Goal: Information Seeking & Learning: Learn about a topic

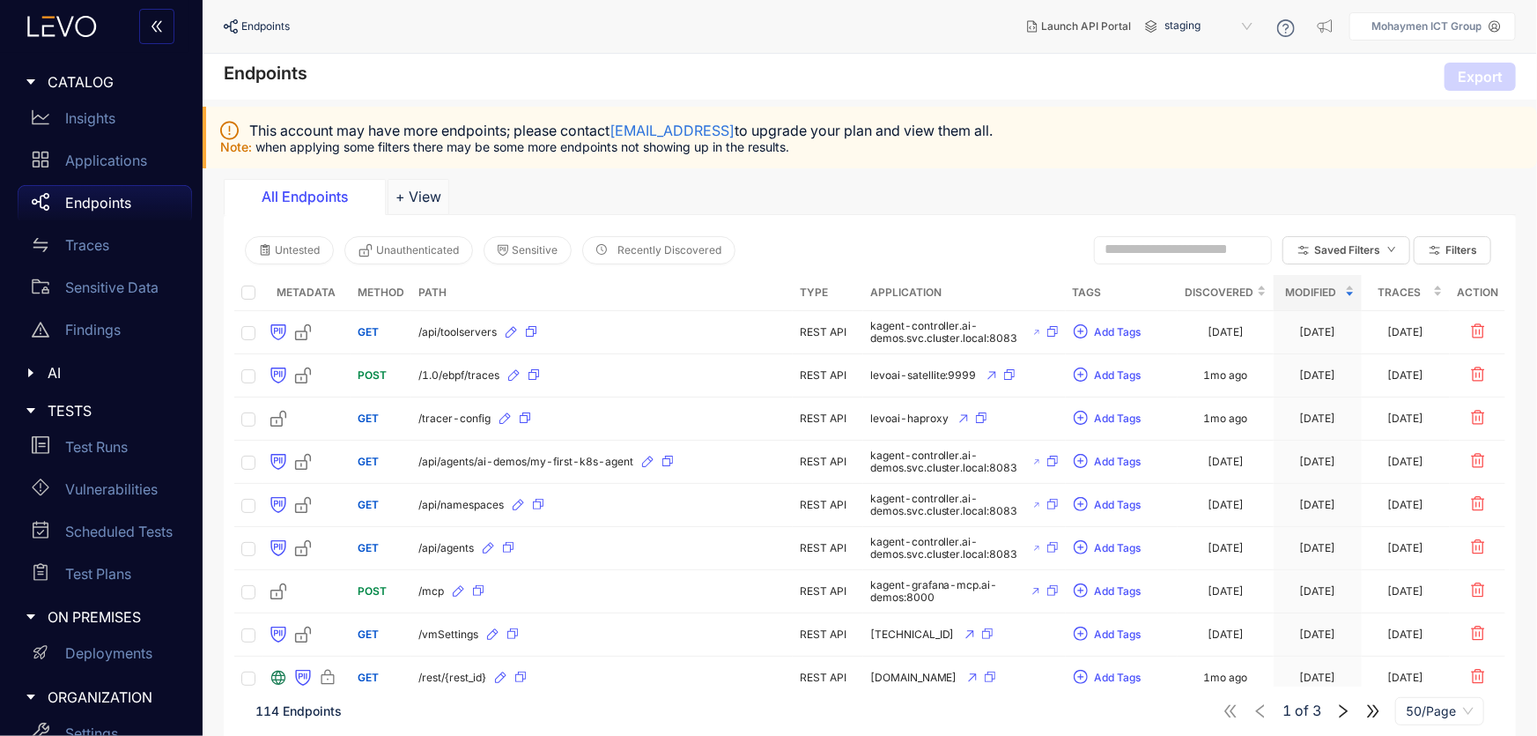
click at [65, 89] on span "CATALOG" at bounding box center [113, 82] width 130 height 16
click at [77, 125] on p "Insights" at bounding box center [90, 118] width 50 height 16
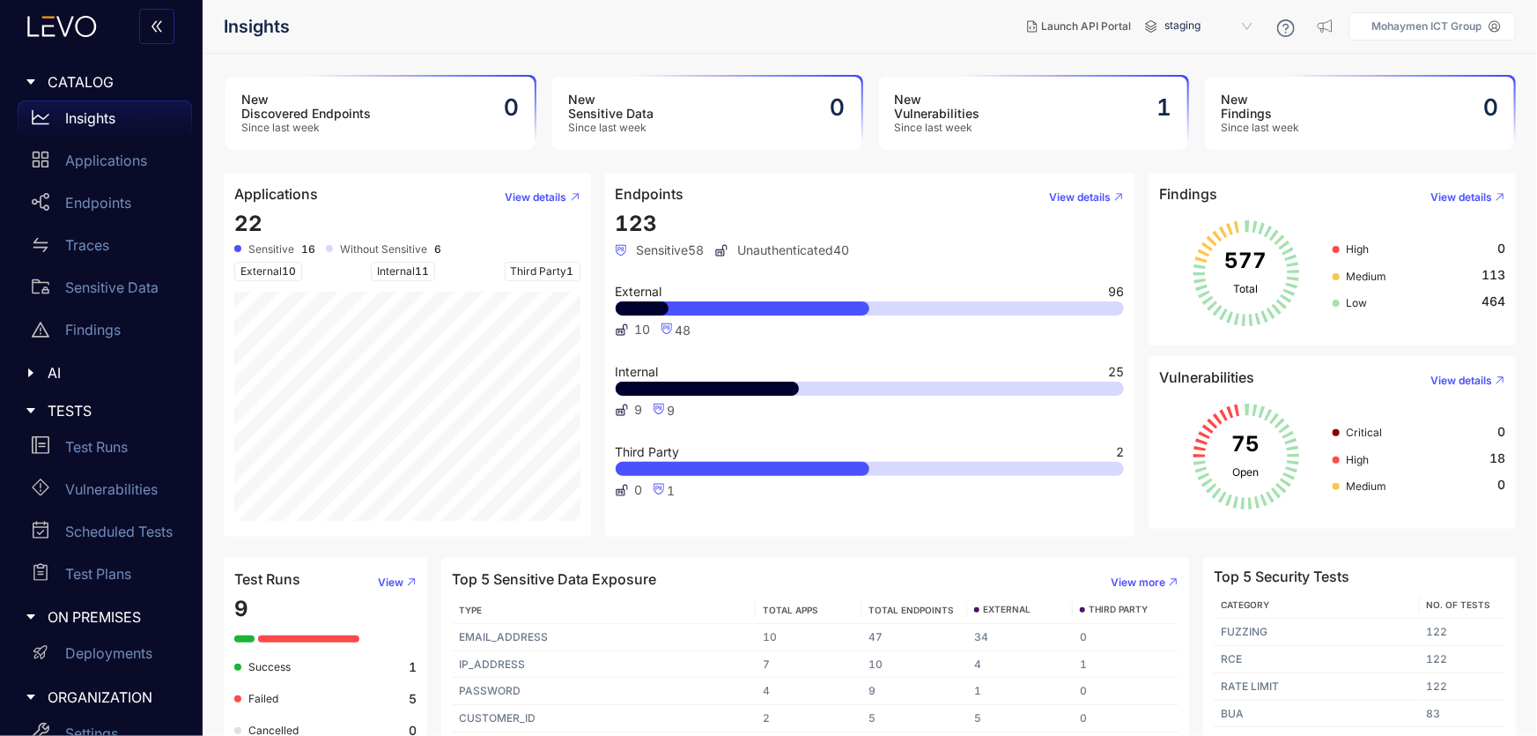
click at [739, 307] on div at bounding box center [743, 308] width 255 height 14
click at [116, 195] on p "Endpoints" at bounding box center [98, 203] width 66 height 16
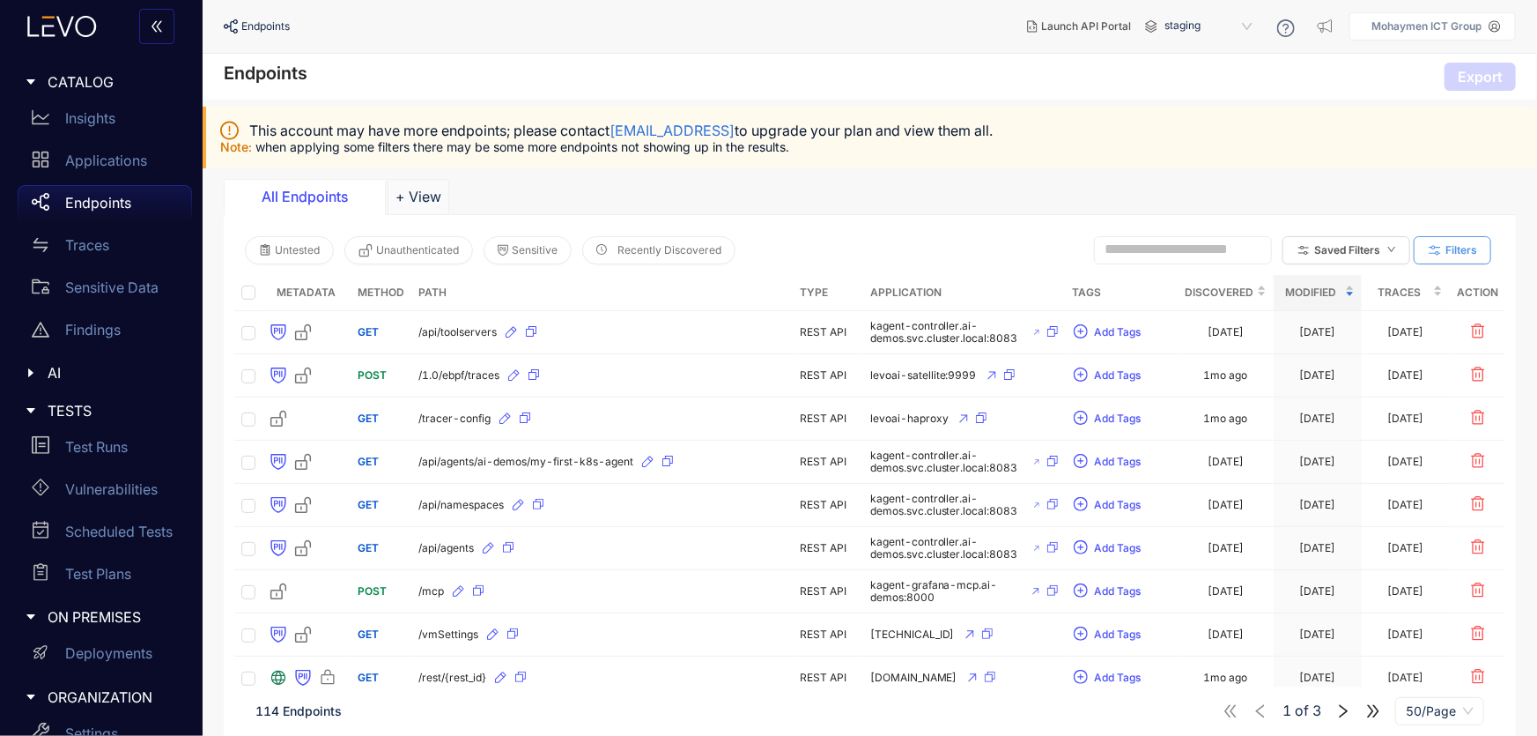
click at [1467, 248] on span "Filters" at bounding box center [1462, 250] width 32 height 12
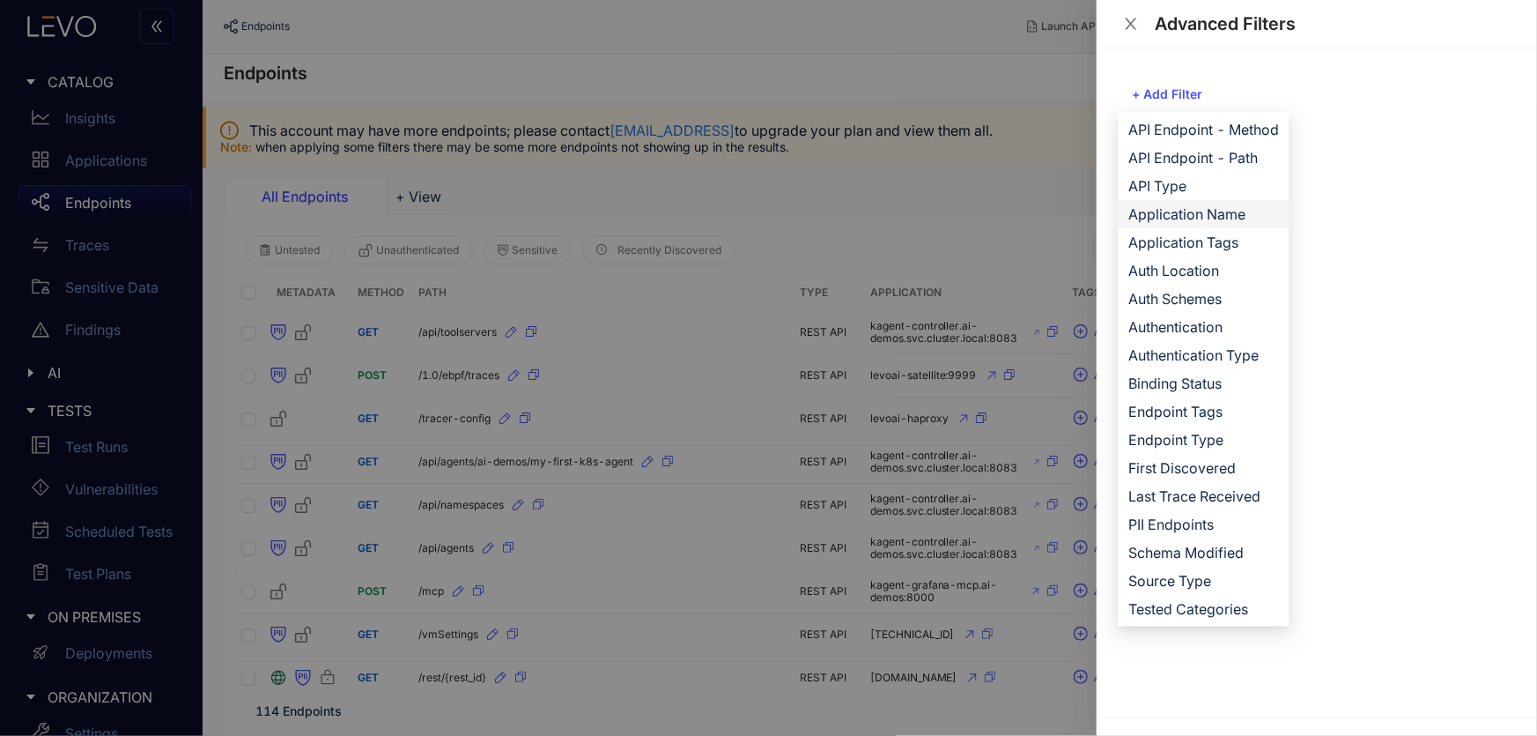
click at [1188, 212] on span "Application Name" at bounding box center [1203, 213] width 151 height 19
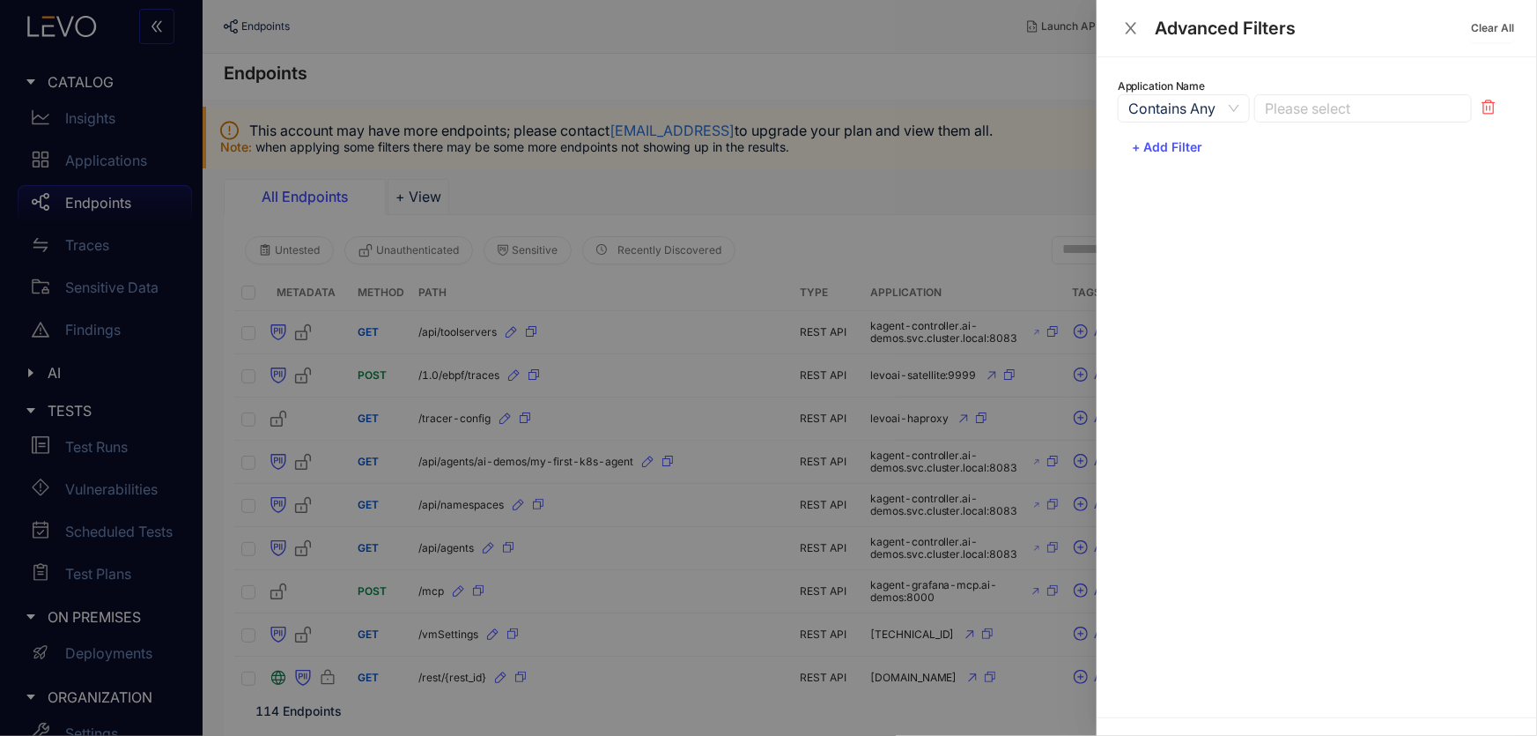
click at [1314, 108] on div at bounding box center [1355, 109] width 188 height 18
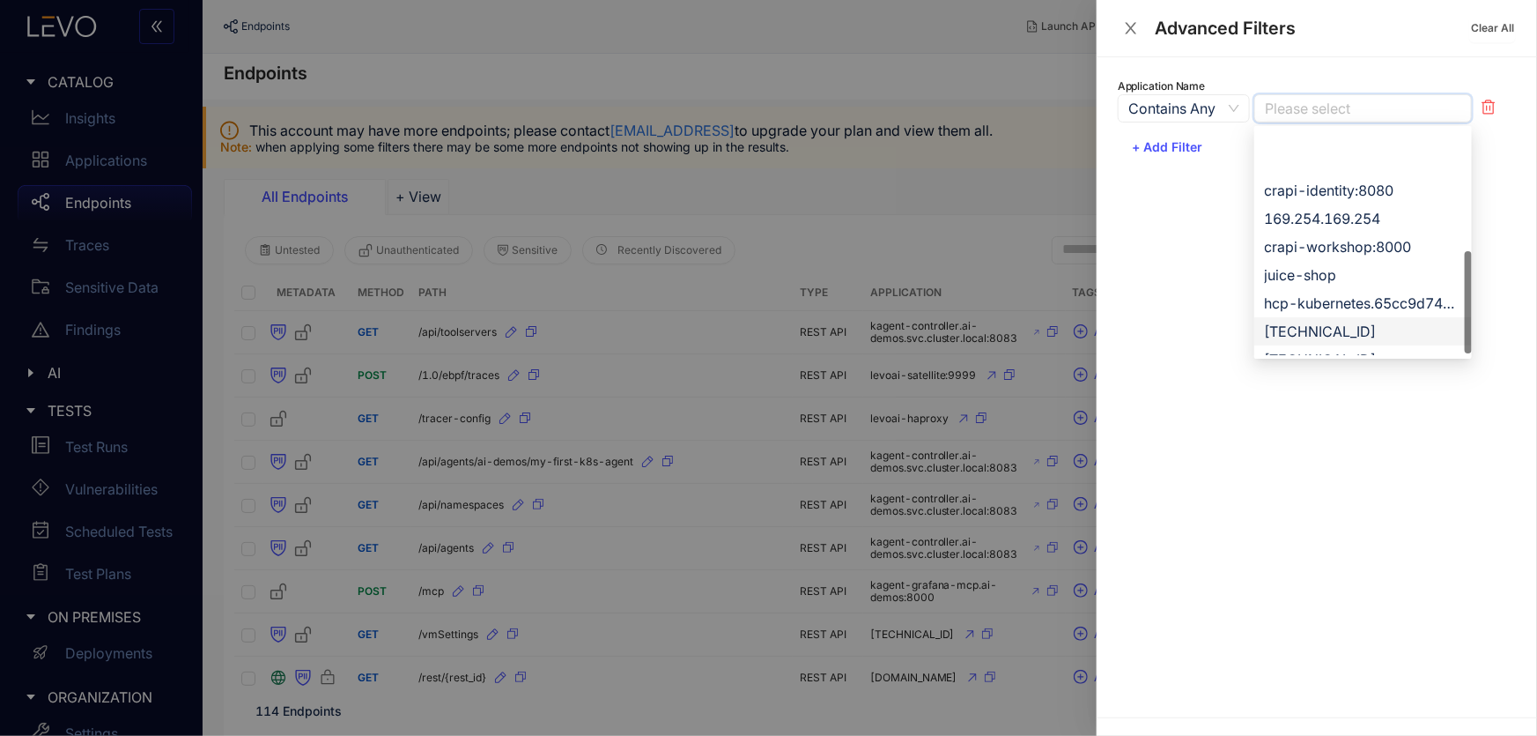
scroll to position [394, 0]
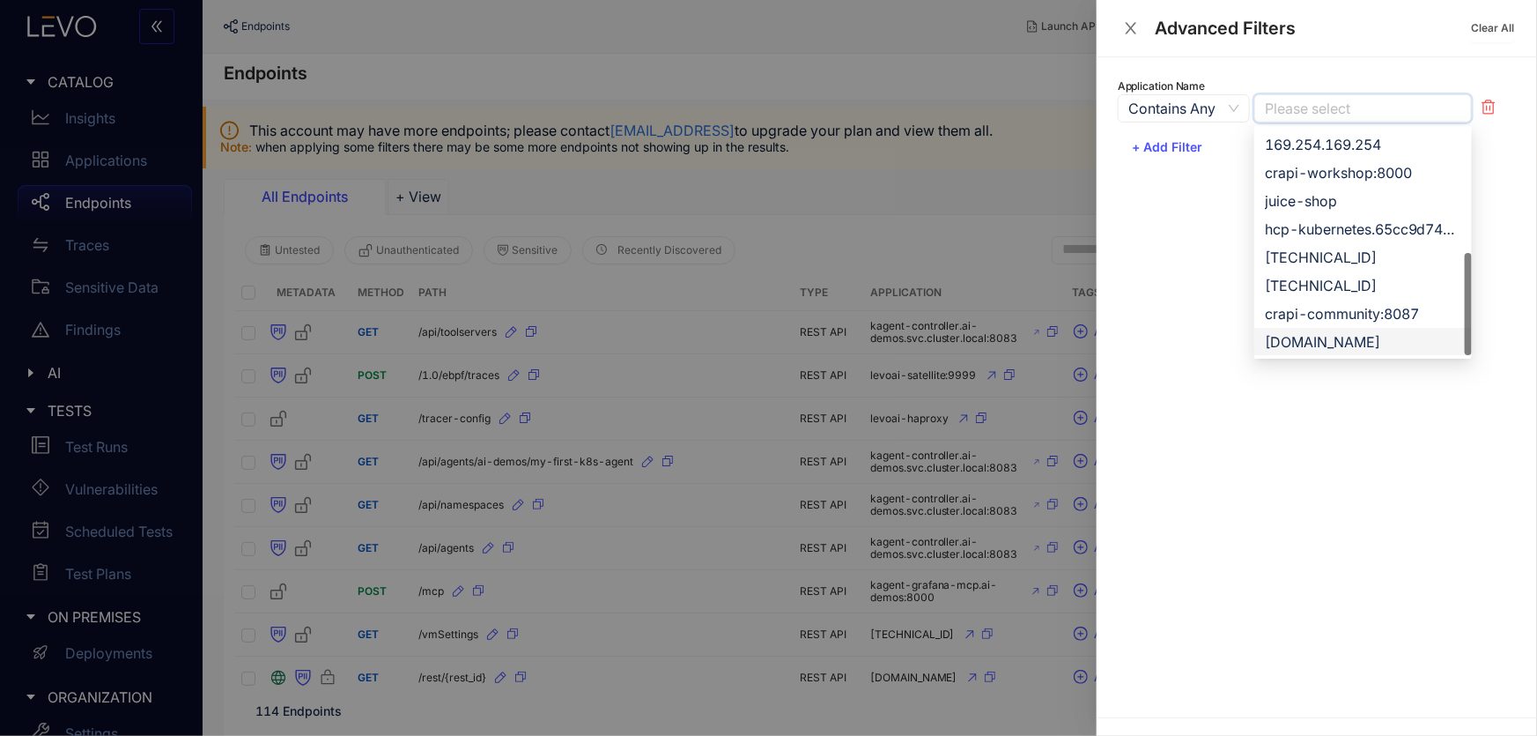
click at [1302, 348] on div "[DOMAIN_NAME]" at bounding box center [1363, 341] width 196 height 19
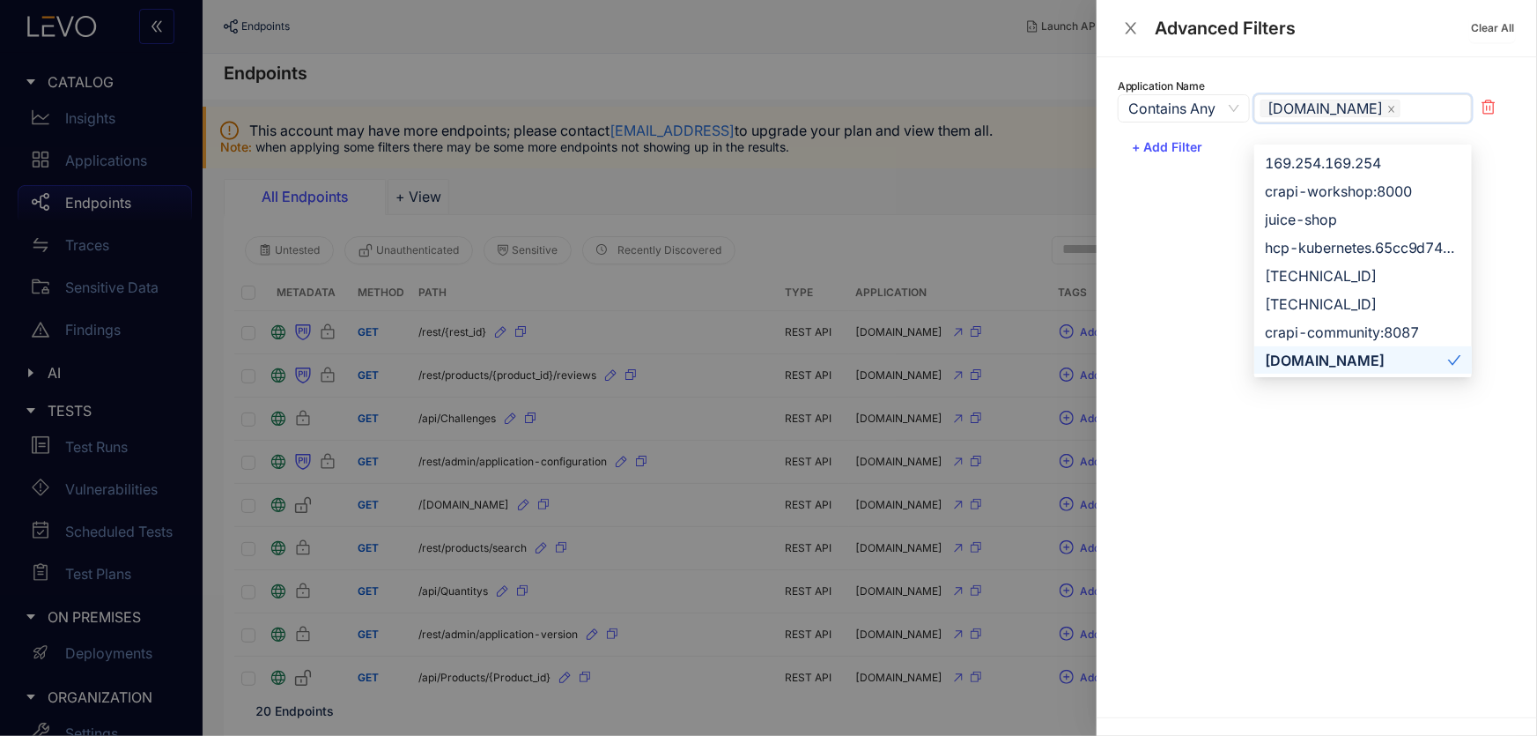
click at [926, 174] on div at bounding box center [768, 368] width 1537 height 736
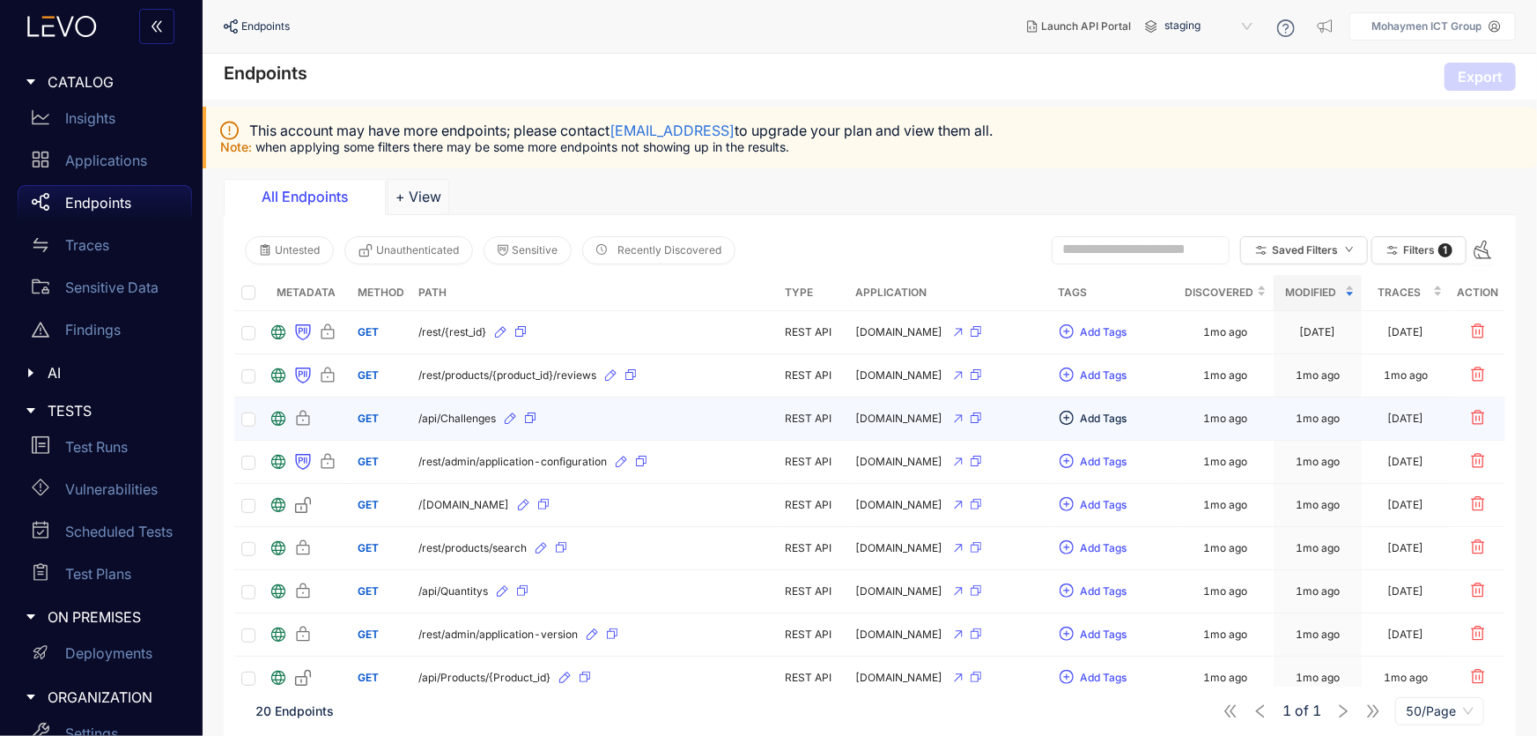
click at [1104, 418] on span "Add Tags" at bounding box center [1104, 418] width 47 height 12
click at [623, 414] on div "/api/Challenges" at bounding box center [594, 418] width 353 height 28
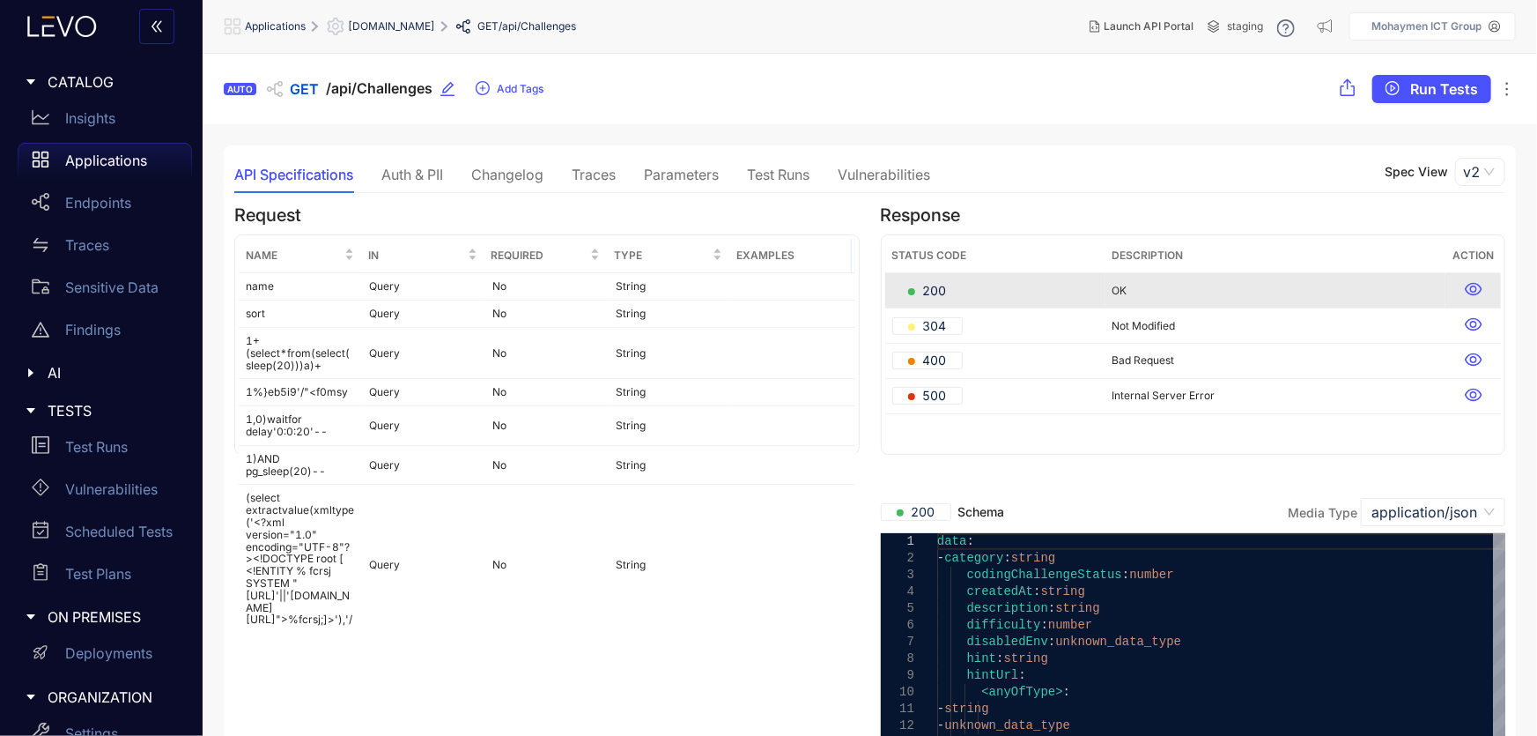
click at [501, 174] on div "Changelog" at bounding box center [507, 174] width 72 height 16
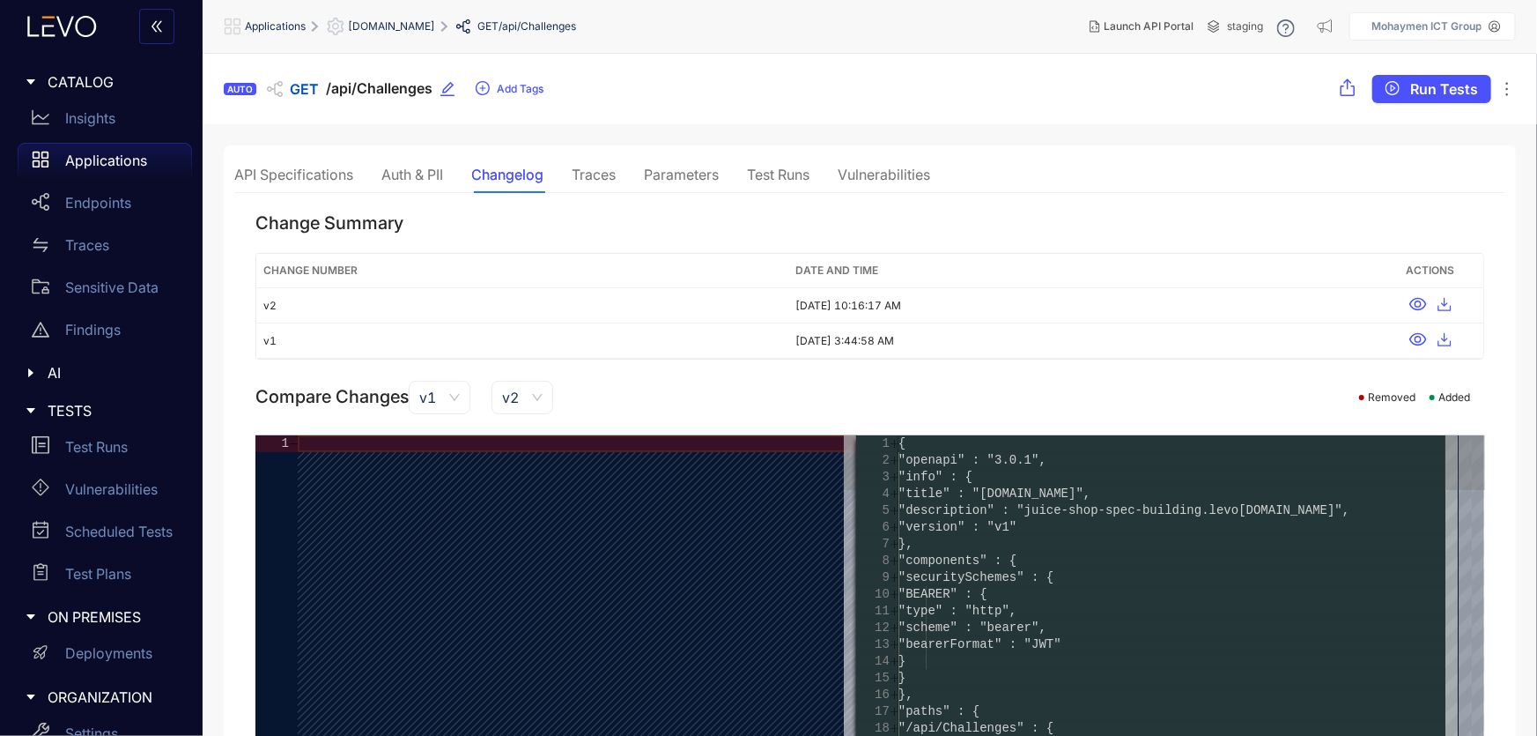
type textarea "**********"
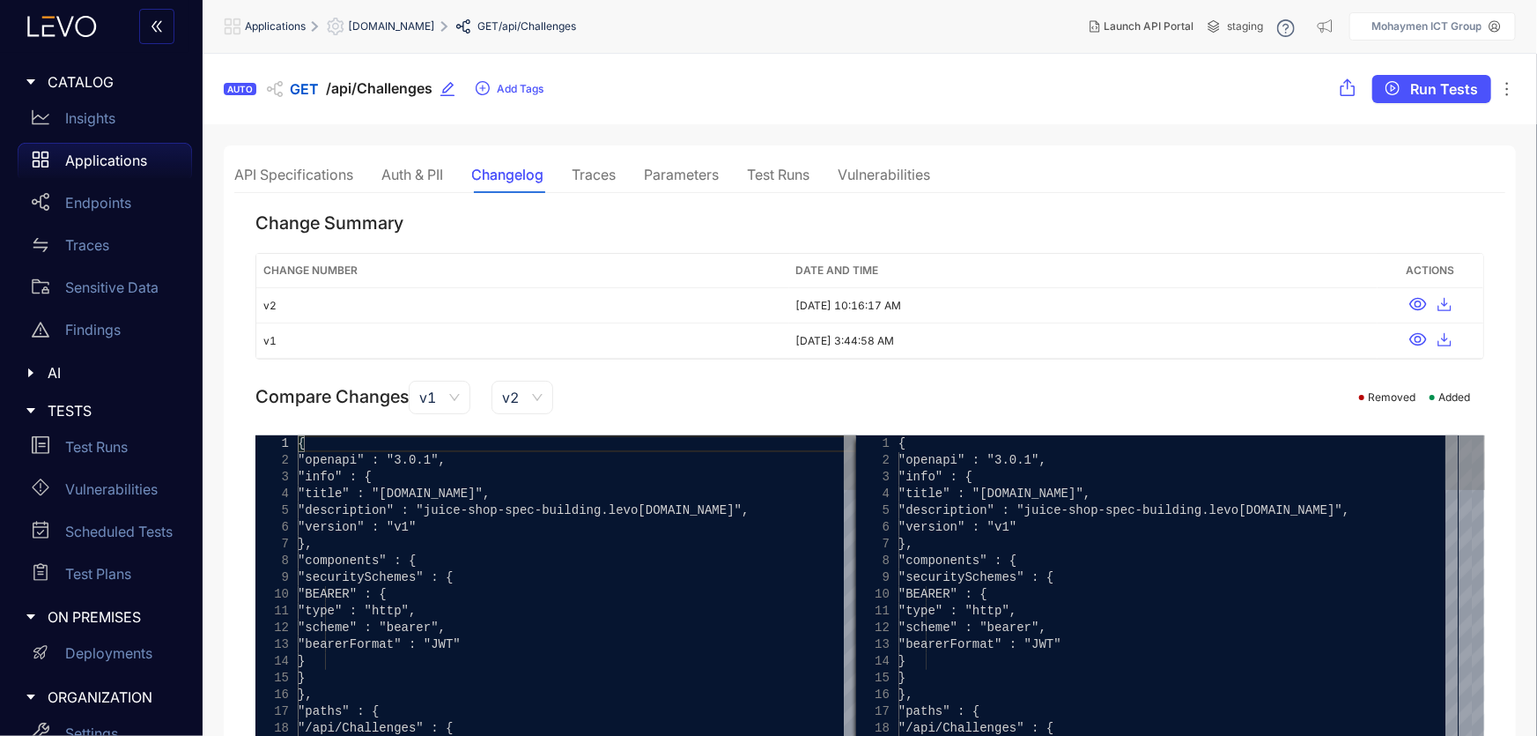
click at [605, 176] on div "Traces" at bounding box center [594, 174] width 44 height 16
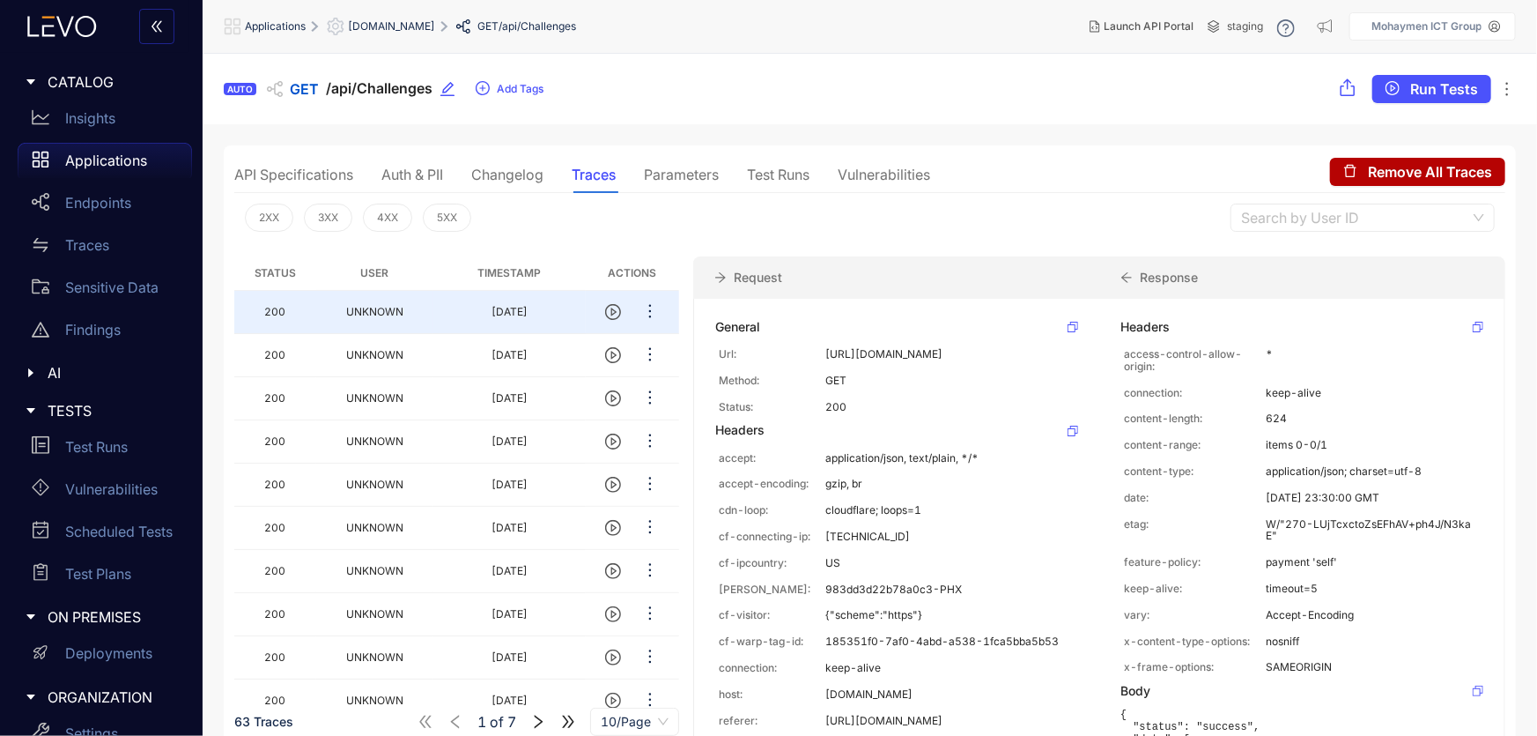
click at [667, 173] on div "Parameters" at bounding box center [681, 174] width 75 height 16
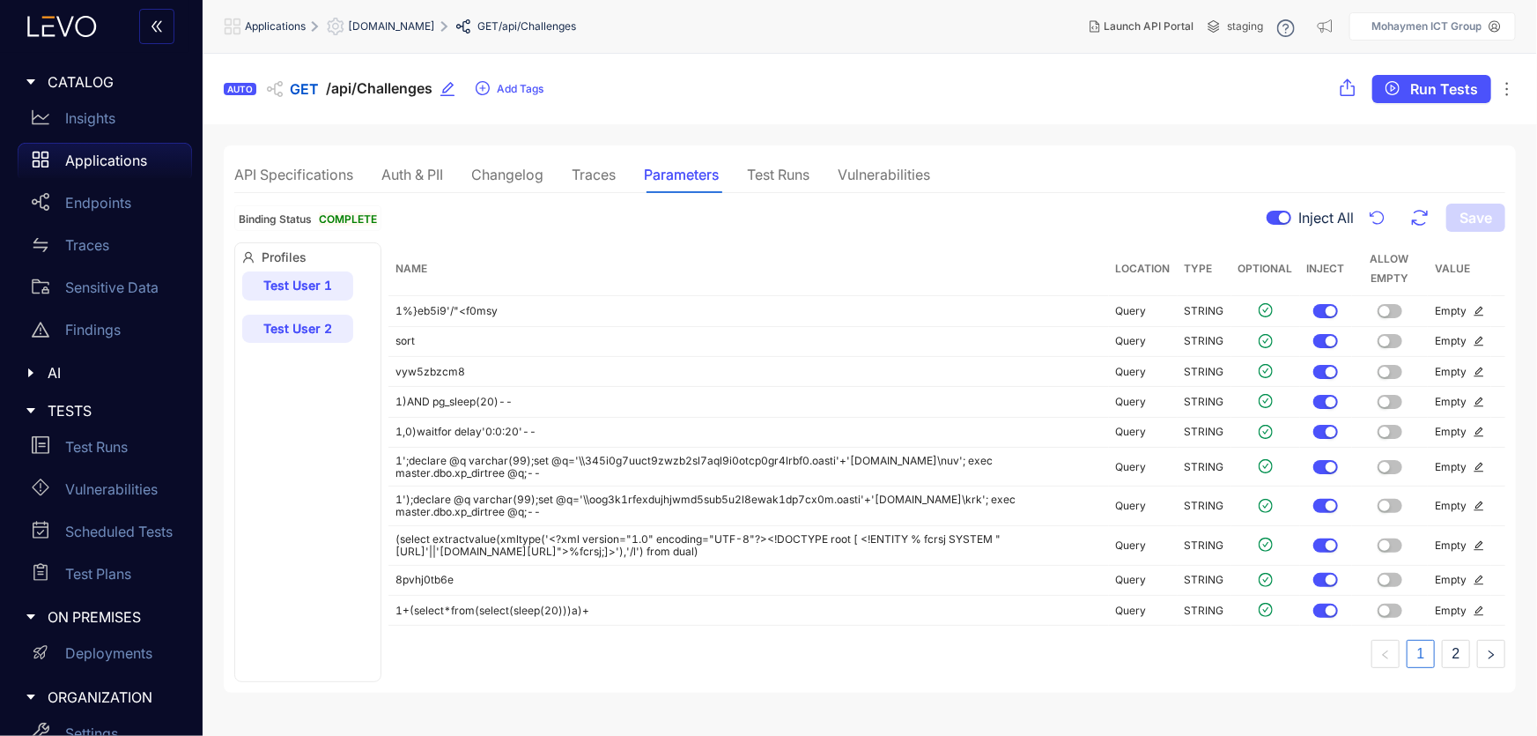
click at [804, 176] on div "Test Runs" at bounding box center [778, 174] width 63 height 16
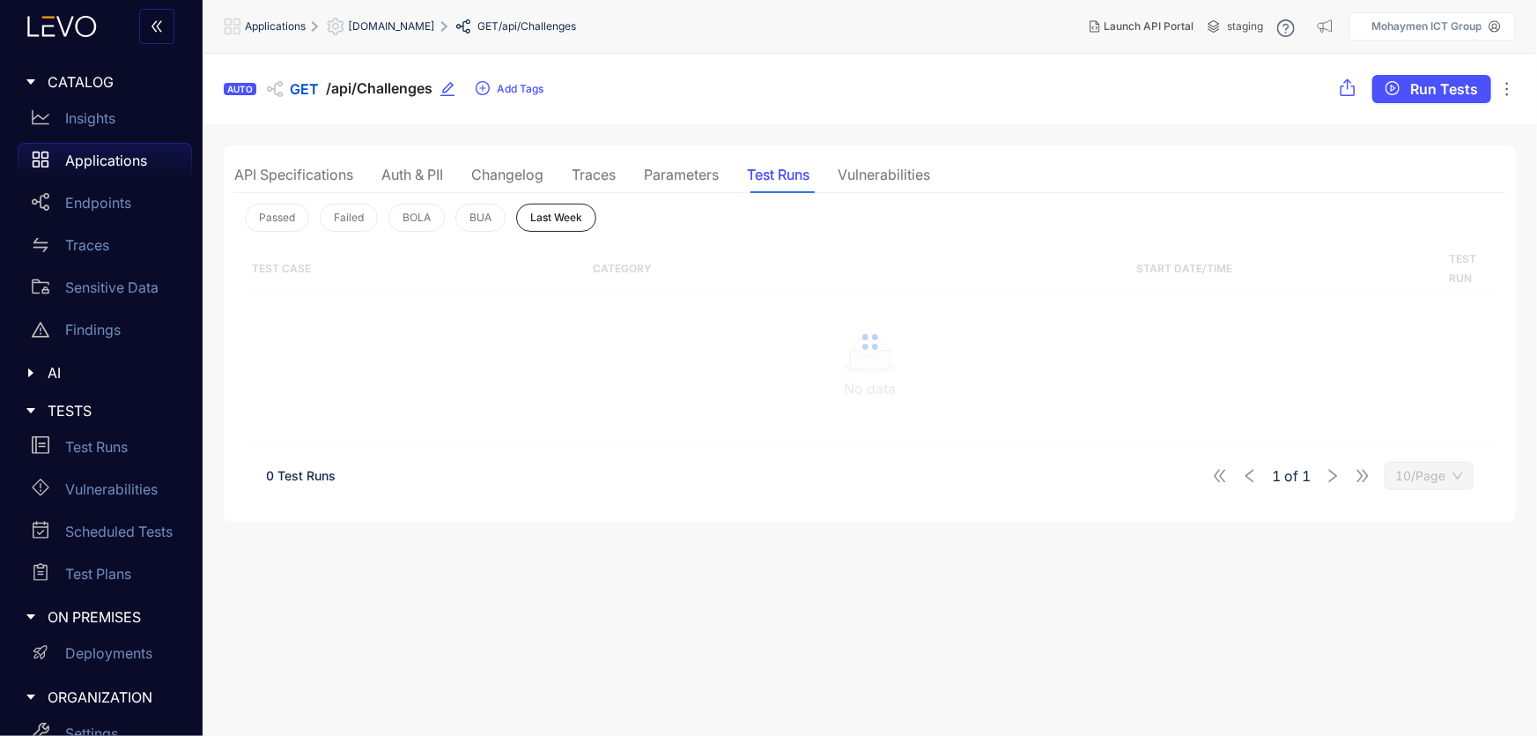
click at [684, 167] on div "Parameters" at bounding box center [681, 174] width 75 height 16
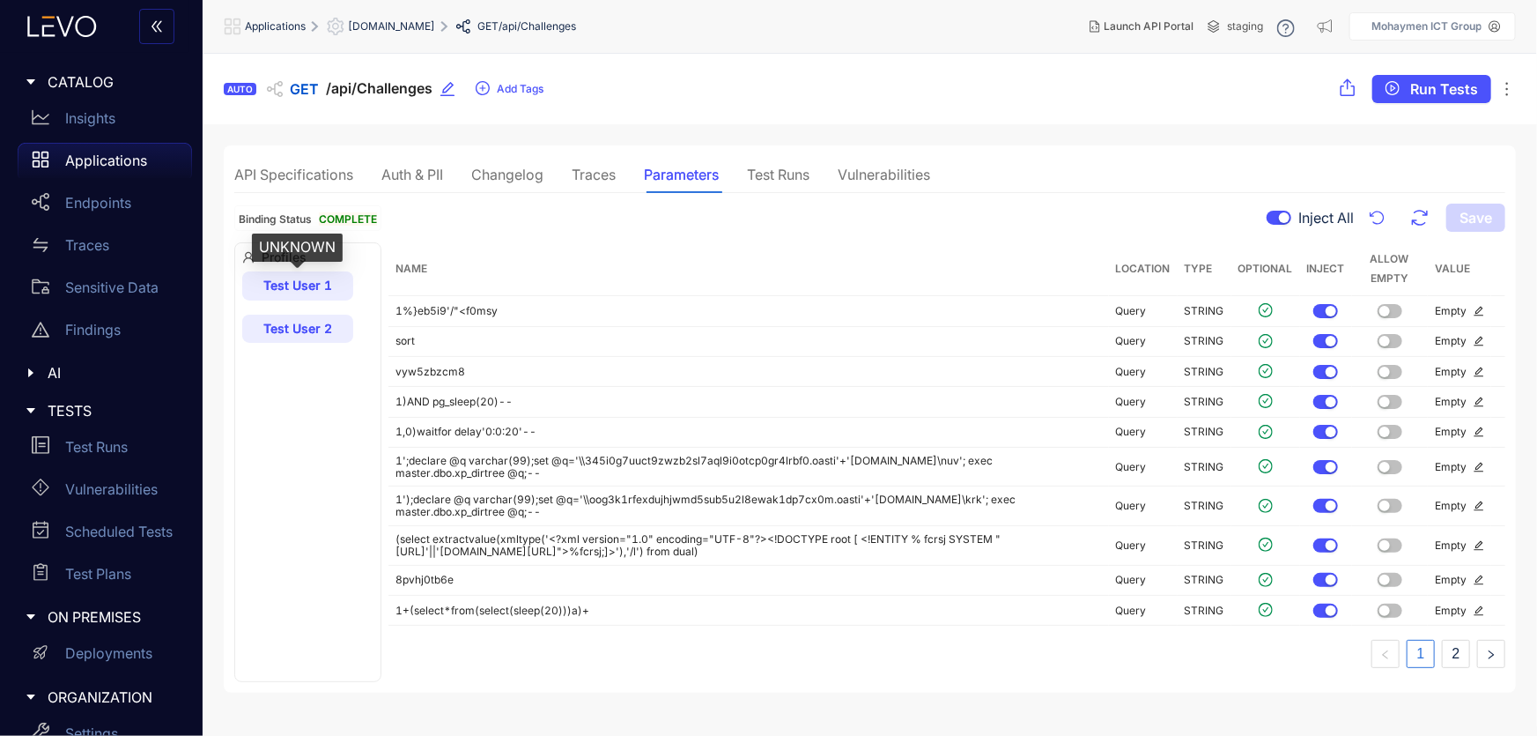
click at [310, 287] on span "Test User 1" at bounding box center [297, 284] width 69 height 15
click at [296, 333] on span "Test User 2" at bounding box center [297, 328] width 69 height 15
click at [773, 166] on div "Test Runs" at bounding box center [778, 174] width 63 height 16
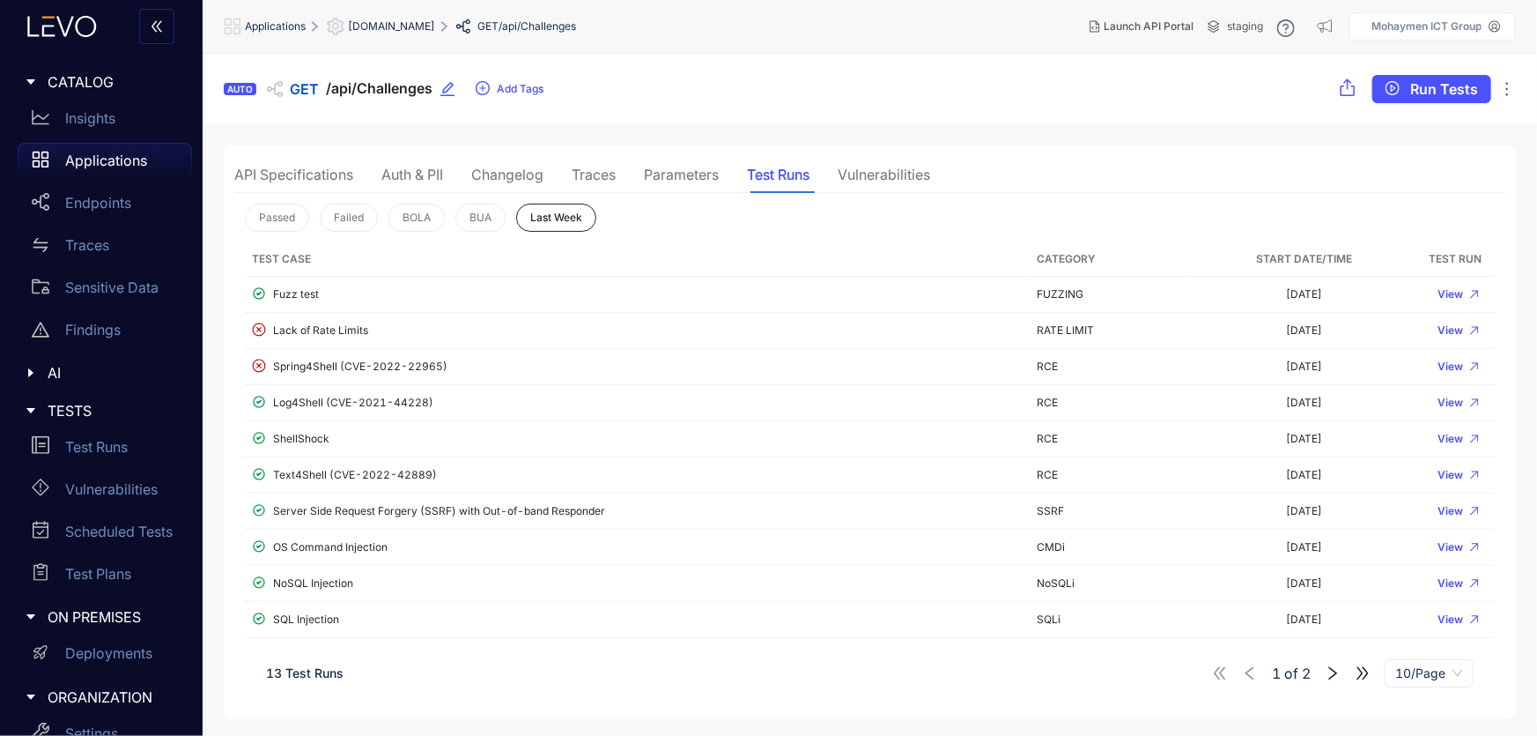
click at [885, 170] on div "Vulnerabilities" at bounding box center [884, 174] width 92 height 16
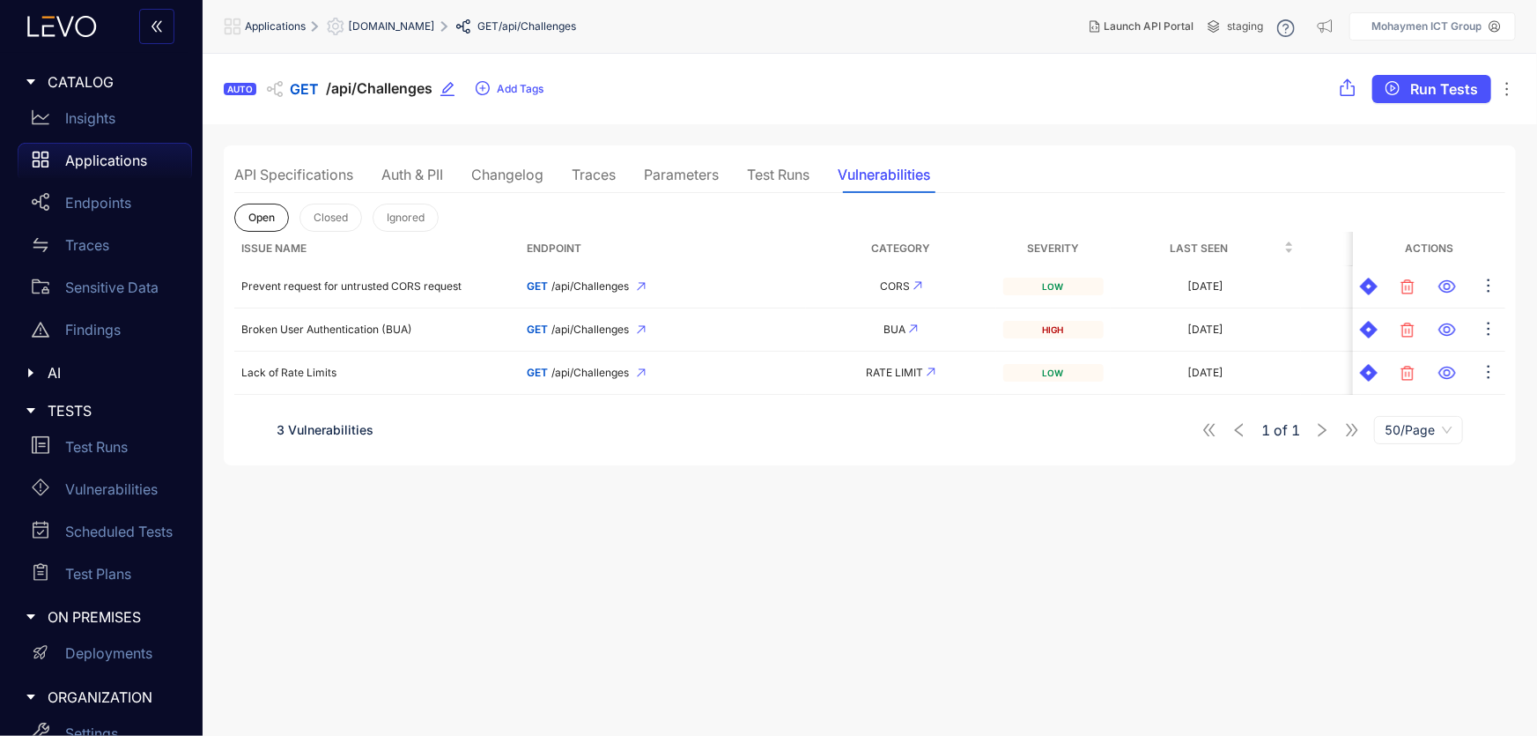
click at [785, 167] on div "Test Runs" at bounding box center [778, 174] width 63 height 16
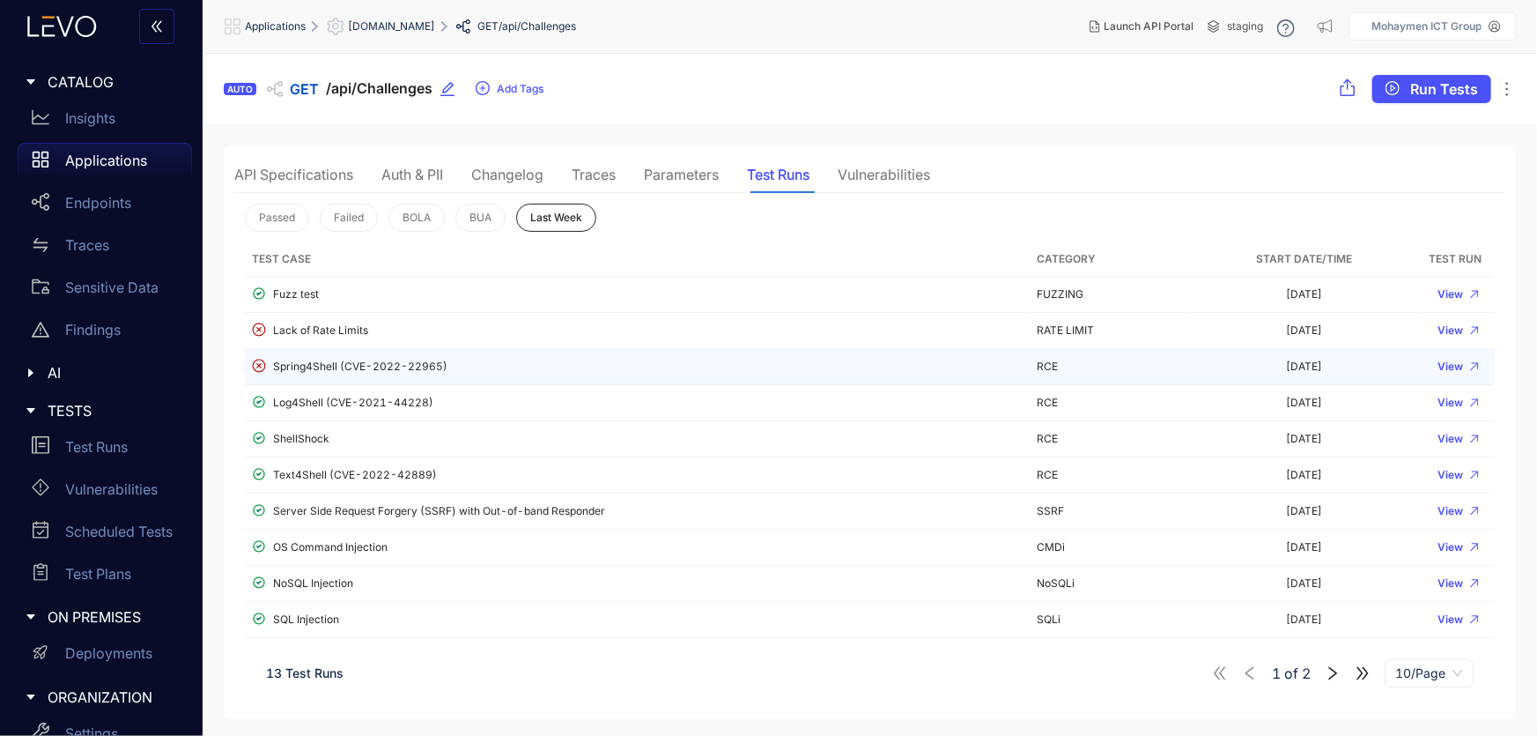
click at [366, 364] on div "Spring4Shell (CVE-2022-22965)" at bounding box center [637, 367] width 771 height 17
click at [1460, 365] on span "View" at bounding box center [1451, 366] width 26 height 12
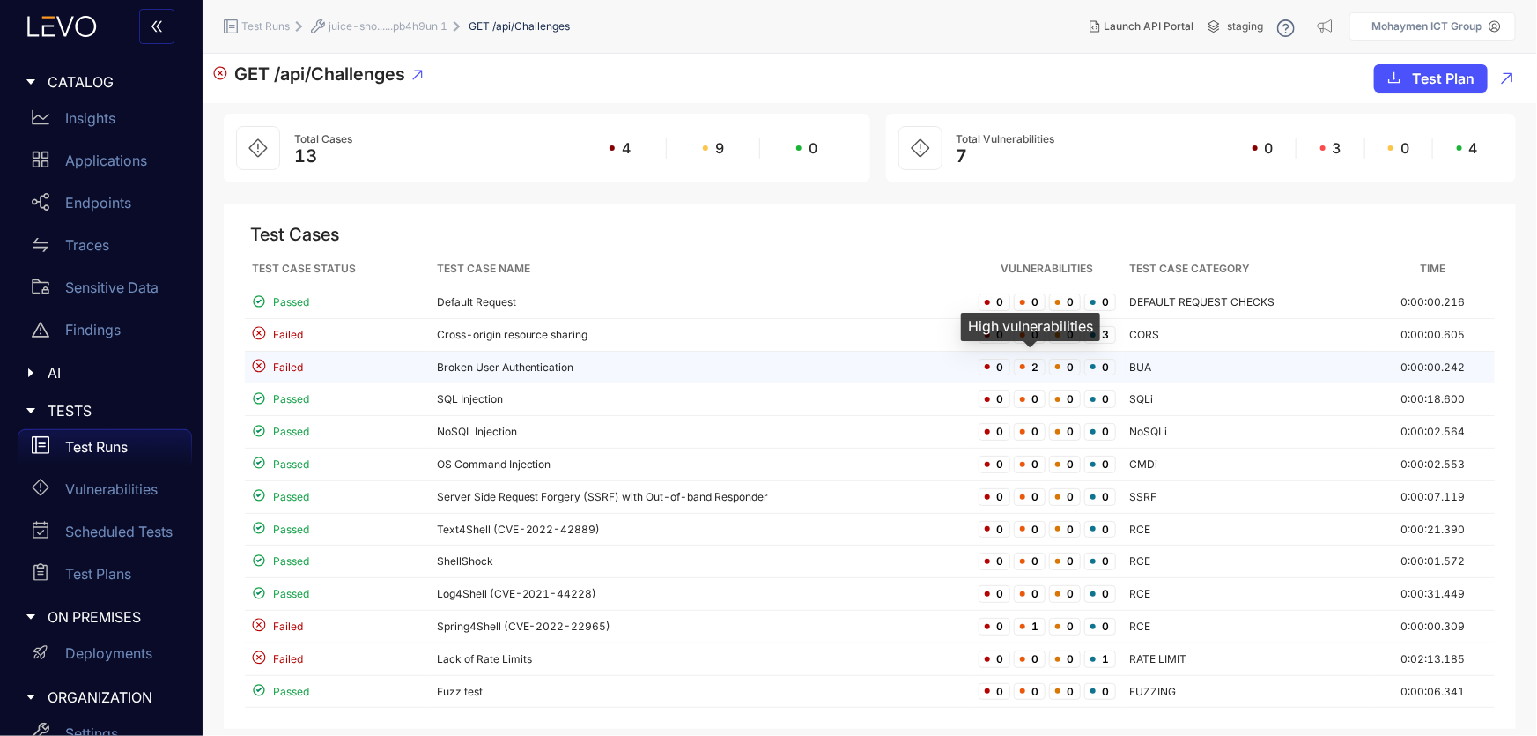
click at [1035, 366] on span "2" at bounding box center [1030, 368] width 32 height 18
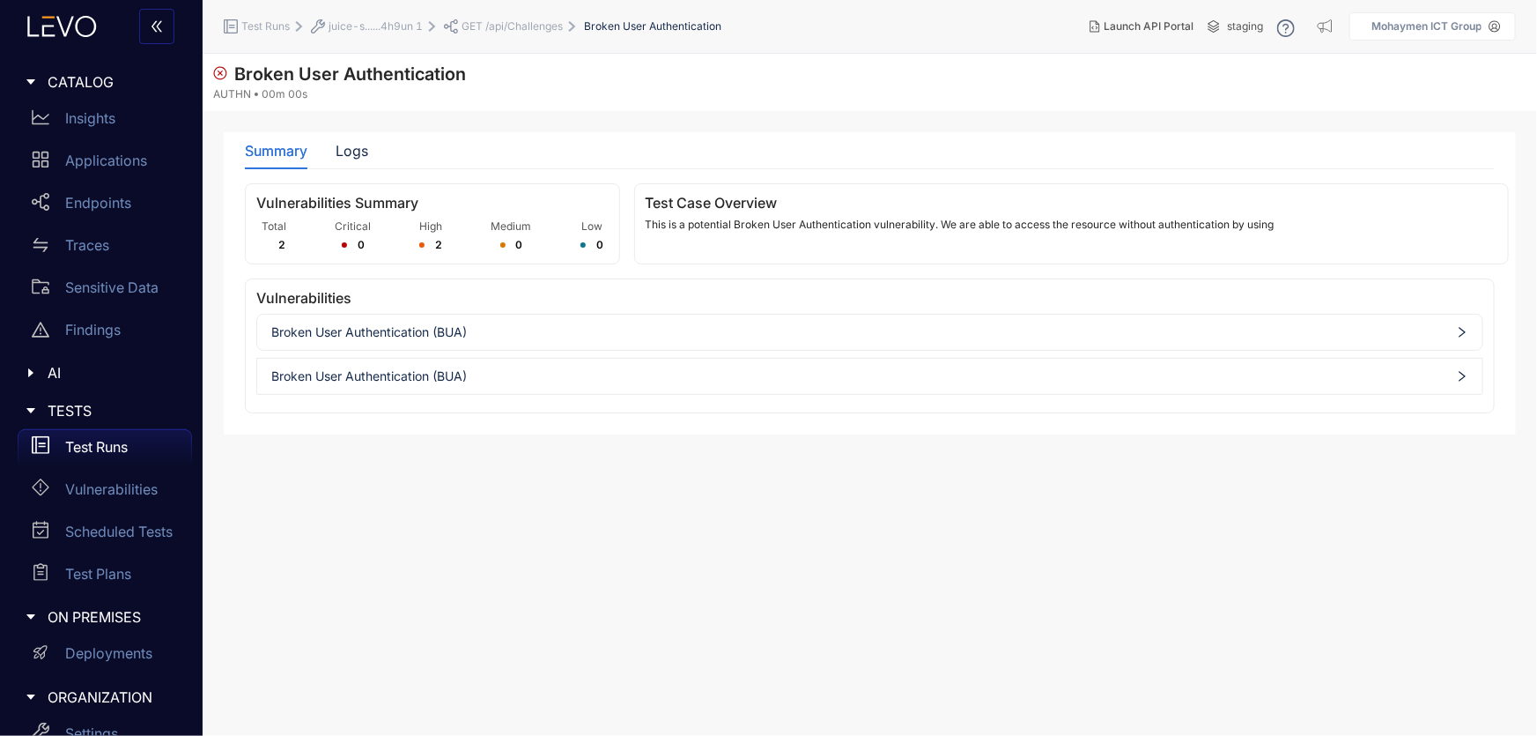
click at [434, 336] on span "Broken User Authentication (BUA)" at bounding box center [869, 332] width 1197 height 14
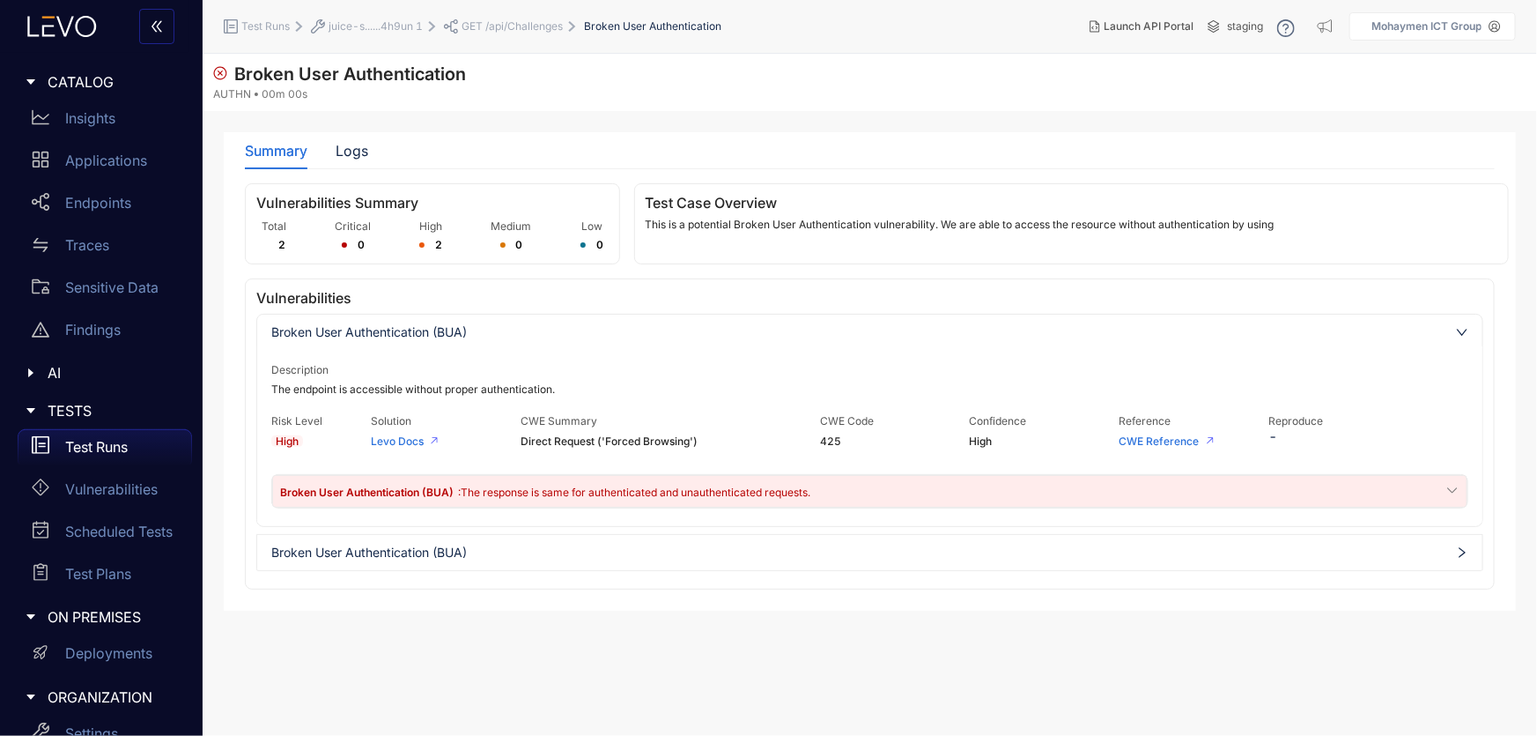
click at [440, 488] on span "Broken User Authentication (BUA)" at bounding box center [368, 491] width 176 height 13
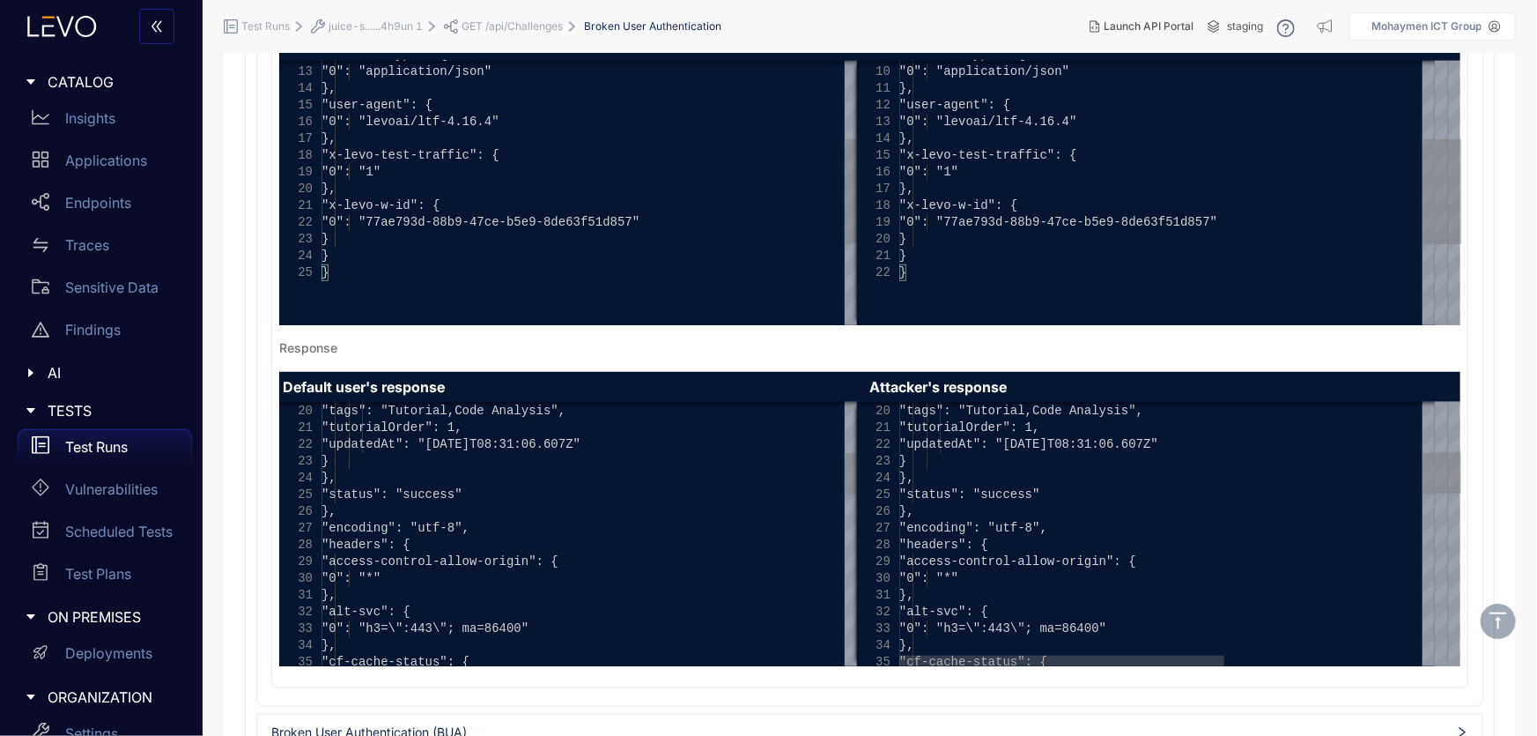
scroll to position [585, 0]
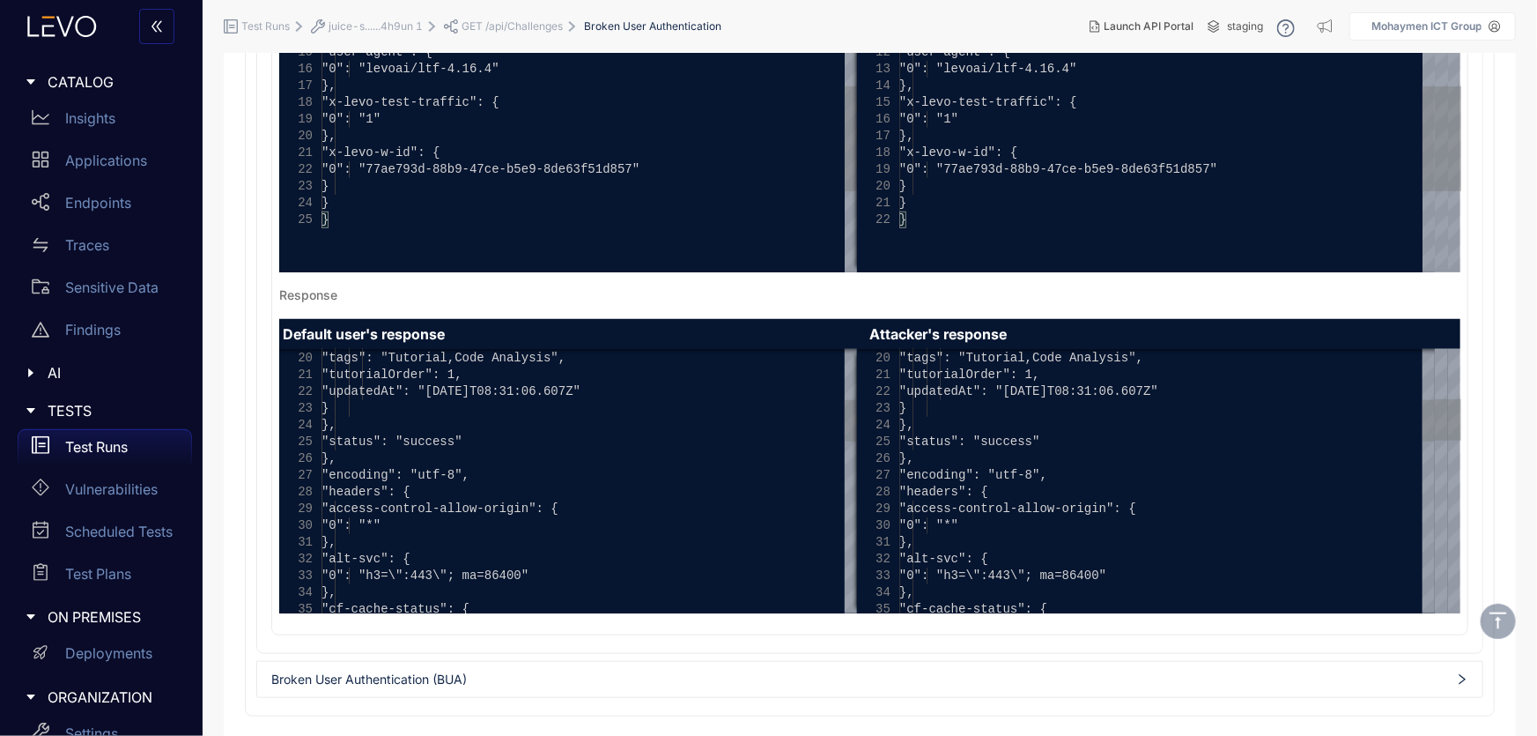
click at [353, 685] on div "Broken User Authentication (BUA)" at bounding box center [869, 679] width 1225 height 28
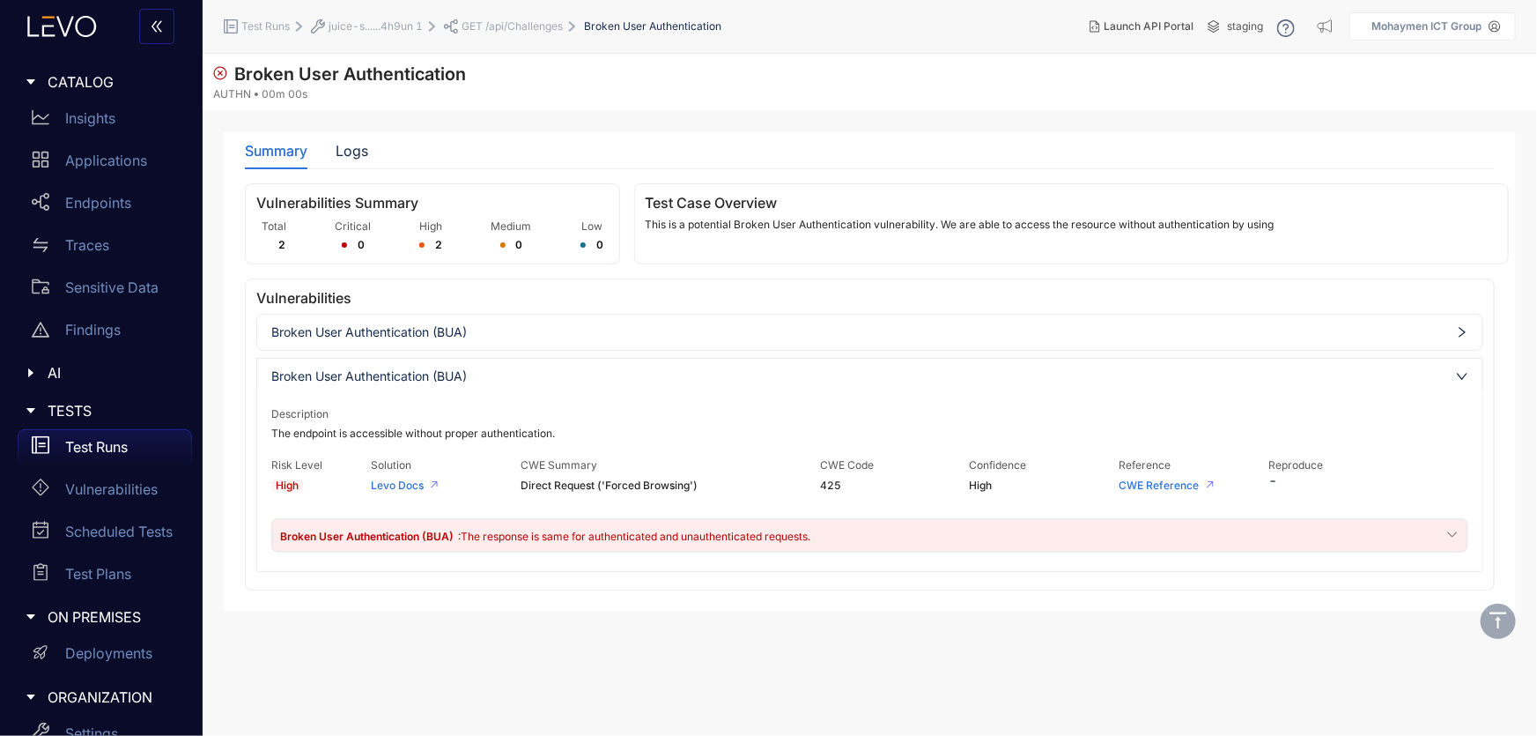
scroll to position [0, 0]
click at [640, 544] on div "Broken User Authentication (BUA) : The response is same for authenticated and u…" at bounding box center [869, 535] width 1195 height 33
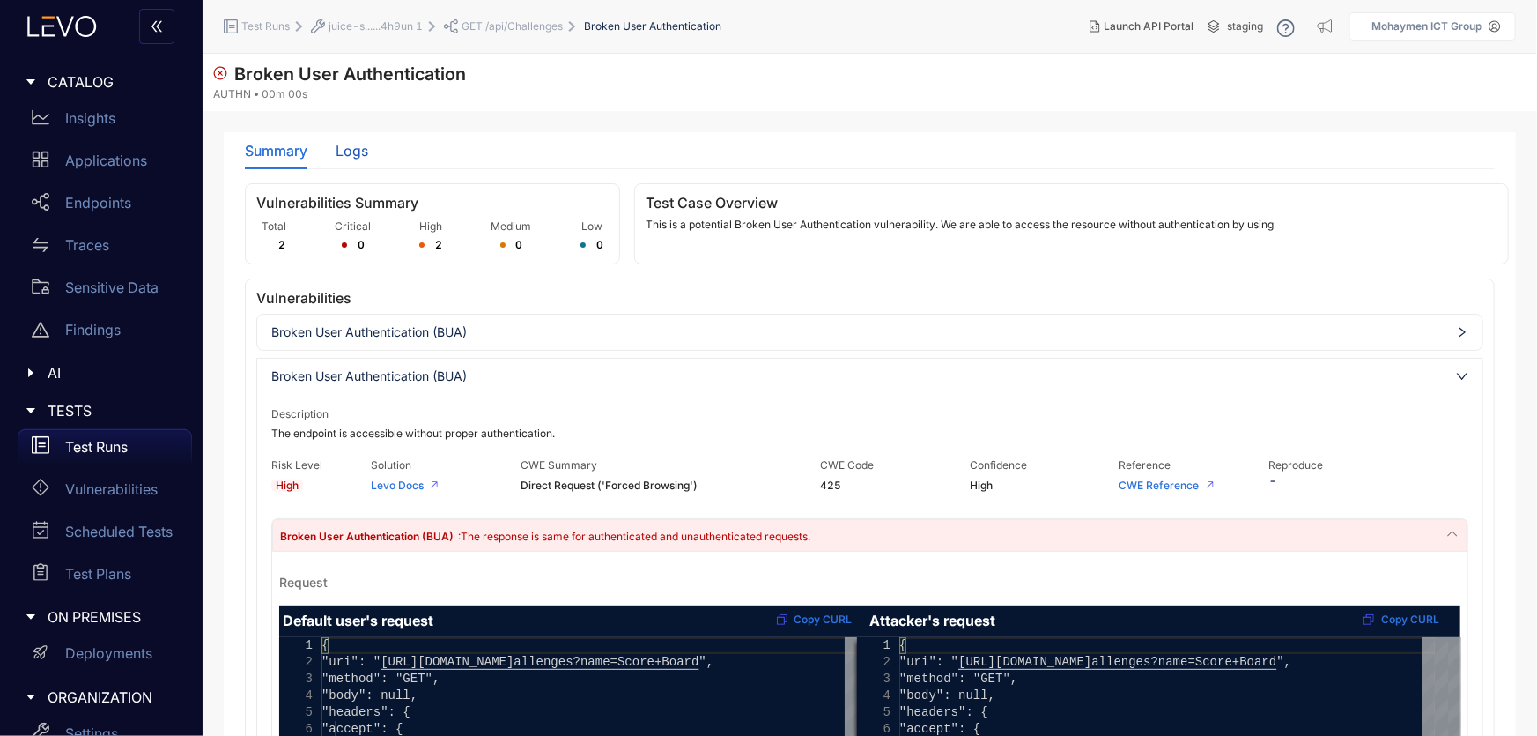
click at [359, 152] on div "Logs" at bounding box center [352, 151] width 33 height 16
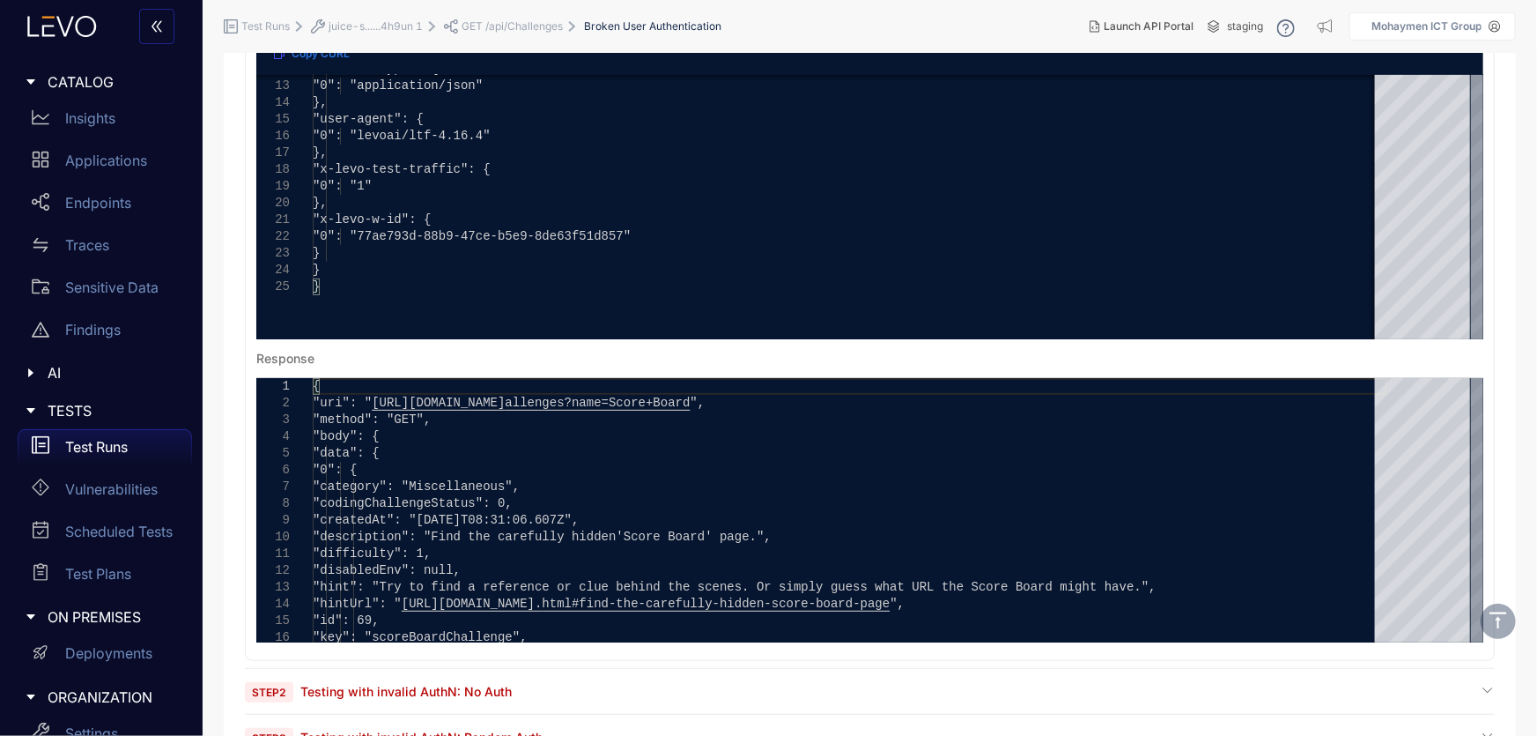
scroll to position [319, 0]
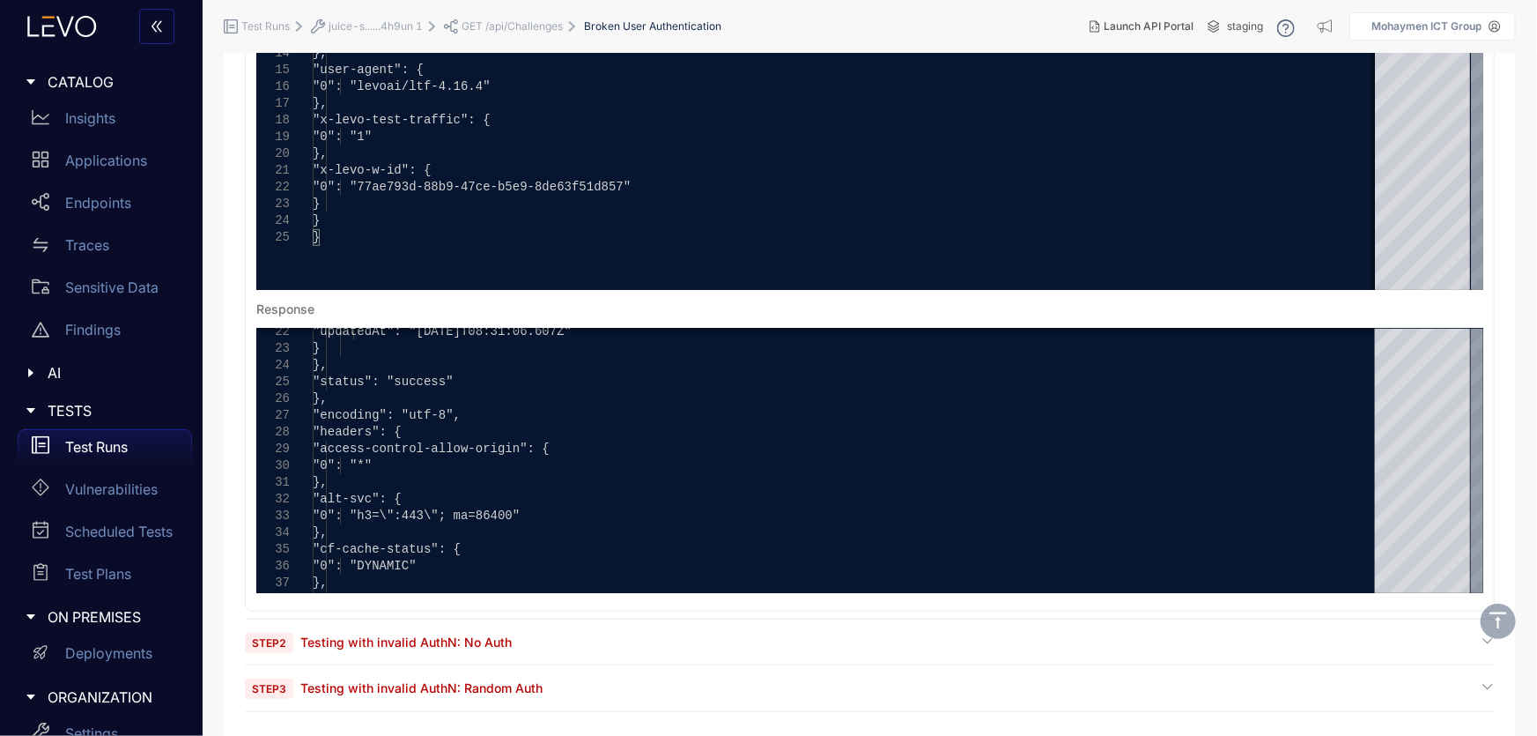
click at [381, 625] on section "Step 1 Get resource as the baseline user [cached] baseline_interaction : GET ht…" at bounding box center [870, 294] width 1250 height 832
click at [402, 642] on span "Testing with invalid AuthN: No Auth" at bounding box center [405, 641] width 211 height 15
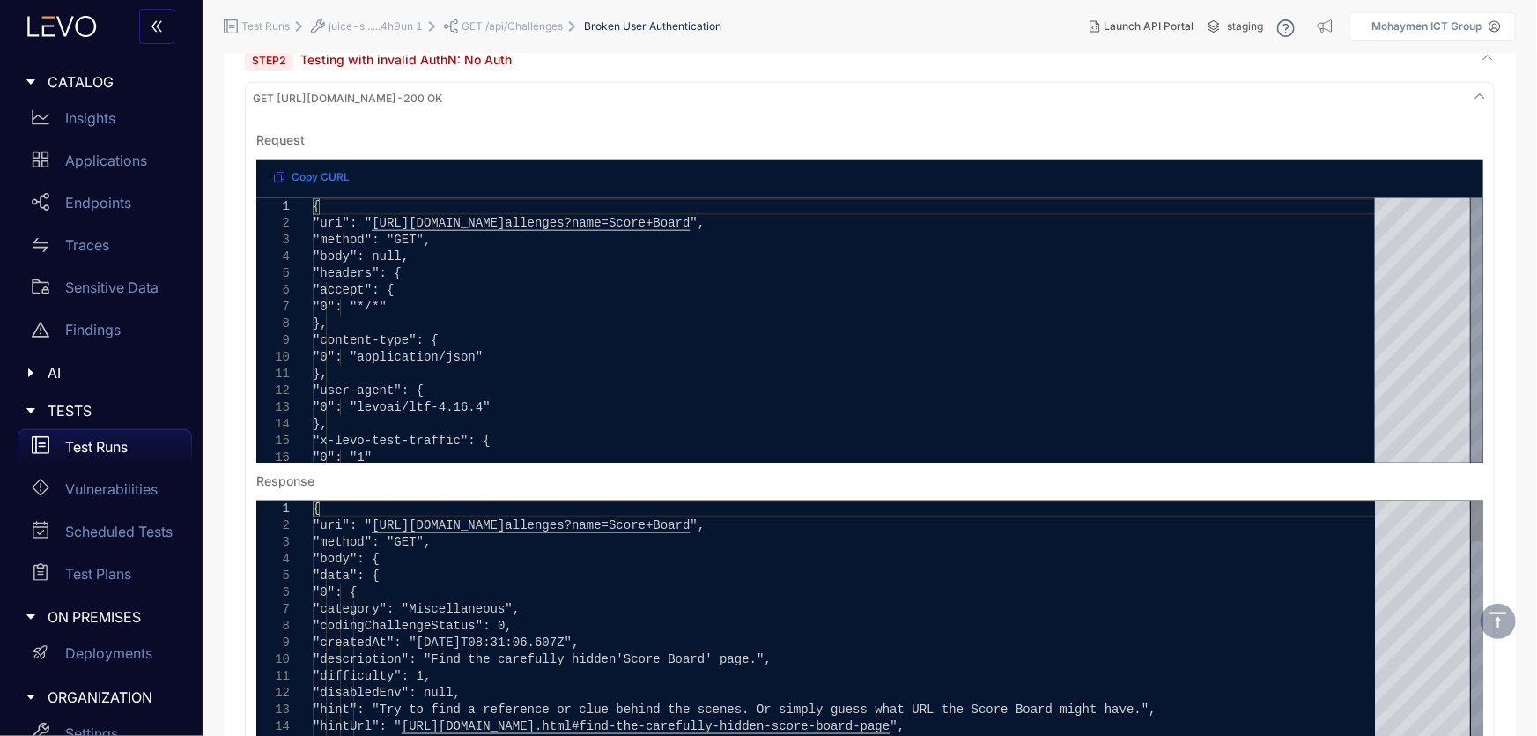
scroll to position [1067, 0]
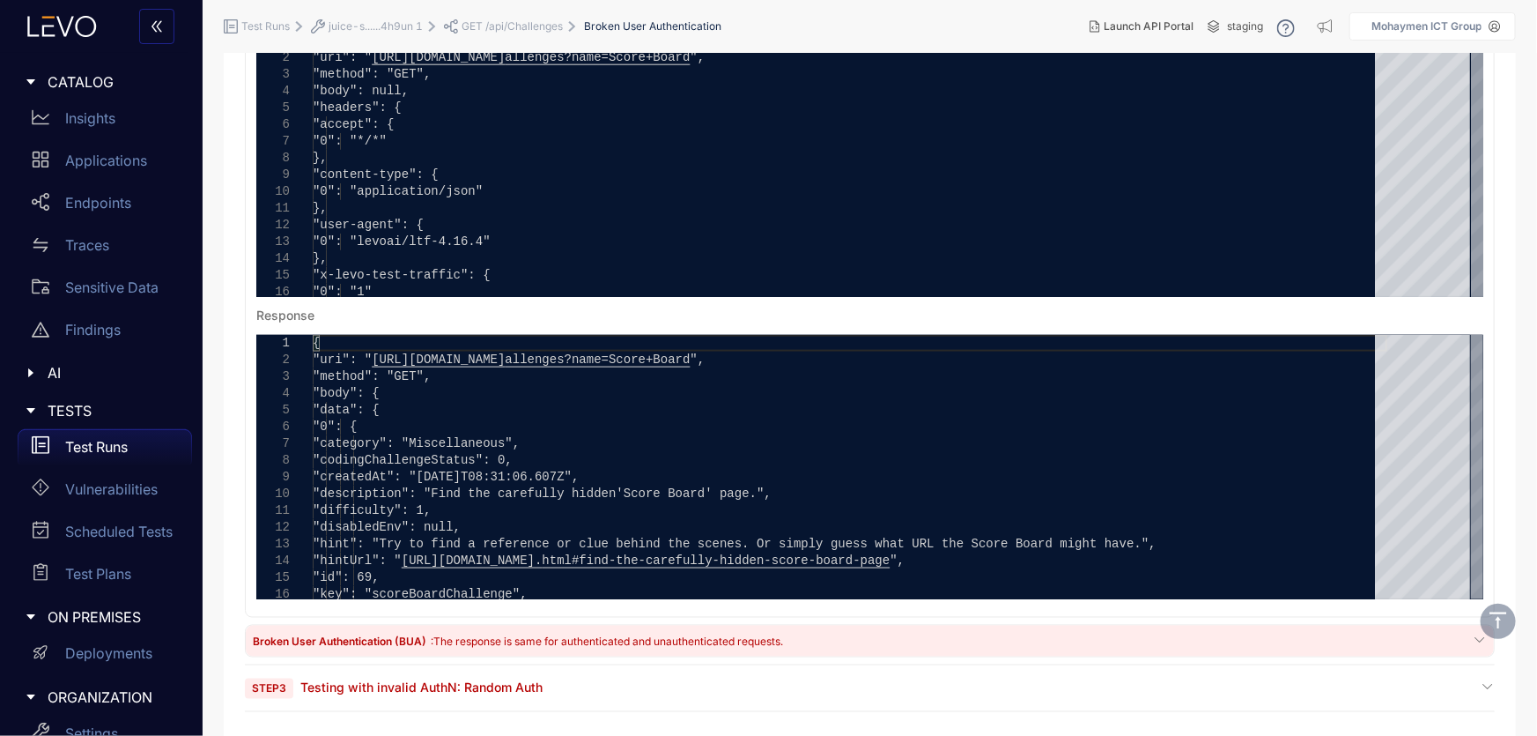
click at [438, 682] on span "Testing with invalid AuthN: Random Auth" at bounding box center [421, 687] width 242 height 15
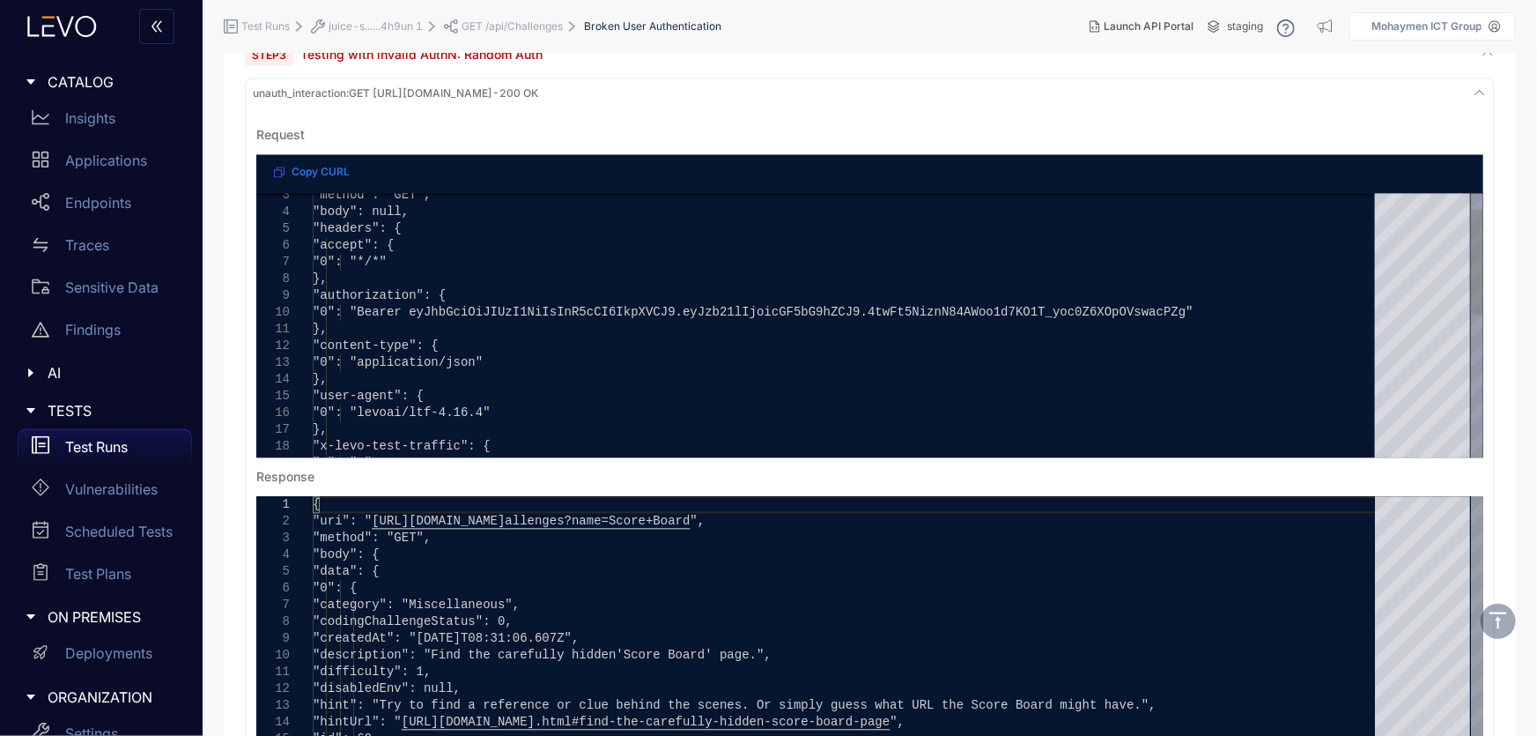
scroll to position [1815, 0]
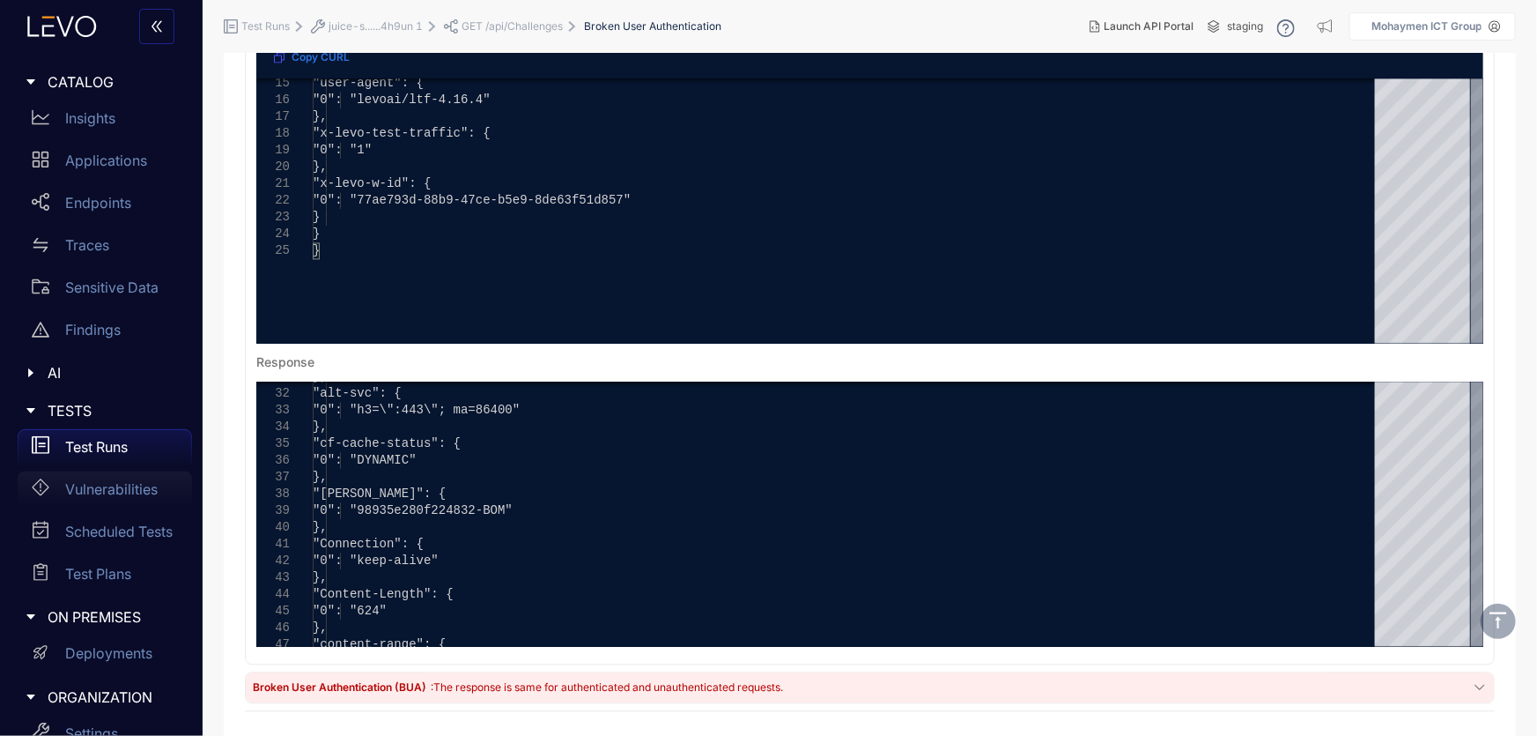
click at [80, 499] on div "Vulnerabilities" at bounding box center [105, 488] width 174 height 35
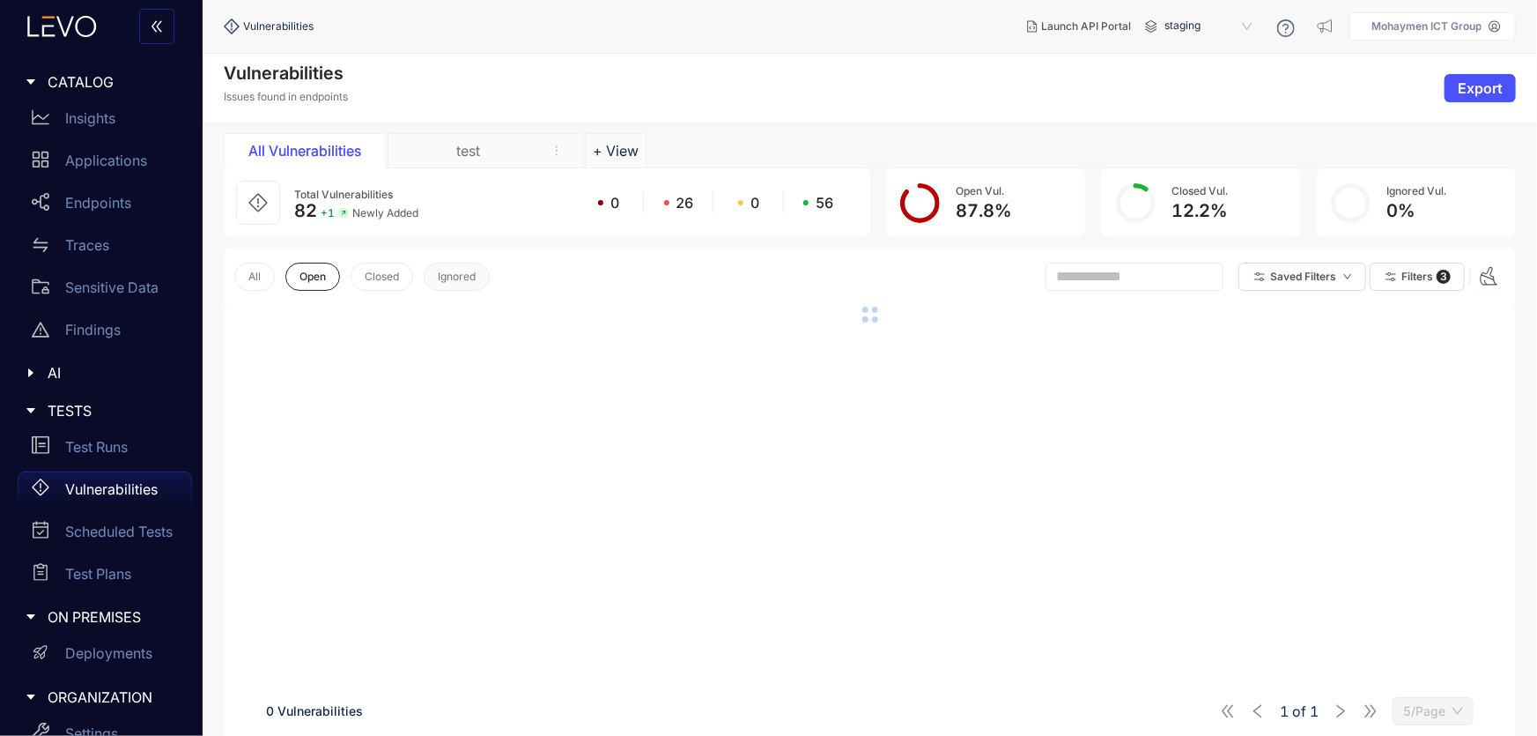
click at [448, 282] on span "Ignored" at bounding box center [457, 276] width 38 height 12
click at [398, 284] on button "Closed" at bounding box center [382, 277] width 63 height 28
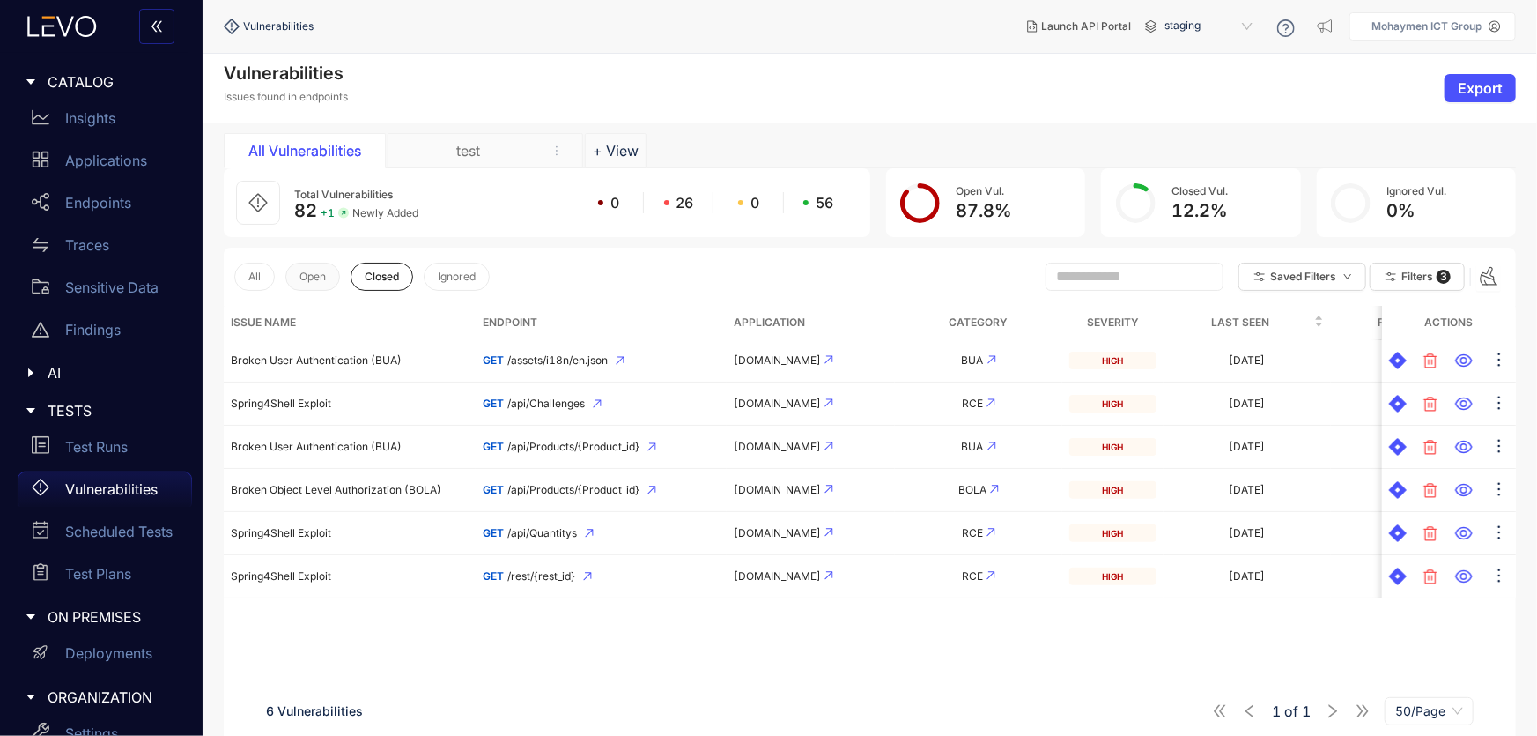
click at [317, 279] on span "Open" at bounding box center [313, 276] width 26 height 12
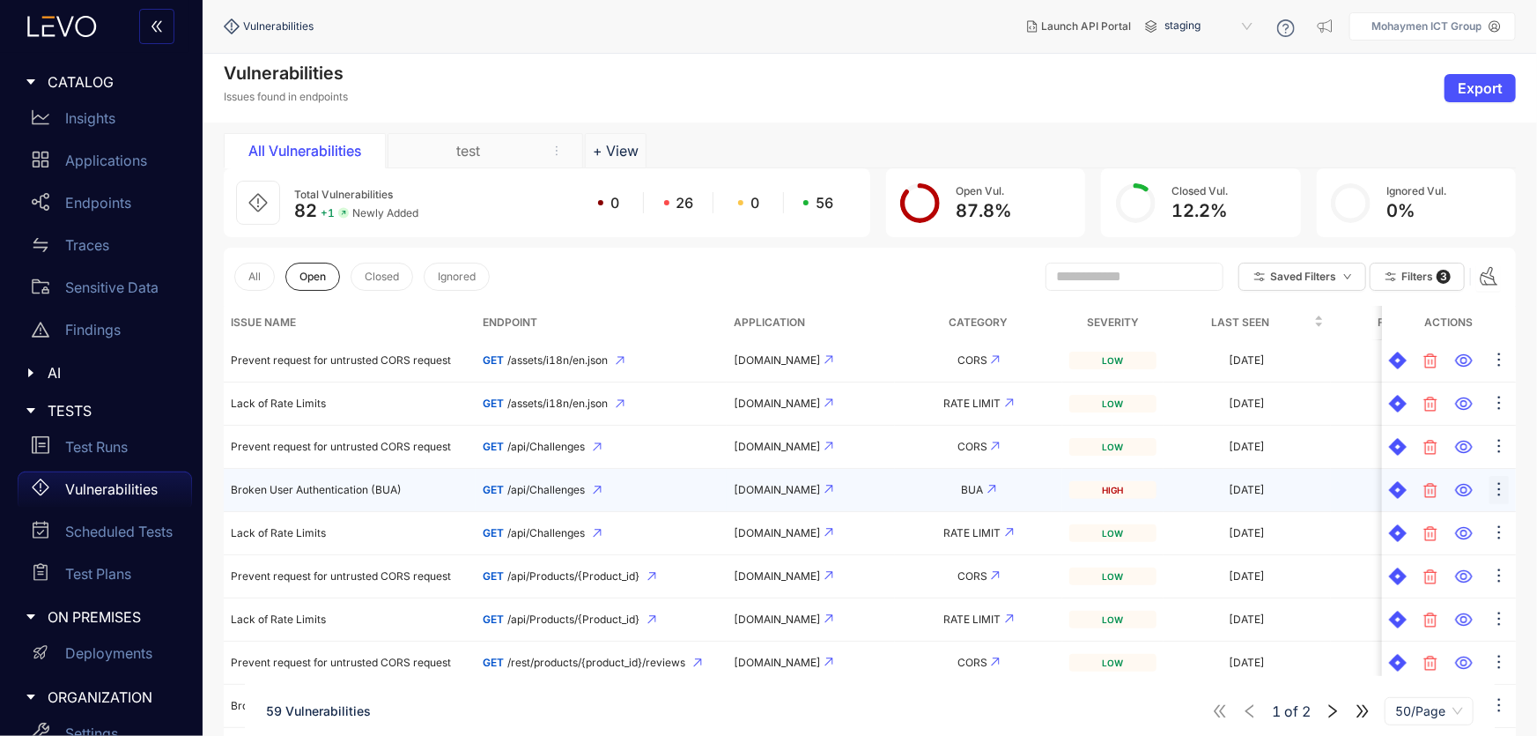
click at [1491, 491] on icon "ellipsis" at bounding box center [1500, 489] width 18 height 18
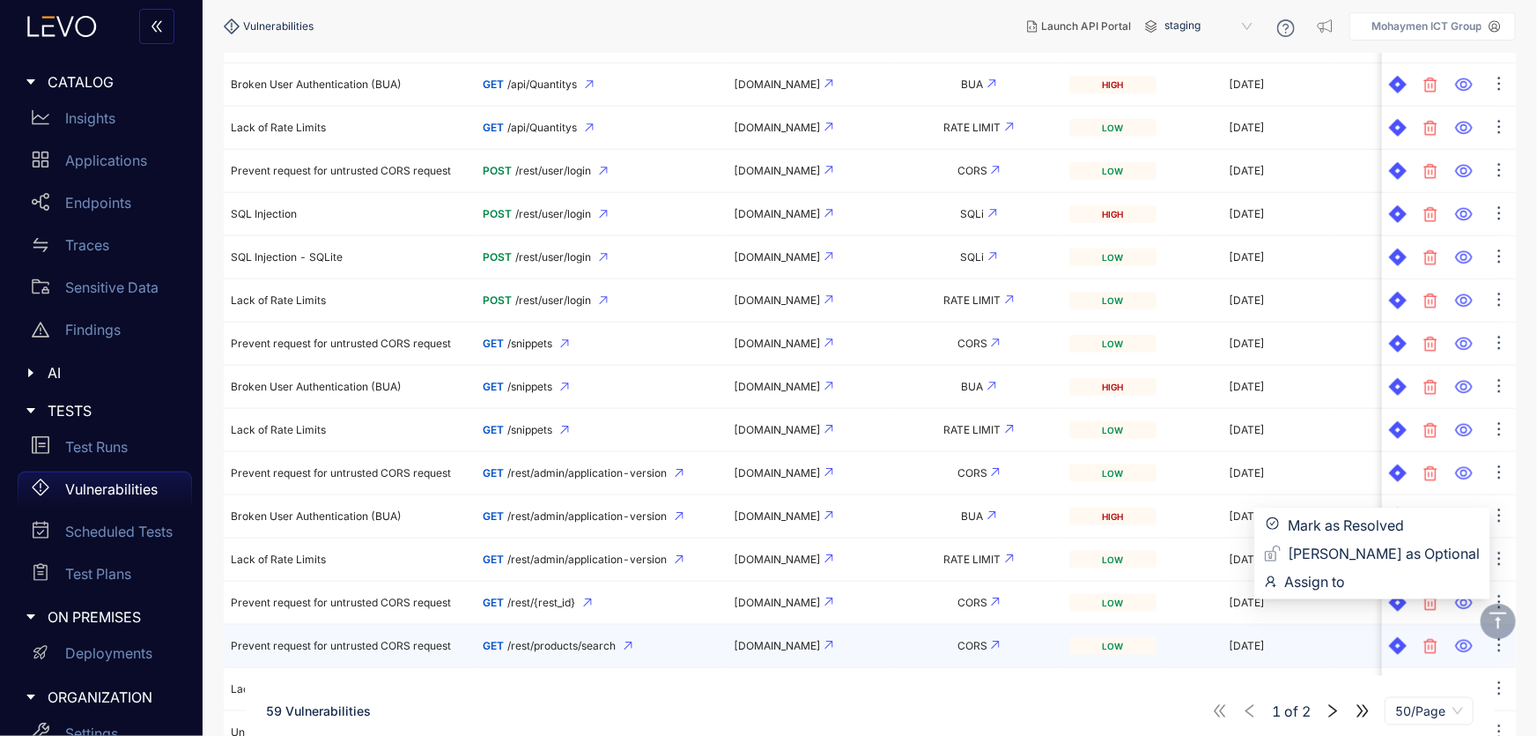
scroll to position [1121, 0]
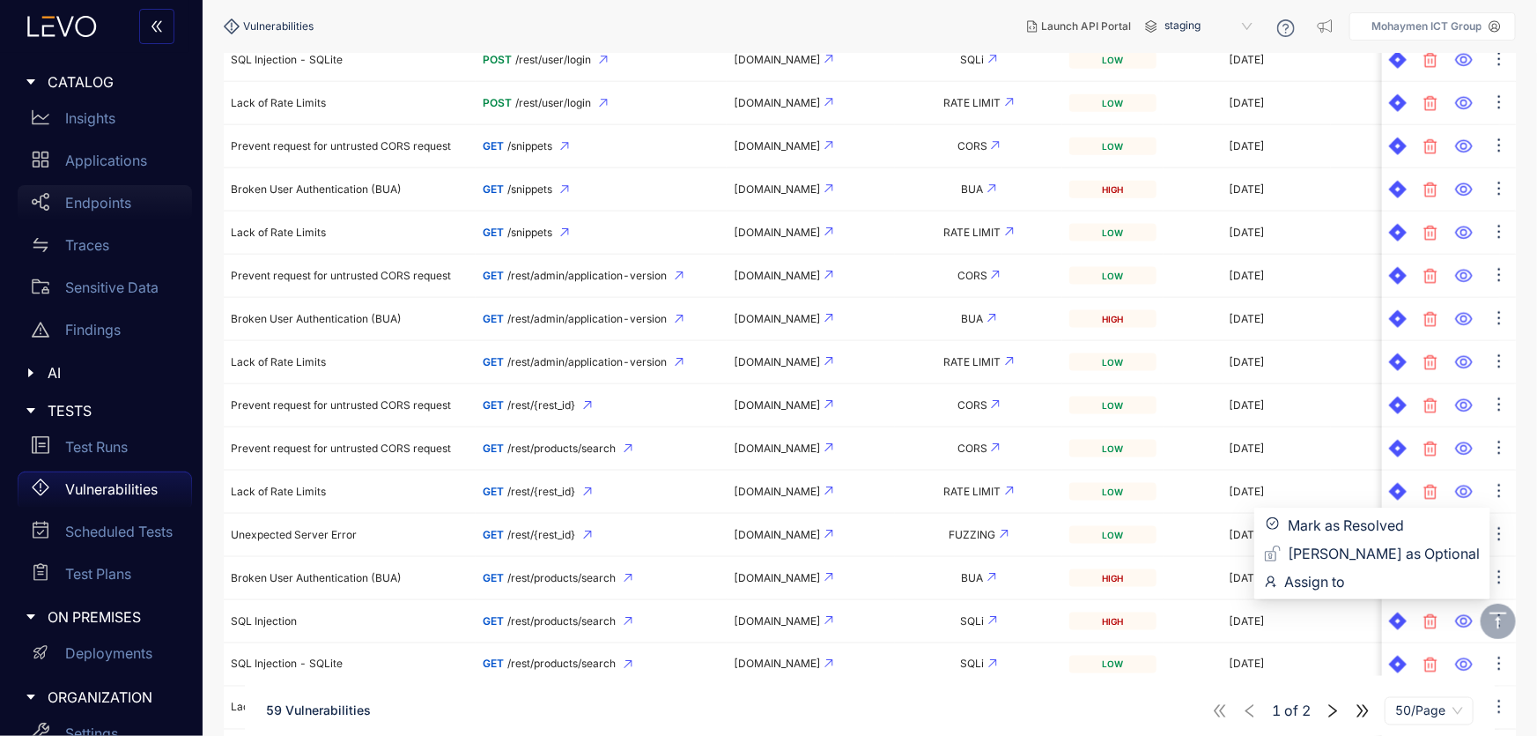
click at [100, 193] on div "Endpoints" at bounding box center [105, 202] width 174 height 35
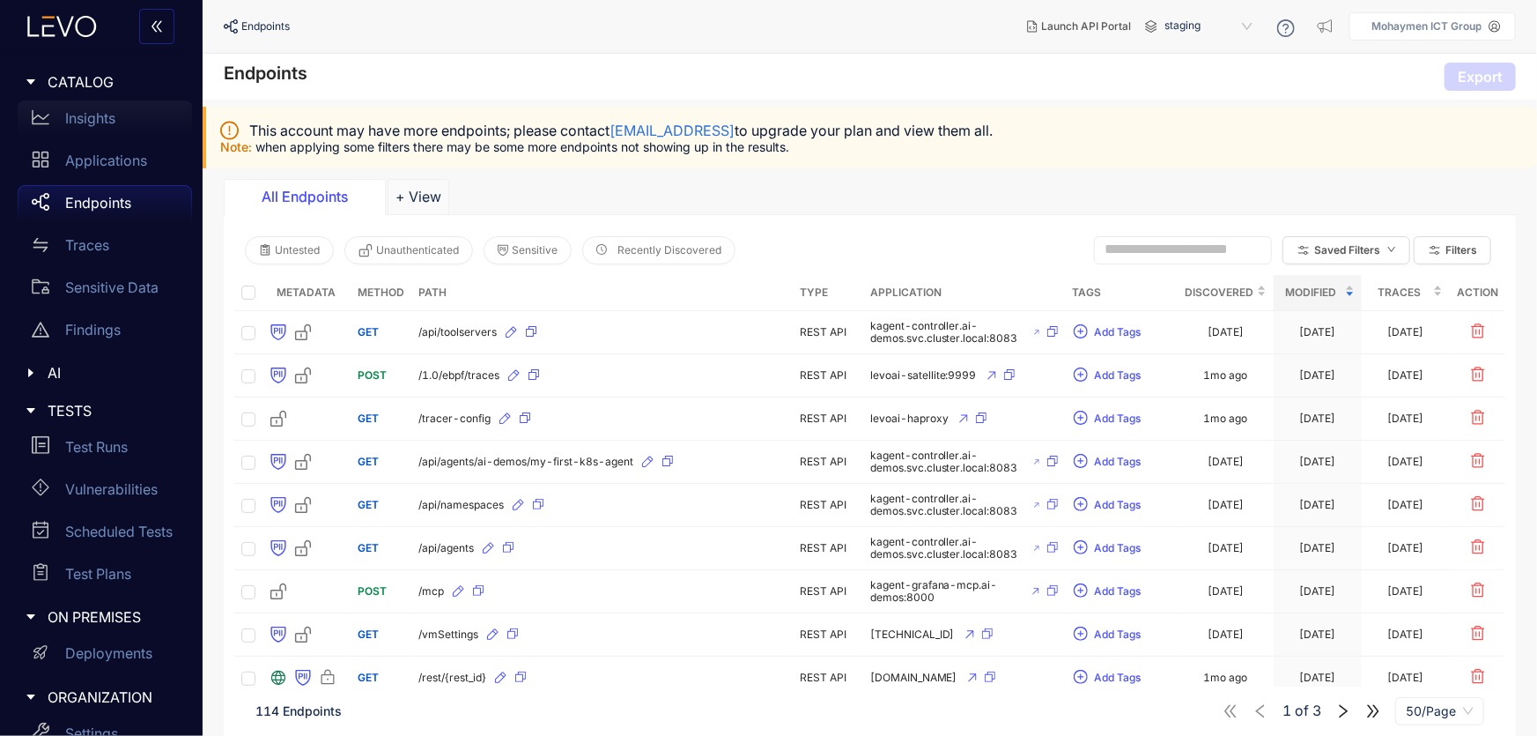
click at [94, 121] on p "Insights" at bounding box center [90, 118] width 50 height 16
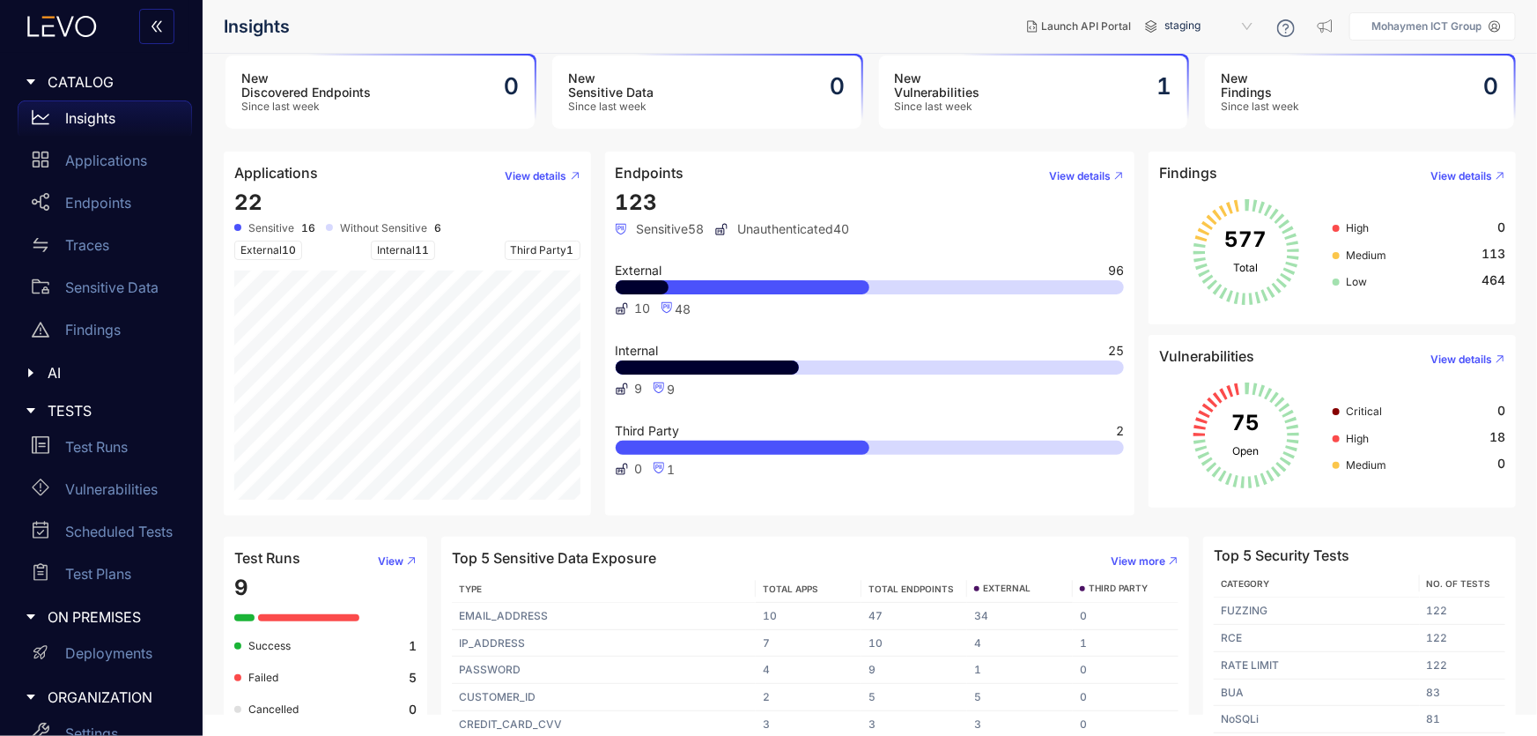
scroll to position [33, 0]
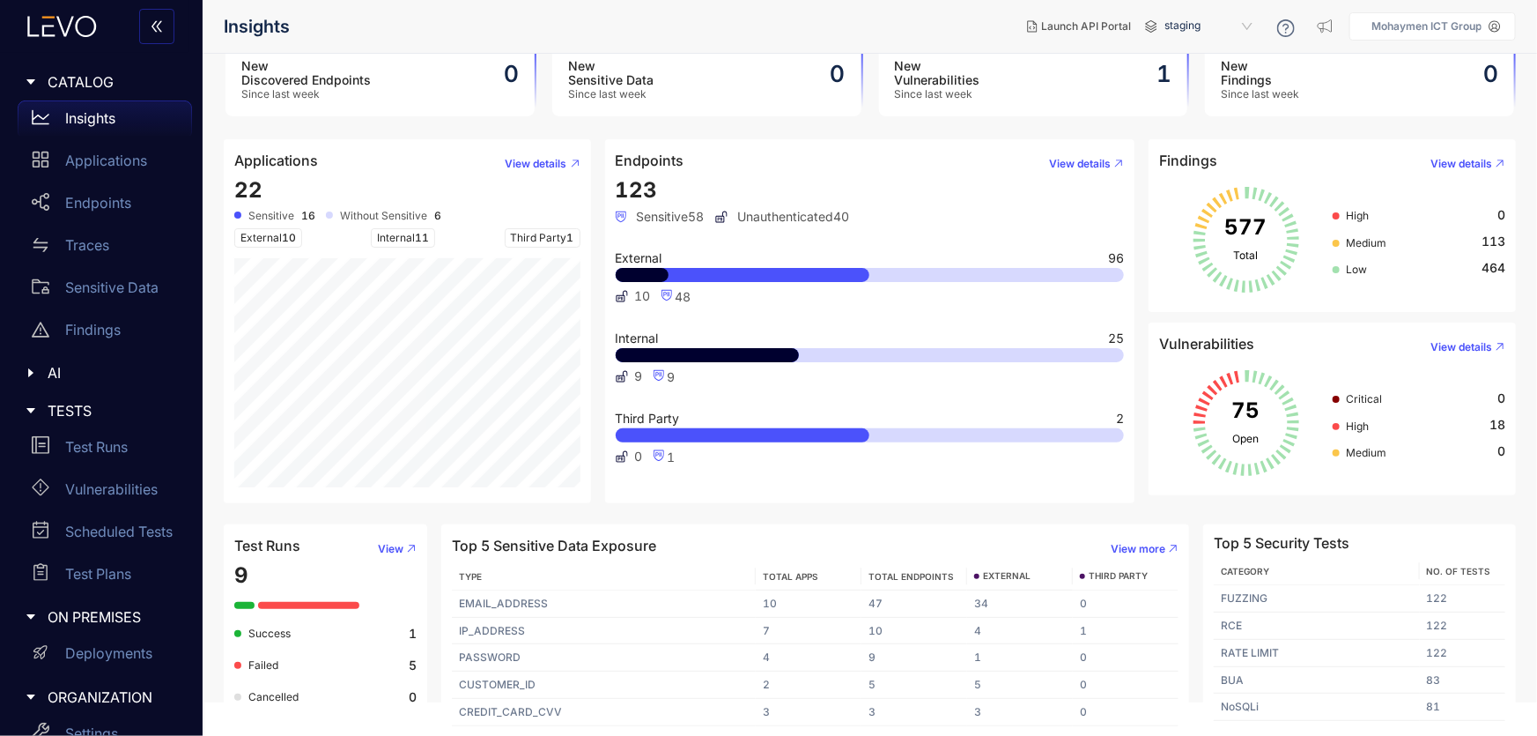
click at [404, 95] on div "New Discovered Endpoints Since last week 0" at bounding box center [380, 79] width 309 height 73
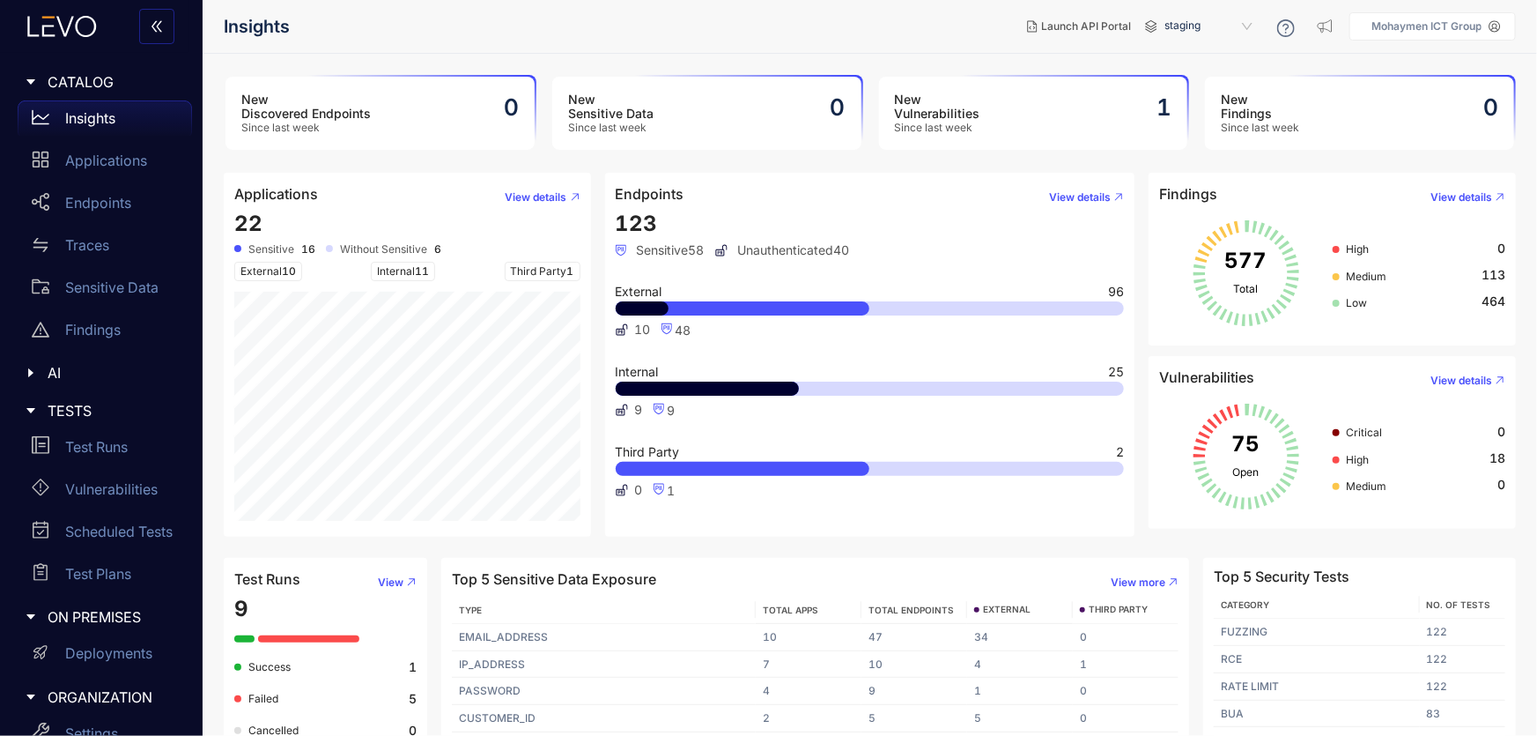
click at [354, 115] on h3 "New Discovered Endpoints" at bounding box center [305, 106] width 129 height 28
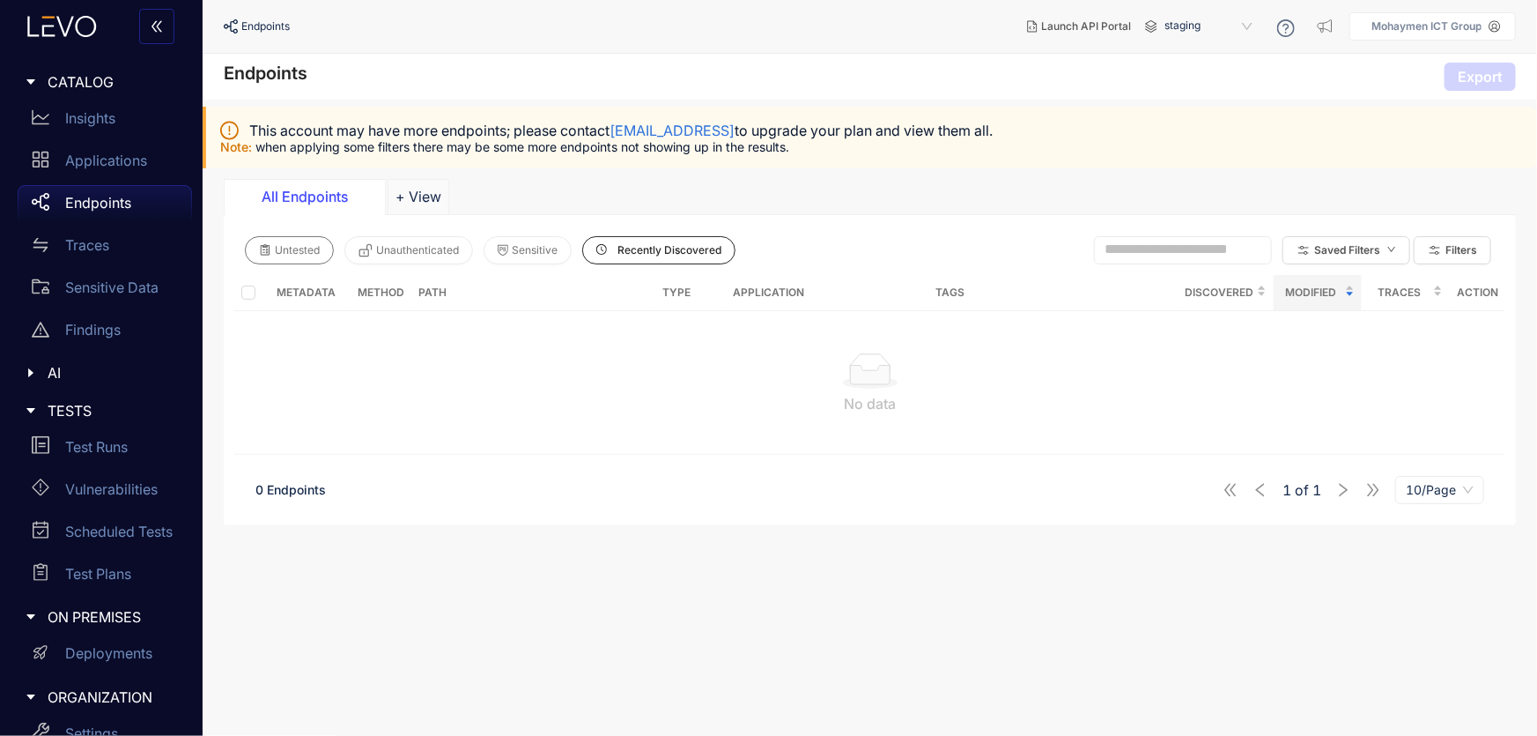
click at [288, 249] on span "Untested" at bounding box center [297, 250] width 45 height 12
click at [378, 248] on span "Unauthenticated" at bounding box center [417, 250] width 83 height 12
click at [519, 247] on span "Sensitive" at bounding box center [535, 250] width 46 height 12
click at [684, 248] on span "Recently Discovered" at bounding box center [670, 250] width 104 height 12
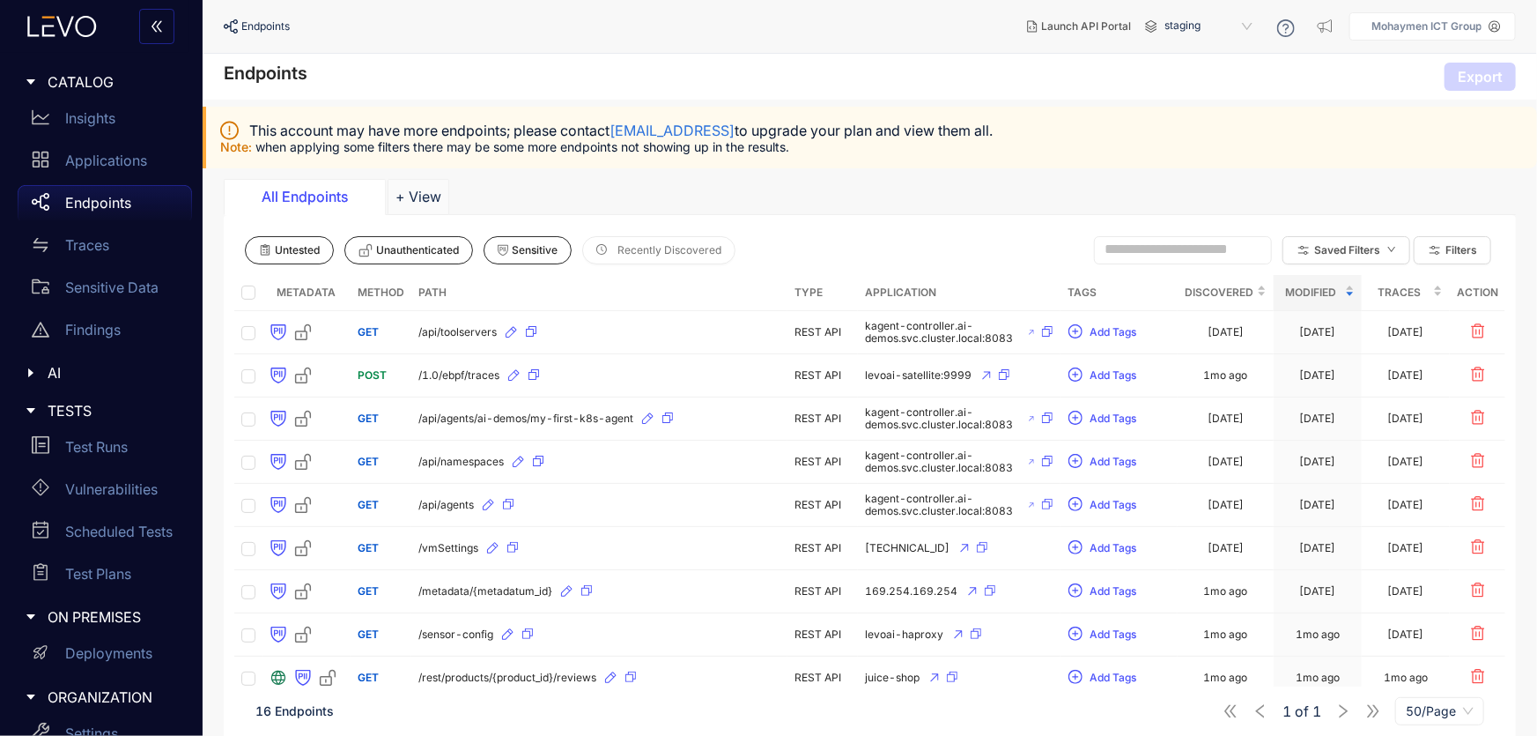
click at [317, 202] on div "All Endpoints" at bounding box center [305, 197] width 132 height 16
click at [288, 253] on span "Untested" at bounding box center [297, 250] width 45 height 12
click at [81, 84] on span "CATALOG" at bounding box center [113, 82] width 130 height 16
click at [81, 113] on p "Insights" at bounding box center [90, 118] width 50 height 16
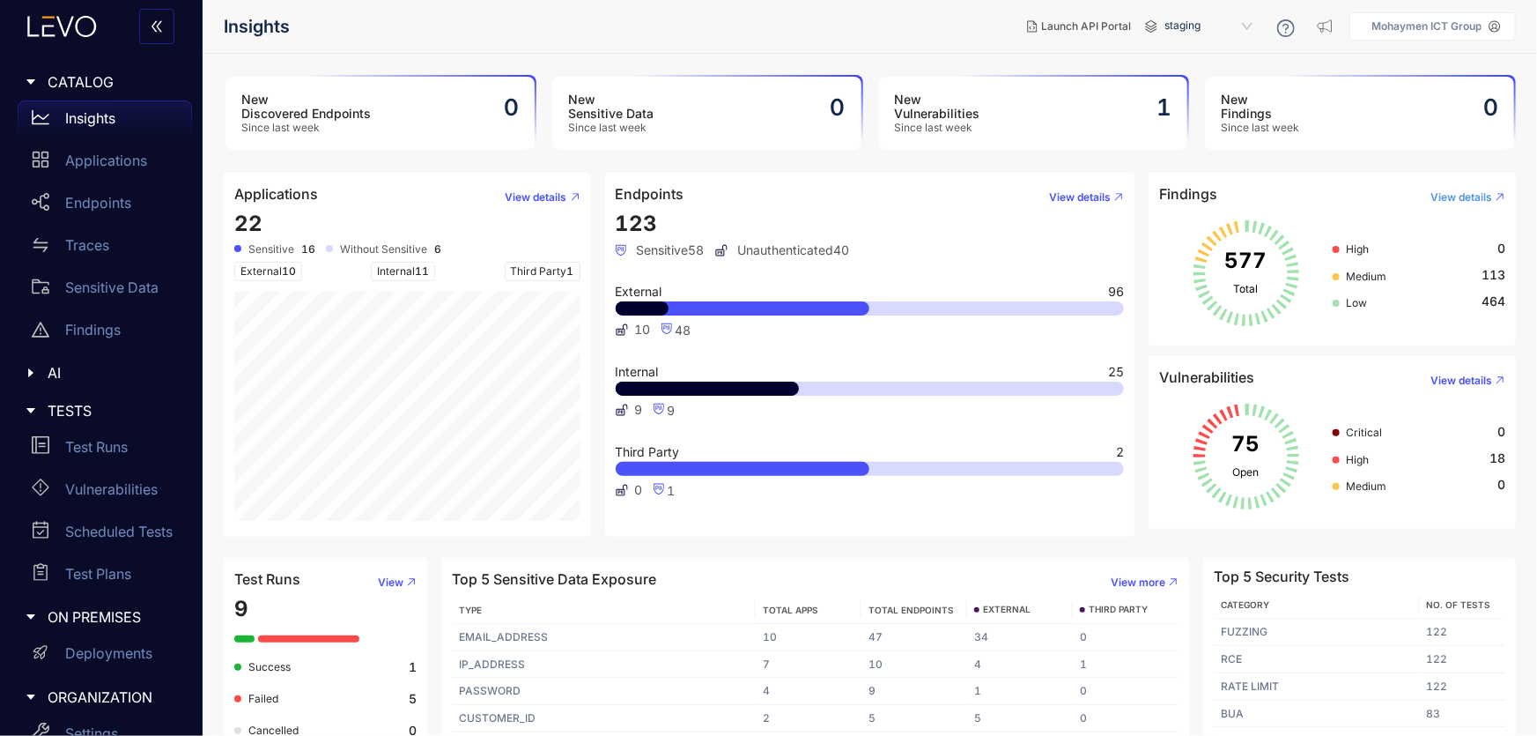
drag, startPoint x: 1490, startPoint y: 273, endPoint x: 1468, endPoint y: 199, distance: 77.2
drag, startPoint x: 1468, startPoint y: 199, endPoint x: 1518, endPoint y: 174, distance: 55.9
click at [1518, 174] on div "Findings View details 577 Total High 0 Medium 113 Low 464 Vulnerabilities View …" at bounding box center [1332, 355] width 381 height 364
click at [1489, 196] on span "View details" at bounding box center [1462, 197] width 62 height 12
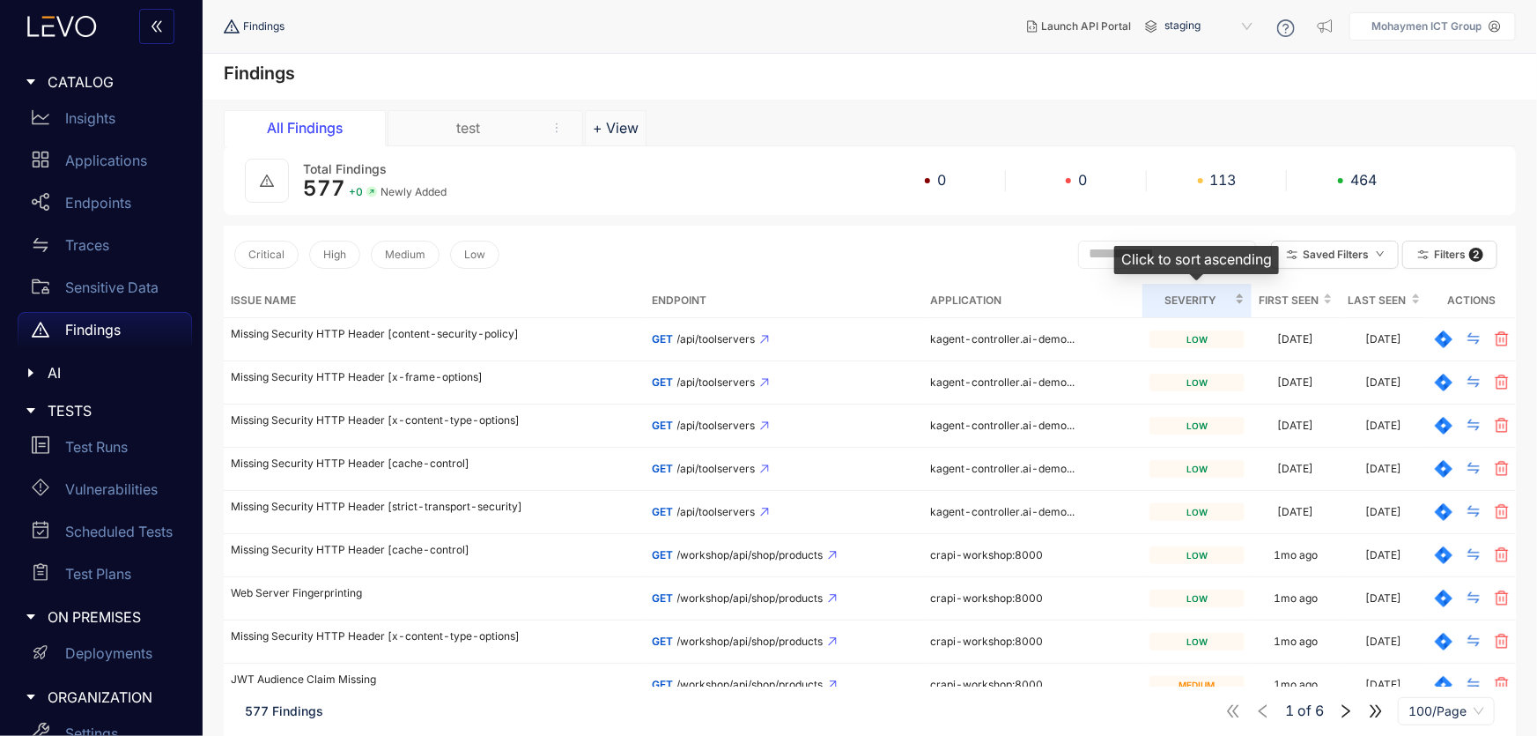
click at [1220, 298] on span "Severity" at bounding box center [1191, 300] width 82 height 19
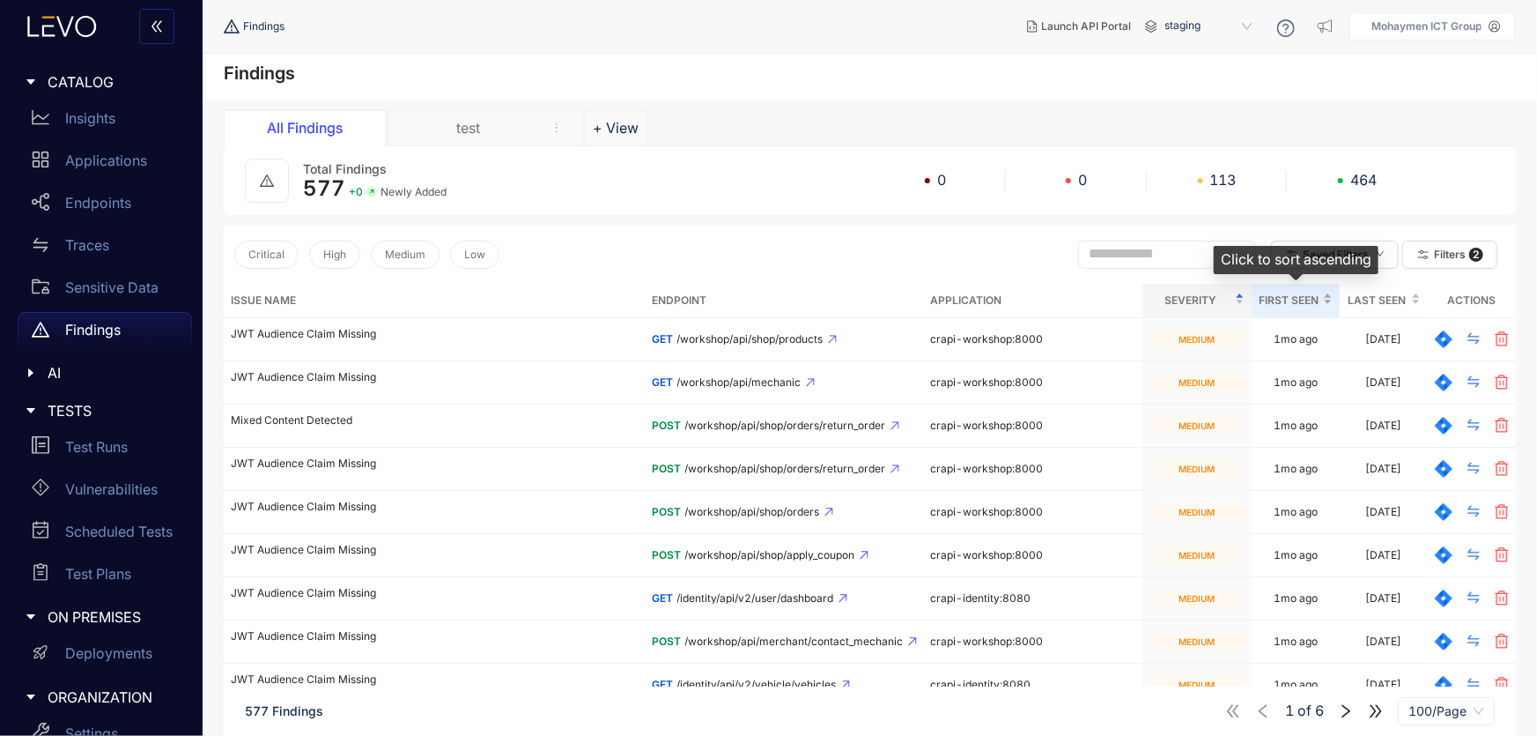
click at [1301, 297] on span "First Seen" at bounding box center [1289, 300] width 61 height 19
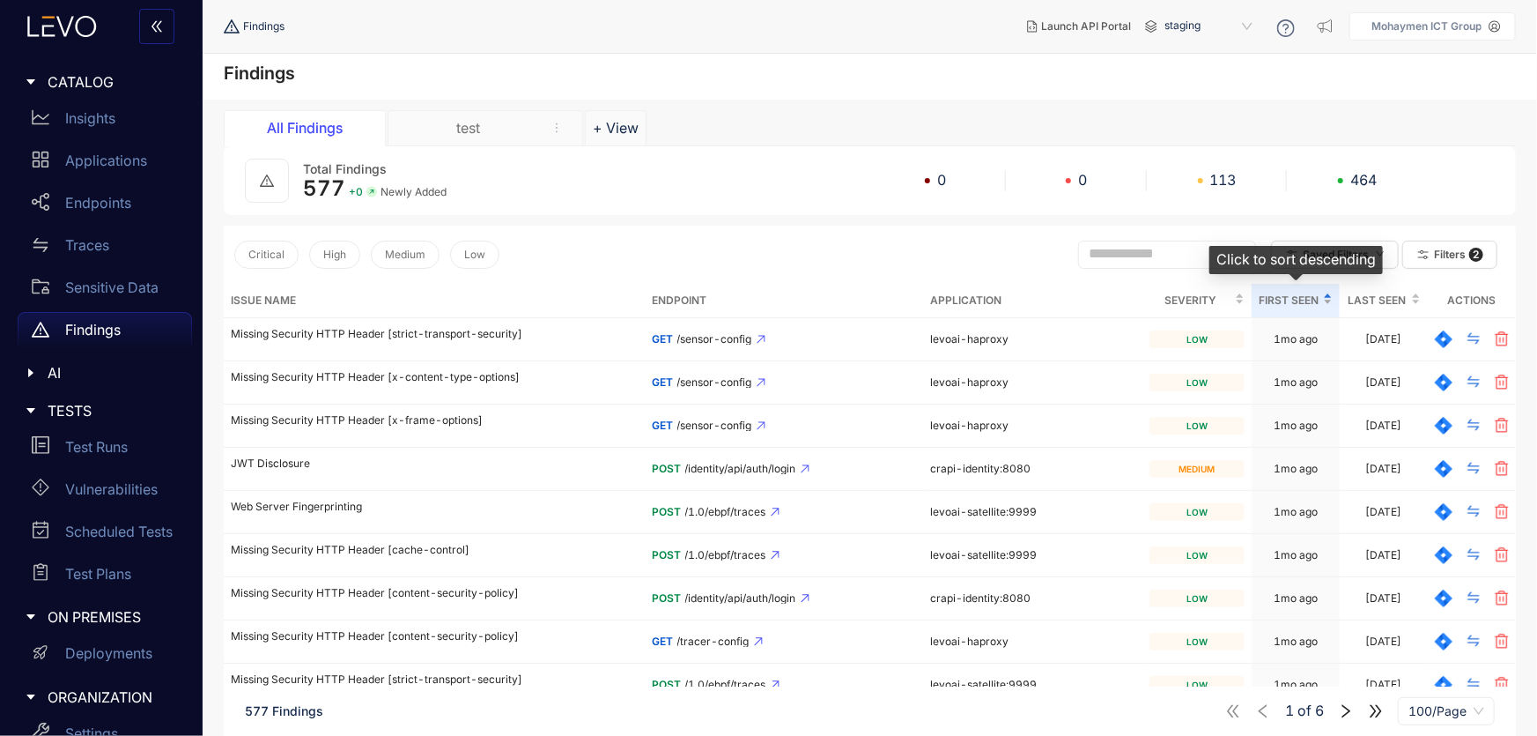
click at [1301, 297] on span "First Seen" at bounding box center [1289, 300] width 61 height 19
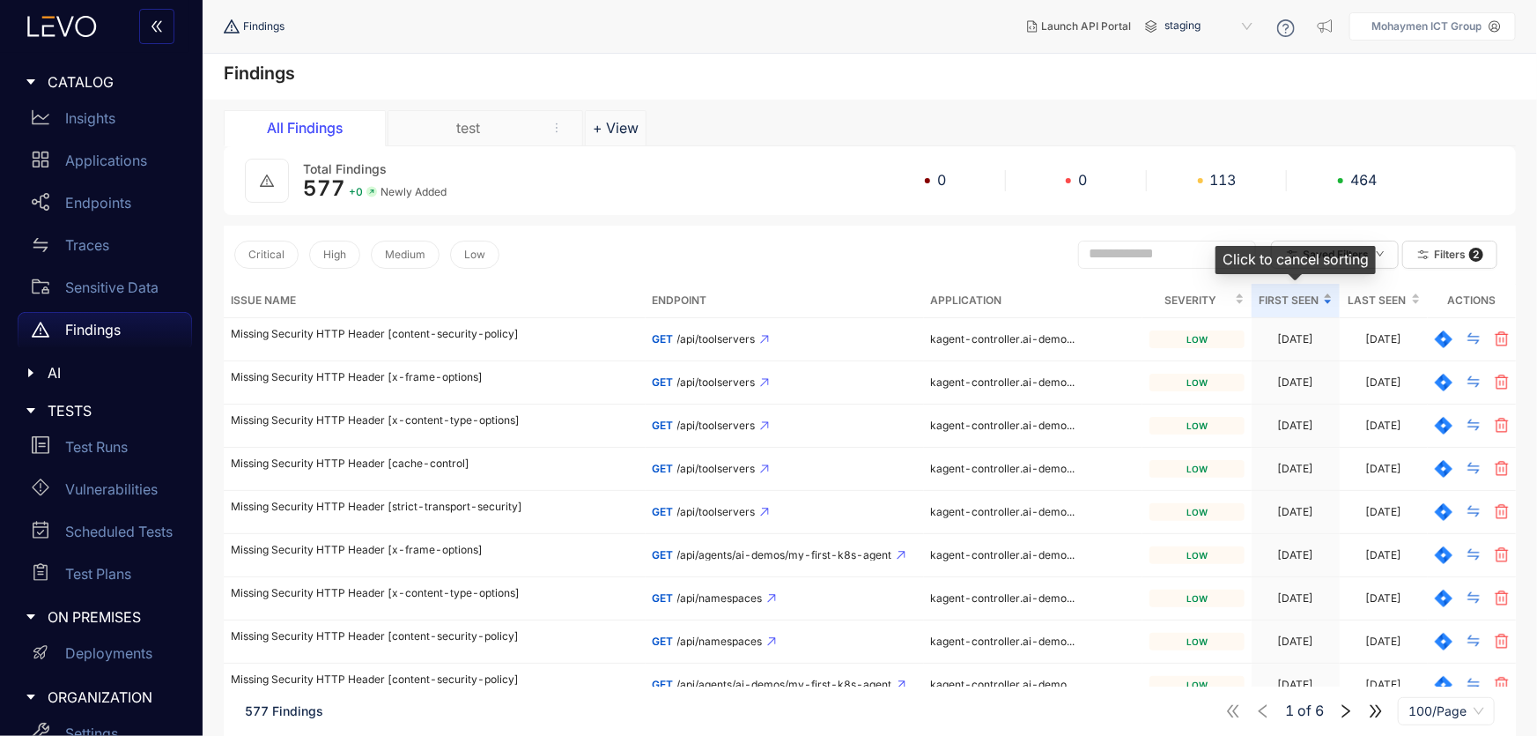
click at [1301, 296] on span "First Seen" at bounding box center [1289, 300] width 61 height 19
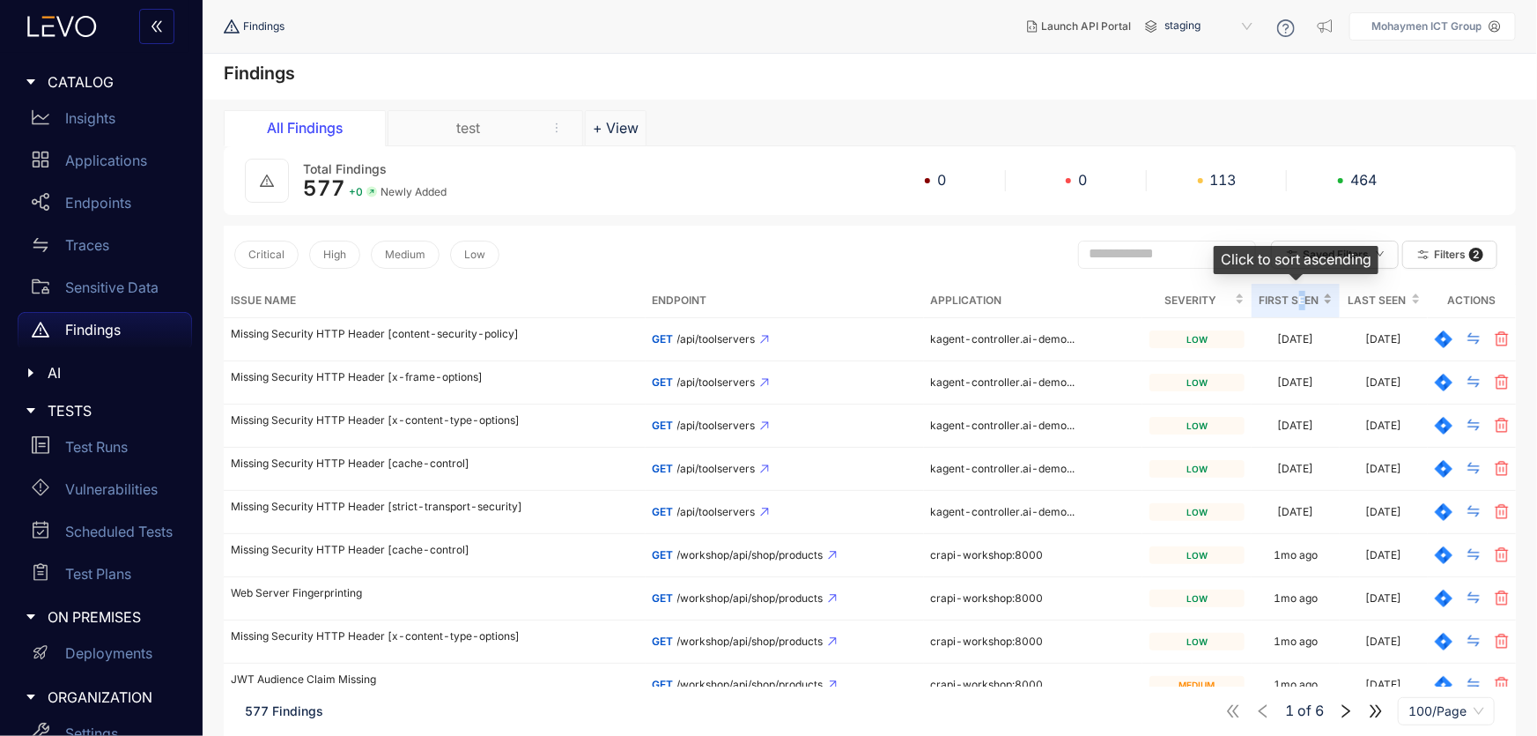
click at [1303, 296] on span "First Seen" at bounding box center [1289, 300] width 61 height 19
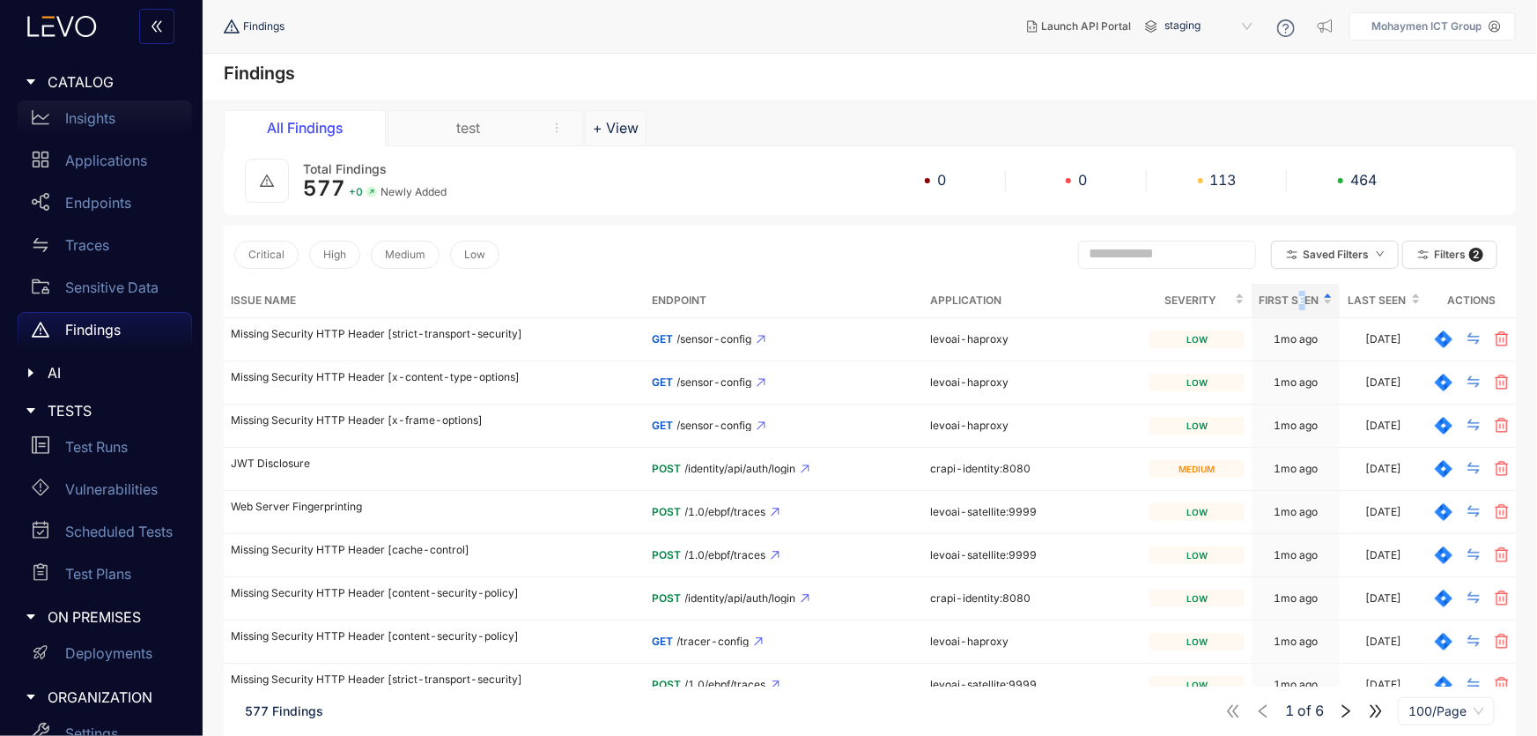
click at [87, 115] on p "Insights" at bounding box center [90, 118] width 50 height 16
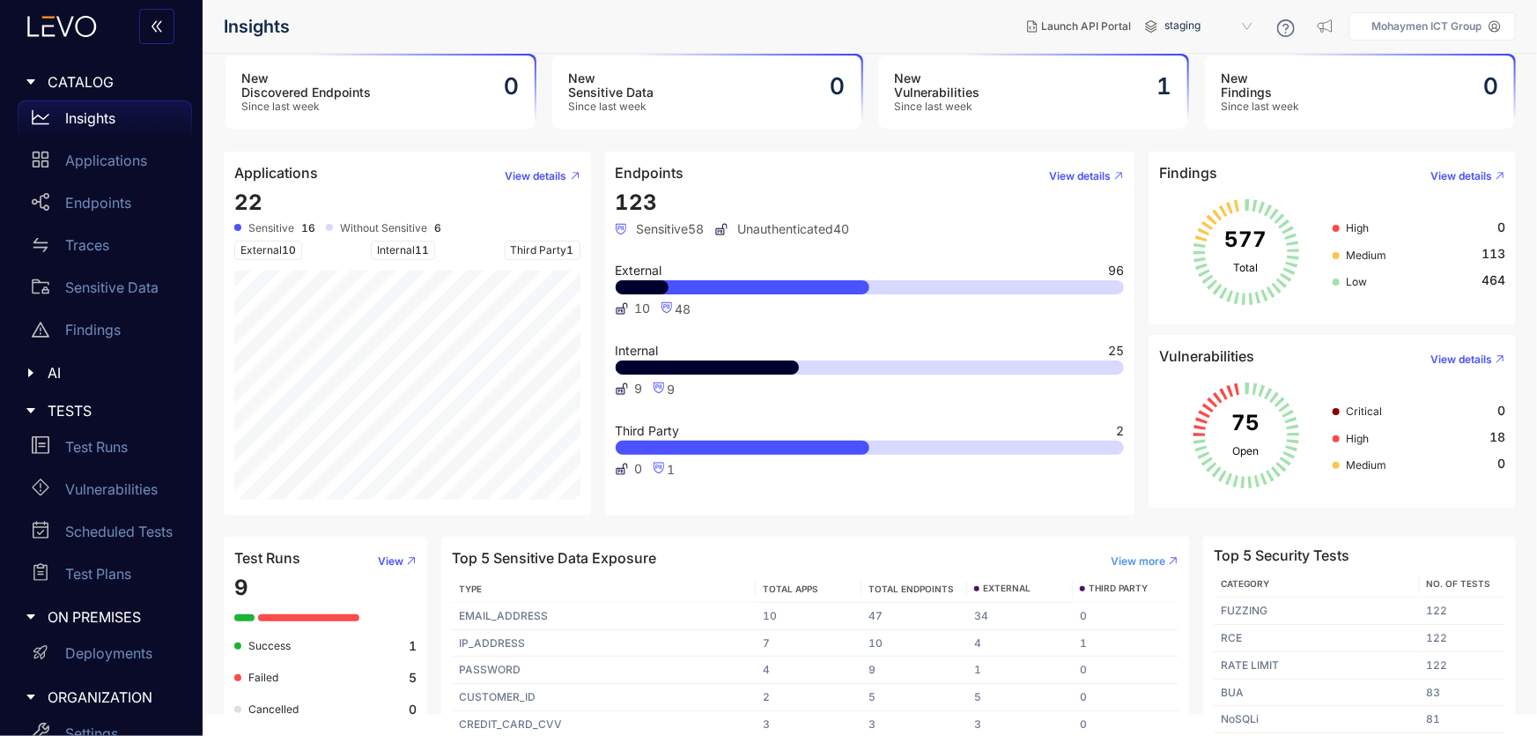
scroll to position [33, 0]
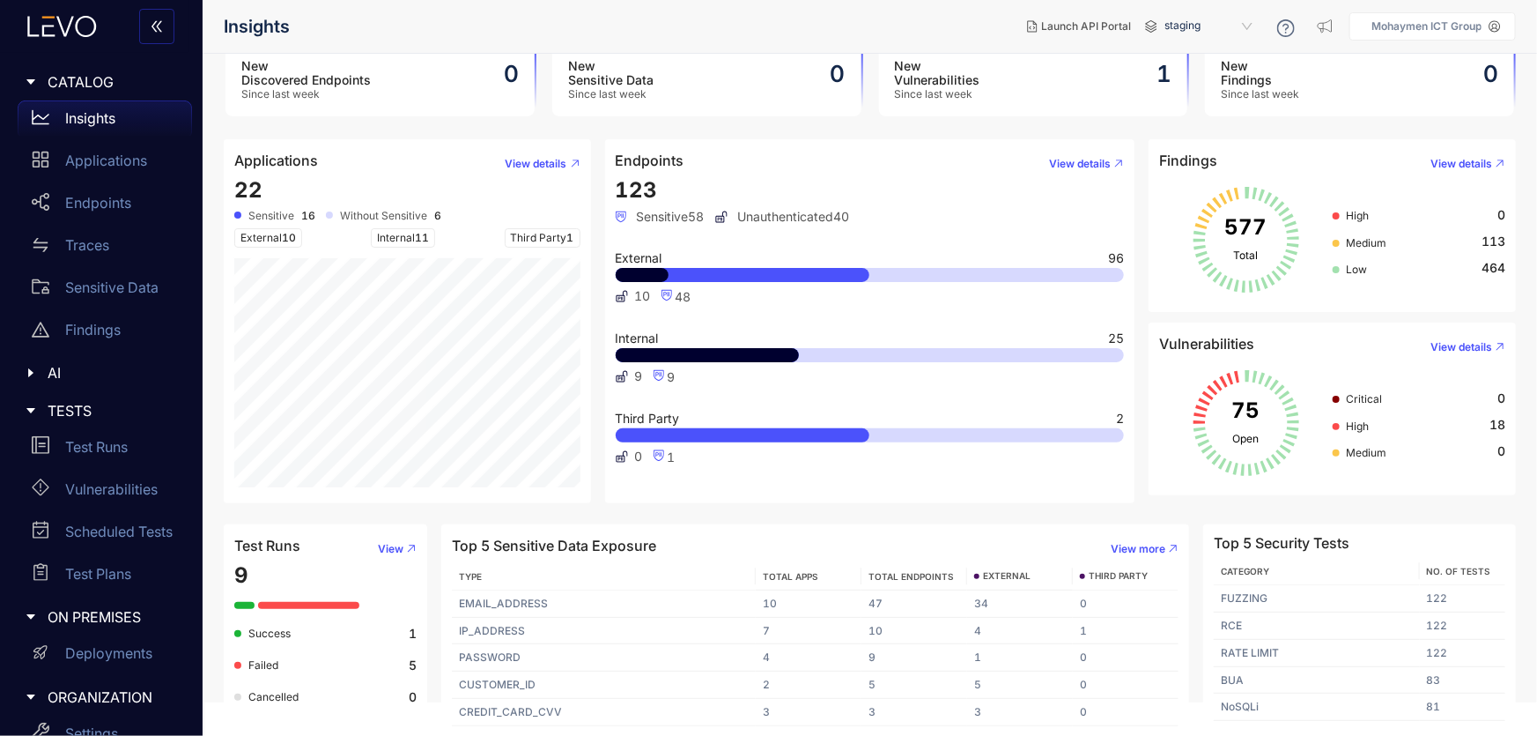
click at [705, 512] on main "New Discovered Endpoints Since last week 0 New Sensitive Data Since last week 0…" at bounding box center [870, 361] width 1335 height 682
click at [82, 161] on p "Applications" at bounding box center [106, 160] width 82 height 16
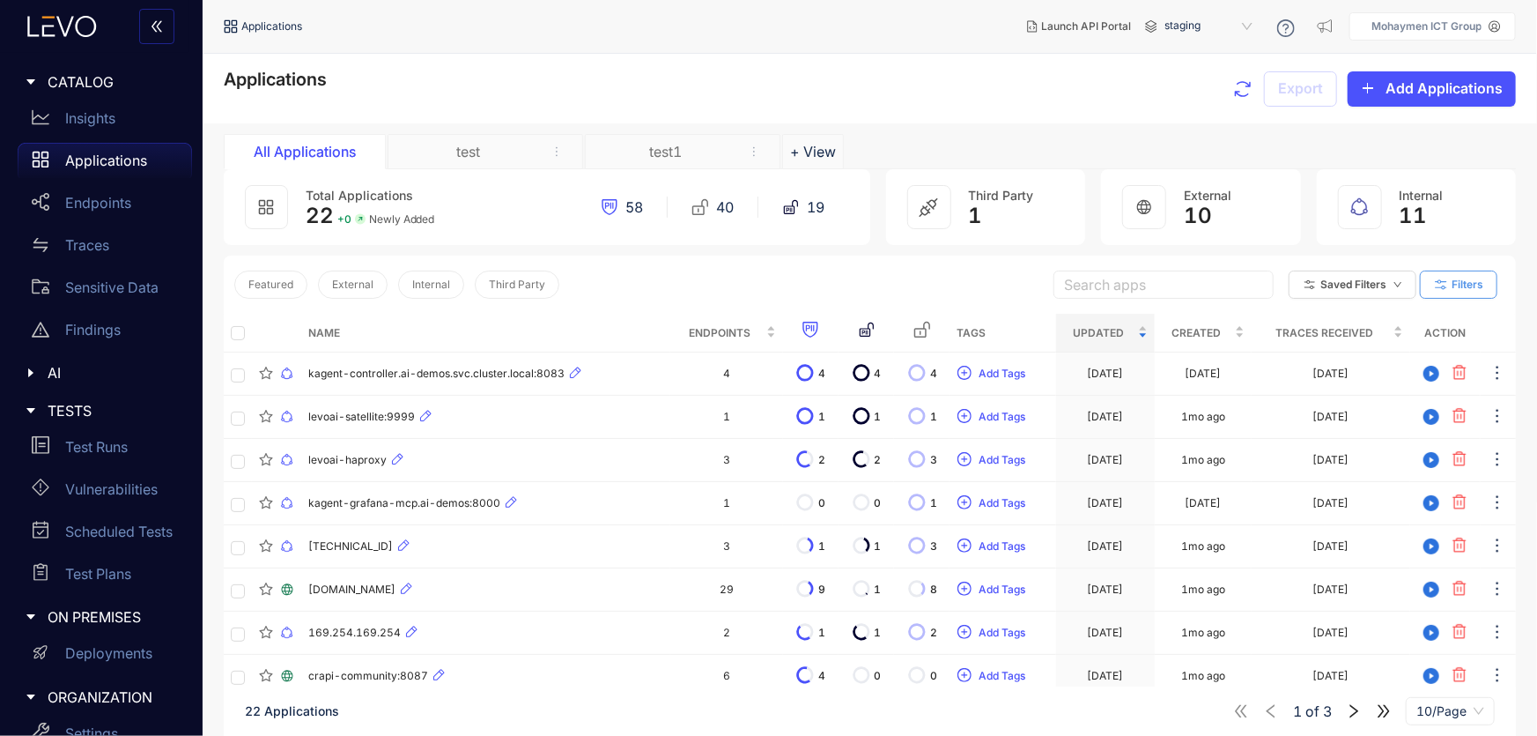
click at [1461, 277] on button "Filters" at bounding box center [1459, 284] width 78 height 28
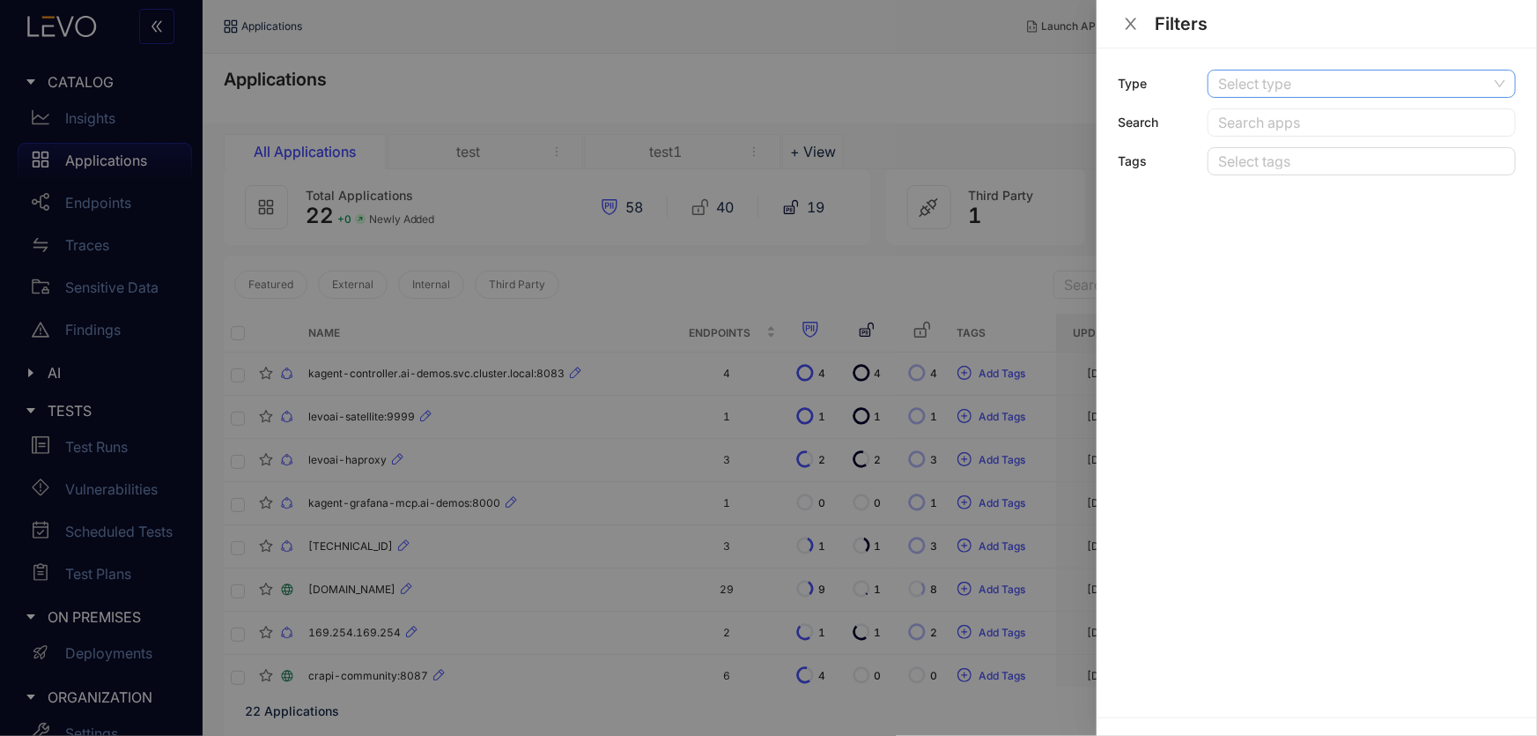
click at [1268, 70] on div "Select type" at bounding box center [1362, 84] width 308 height 28
click at [1114, 230] on div "Type Select type featured external internal Featured External Internal Third Pa…" at bounding box center [1317, 382] width 440 height 669
click at [1140, 24] on button "Close" at bounding box center [1131, 24] width 26 height 18
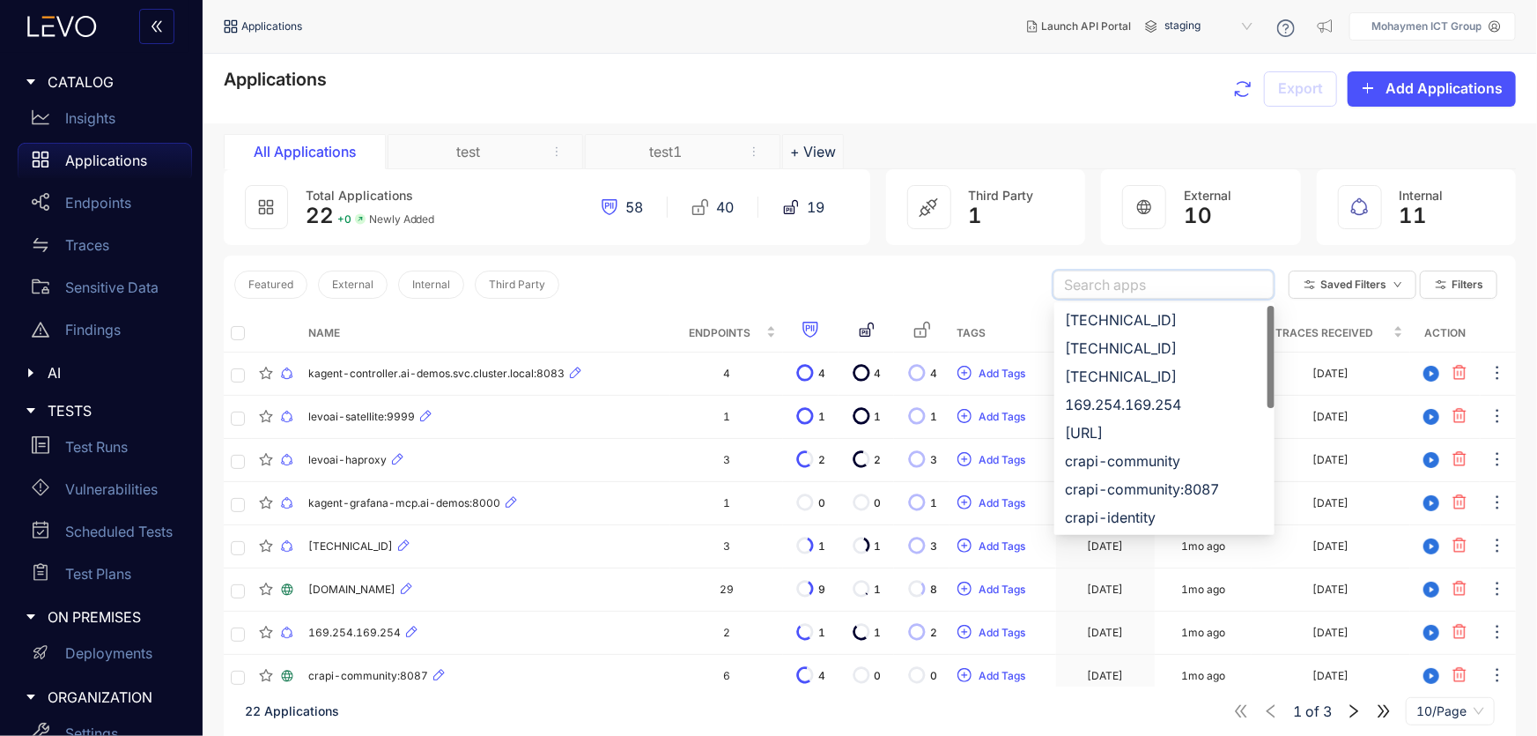
click at [1148, 282] on input "search" at bounding box center [1163, 284] width 199 height 26
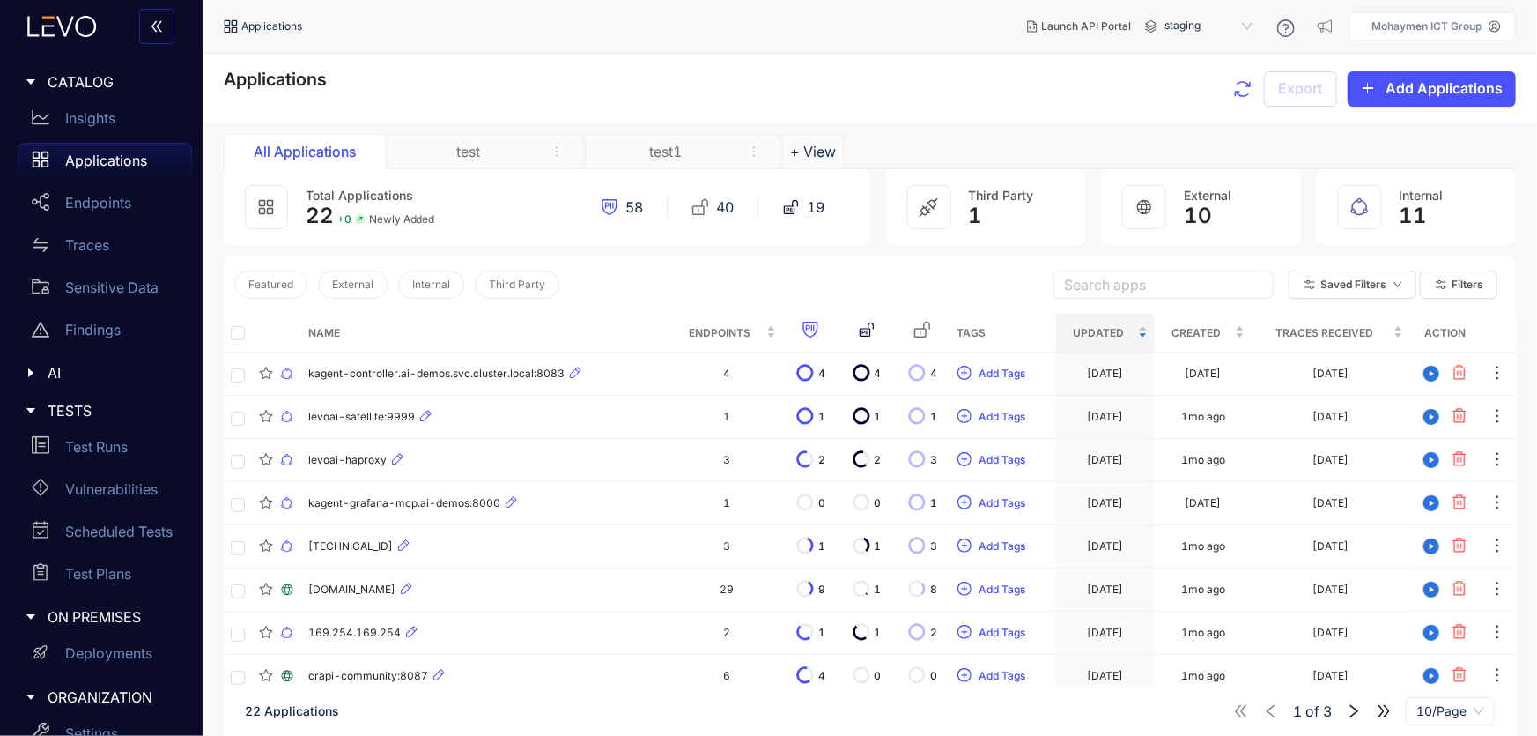
click at [210, 255] on section "Applications Export Add Applications All Applications test test1 + View Total A…" at bounding box center [870, 458] width 1335 height 808
click at [465, 158] on div "test" at bounding box center [469, 152] width 132 height 16
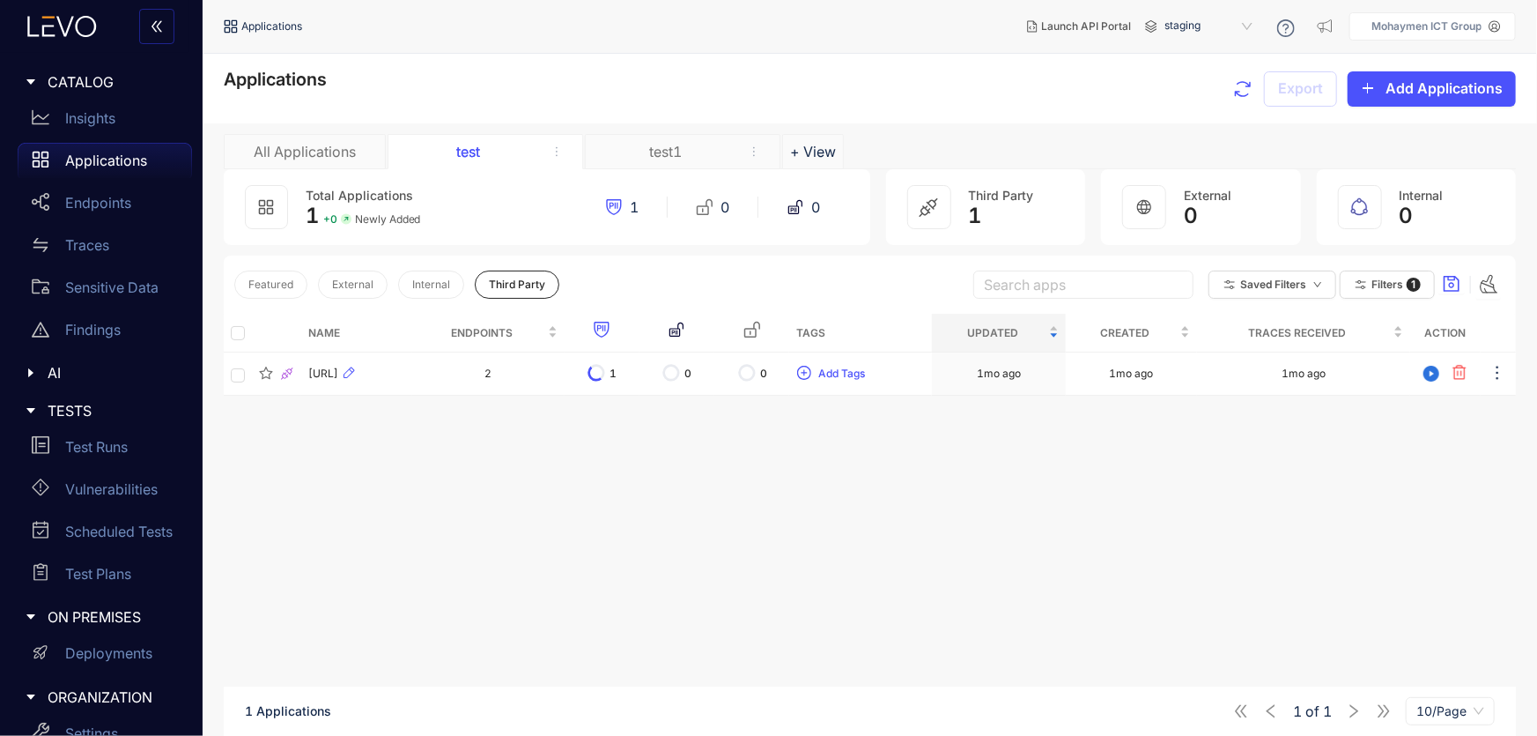
click at [315, 151] on div "All Applications" at bounding box center [305, 152] width 132 height 16
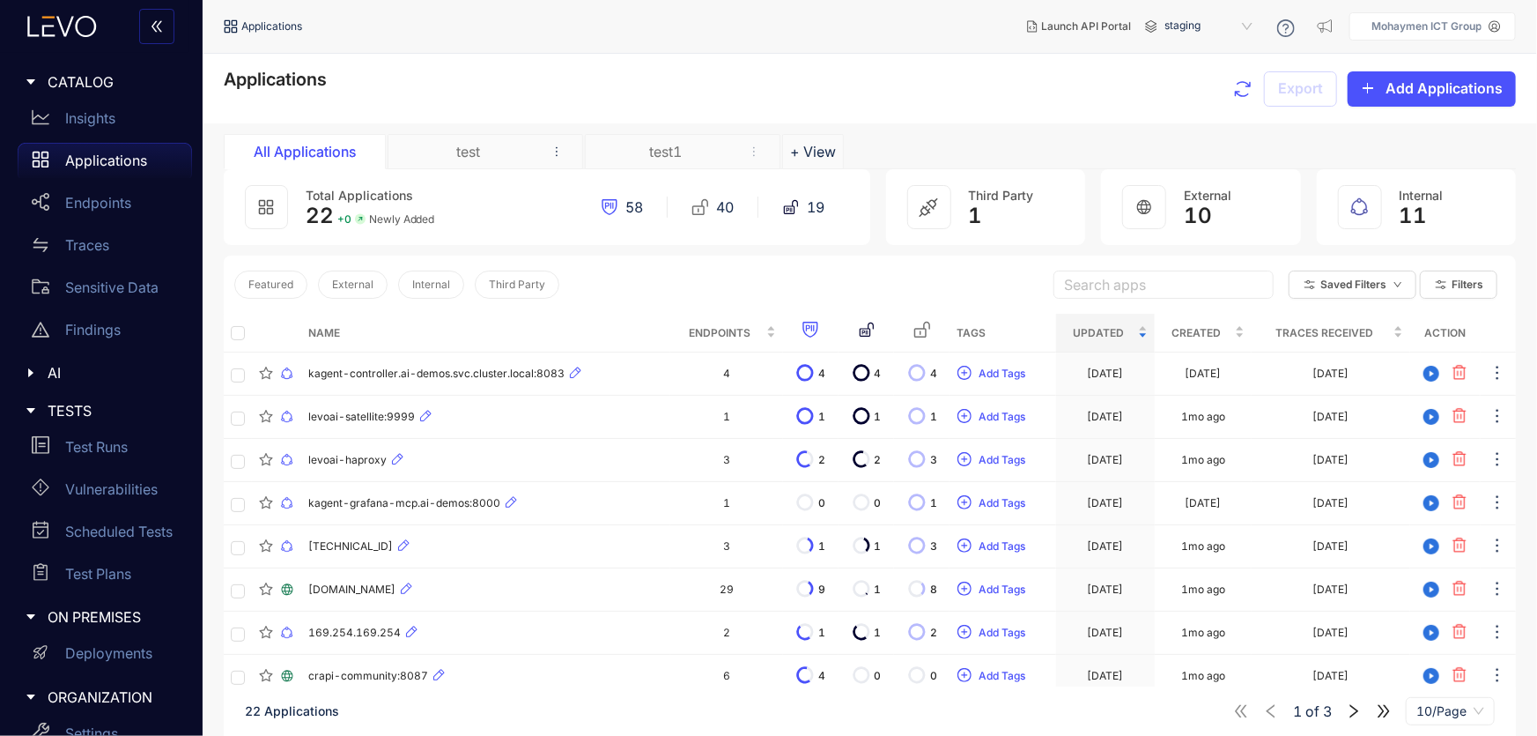
click at [556, 149] on icon "more" at bounding box center [557, 151] width 12 height 12
click at [309, 145] on div "All Applications" at bounding box center [305, 152] width 132 height 16
click at [745, 148] on span "remove" at bounding box center [753, 151] width 19 height 15
click at [650, 149] on div "test1" at bounding box center [666, 152] width 132 height 16
click at [487, 156] on div "test" at bounding box center [469, 152] width 132 height 16
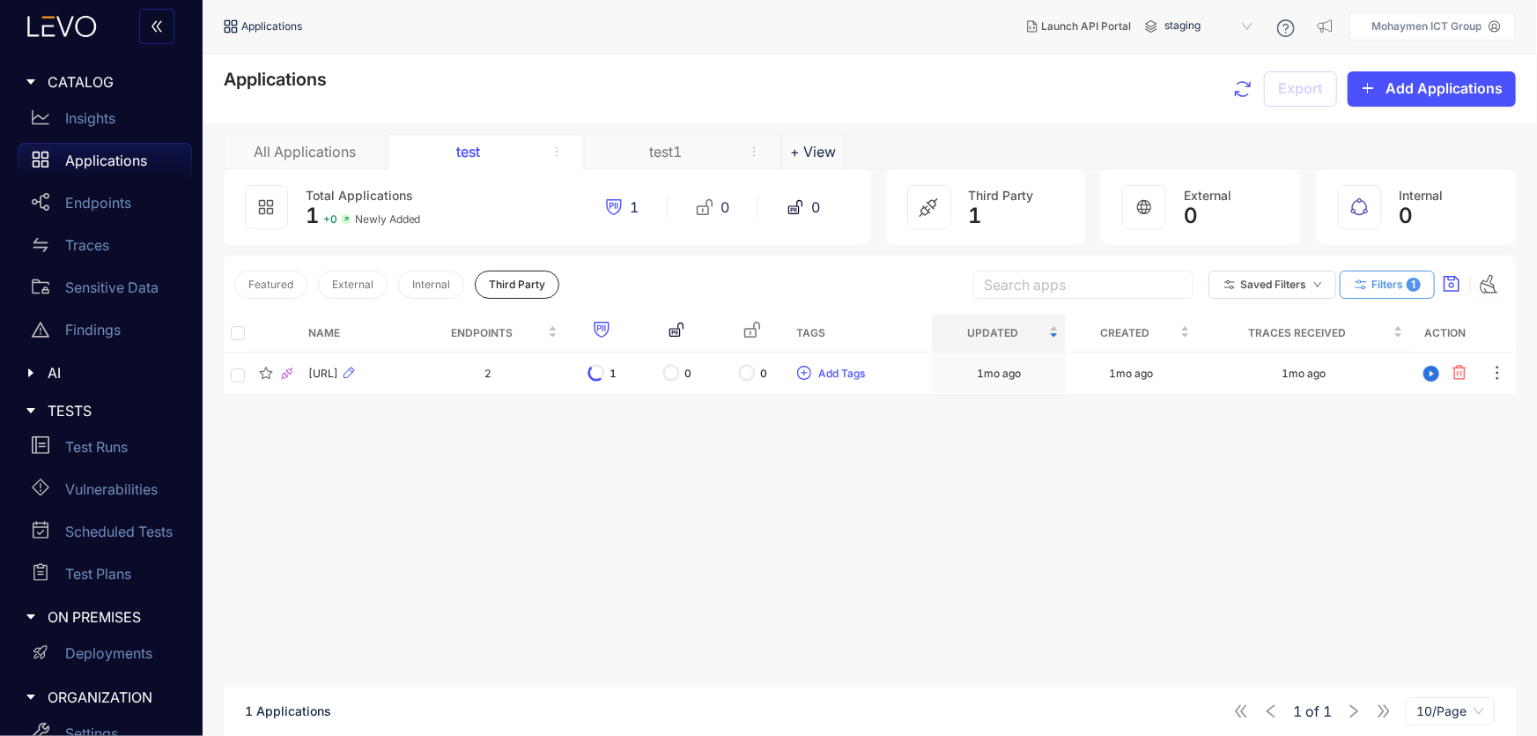
click at [1402, 285] on span "Filters" at bounding box center [1388, 284] width 32 height 12
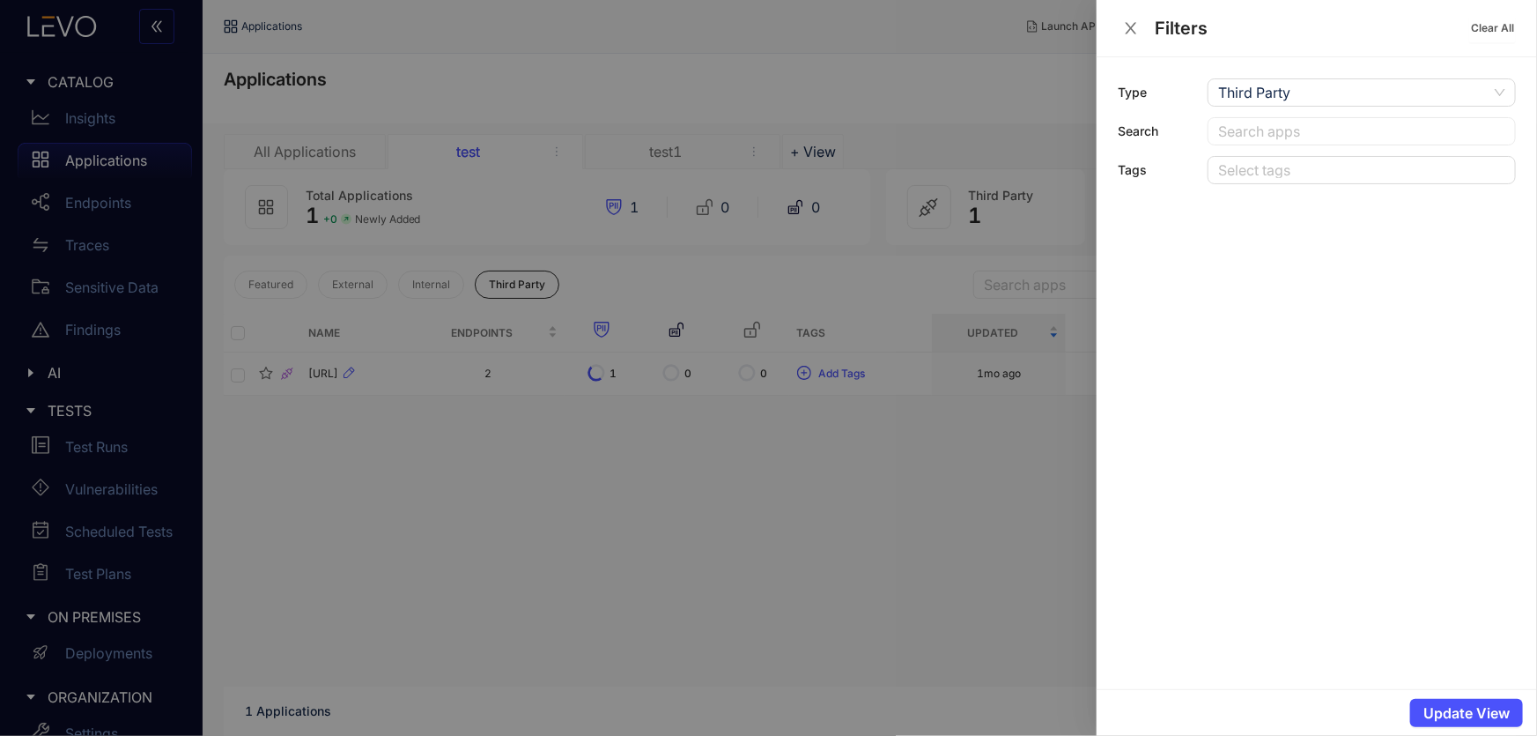
click at [696, 595] on div at bounding box center [768, 368] width 1537 height 736
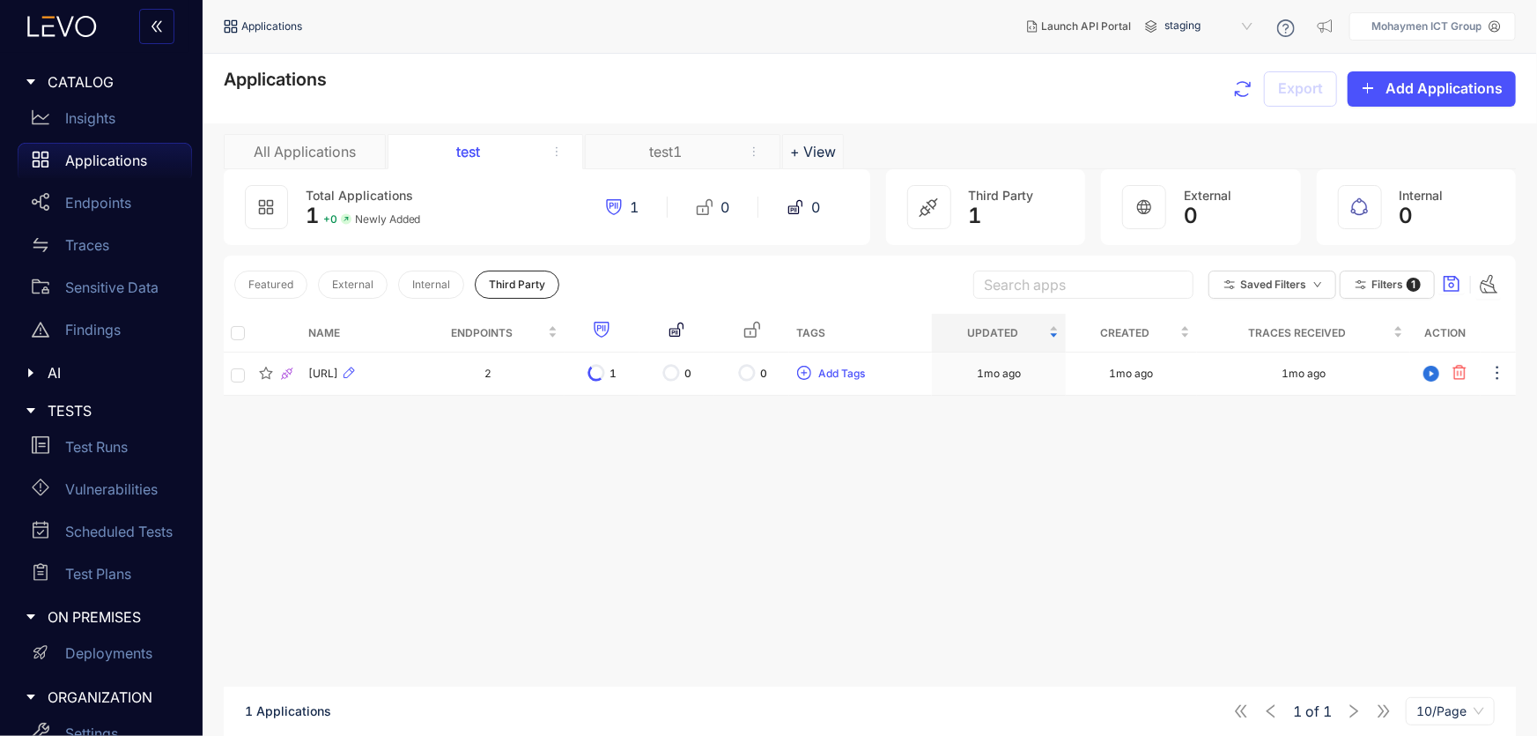
click at [292, 167] on div "All Applications" at bounding box center [305, 151] width 162 height 35
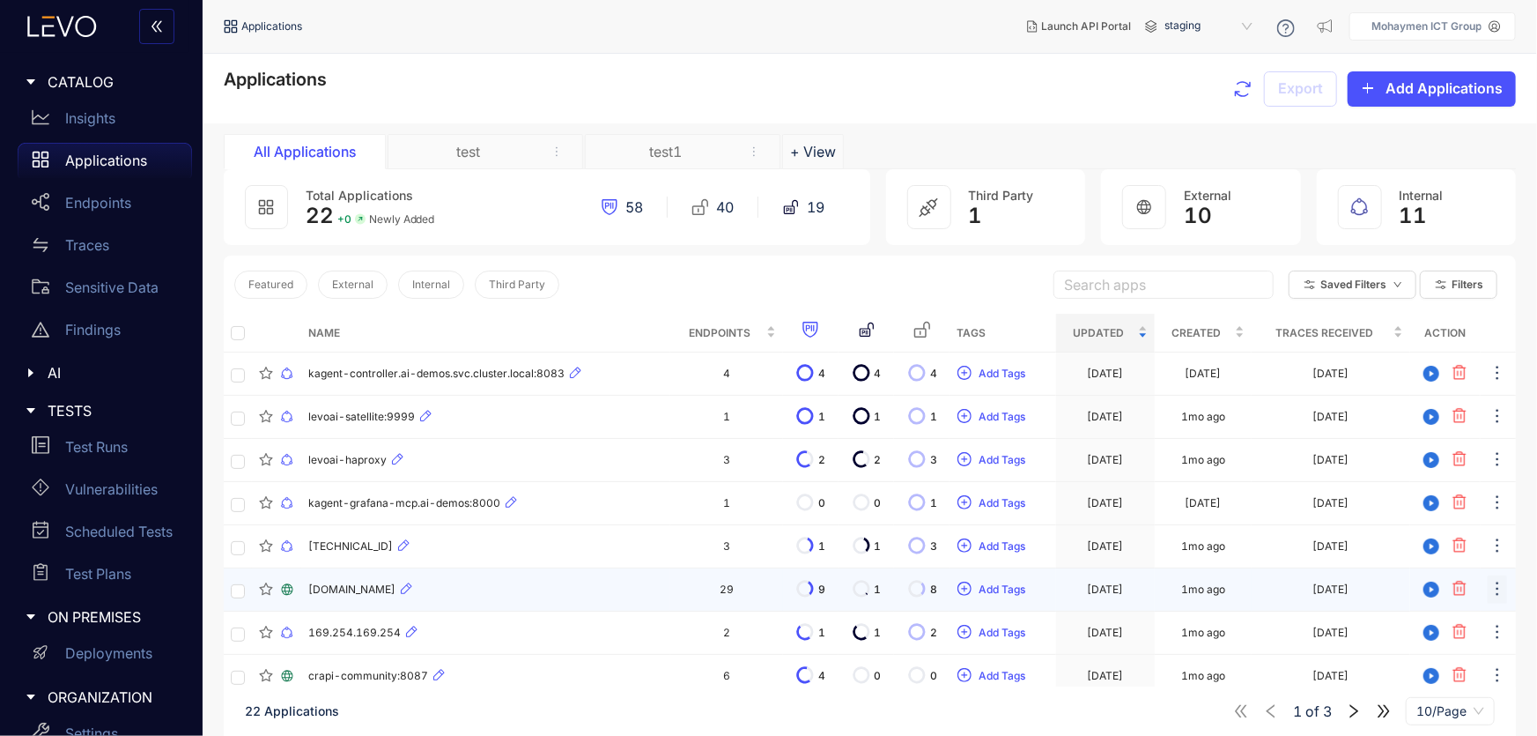
click at [1497, 585] on icon "ellipsis" at bounding box center [1498, 589] width 18 height 18
click at [1446, 624] on span "Mark as Third Party" at bounding box center [1432, 623] width 128 height 19
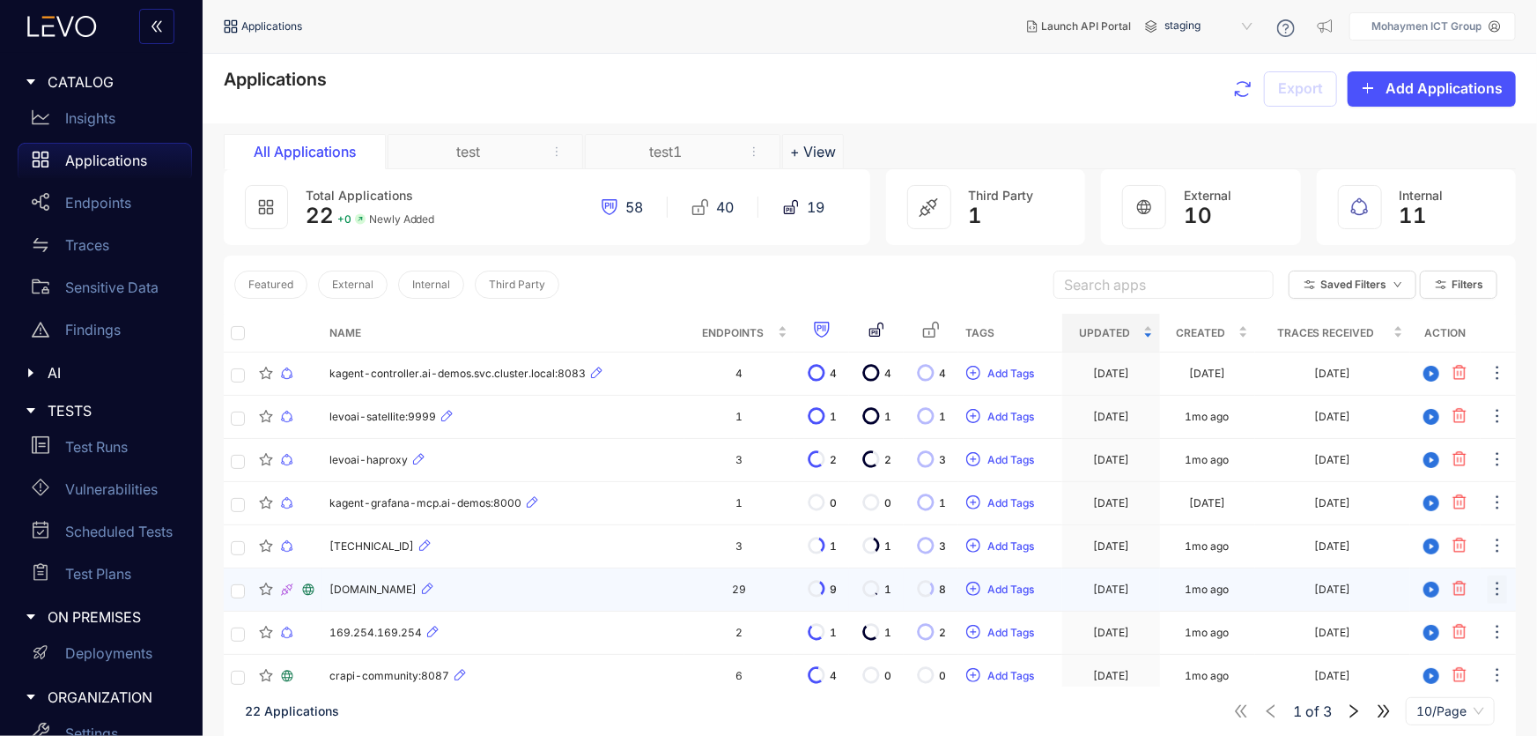
click at [1500, 584] on icon "ellipsis" at bounding box center [1498, 589] width 18 height 18
click at [1454, 625] on span "Mark as Non-Third Party" at bounding box center [1413, 623] width 164 height 19
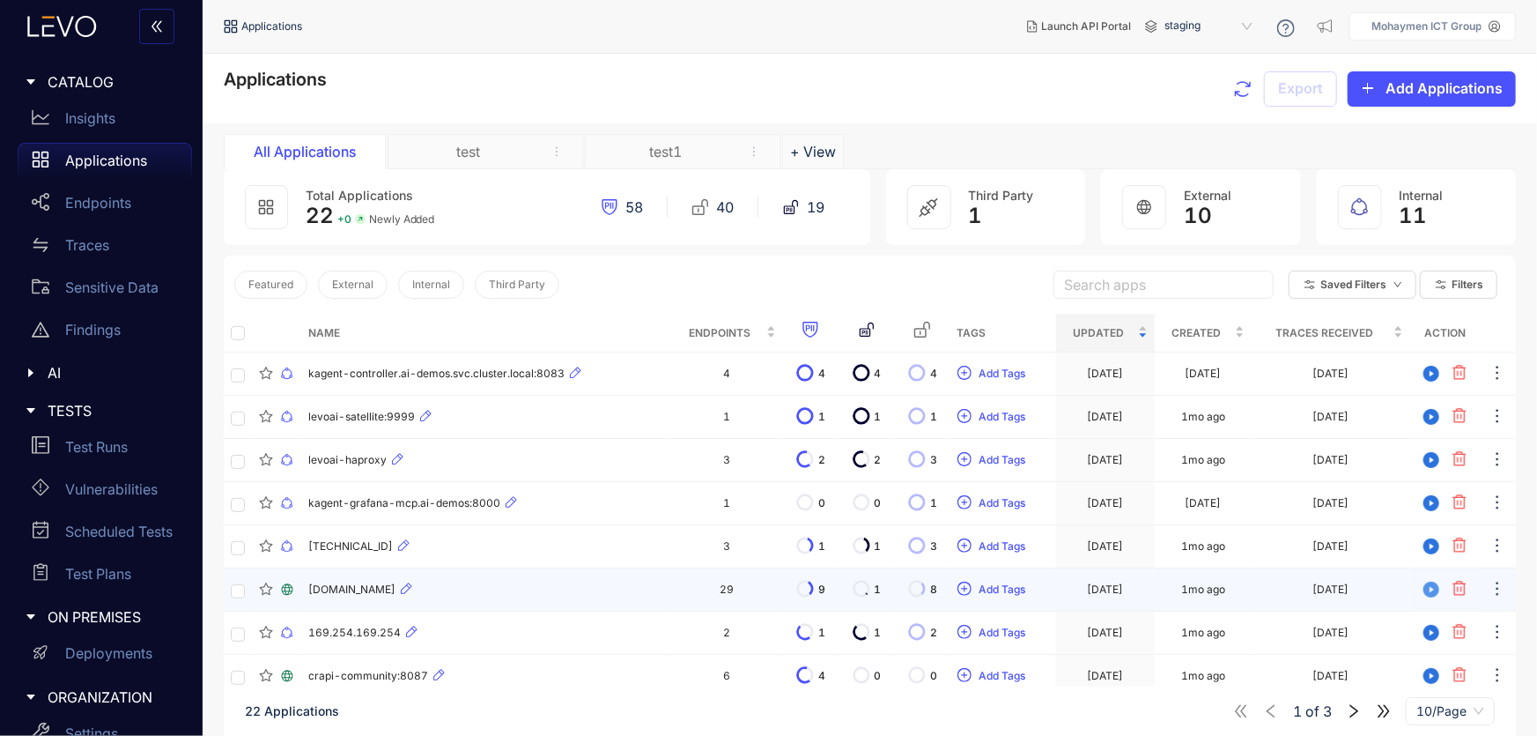
click at [1431, 592] on icon "play-circle" at bounding box center [1432, 589] width 16 height 16
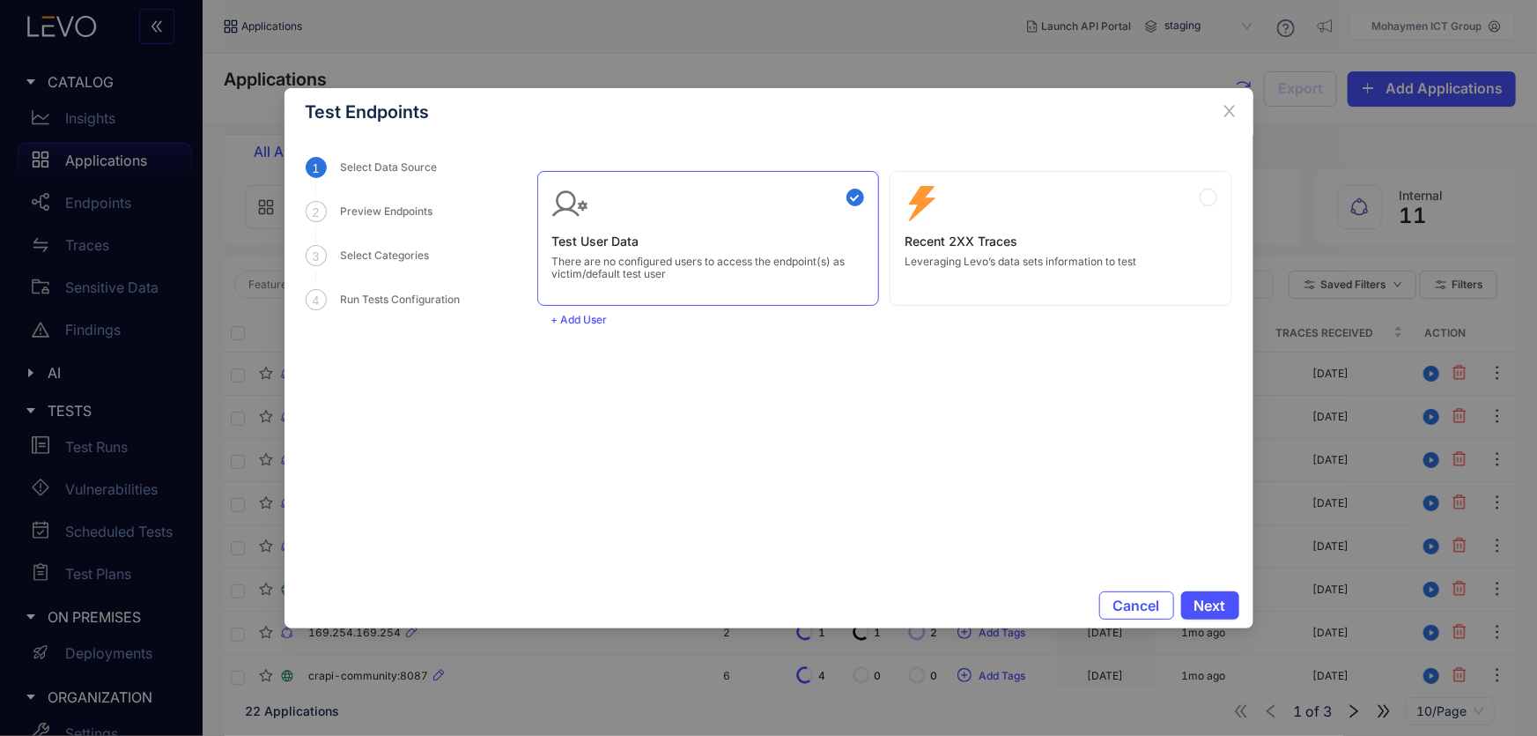
click at [1071, 249] on div "Zero Config Recent 2XX Traces Leveraging Levo’s data sets information to test" at bounding box center [1061, 227] width 313 height 82
click at [1218, 607] on span "Next" at bounding box center [1211, 605] width 32 height 16
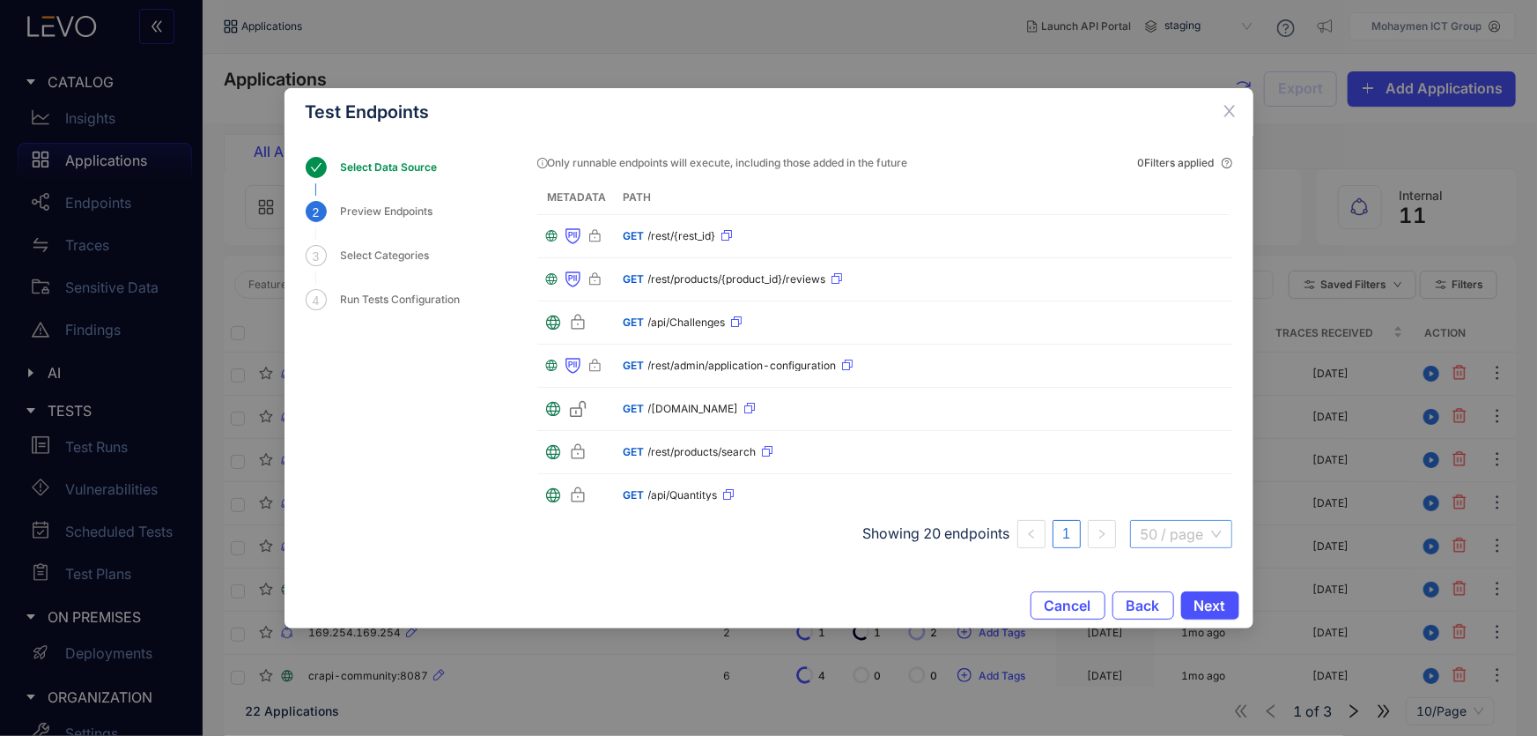
click at [1162, 526] on span "50 / page" at bounding box center [1181, 534] width 81 height 26
click at [1163, 506] on div "100 / page" at bounding box center [1181, 497] width 82 height 19
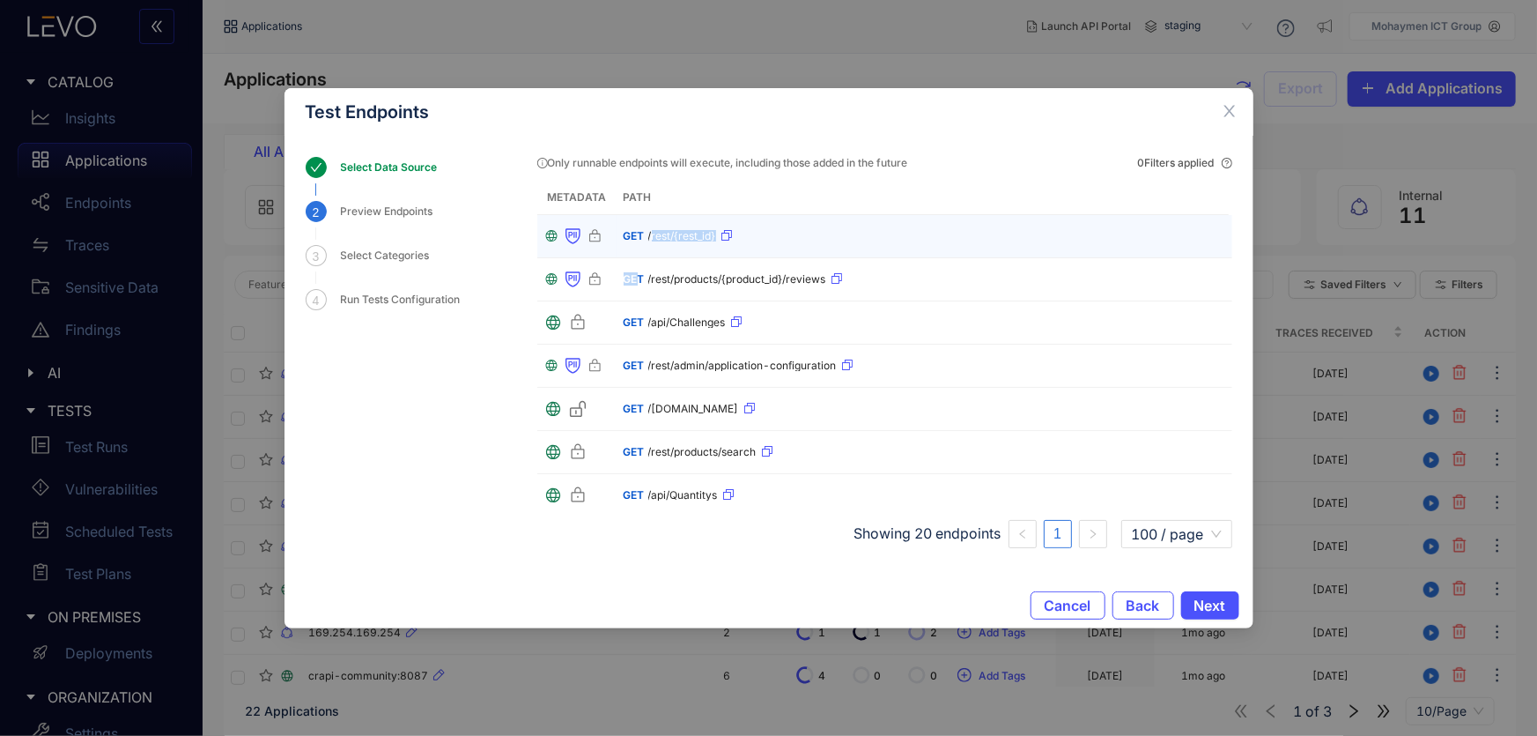
drag, startPoint x: 639, startPoint y: 288, endPoint x: 653, endPoint y: 243, distance: 47.1
click at [653, 243] on tbody "GET /rest/{rest_id} GET /rest/products/{product_id}/reviews GET /api/Challenges…" at bounding box center [884, 646] width 695 height 863
click at [649, 232] on span "/rest/{rest_id}" at bounding box center [682, 236] width 68 height 12
click at [722, 236] on icon "button" at bounding box center [726, 235] width 11 height 11
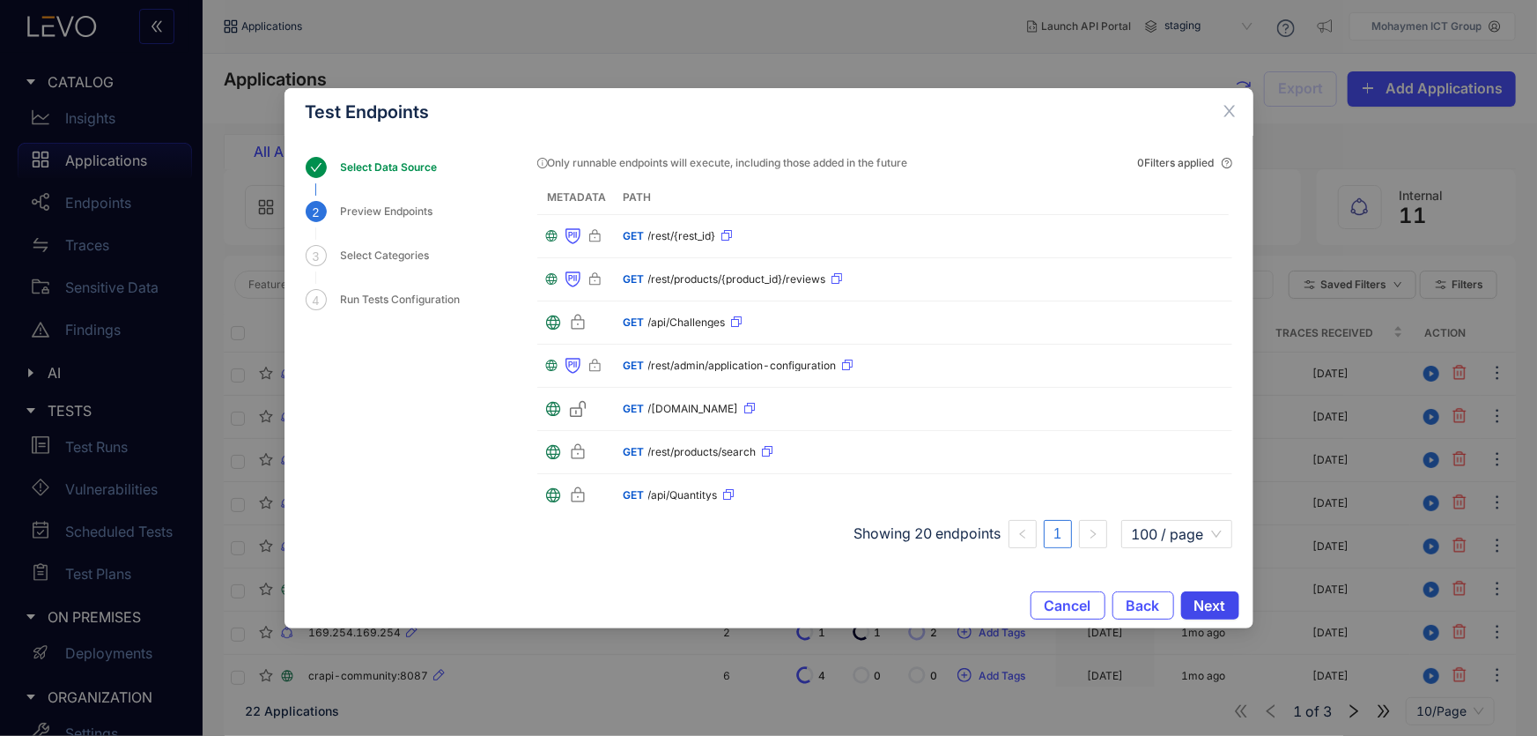
click at [1195, 602] on span "Next" at bounding box center [1211, 605] width 32 height 16
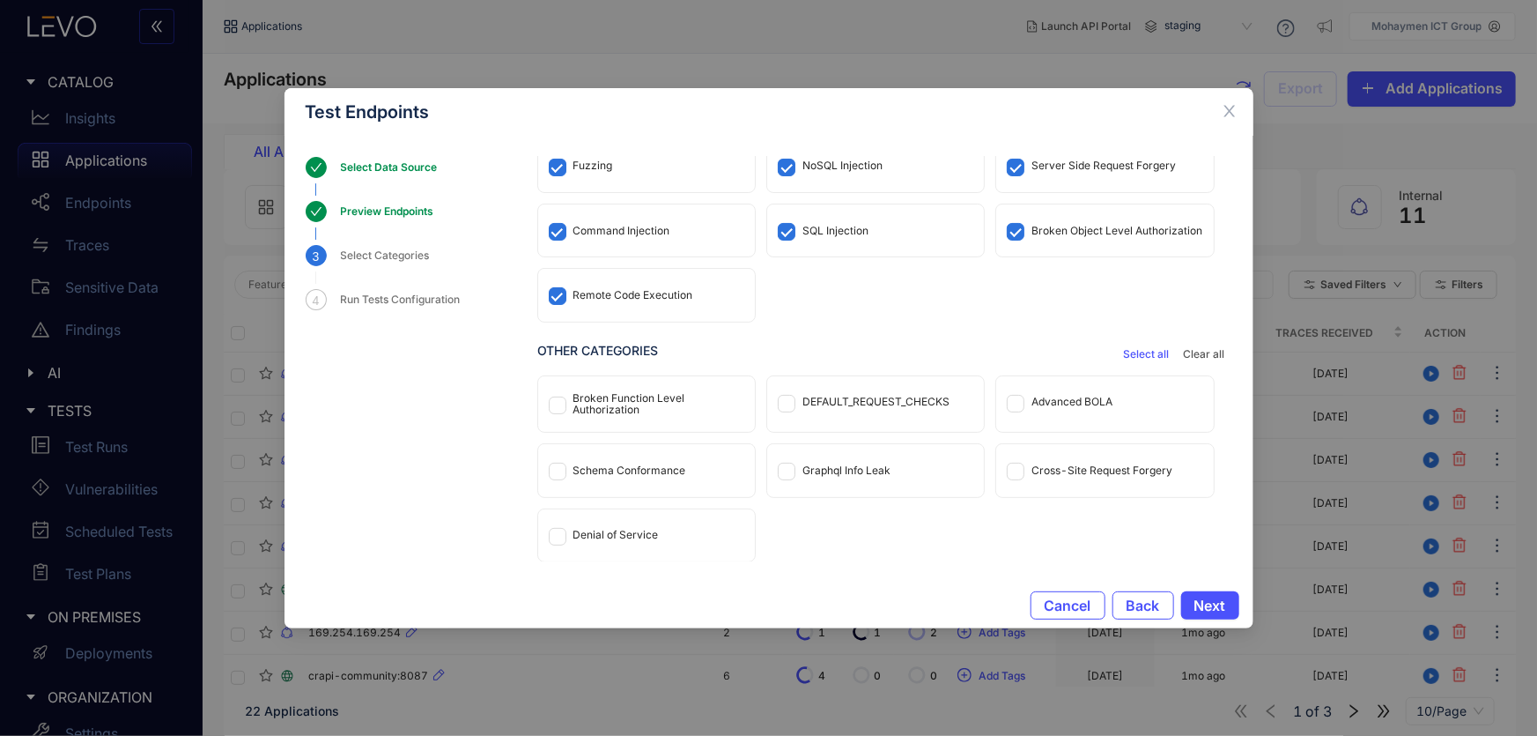
scroll to position [115, 0]
click at [564, 470] on span at bounding box center [558, 471] width 18 height 18
click at [564, 536] on span at bounding box center [558, 536] width 18 height 18
click at [554, 476] on span at bounding box center [558, 471] width 18 height 18
click at [1016, 406] on span at bounding box center [1016, 403] width 18 height 18
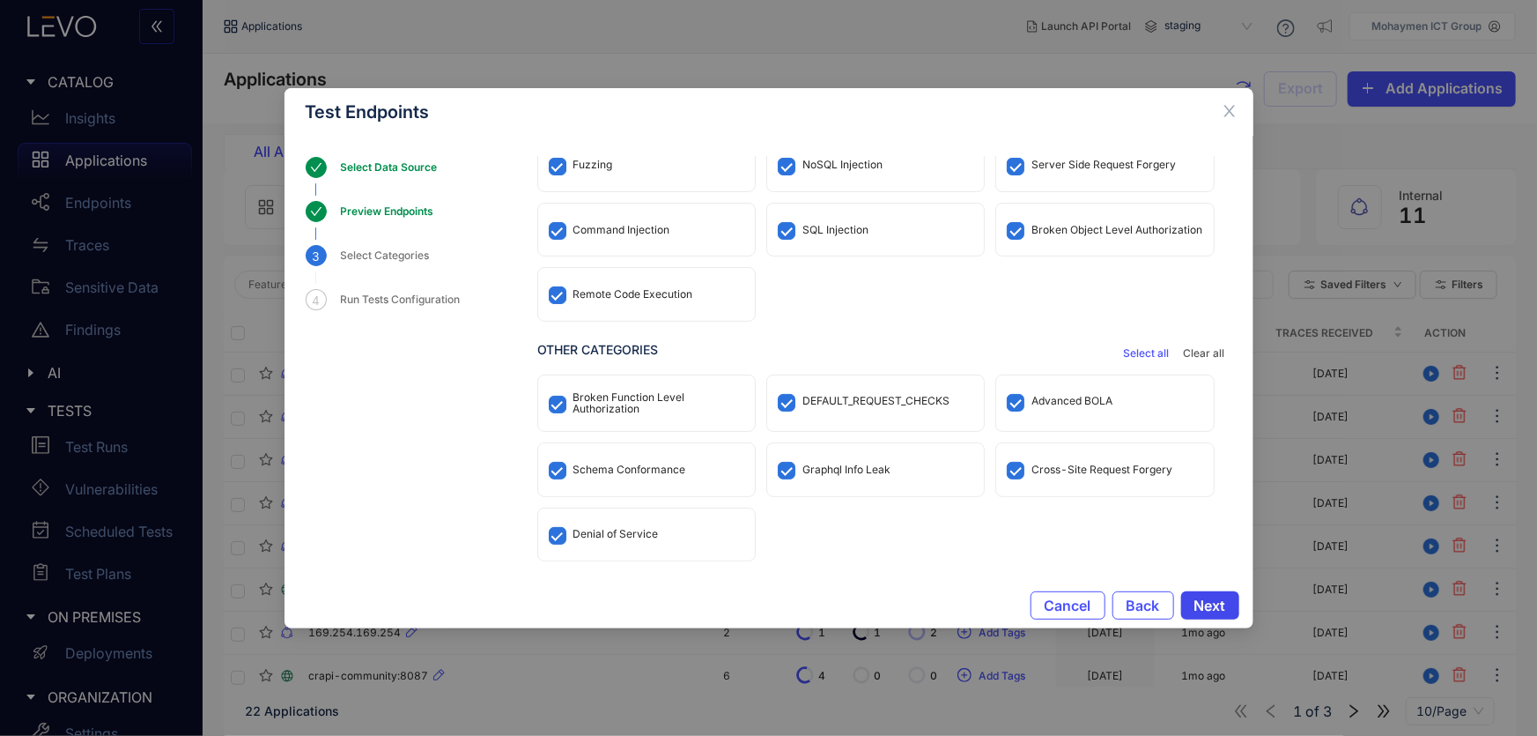
click at [1203, 611] on span "Next" at bounding box center [1211, 605] width 32 height 16
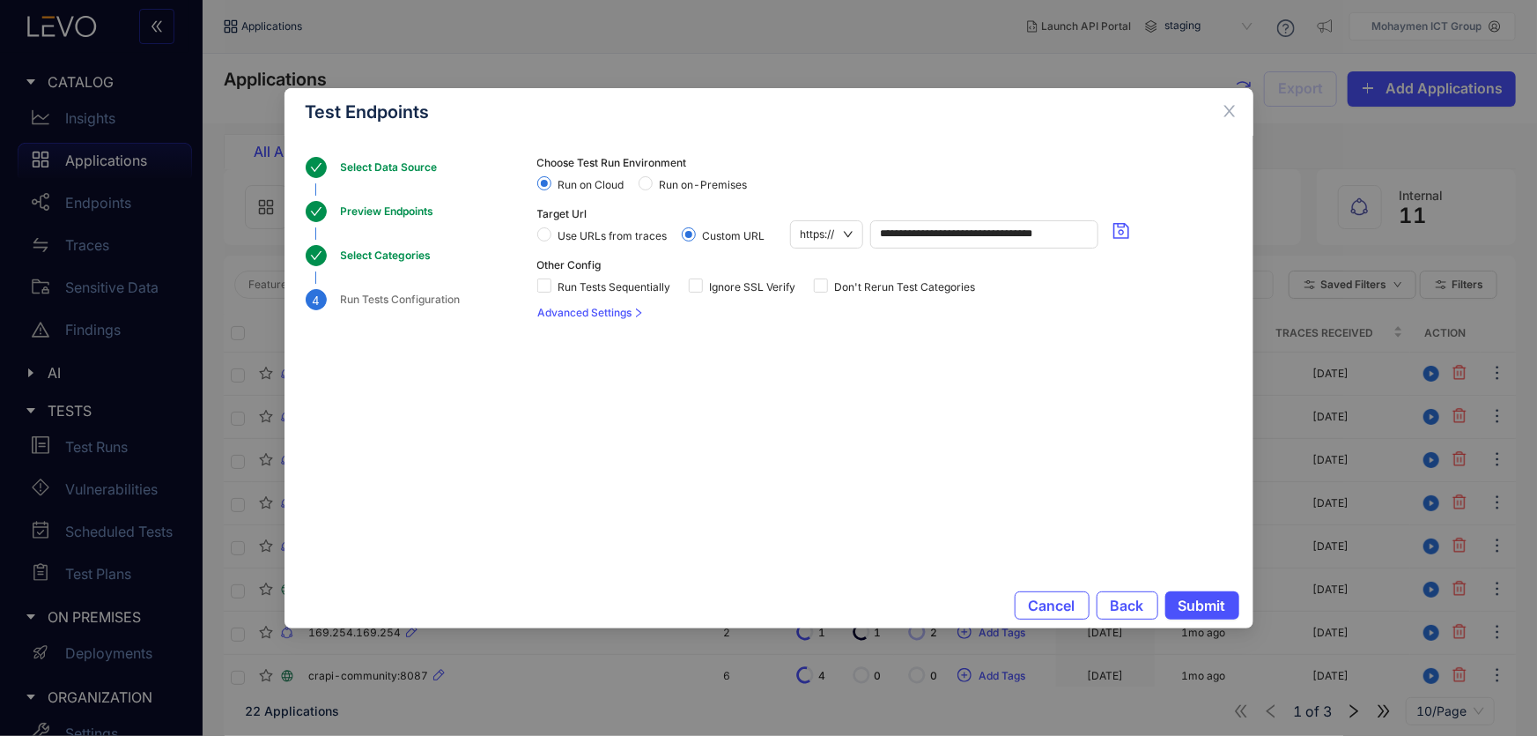
scroll to position [0, 0]
click at [619, 233] on span "Use URLs from traces" at bounding box center [612, 236] width 123 height 12
click at [852, 231] on span "https://" at bounding box center [827, 234] width 52 height 26
click at [595, 314] on span "Advanced Settings" at bounding box center [585, 313] width 94 height 12
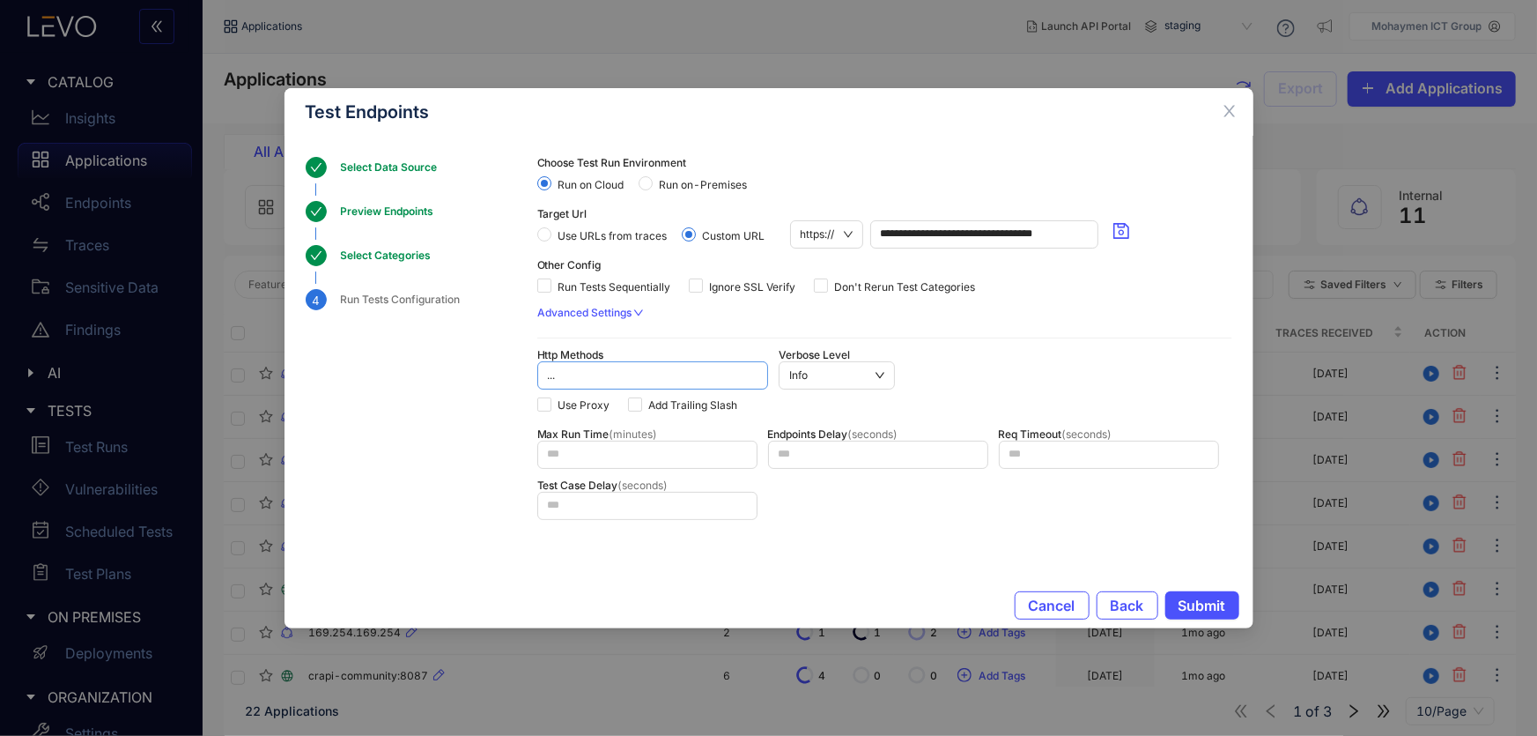
click at [610, 370] on div at bounding box center [644, 375] width 202 height 18
click at [839, 375] on span "Info" at bounding box center [836, 375] width 94 height 26
click at [1189, 600] on span "Submit" at bounding box center [1203, 605] width 48 height 16
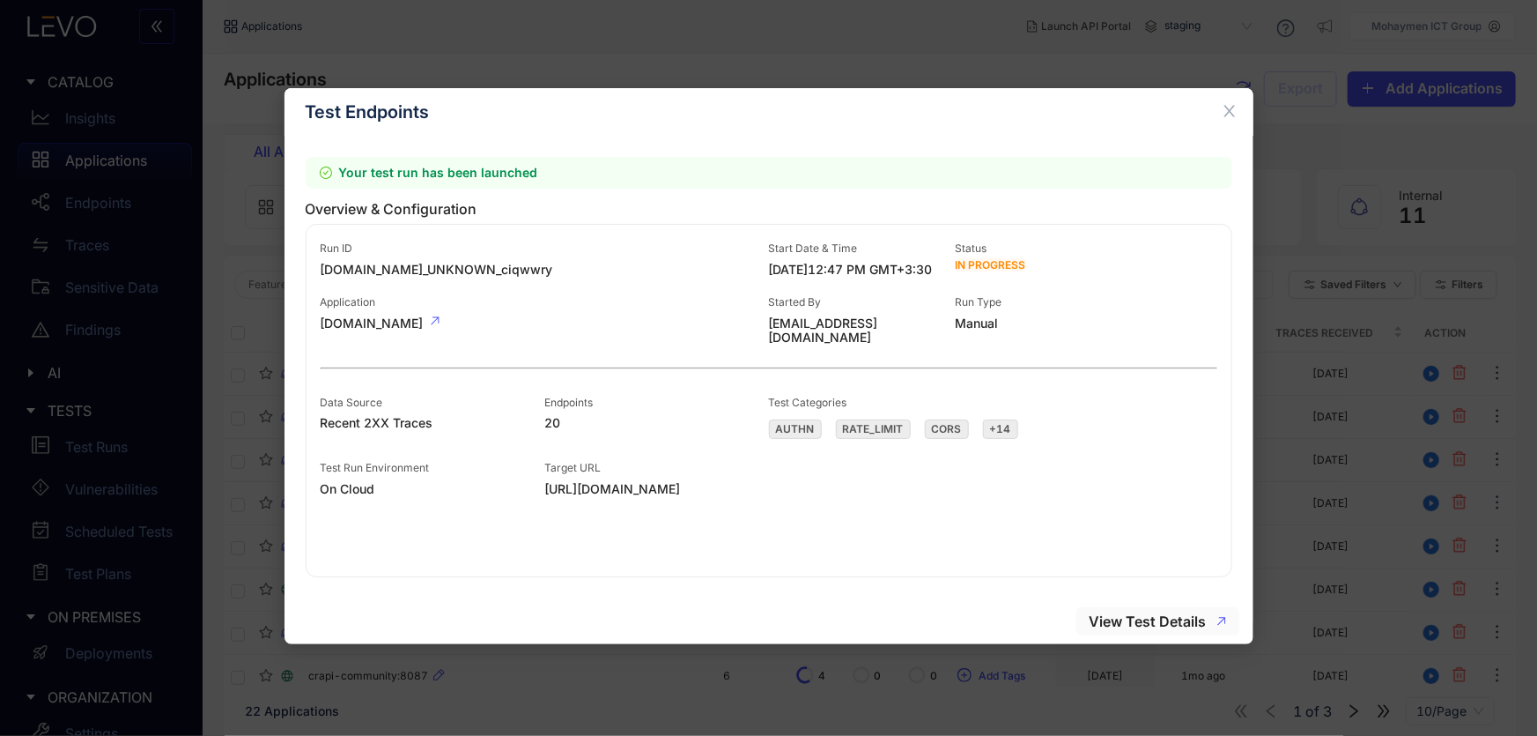
click at [1145, 619] on span "View Test Details" at bounding box center [1148, 621] width 117 height 16
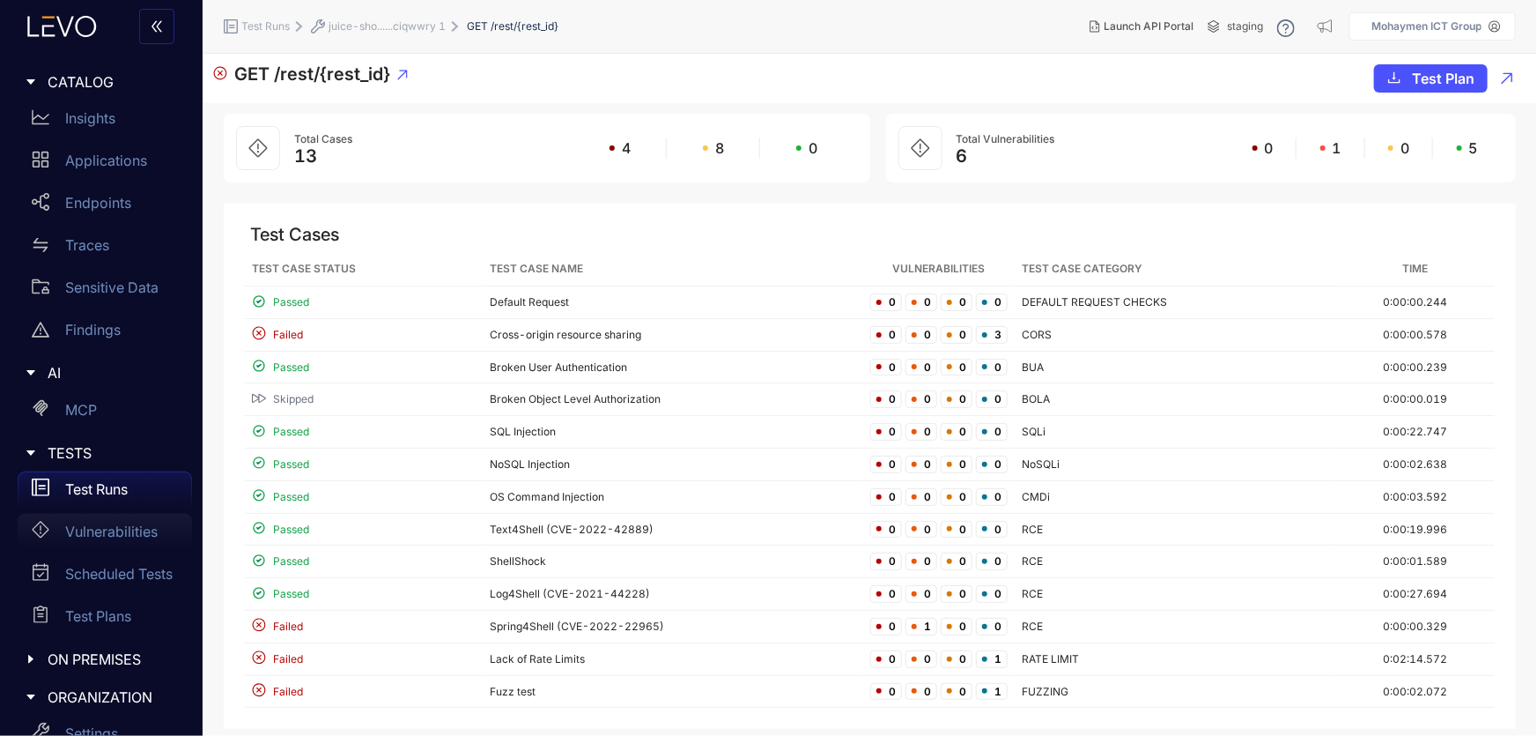
click at [119, 531] on p "Vulnerabilities" at bounding box center [111, 531] width 92 height 16
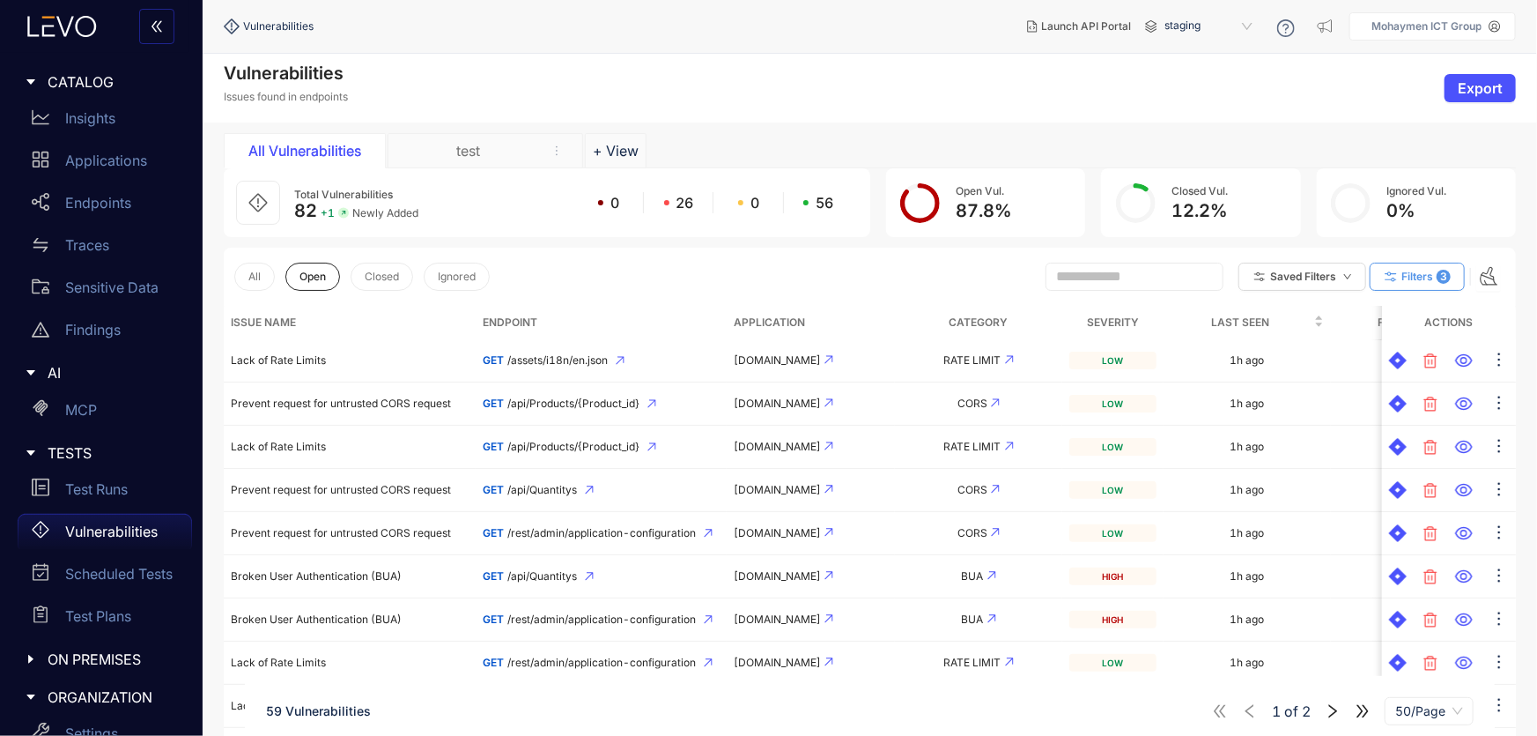
click at [1426, 277] on span "Filters" at bounding box center [1418, 276] width 32 height 12
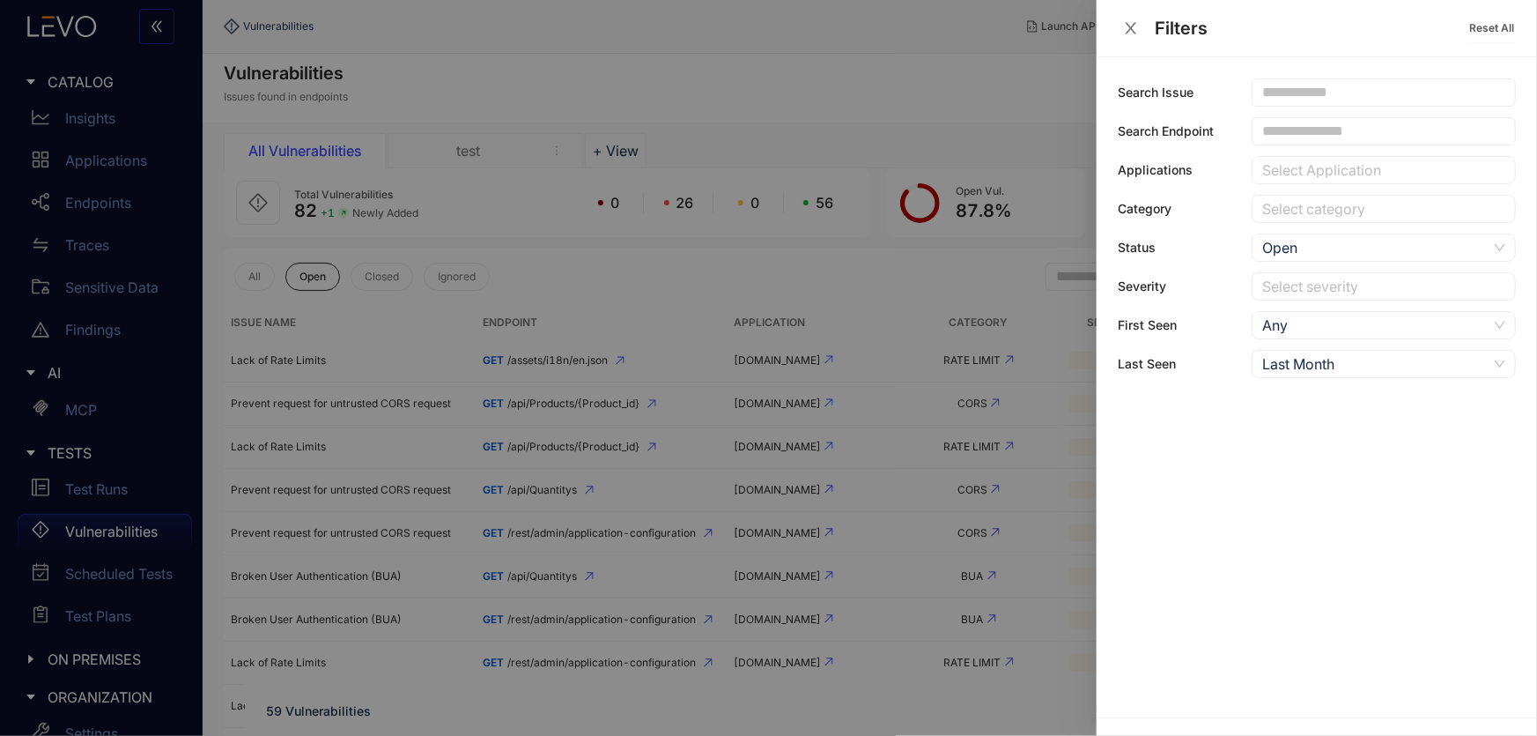
click at [1276, 168] on div at bounding box center [1375, 170] width 234 height 18
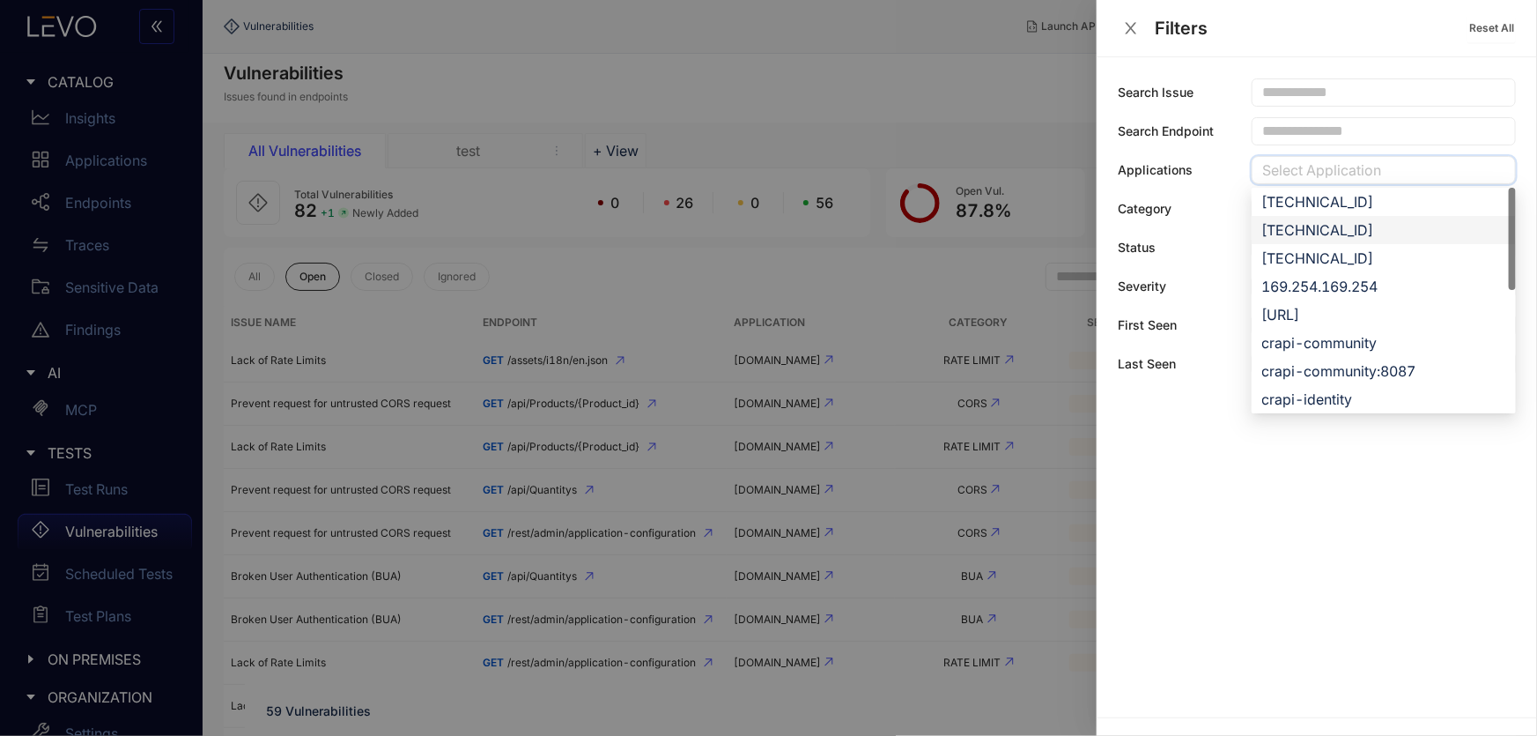
scroll to position [320, 0]
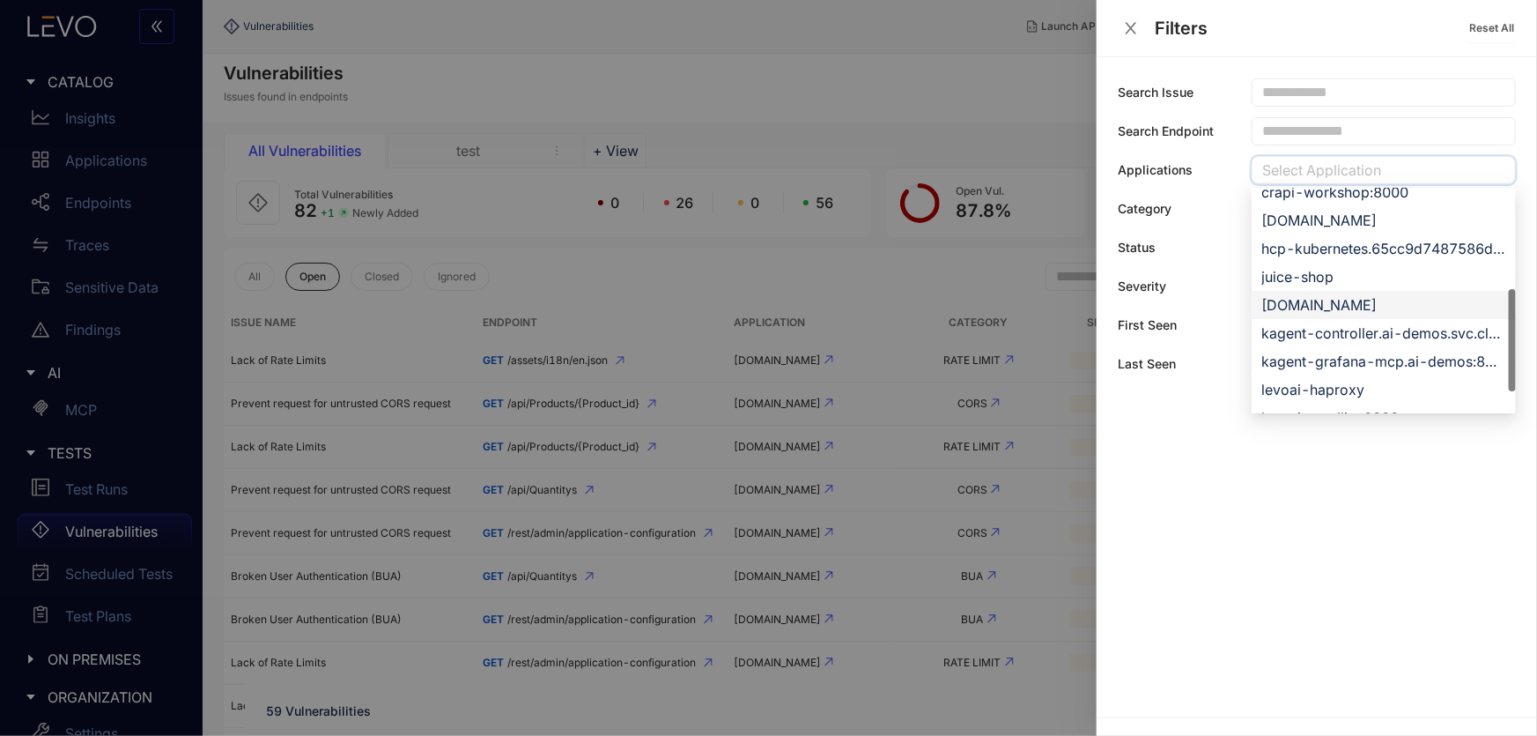
click at [1364, 303] on div "[DOMAIN_NAME]" at bounding box center [1383, 304] width 243 height 19
click at [1245, 656] on div "Search Issue Search Endpoint Applications juice-shop-spec-building.levoai.app f…" at bounding box center [1317, 387] width 440 height 660
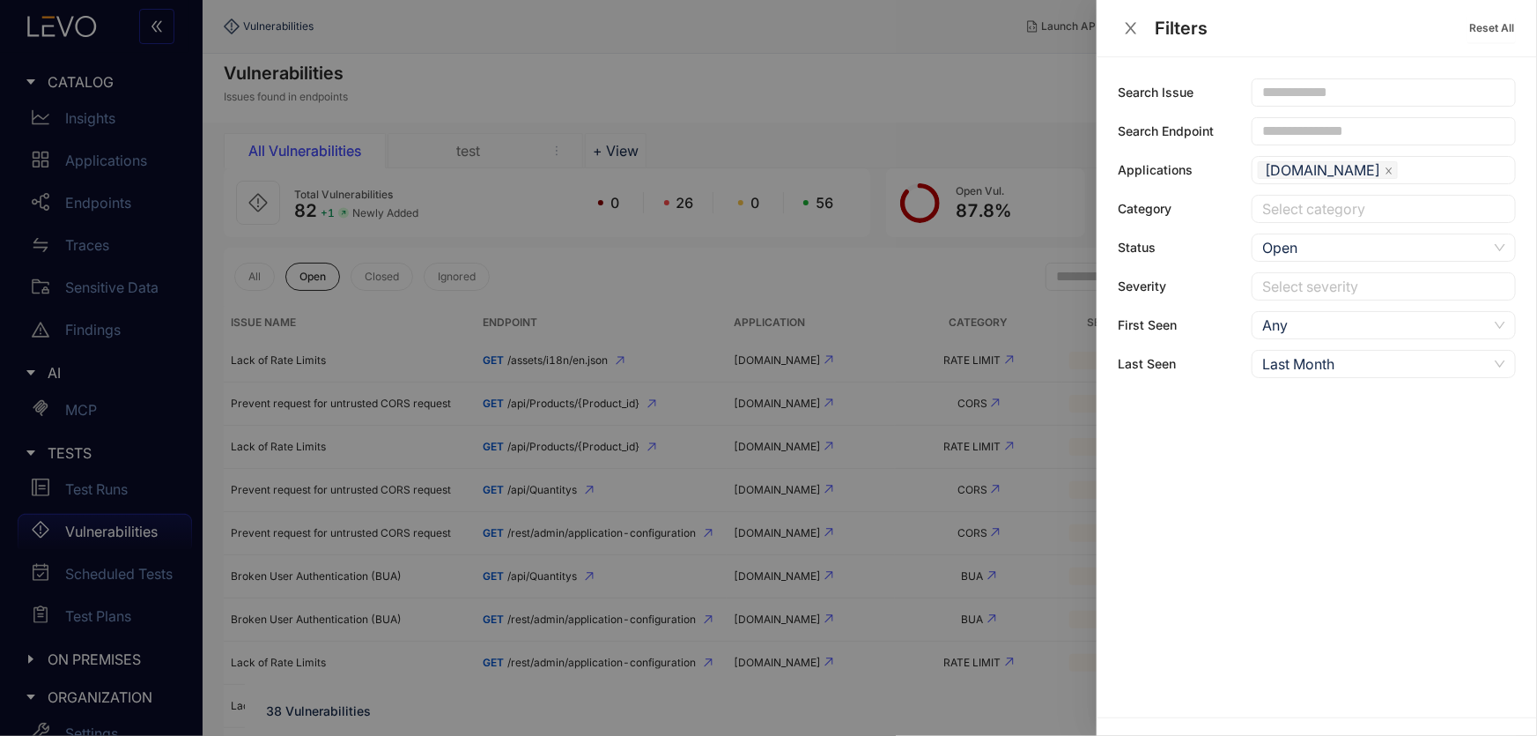
click at [743, 100] on div at bounding box center [768, 368] width 1537 height 736
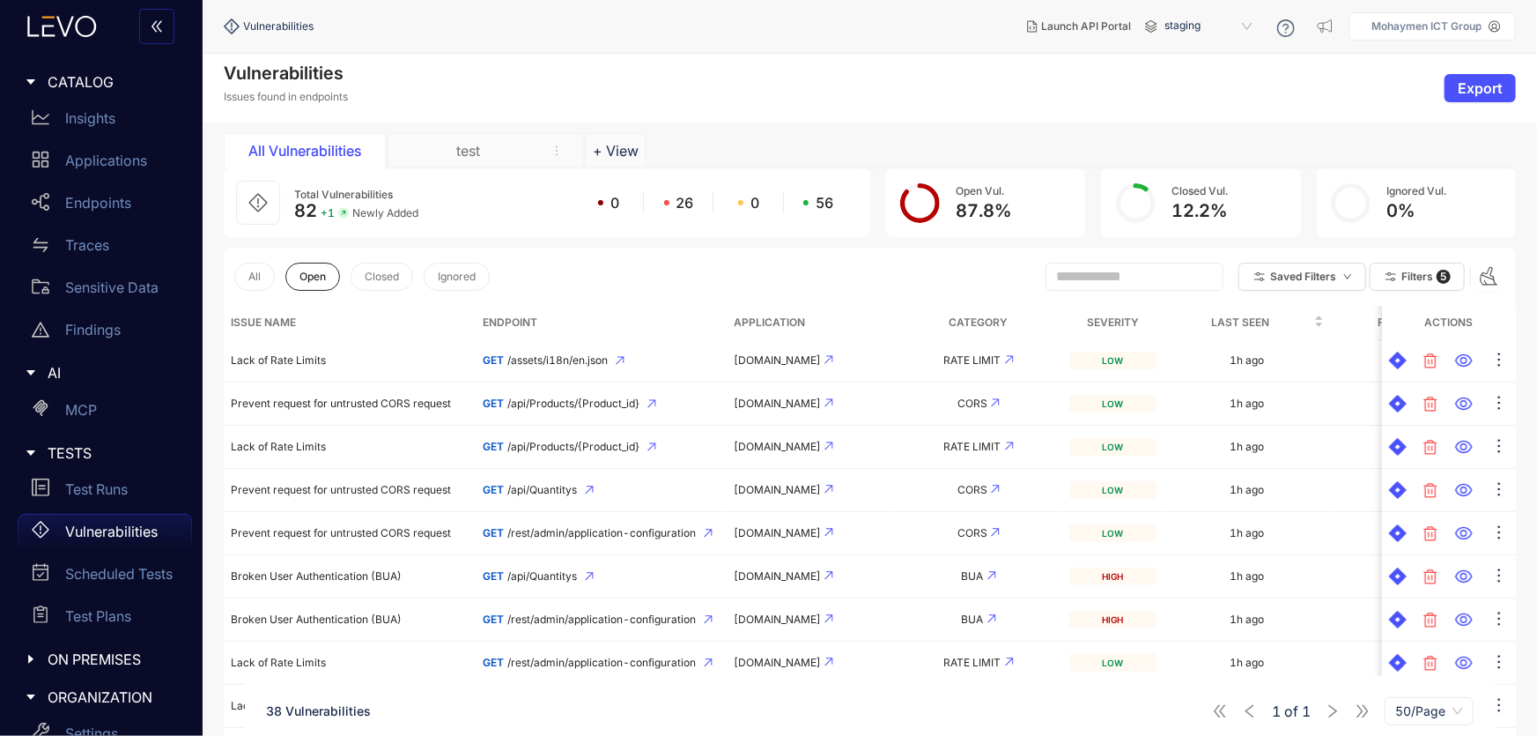
click at [1115, 322] on th "Severity" at bounding box center [1112, 322] width 100 height 33
click at [1342, 277] on button "Saved Filters" at bounding box center [1303, 277] width 128 height 28
click at [1446, 271] on span "5" at bounding box center [1444, 277] width 14 height 14
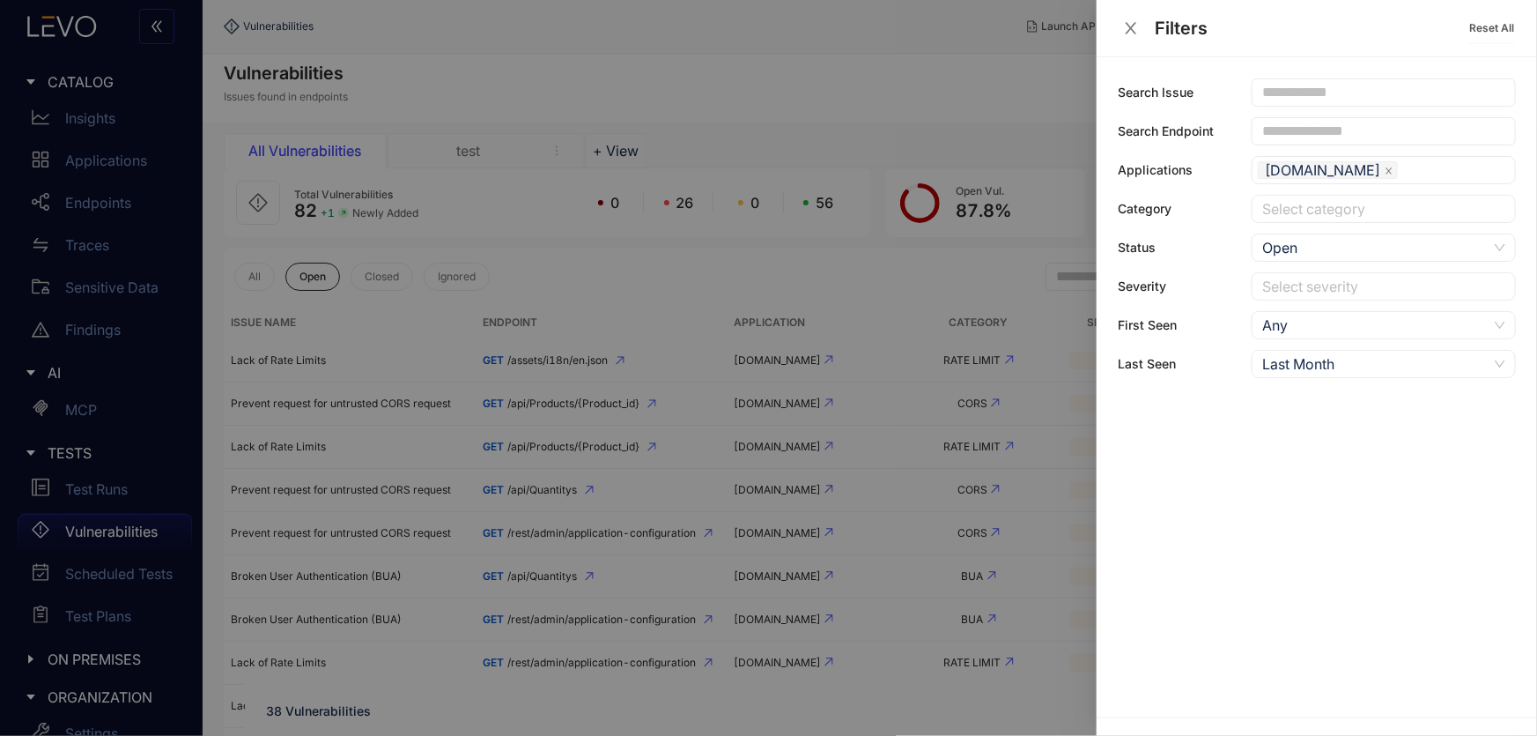
click at [1326, 289] on div at bounding box center [1375, 286] width 234 height 18
click at [1296, 348] on div "High" at bounding box center [1383, 348] width 243 height 19
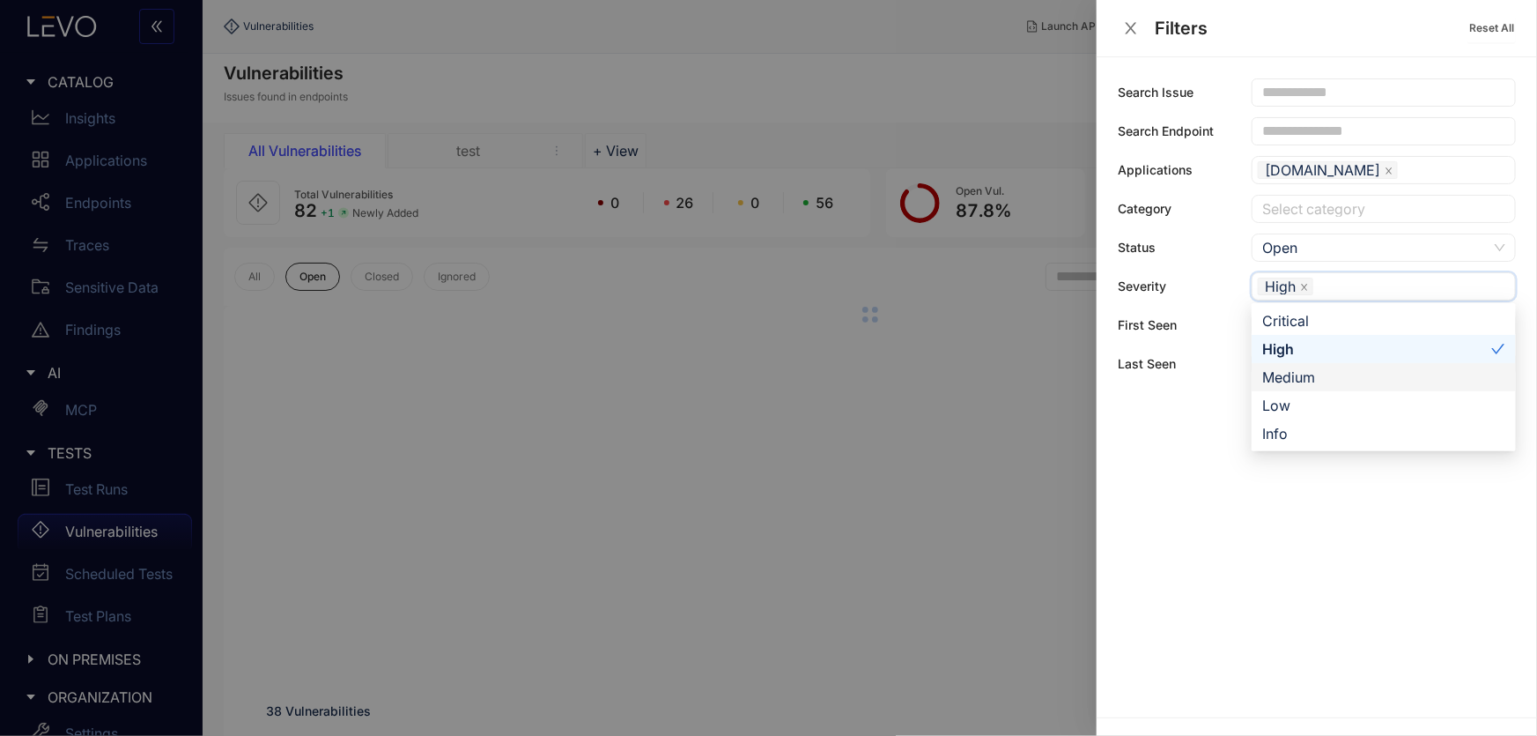
click at [1299, 378] on div "Medium" at bounding box center [1383, 376] width 243 height 19
click at [1300, 321] on div "Critical" at bounding box center [1383, 320] width 243 height 19
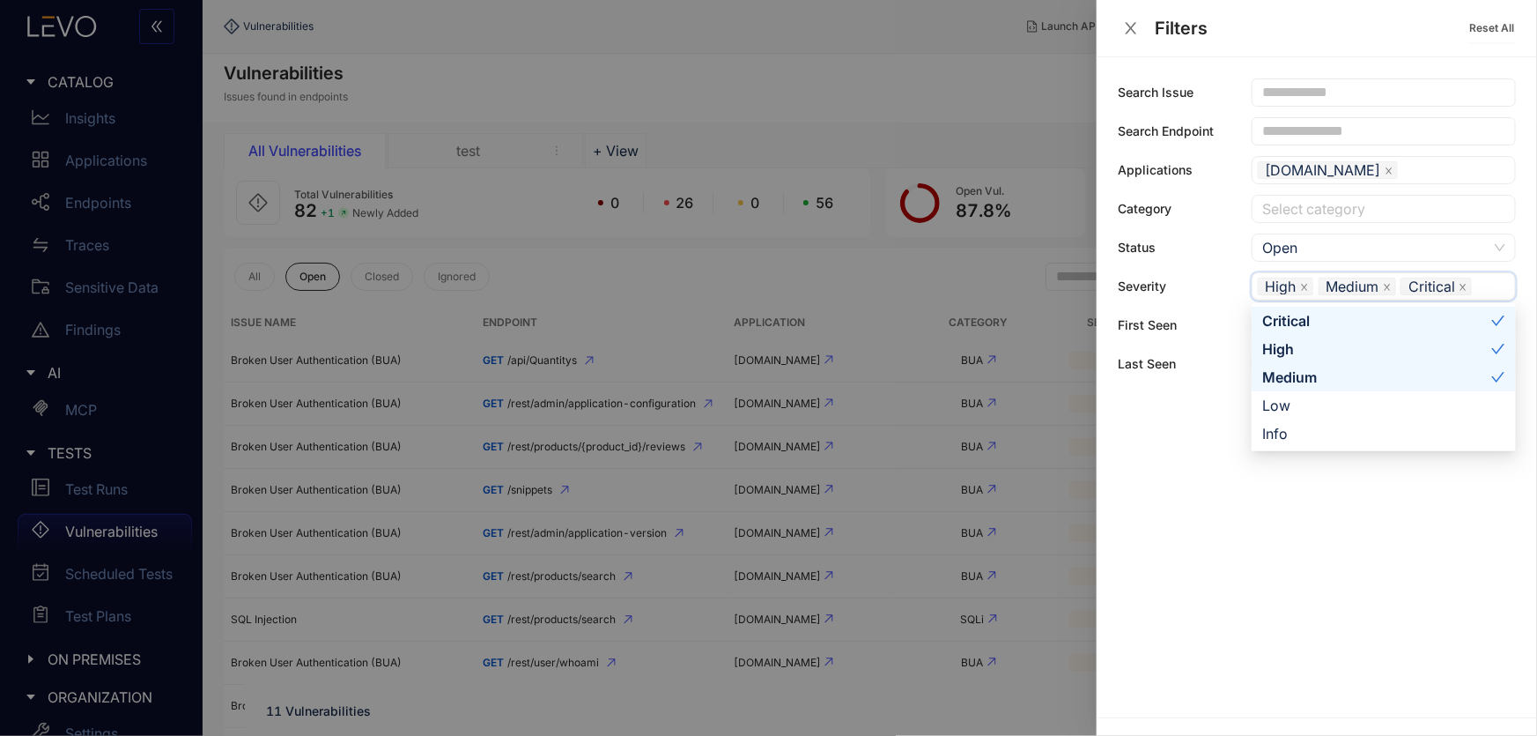
click at [1143, 571] on div "Search Issue Search Endpoint Applications juice-shop-spec-building.levoai.app f…" at bounding box center [1317, 387] width 440 height 660
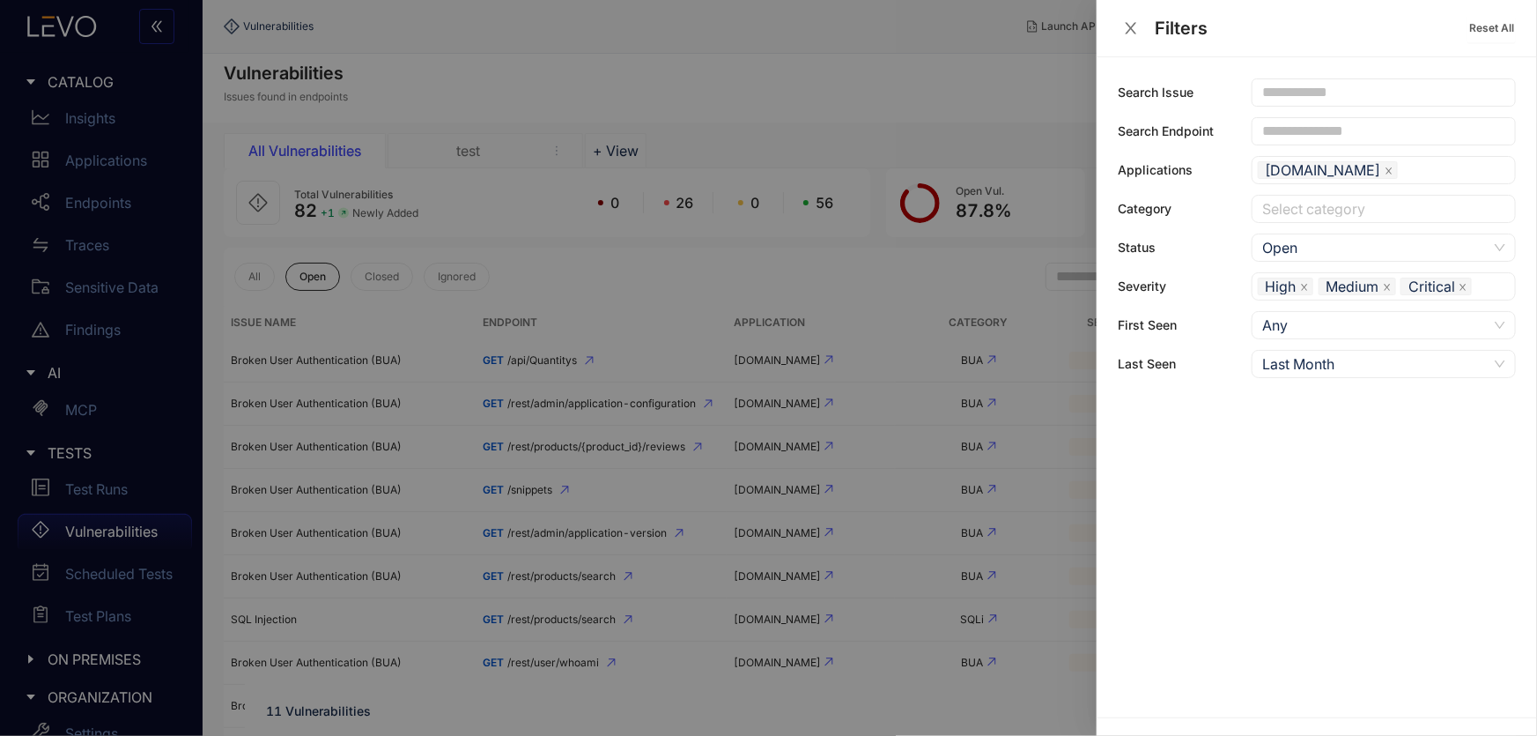
click at [675, 723] on div at bounding box center [768, 368] width 1537 height 736
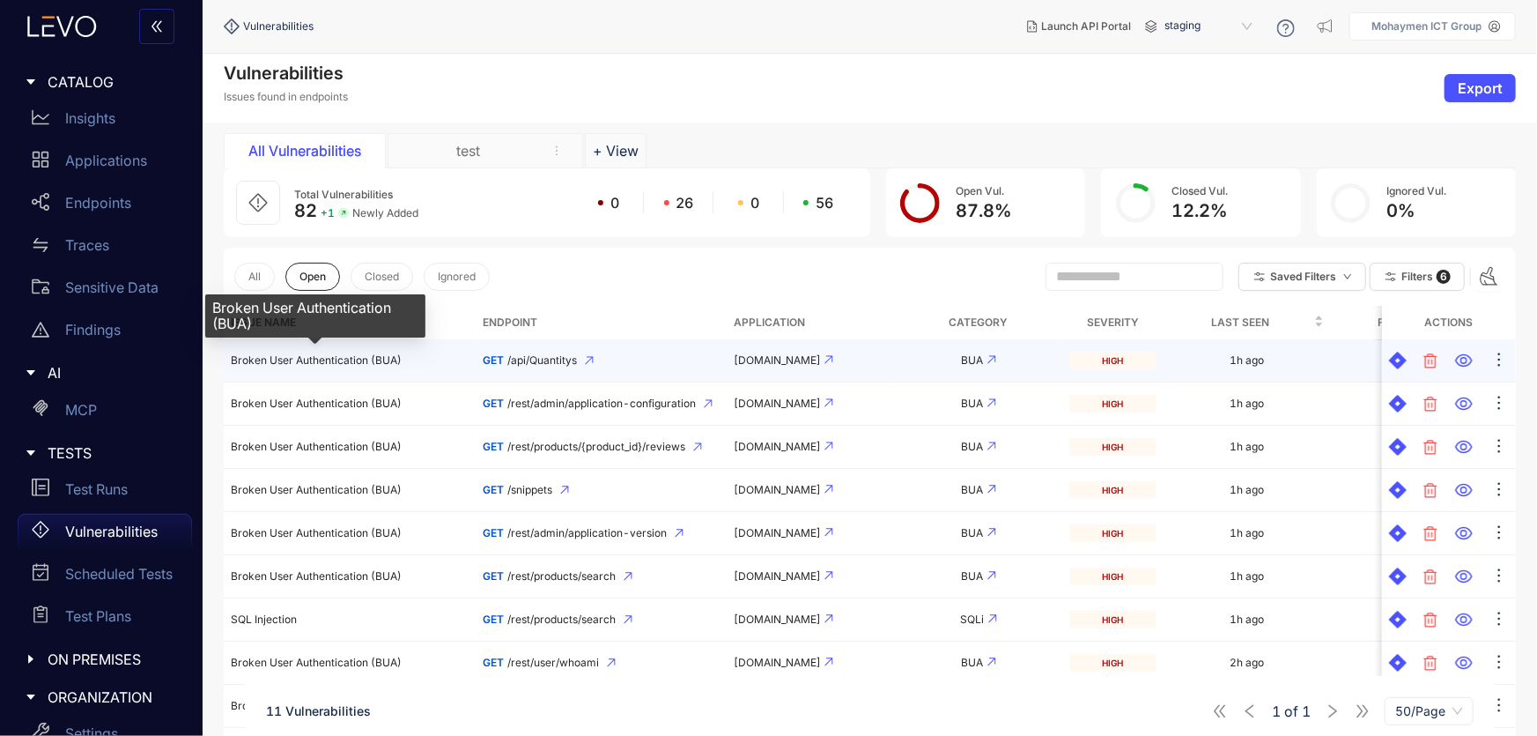
click at [335, 361] on span "Broken User Authentication (BUA)" at bounding box center [316, 359] width 171 height 13
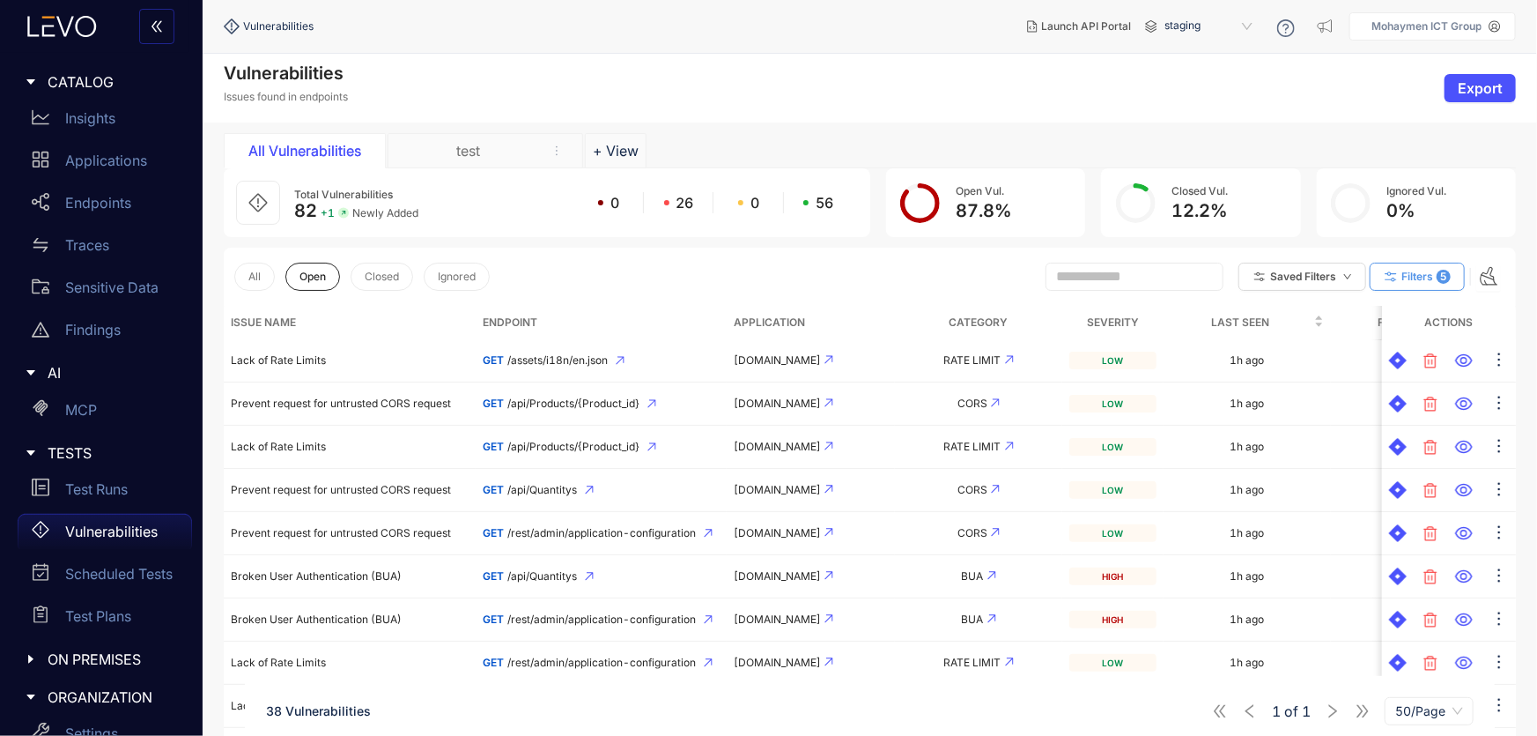
click at [1436, 269] on button "Filters 5" at bounding box center [1417, 277] width 95 height 28
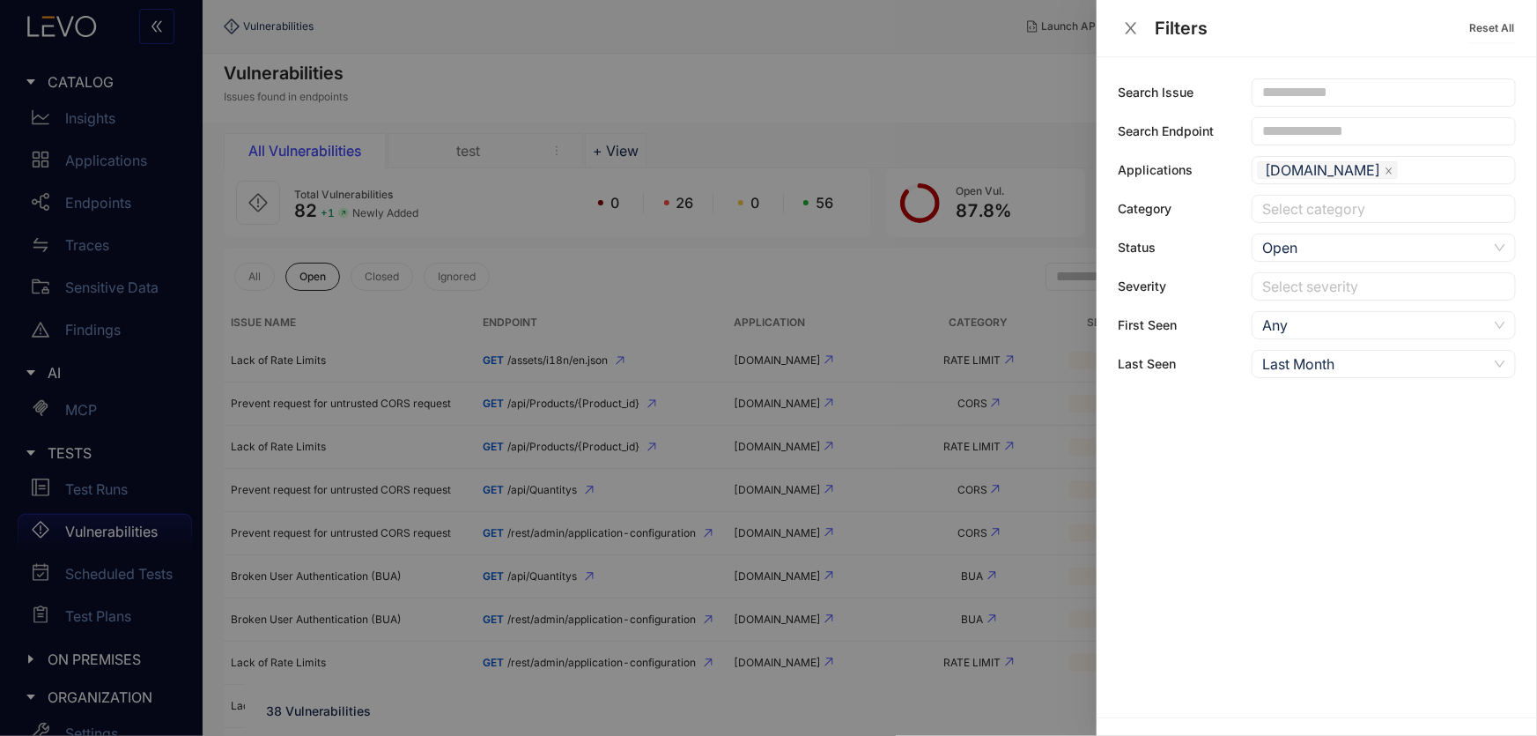
click at [1286, 292] on div at bounding box center [1375, 286] width 234 height 18
click at [1298, 343] on div "High" at bounding box center [1383, 348] width 243 height 19
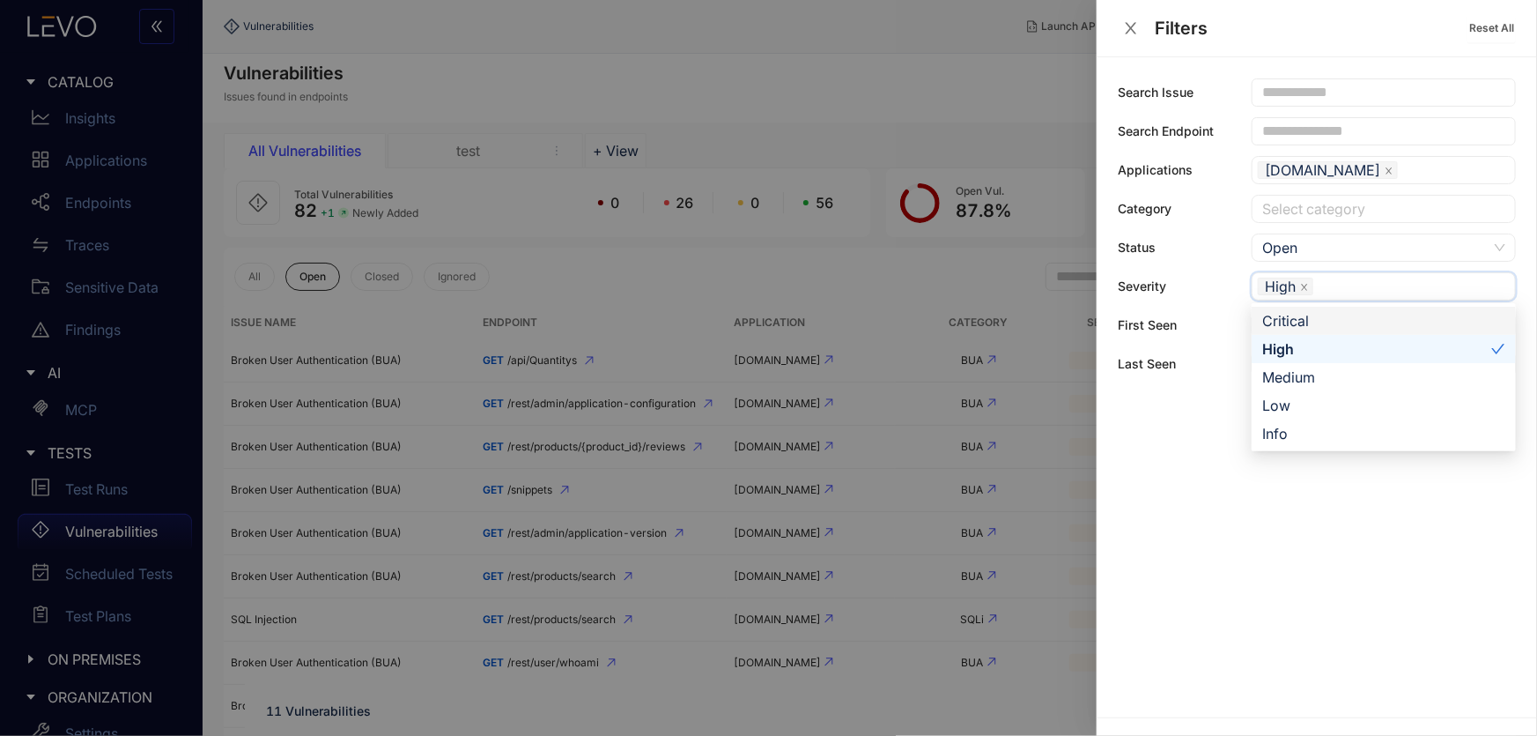
click at [1296, 318] on div "Critical" at bounding box center [1383, 320] width 243 height 19
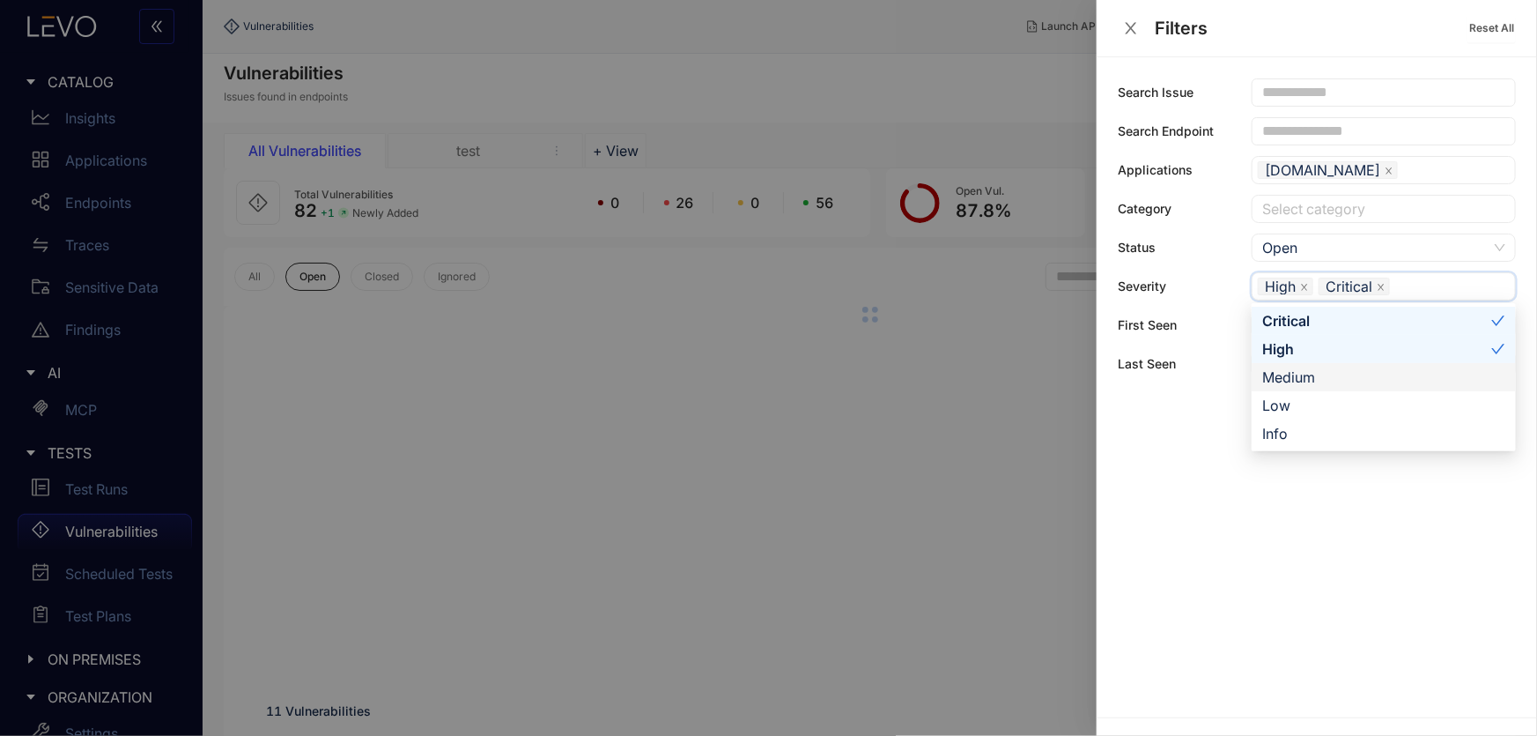
click at [1307, 380] on div "Medium" at bounding box center [1383, 376] width 243 height 19
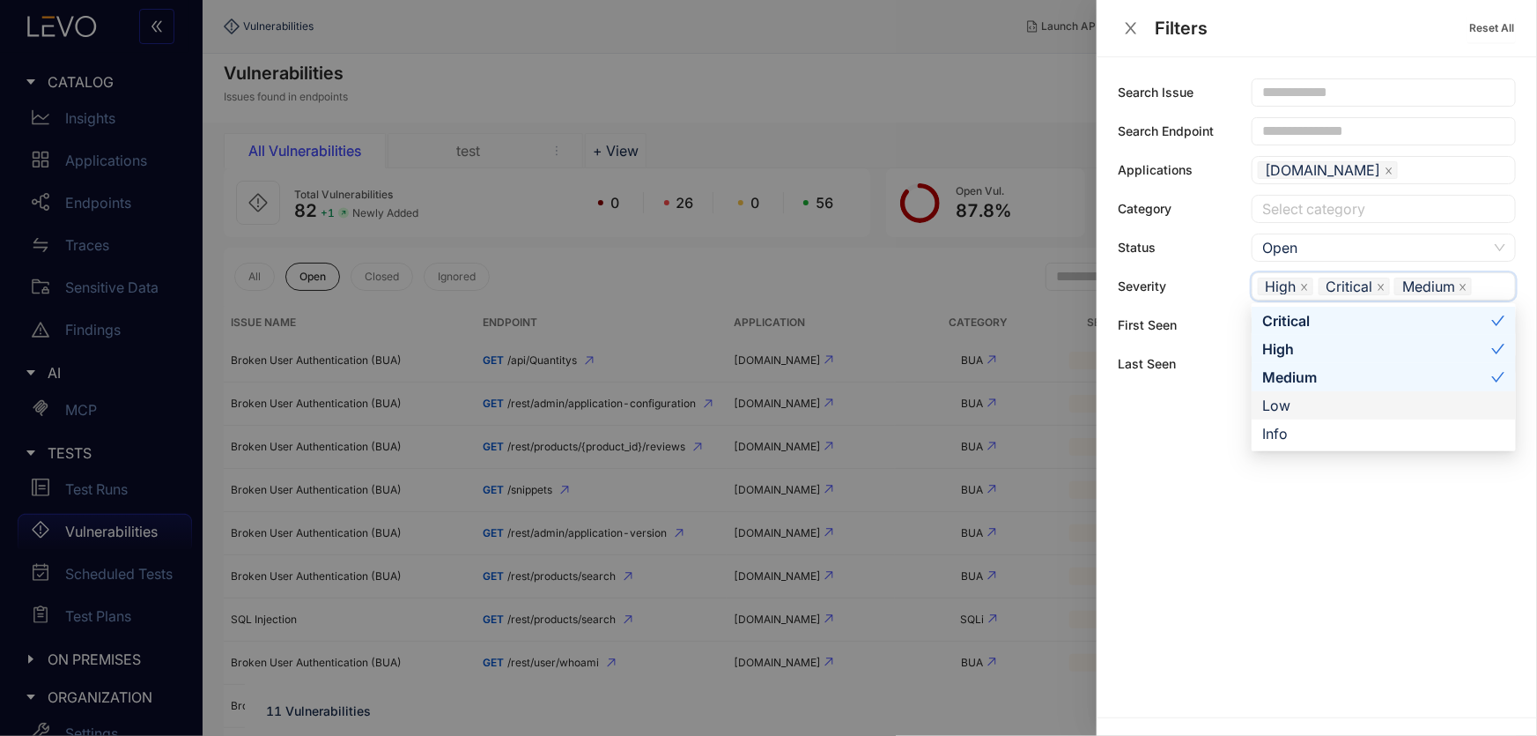
click at [903, 273] on div at bounding box center [768, 368] width 1537 height 736
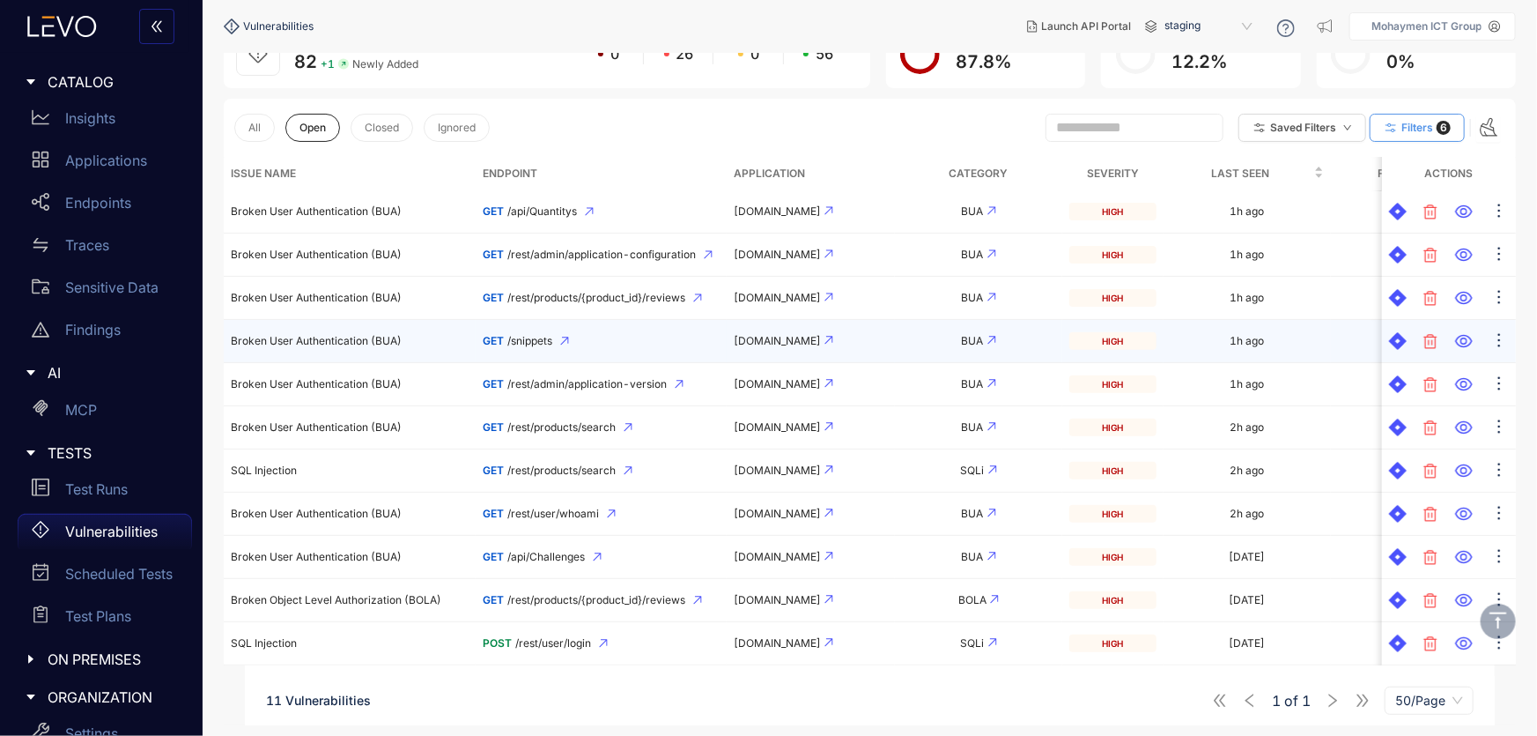
scroll to position [70, 0]
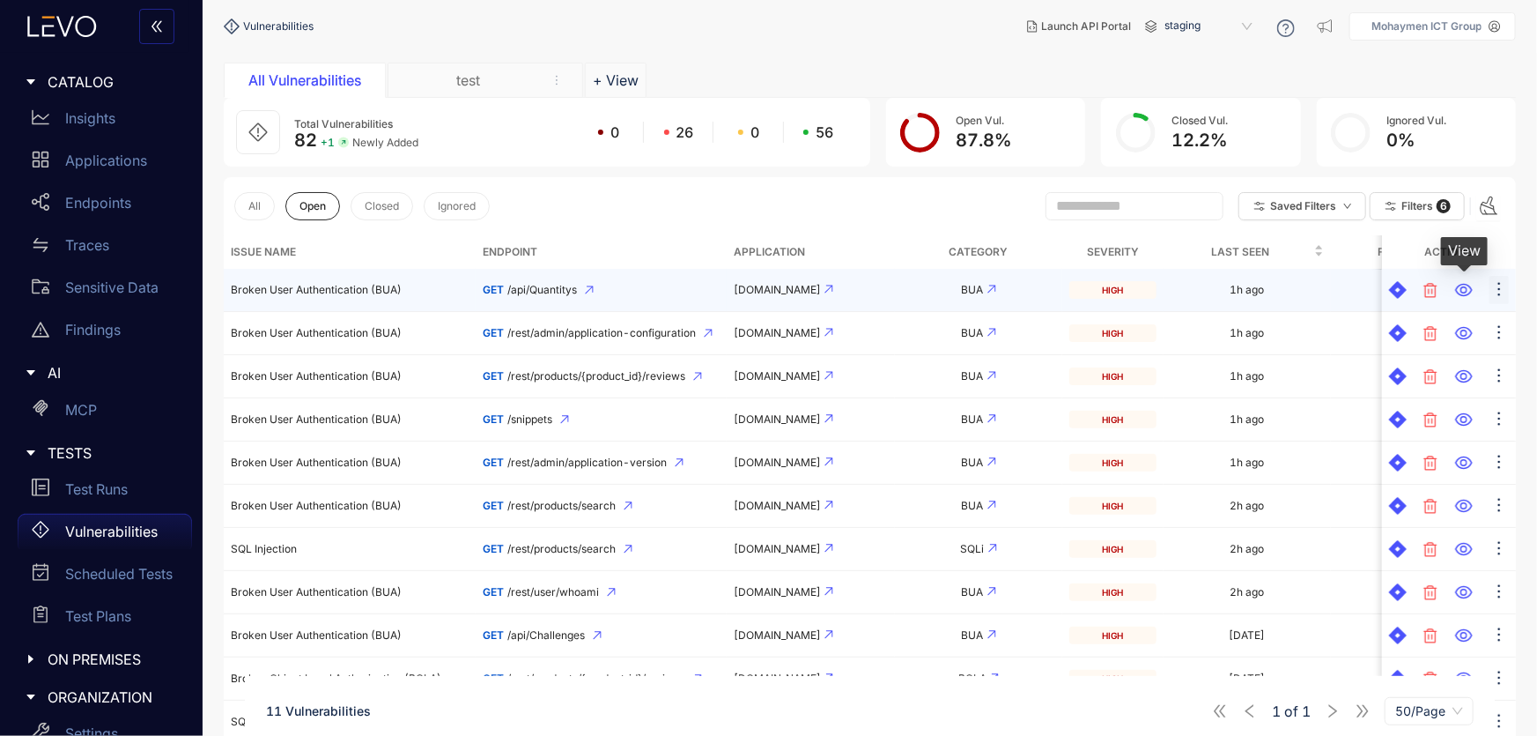
drag, startPoint x: 1462, startPoint y: 290, endPoint x: 1505, endPoint y: 283, distance: 43.7
click at [1506, 283] on icon "ellipsis" at bounding box center [1500, 289] width 18 height 18
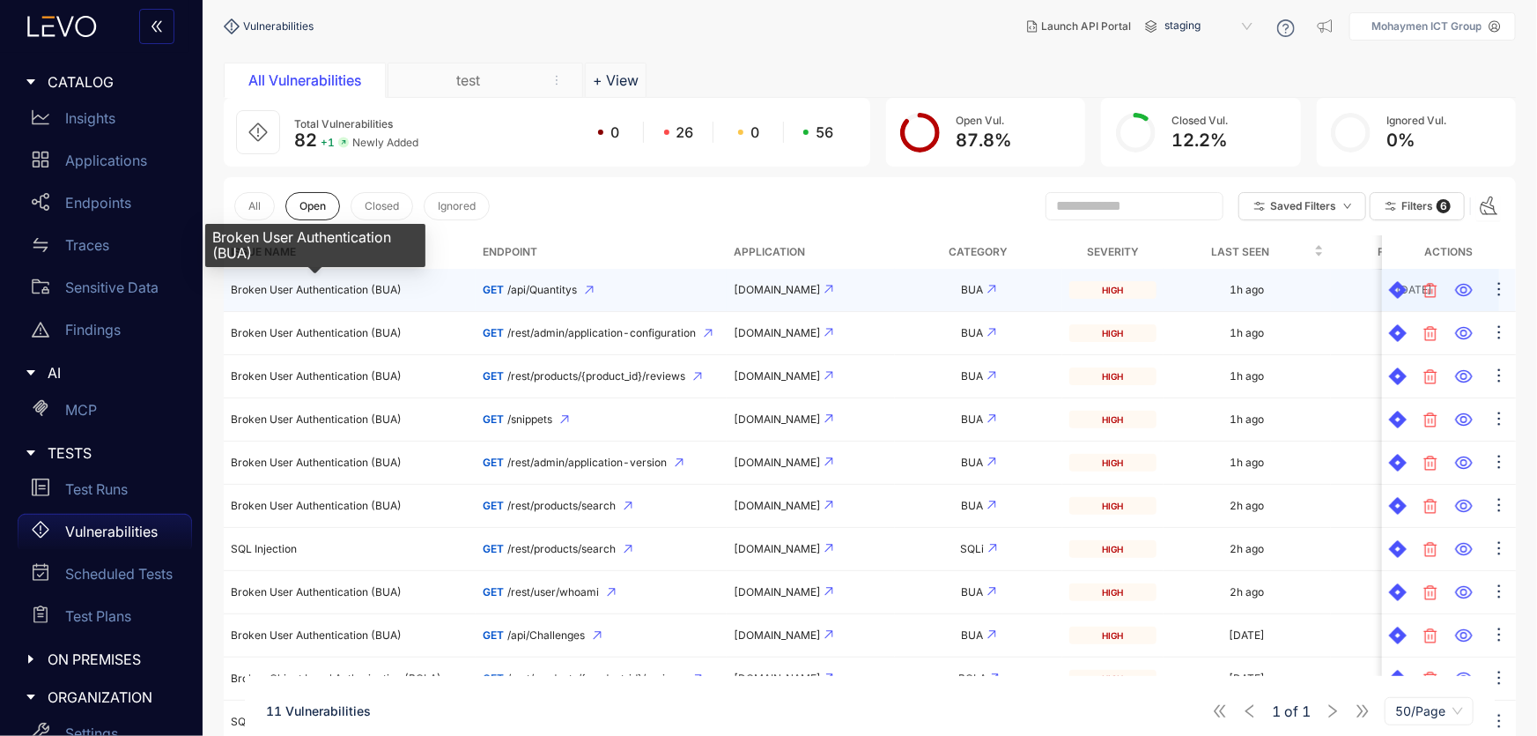
drag, startPoint x: 248, startPoint y: 291, endPoint x: 211, endPoint y: 285, distance: 36.6
click at [211, 285] on section "Vulnerabilities Issues found in endpoints Export All Vulnerabilities test + Vie…" at bounding box center [870, 398] width 1335 height 831
drag, startPoint x: 388, startPoint y: 286, endPoint x: 381, endPoint y: 294, distance: 10.0
drag, startPoint x: 381, startPoint y: 294, endPoint x: 590, endPoint y: 289, distance: 208.8
click at [590, 289] on icon at bounding box center [589, 290] width 8 height 8
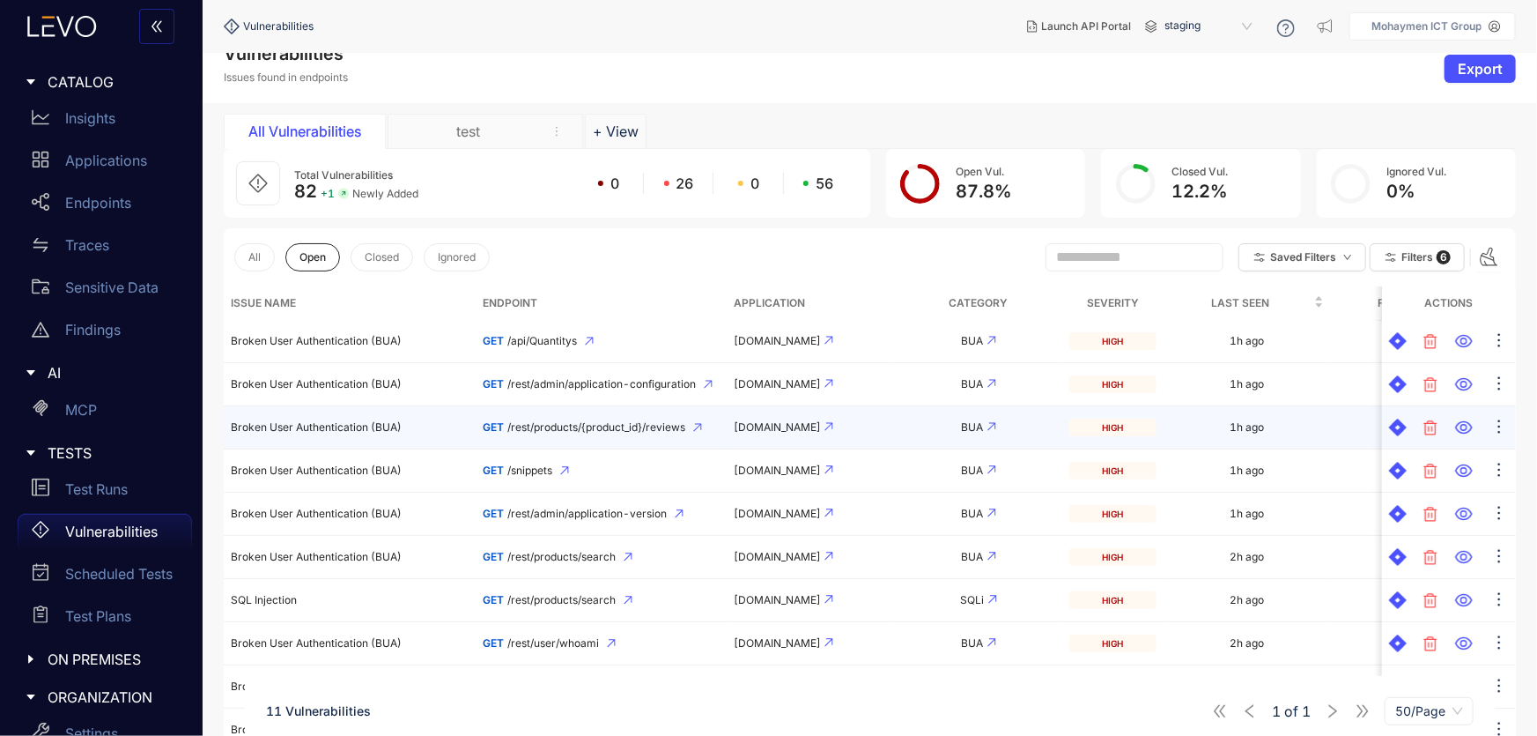
scroll to position [0, 0]
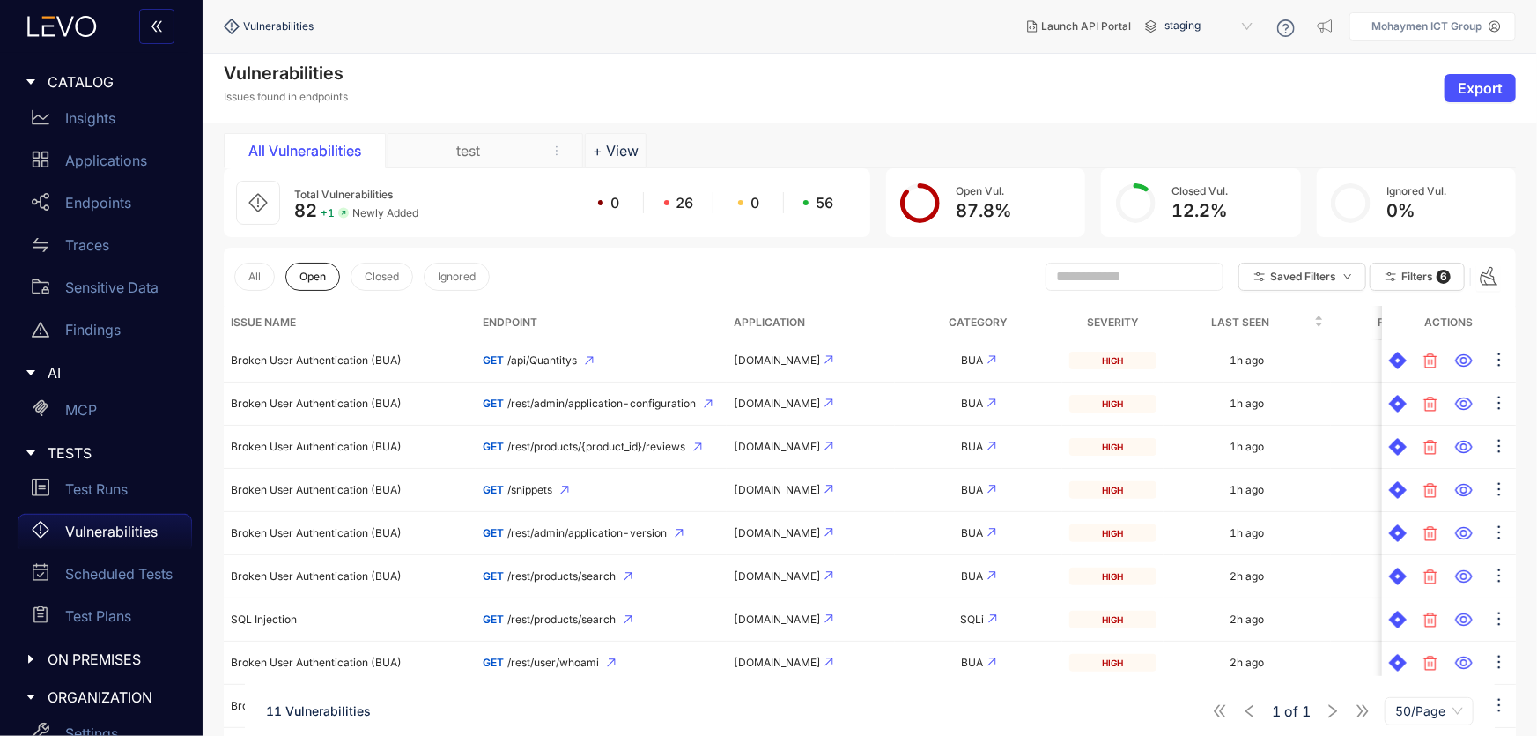
click at [471, 152] on div "test" at bounding box center [469, 151] width 132 height 16
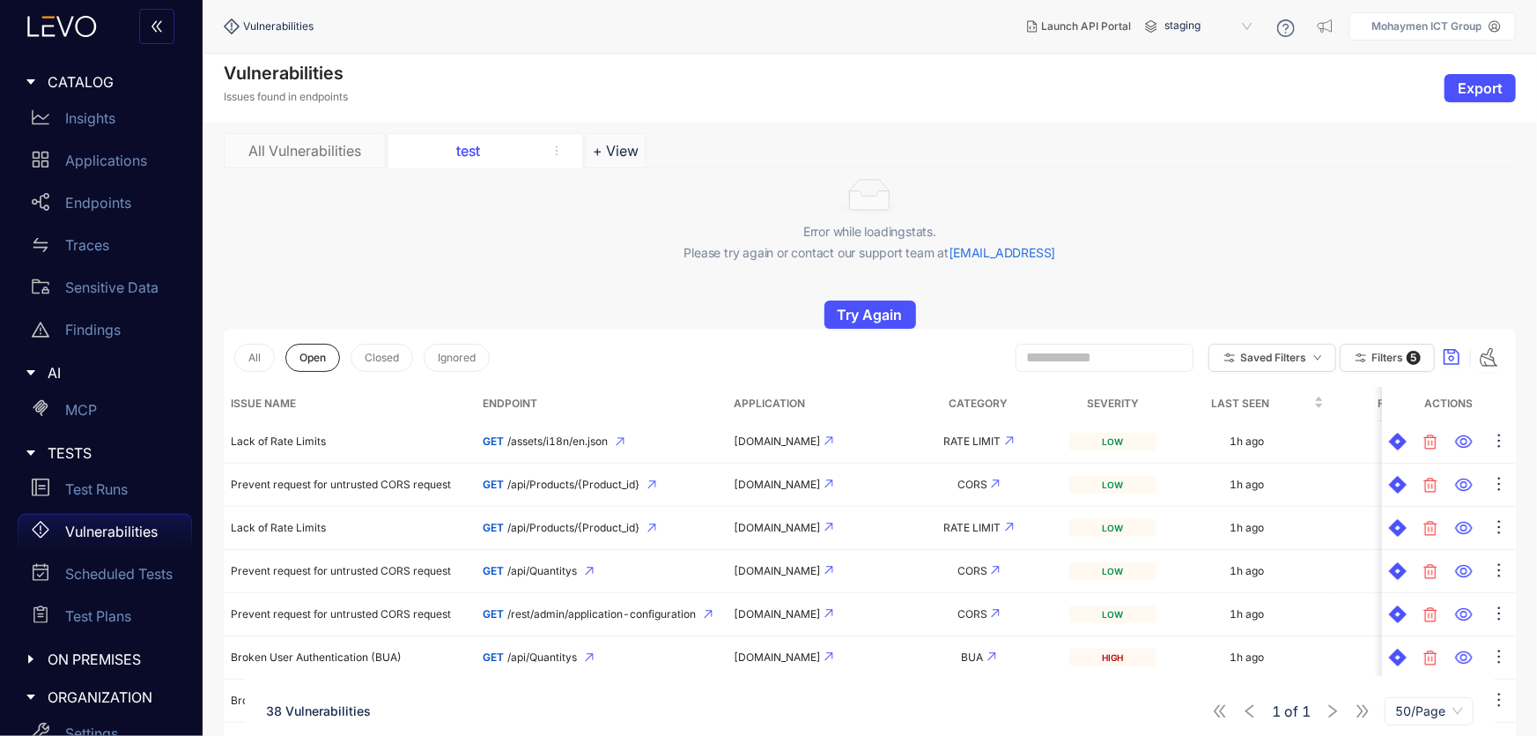
click at [317, 143] on div "All Vulnerabilities" at bounding box center [305, 151] width 132 height 16
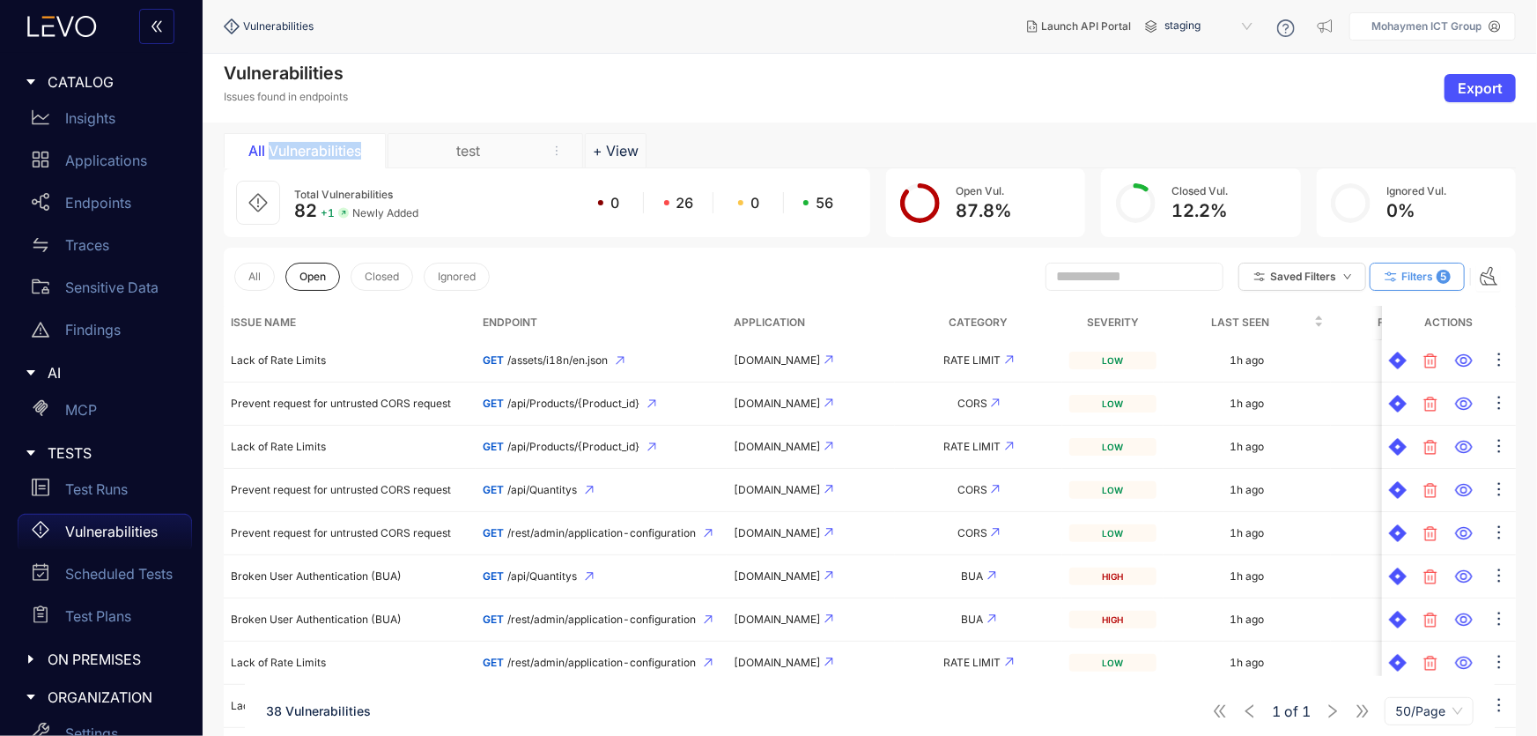
click at [1424, 270] on span "Filters" at bounding box center [1418, 276] width 32 height 12
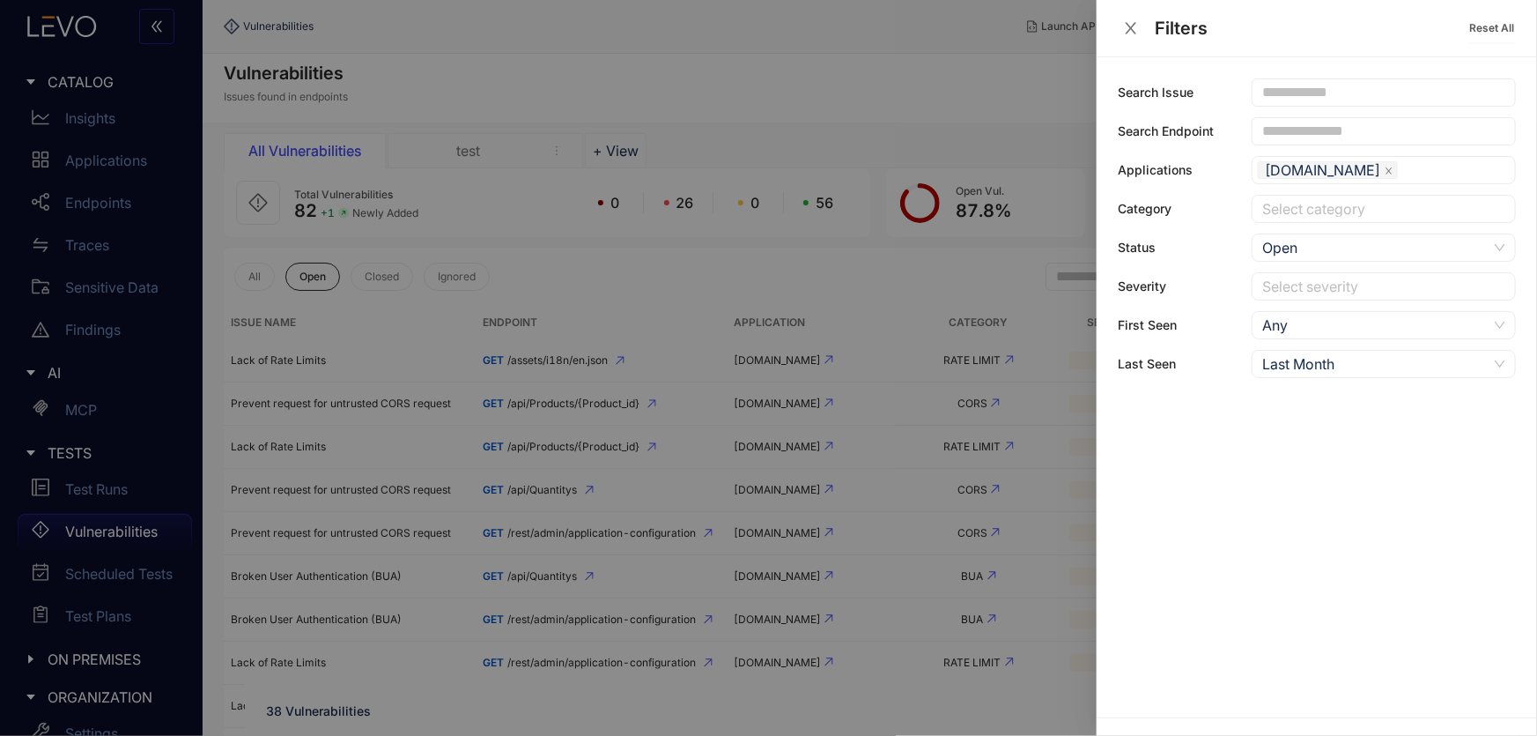
click at [1265, 279] on input "search" at bounding box center [1264, 286] width 4 height 18
click at [1282, 344] on div "High" at bounding box center [1383, 348] width 243 height 19
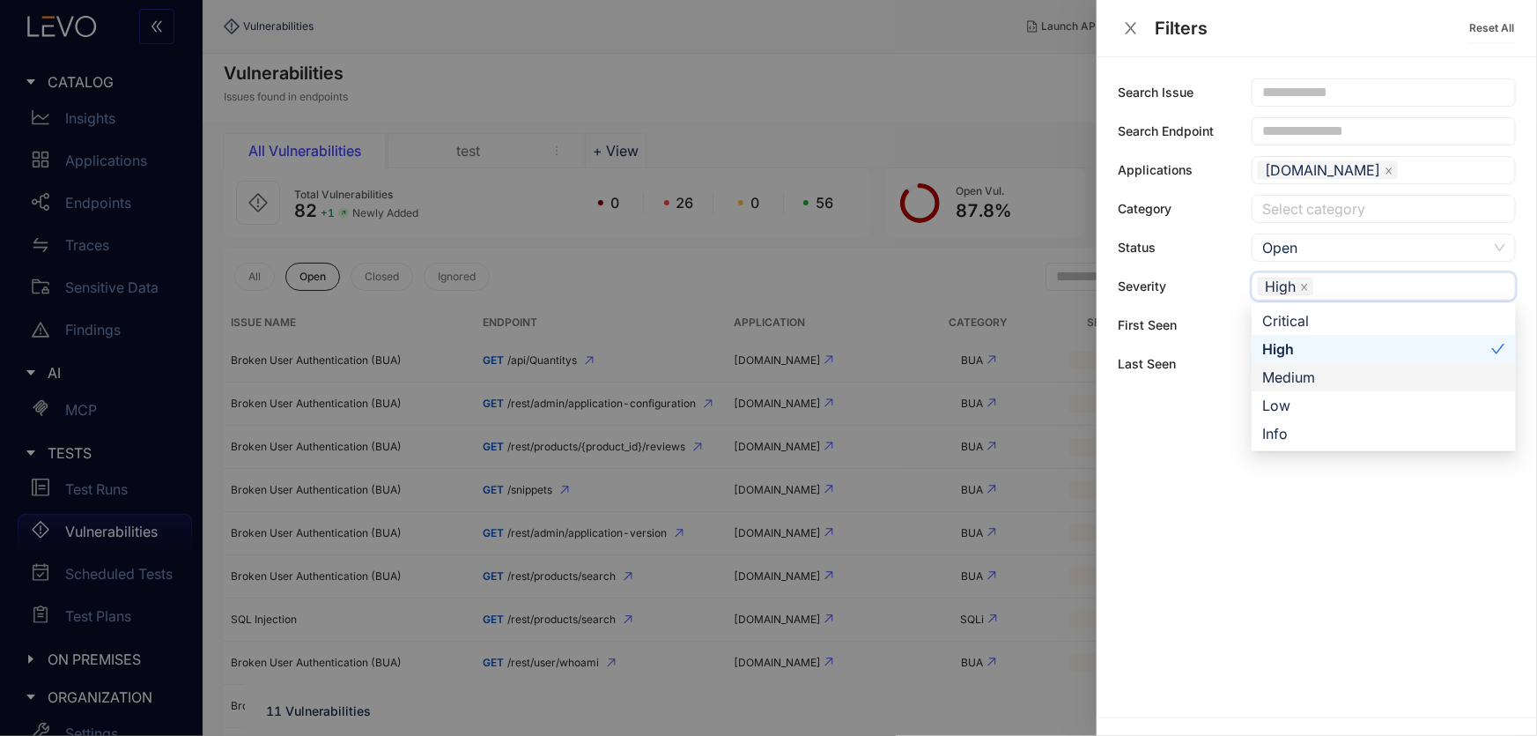
click at [1274, 374] on div "Medium" at bounding box center [1383, 376] width 243 height 19
click at [992, 551] on div at bounding box center [768, 368] width 1537 height 736
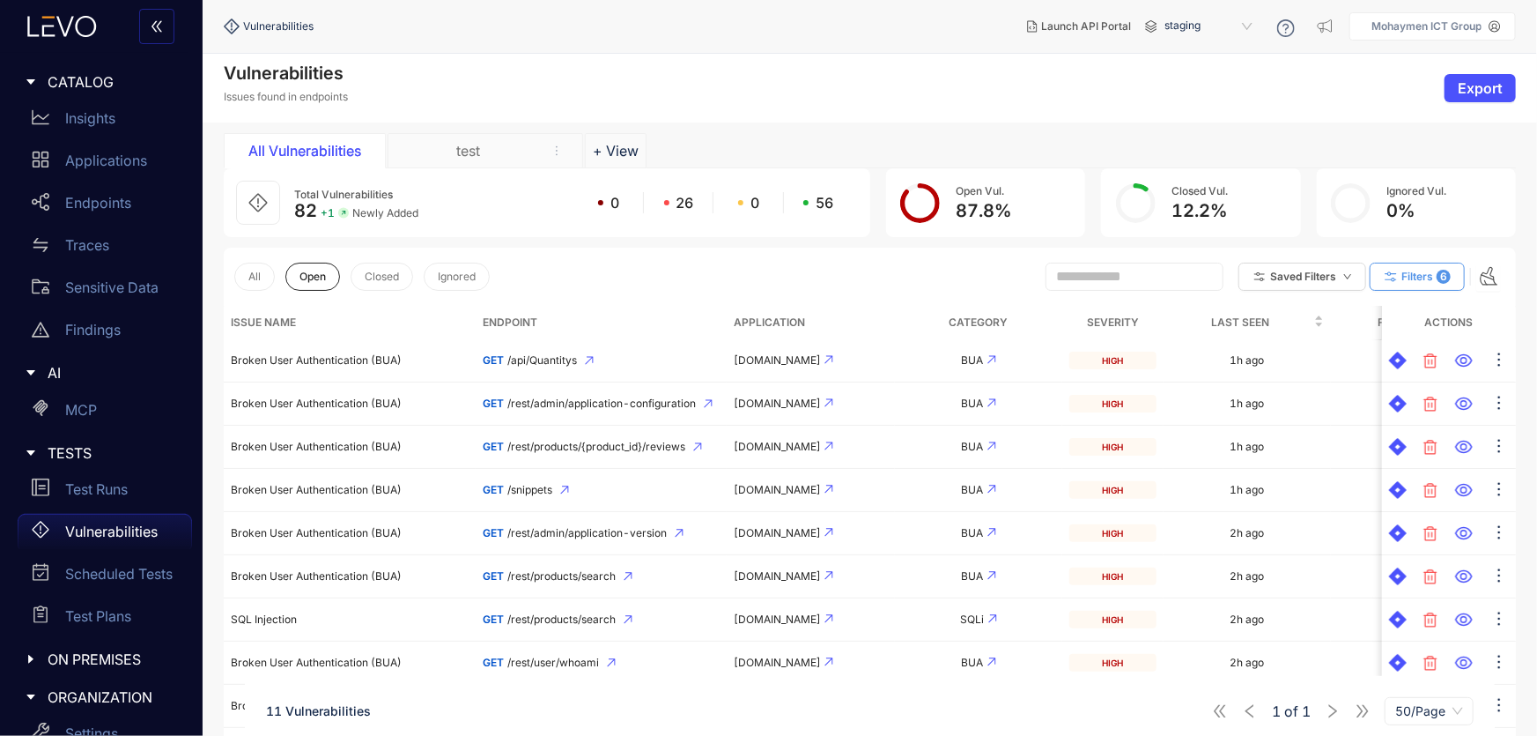
click at [1419, 275] on span "Filters" at bounding box center [1418, 276] width 32 height 12
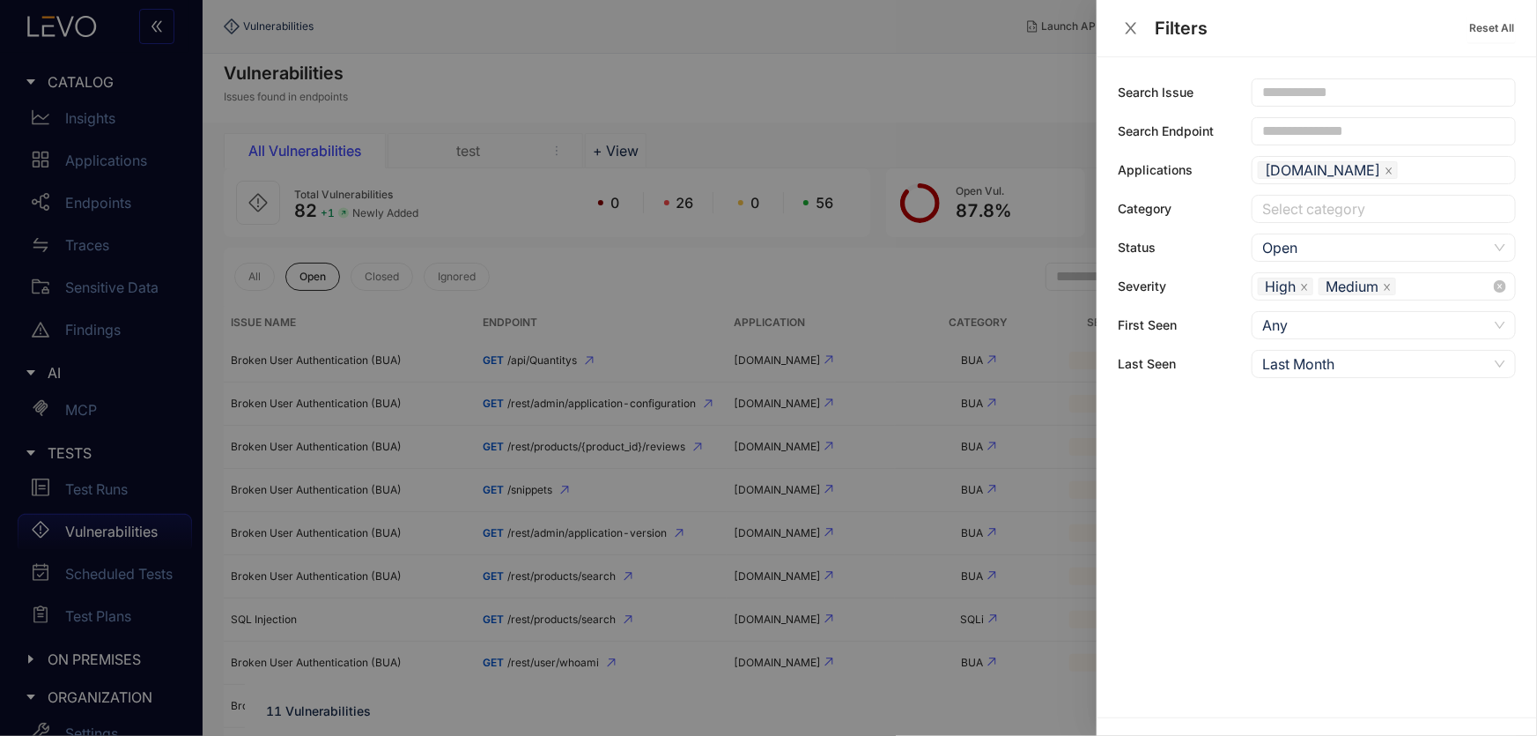
click at [1433, 279] on div "High Medium" at bounding box center [1375, 286] width 234 height 23
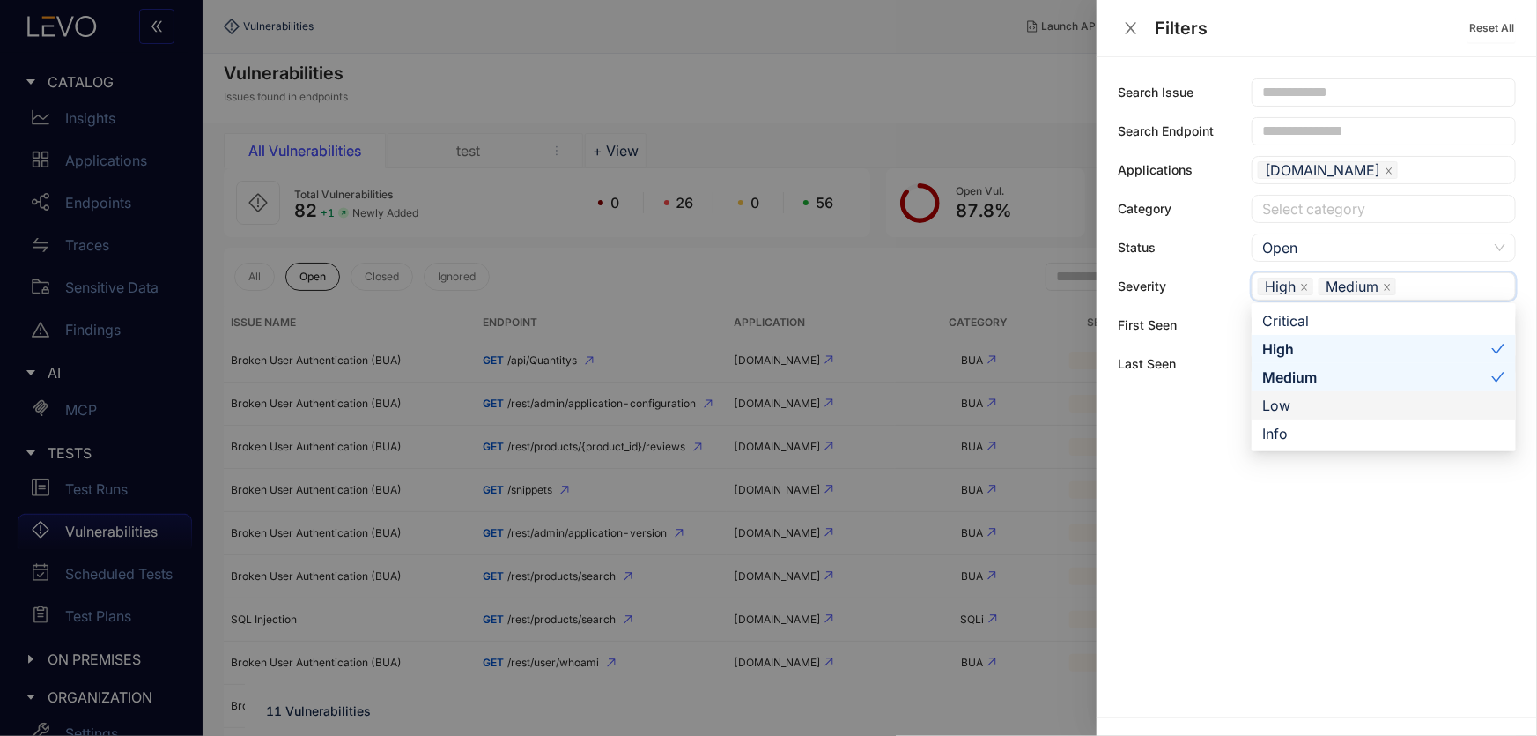
click at [1292, 407] on div "Low" at bounding box center [1383, 405] width 243 height 19
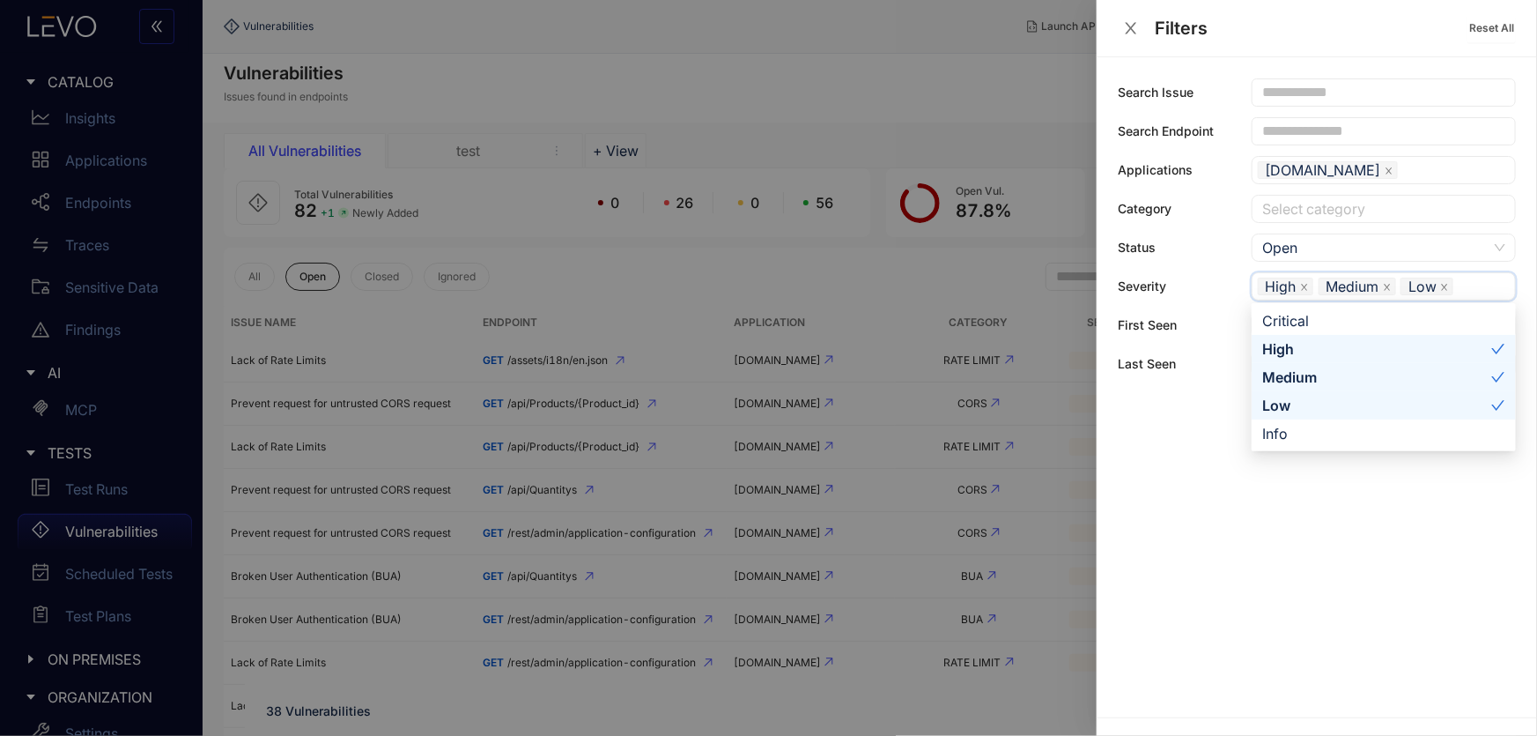
click at [649, 274] on div at bounding box center [768, 368] width 1537 height 736
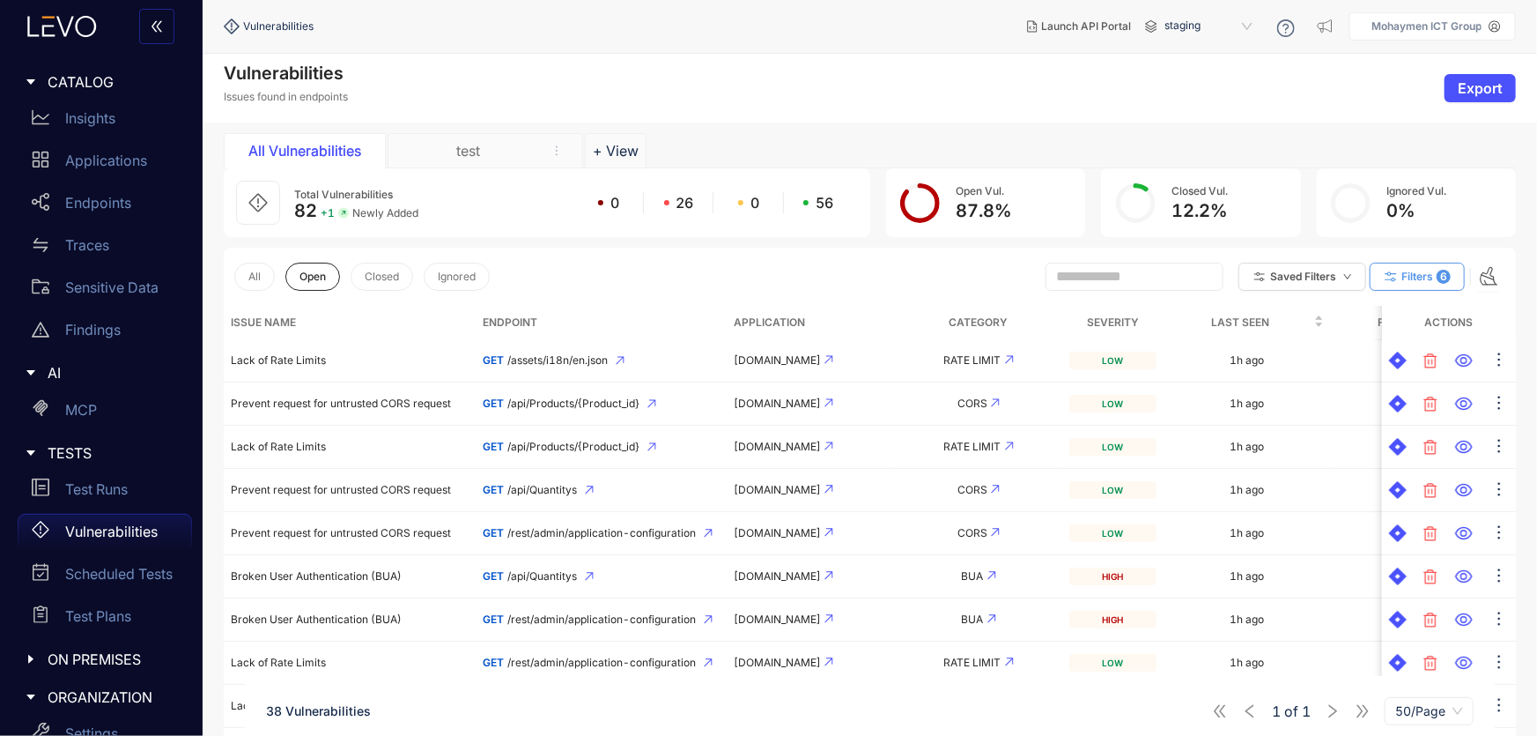
click at [1402, 275] on span "Filters" at bounding box center [1418, 276] width 32 height 12
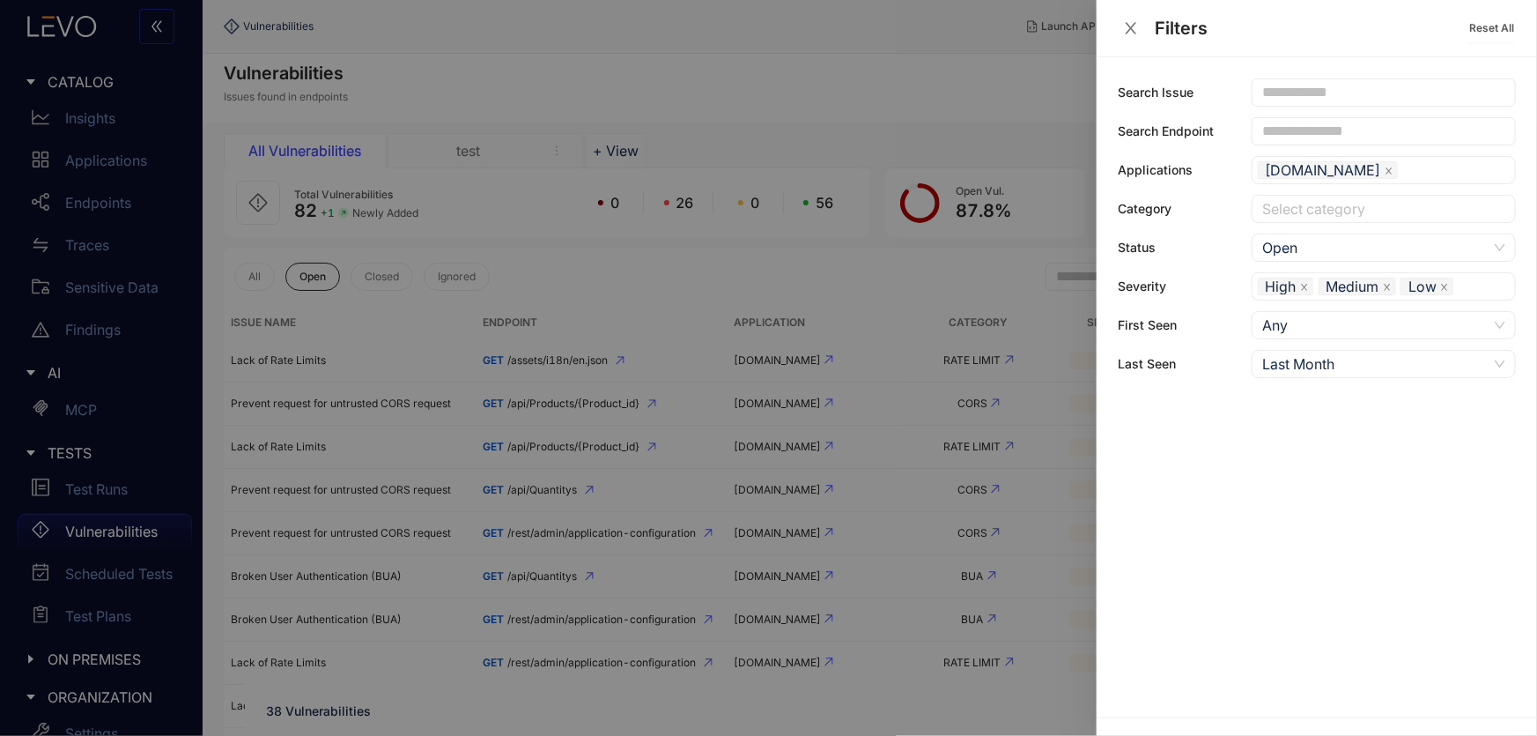
click at [1357, 214] on div at bounding box center [1375, 209] width 234 height 18
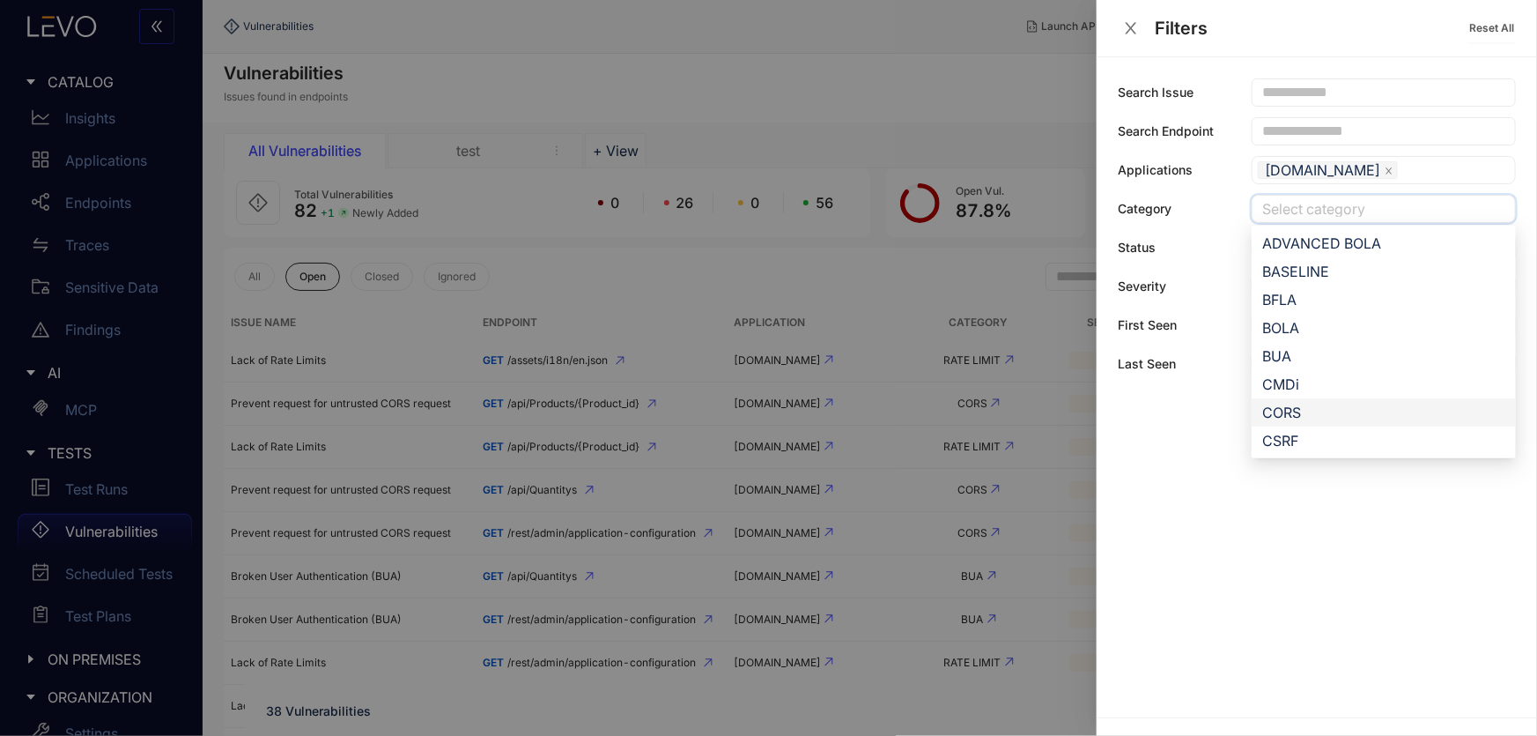
click at [1277, 408] on div "CORS" at bounding box center [1383, 412] width 243 height 19
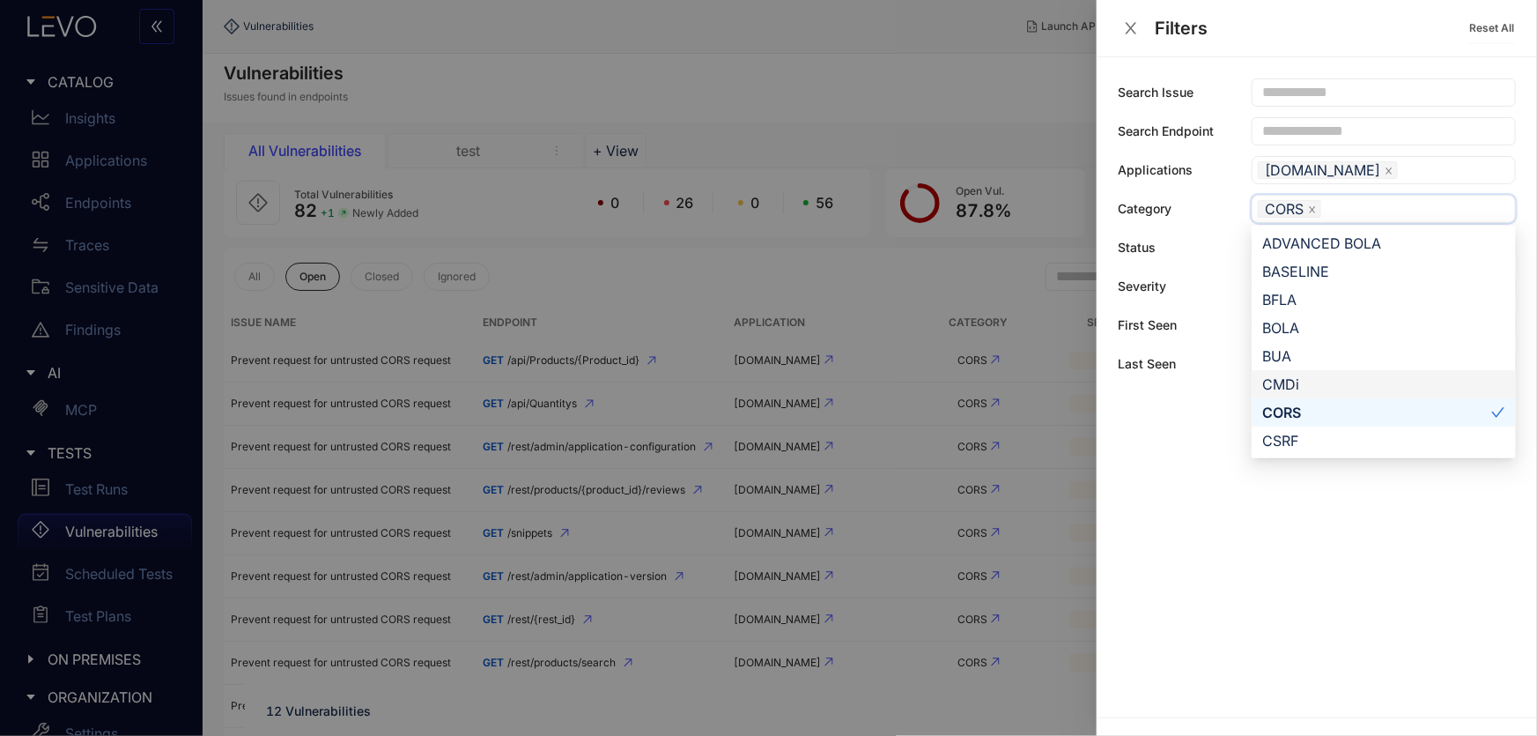
click at [885, 263] on div at bounding box center [768, 368] width 1537 height 736
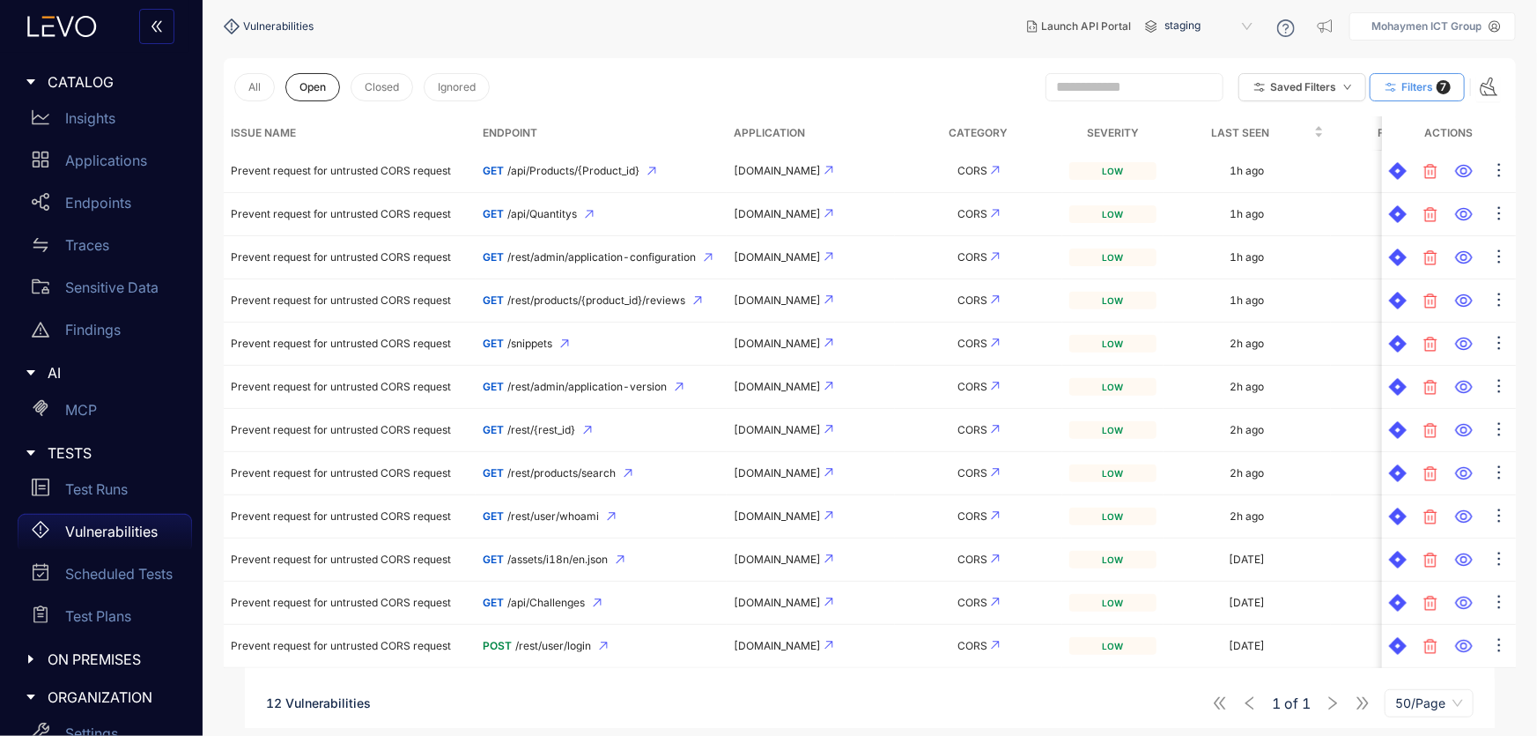
scroll to position [194, 0]
click at [1431, 79] on span "Filters" at bounding box center [1418, 84] width 32 height 12
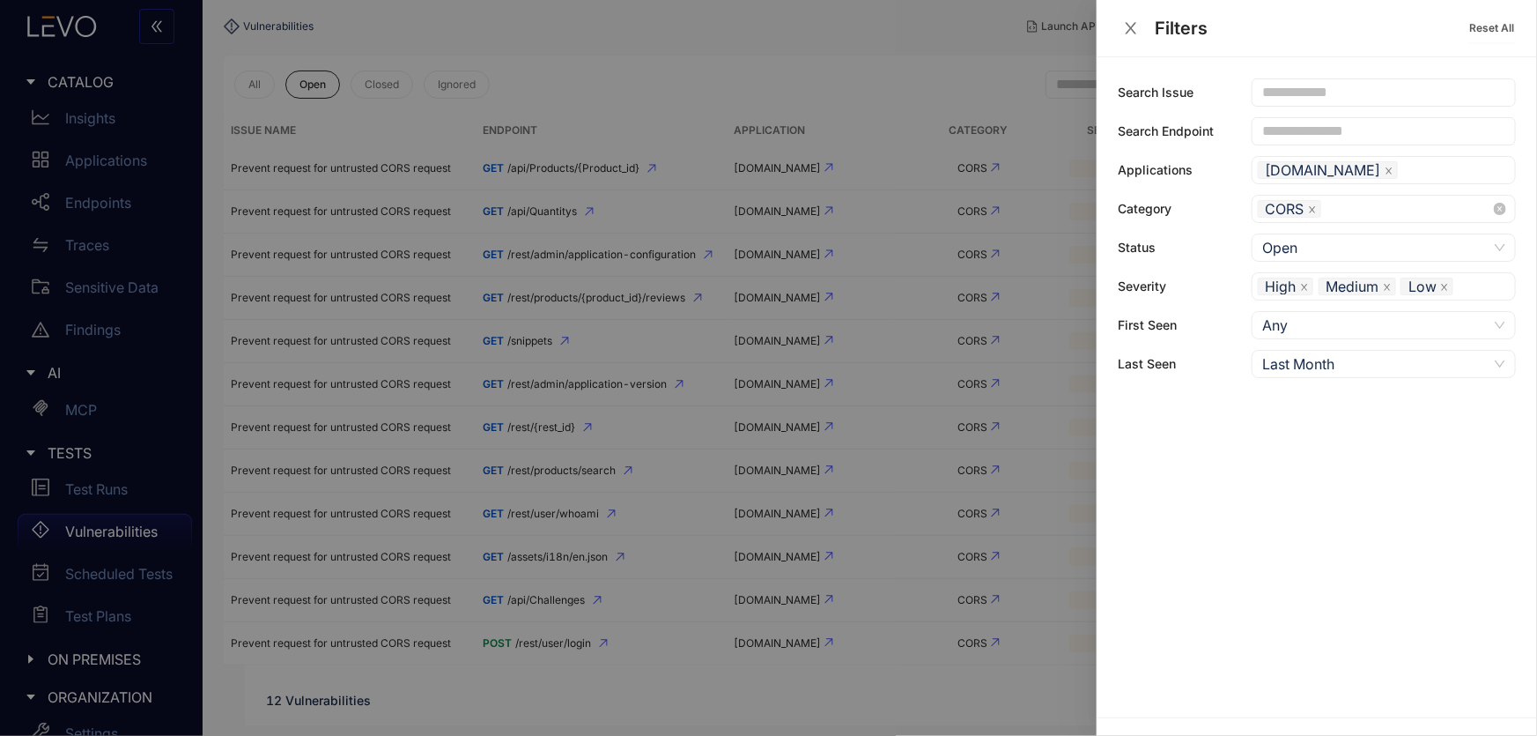
click at [1309, 202] on span at bounding box center [1312, 209] width 9 height 16
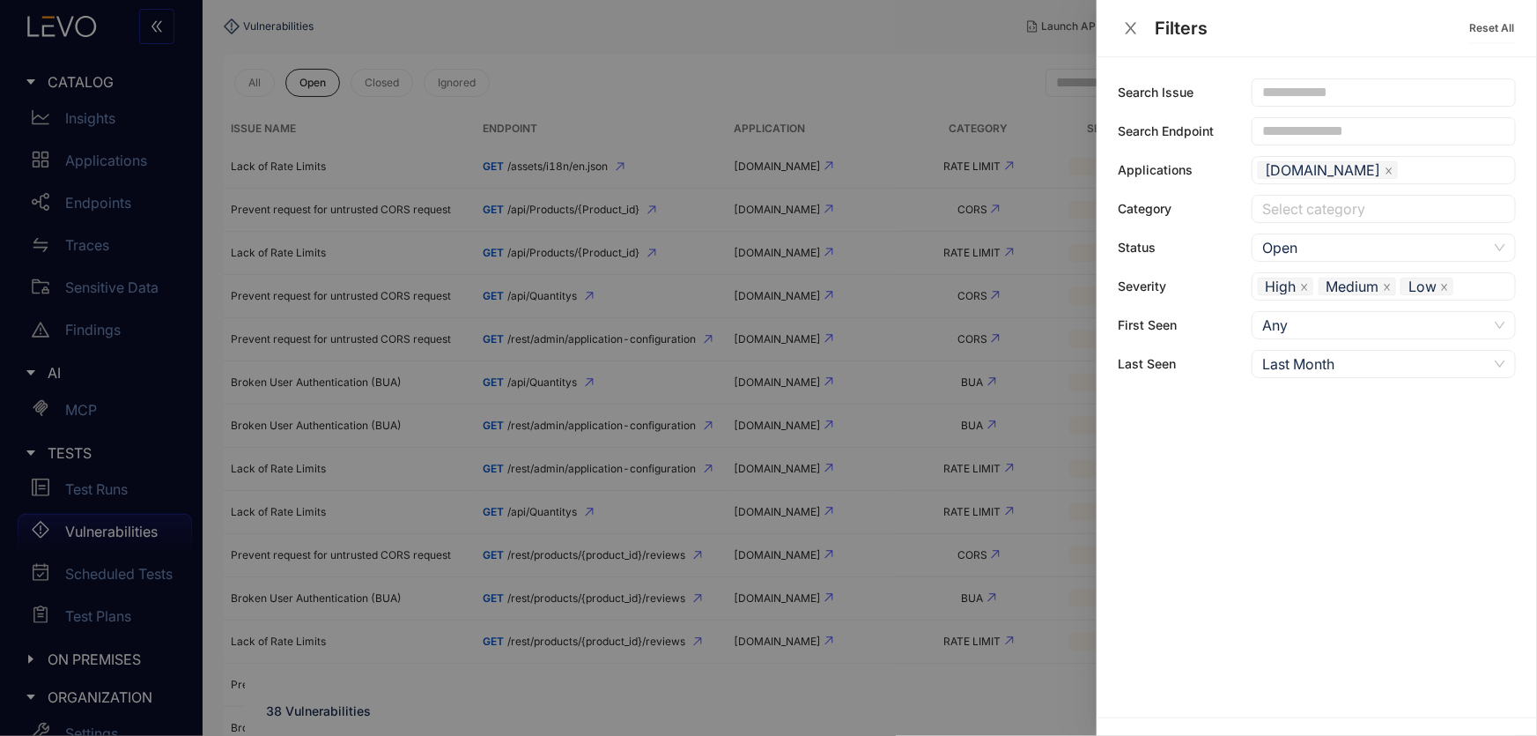
click at [502, 709] on div at bounding box center [768, 368] width 1537 height 736
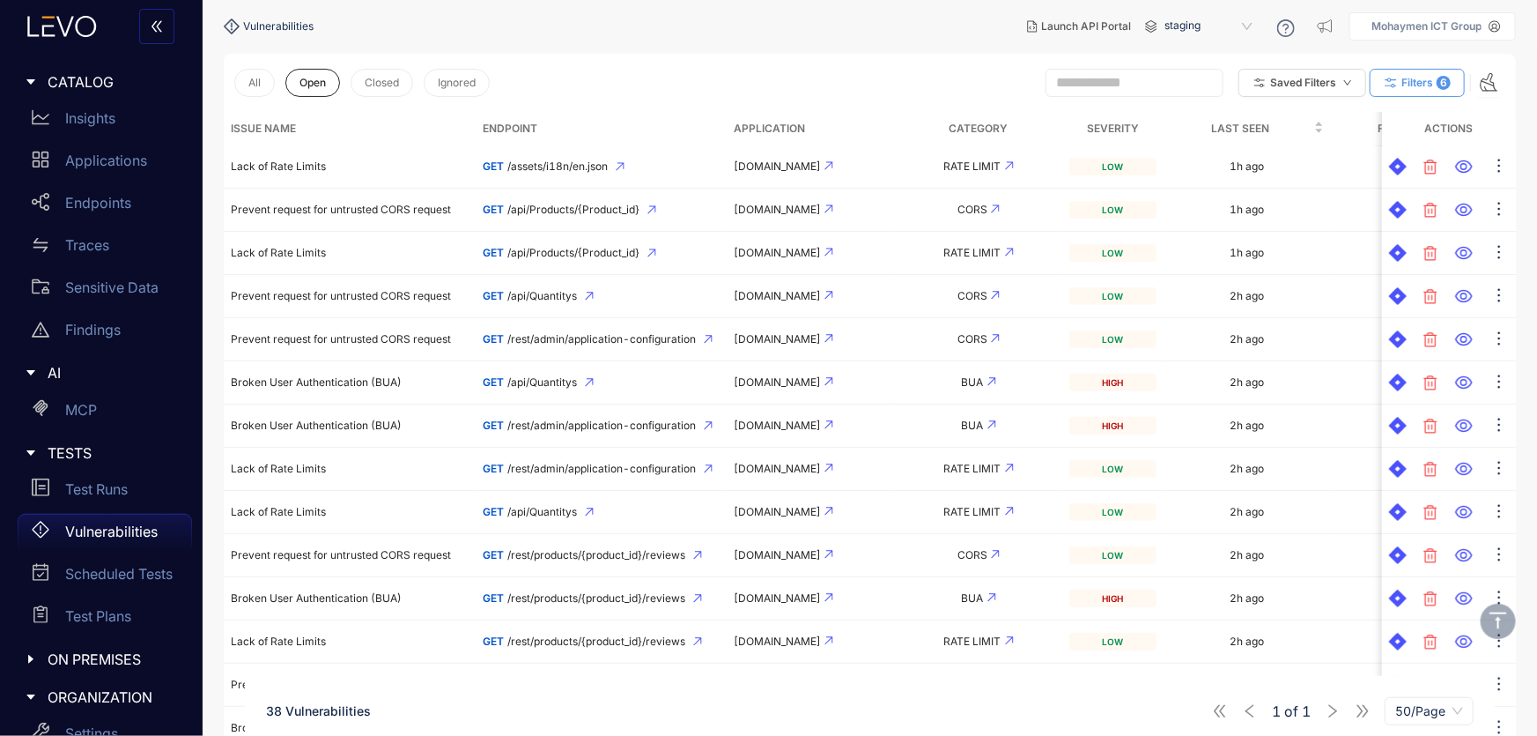
click at [1431, 85] on span "Filters" at bounding box center [1418, 83] width 32 height 12
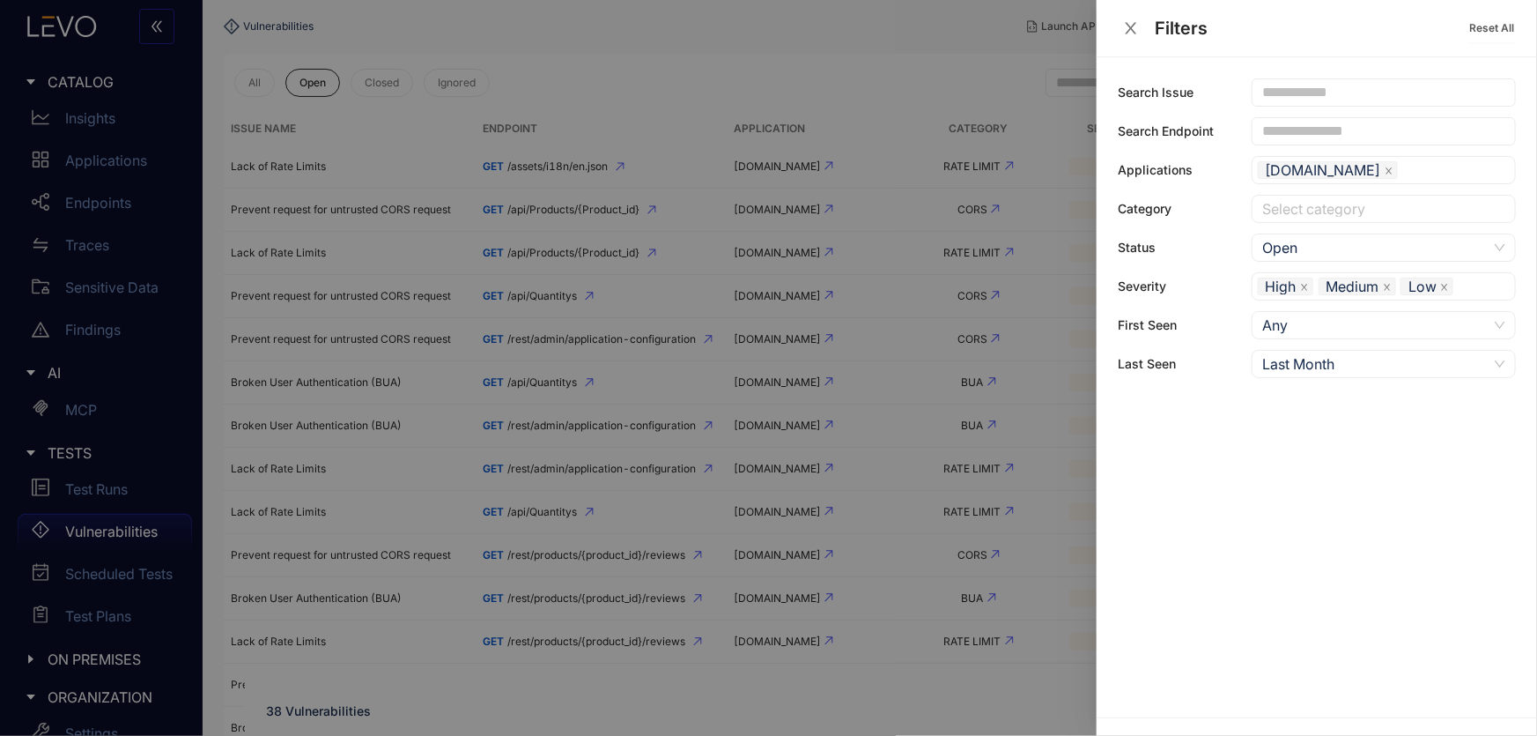
click at [1320, 193] on div "Search Issue Search Endpoint Applications juice-shop-spec-building.levoai.app C…" at bounding box center [1317, 228] width 398 height 300
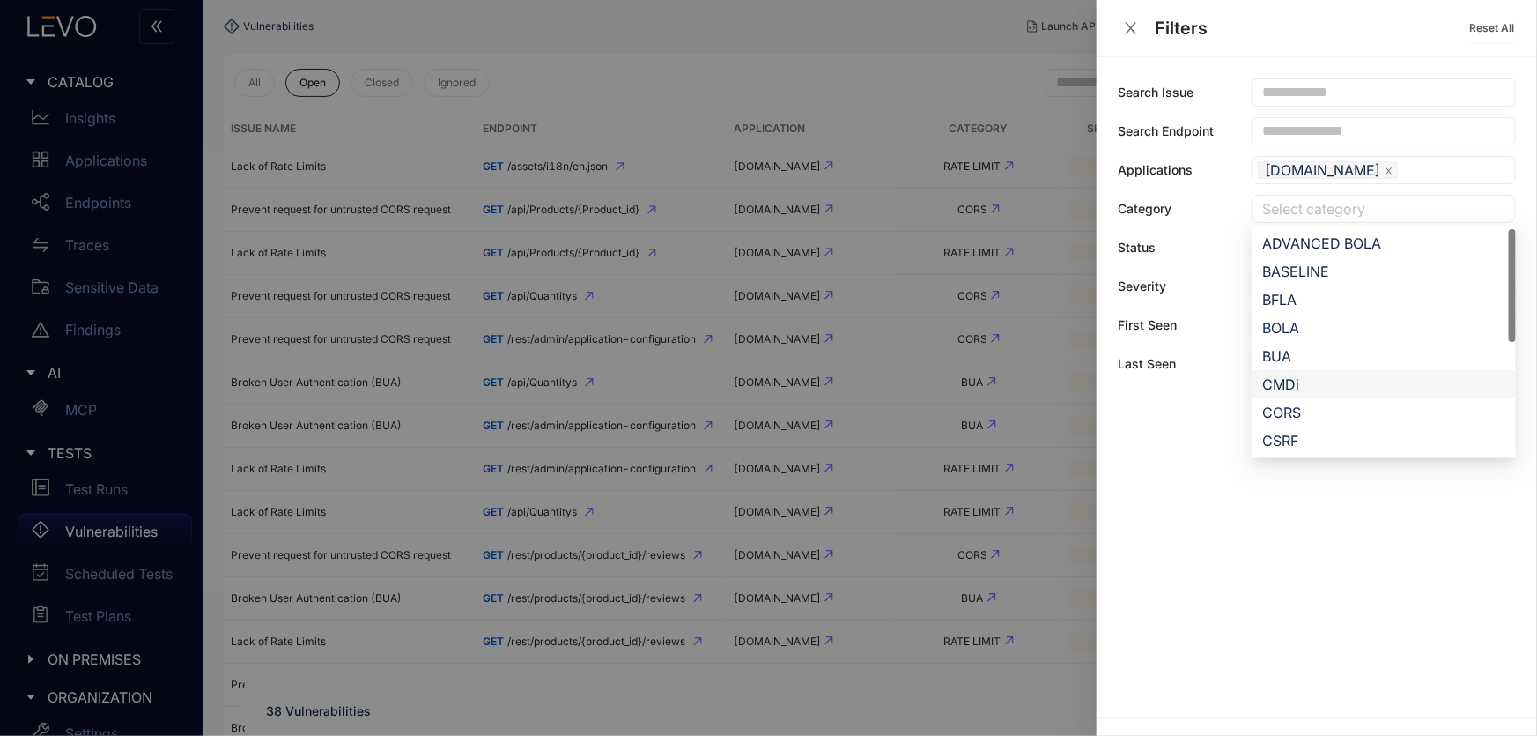
click at [1319, 208] on div at bounding box center [1375, 209] width 234 height 18
click at [1307, 330] on div "RATE LIMIT" at bounding box center [1383, 327] width 243 height 19
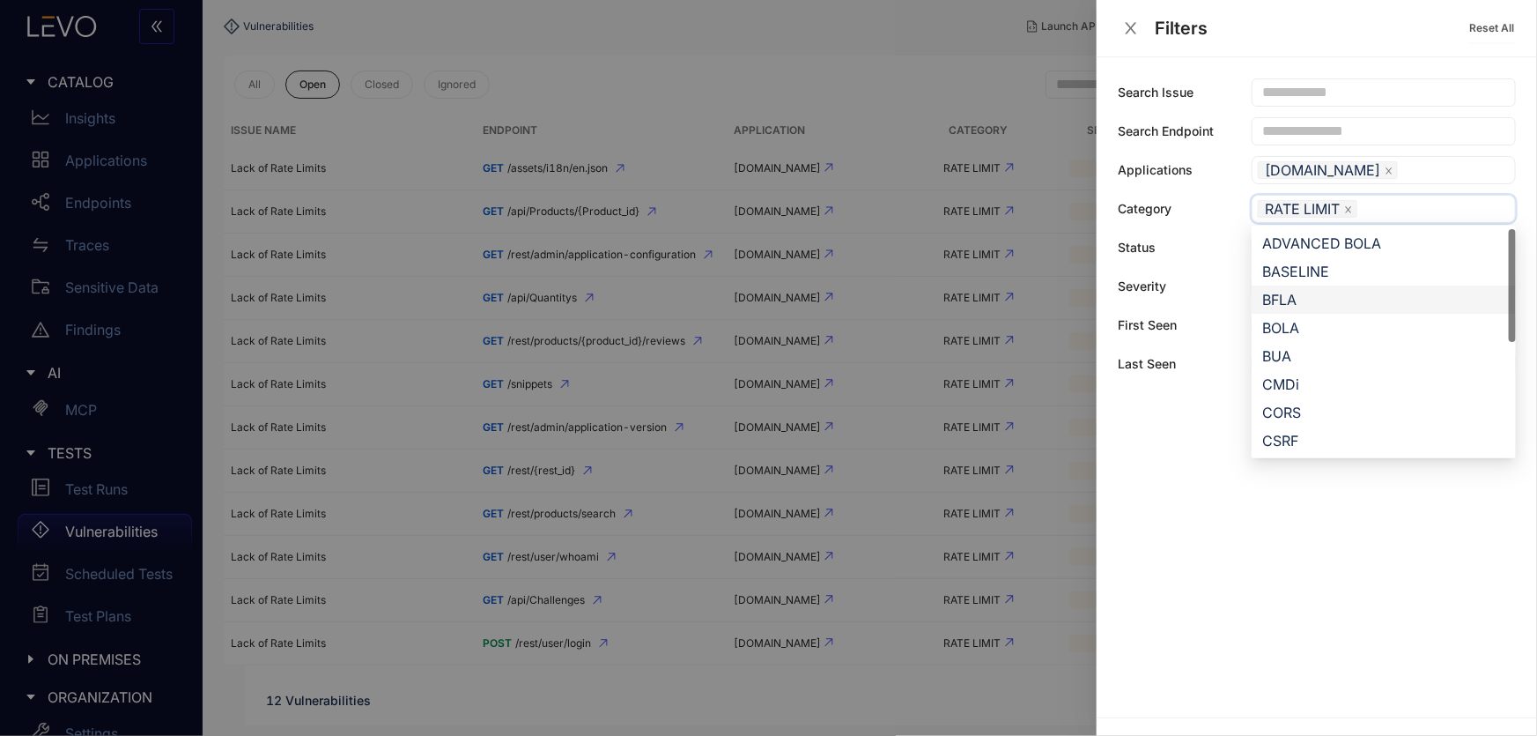
scroll to position [282, 0]
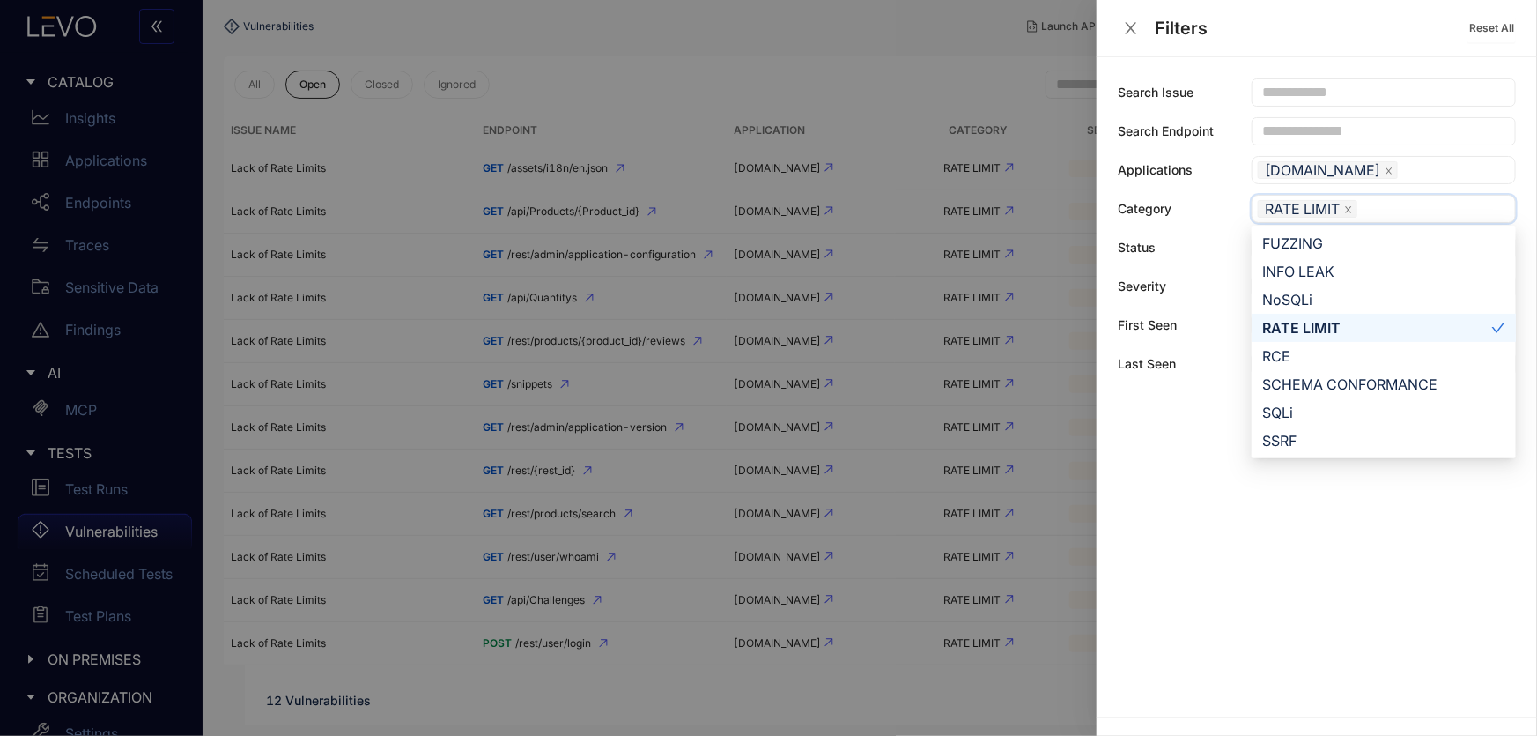
click at [1391, 328] on div "RATE LIMIT" at bounding box center [1376, 327] width 229 height 19
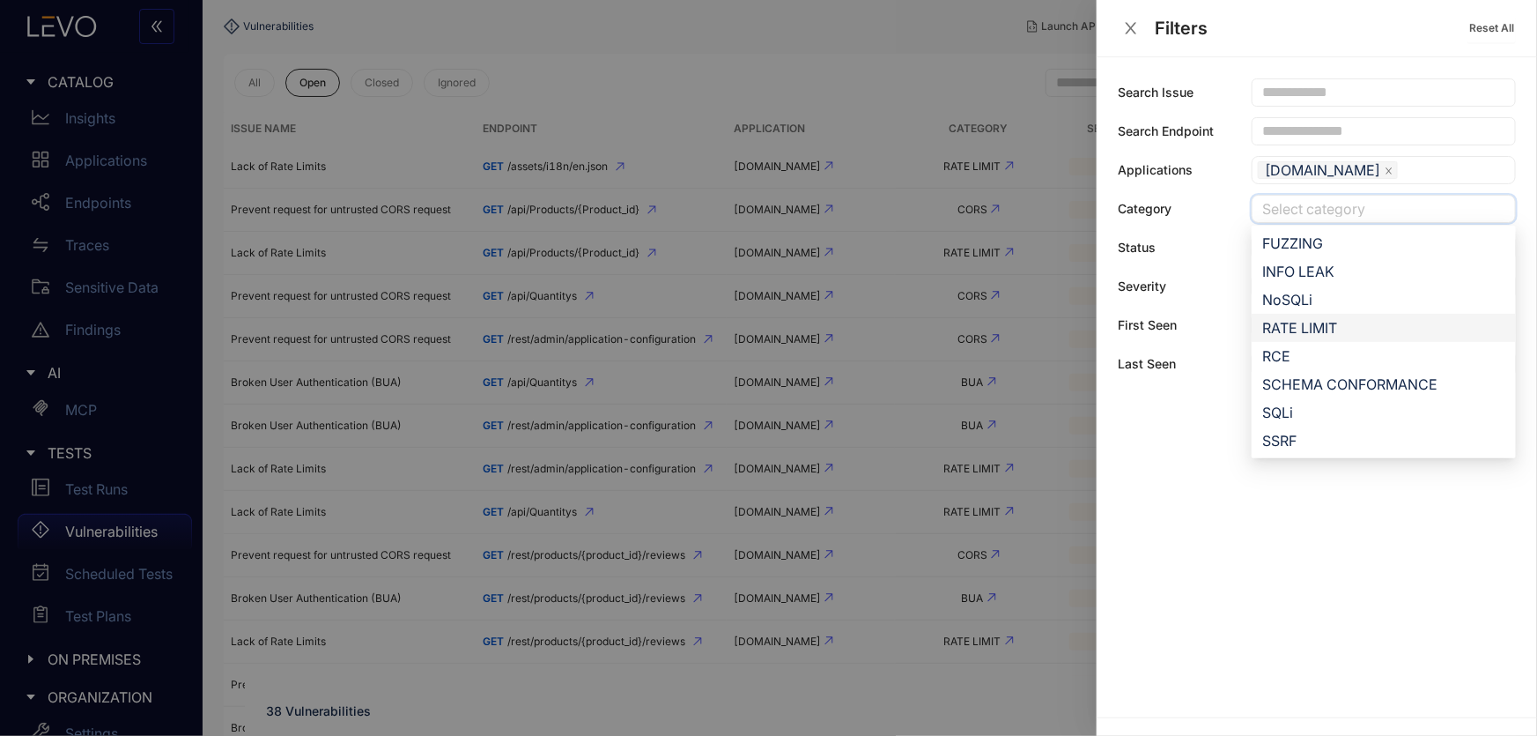
click at [1316, 325] on div "RATE LIMIT" at bounding box center [1383, 327] width 243 height 19
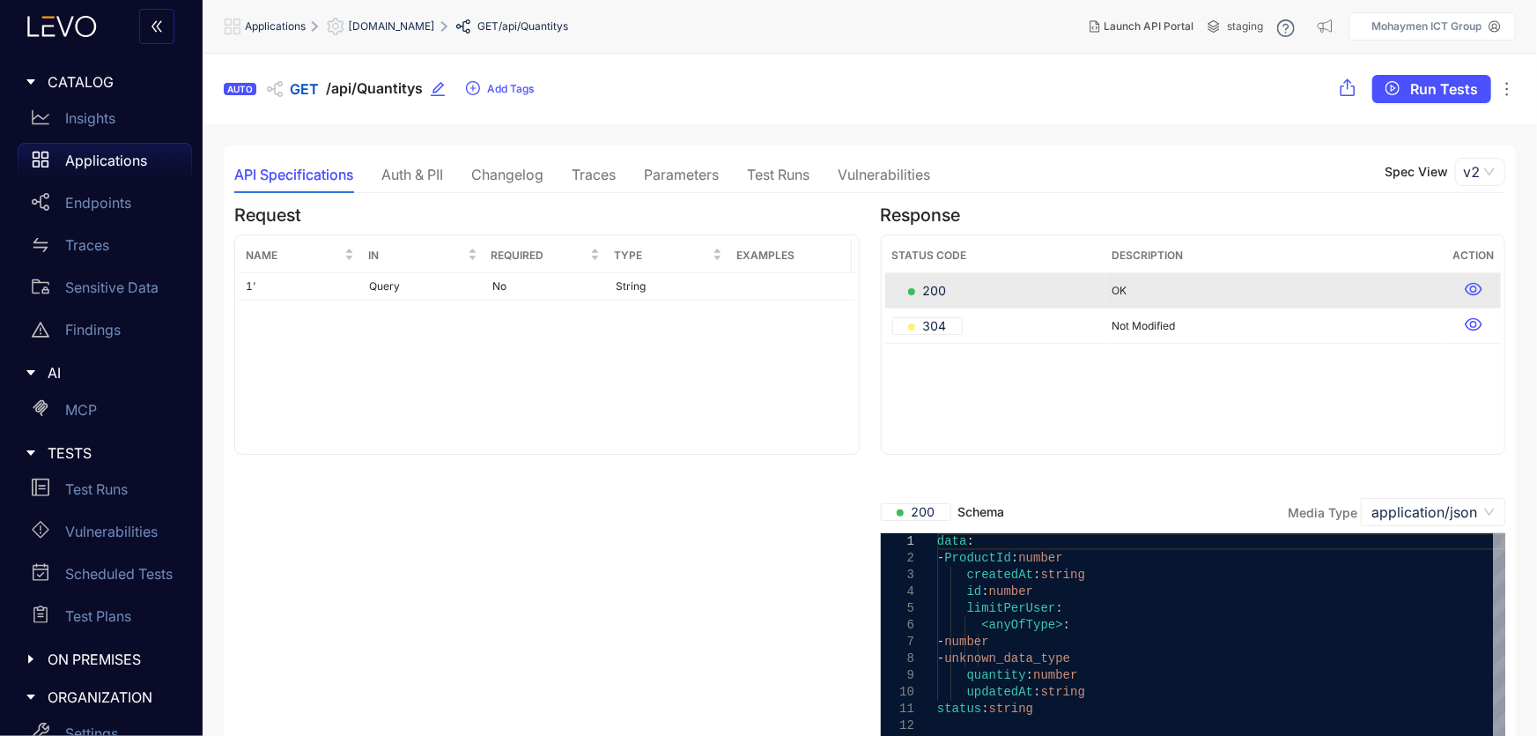
click at [578, 174] on div "Traces" at bounding box center [594, 174] width 44 height 16
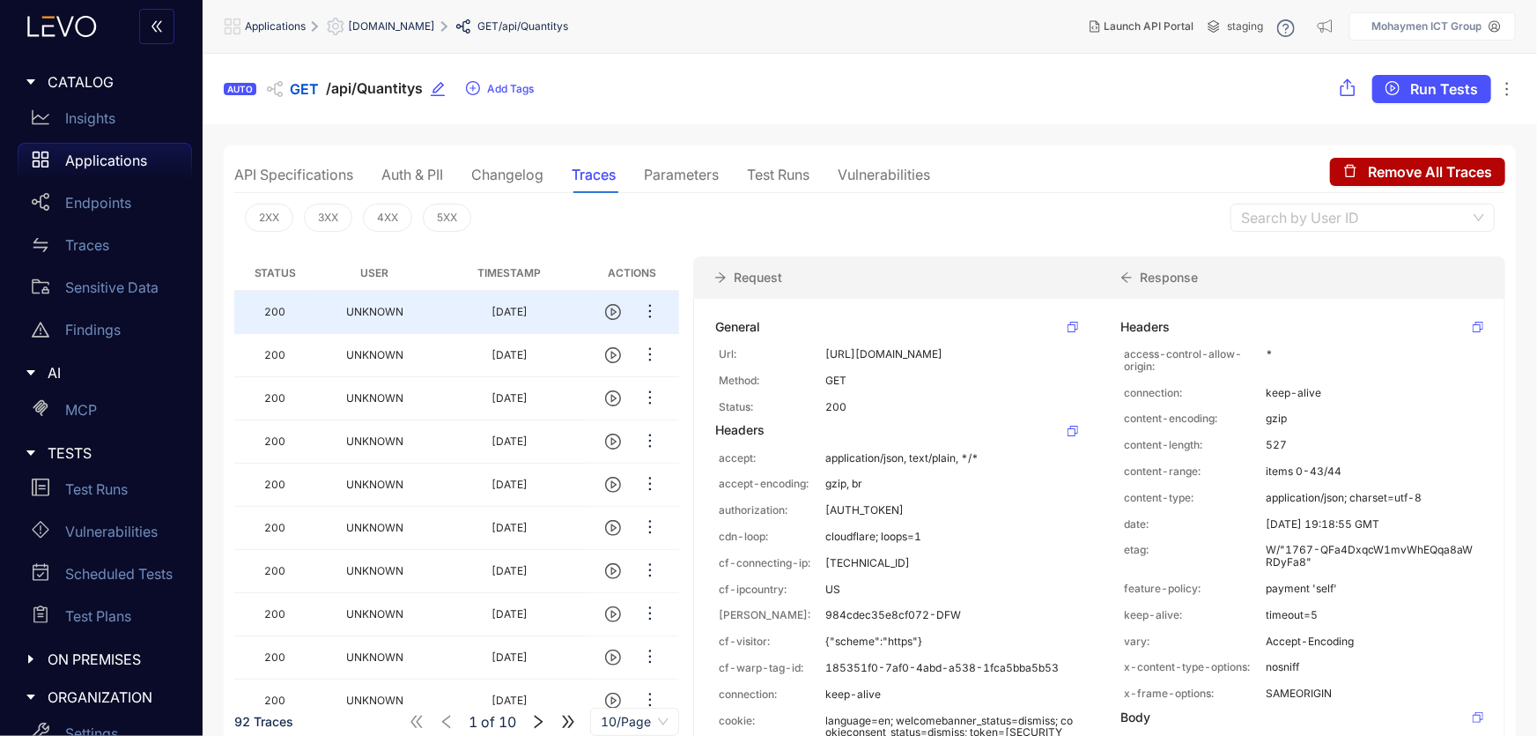
click at [685, 174] on div "Parameters" at bounding box center [681, 174] width 75 height 16
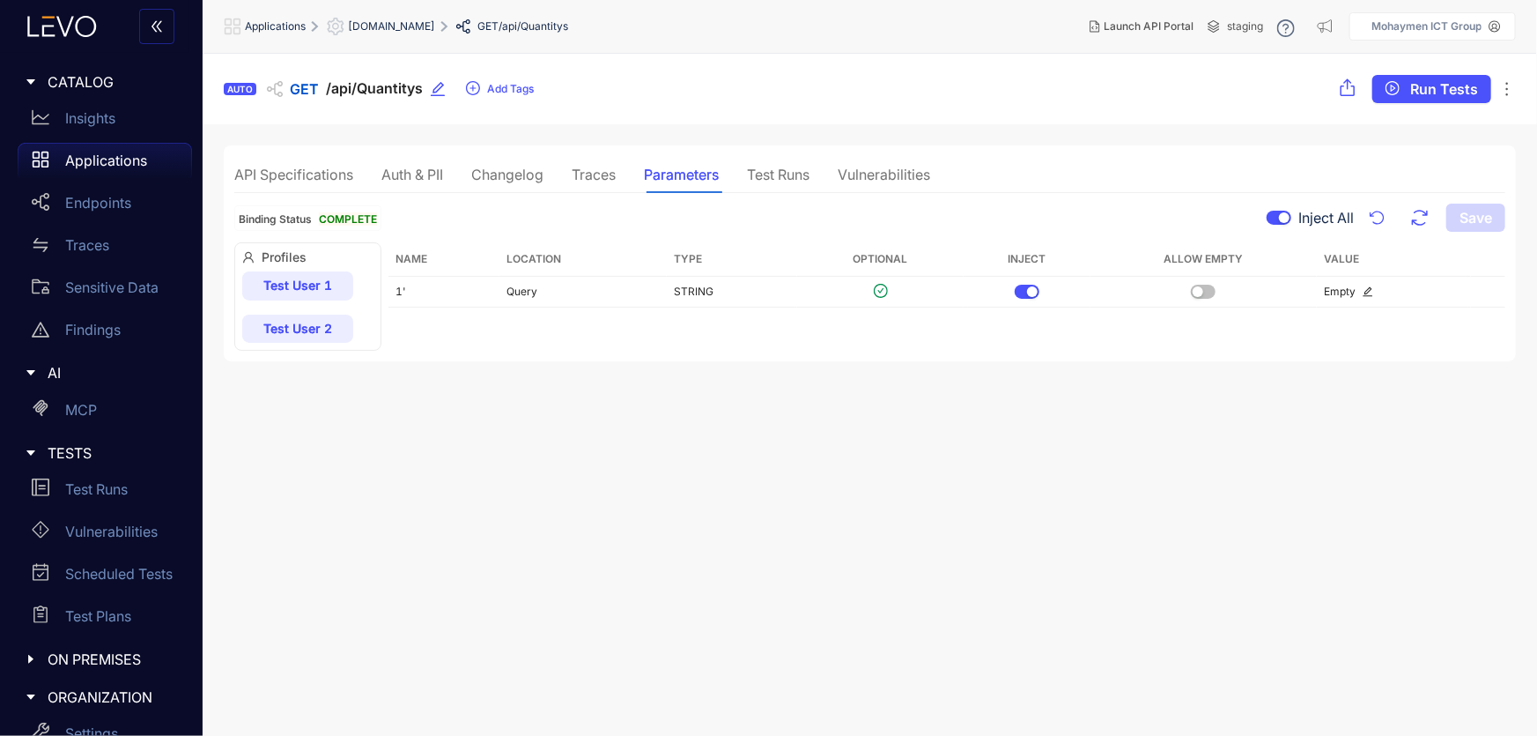
click at [786, 182] on div "Test Runs" at bounding box center [778, 174] width 63 height 37
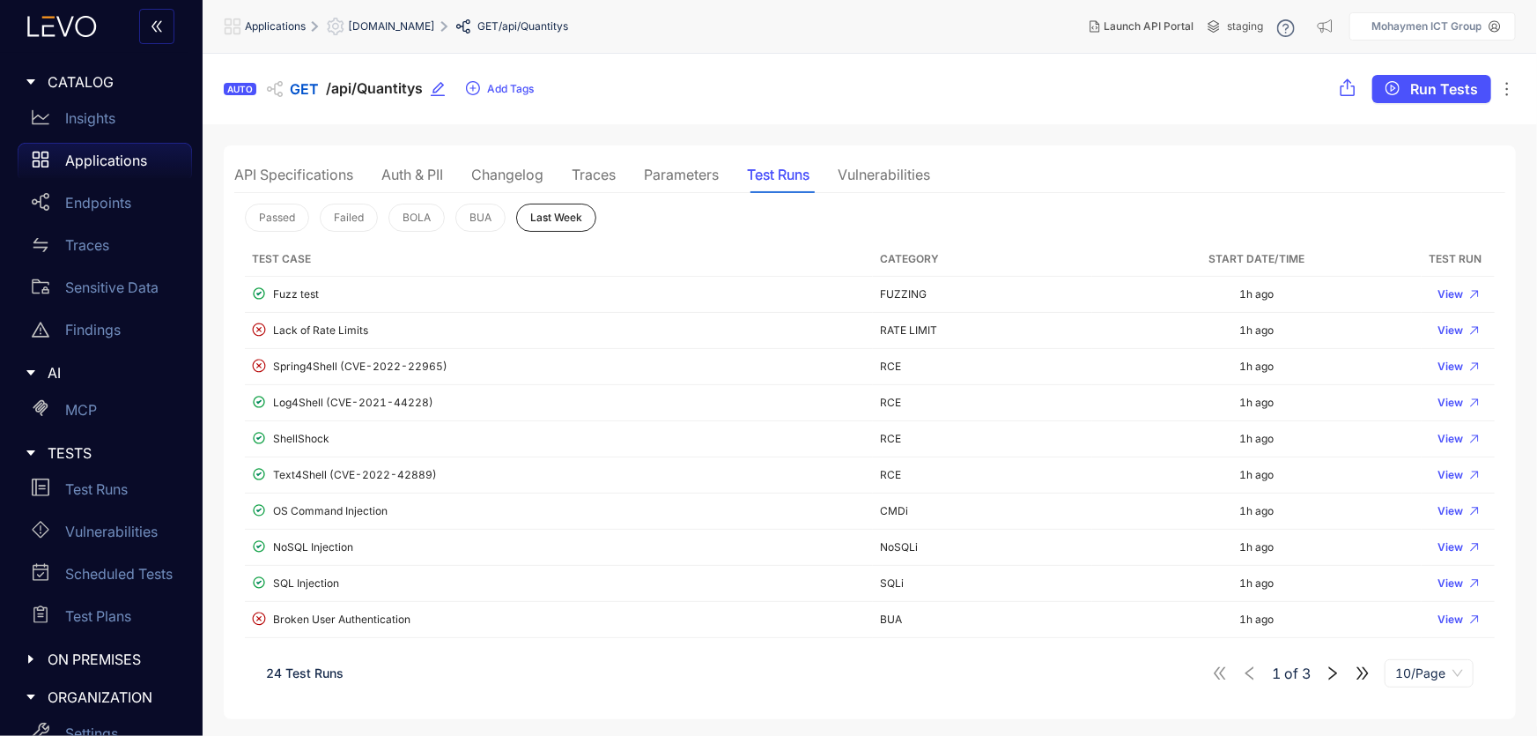
click at [881, 177] on div "Vulnerabilities" at bounding box center [884, 174] width 92 height 16
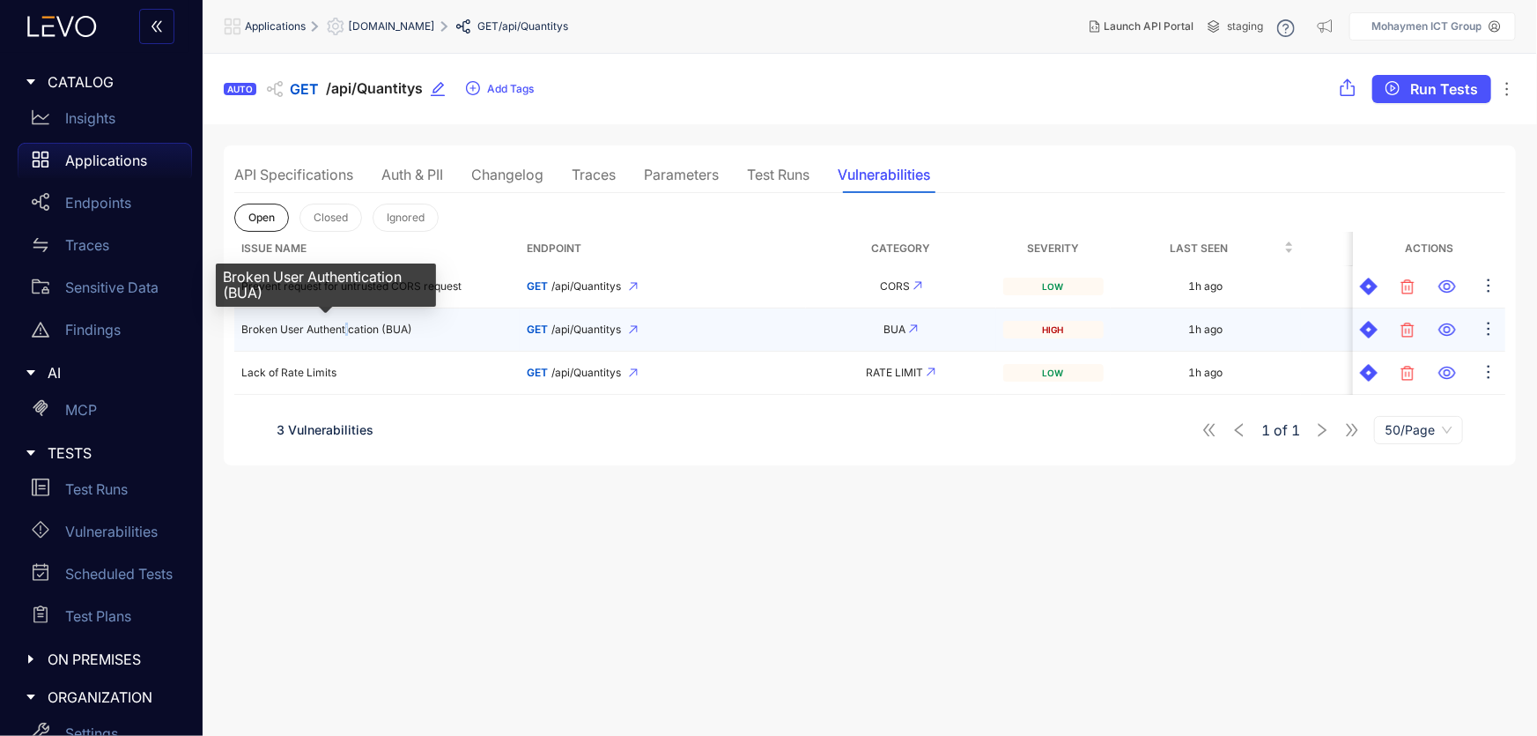
click at [345, 329] on span "Broken User Authentication (BUA)" at bounding box center [326, 328] width 171 height 13
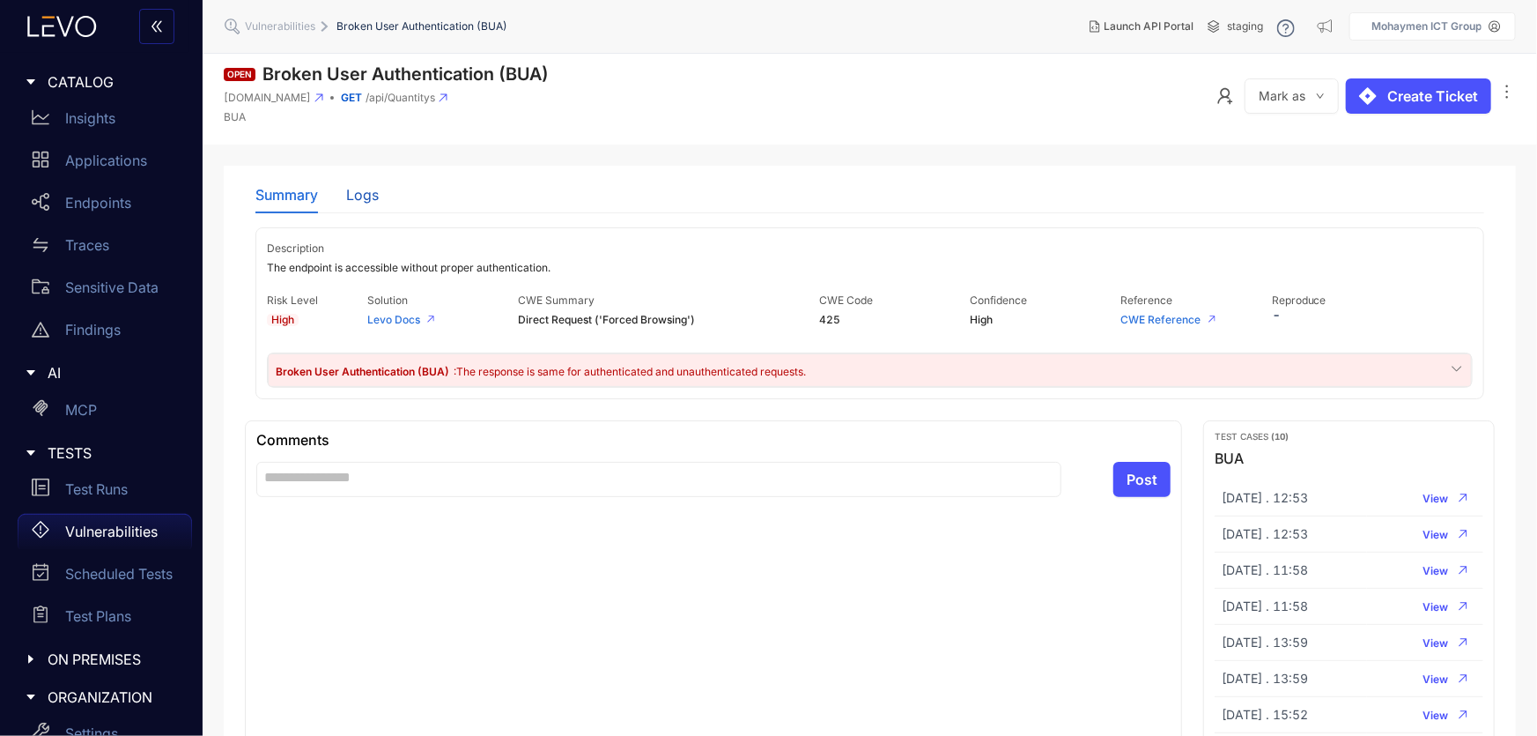
click at [359, 194] on div "Logs" at bounding box center [362, 195] width 33 height 16
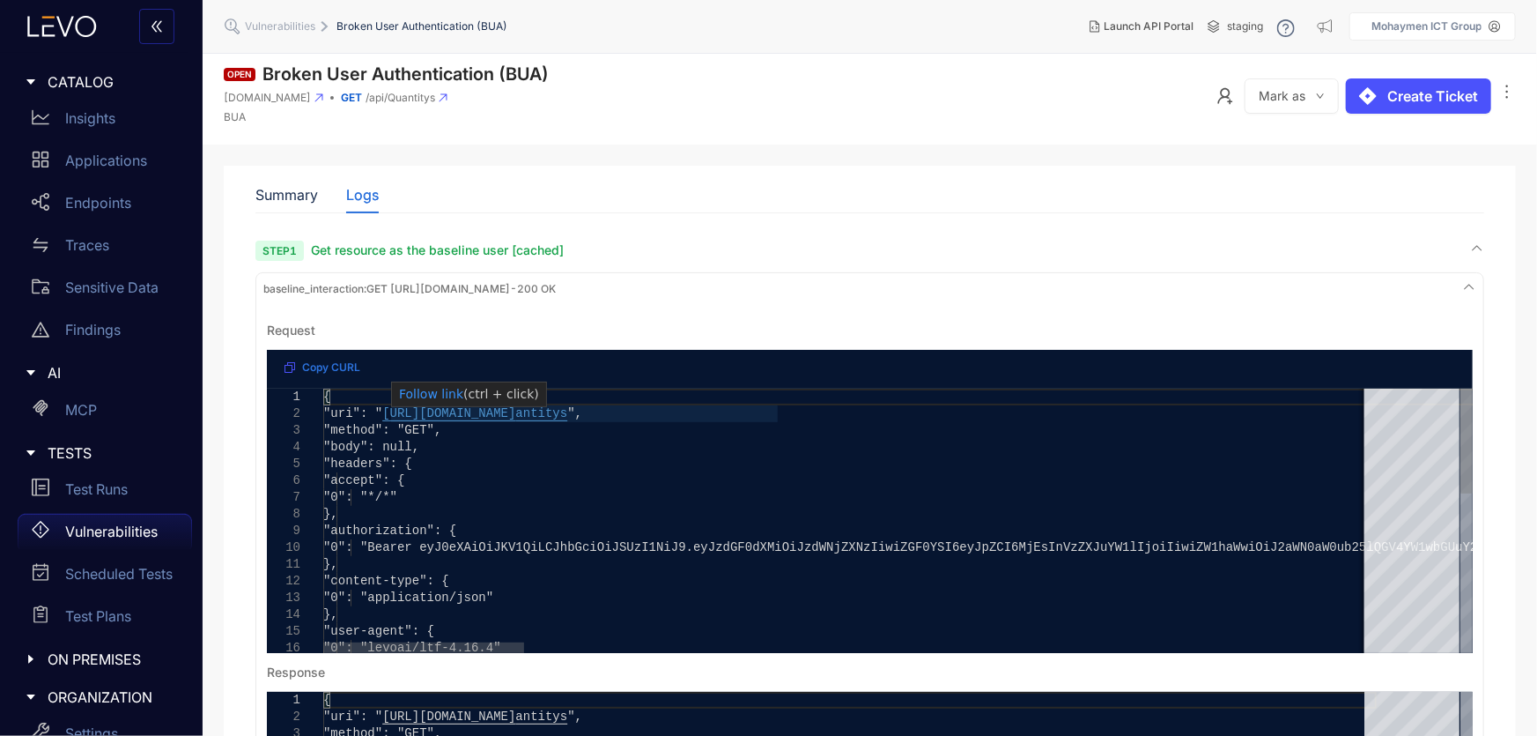
type textarea "**********"
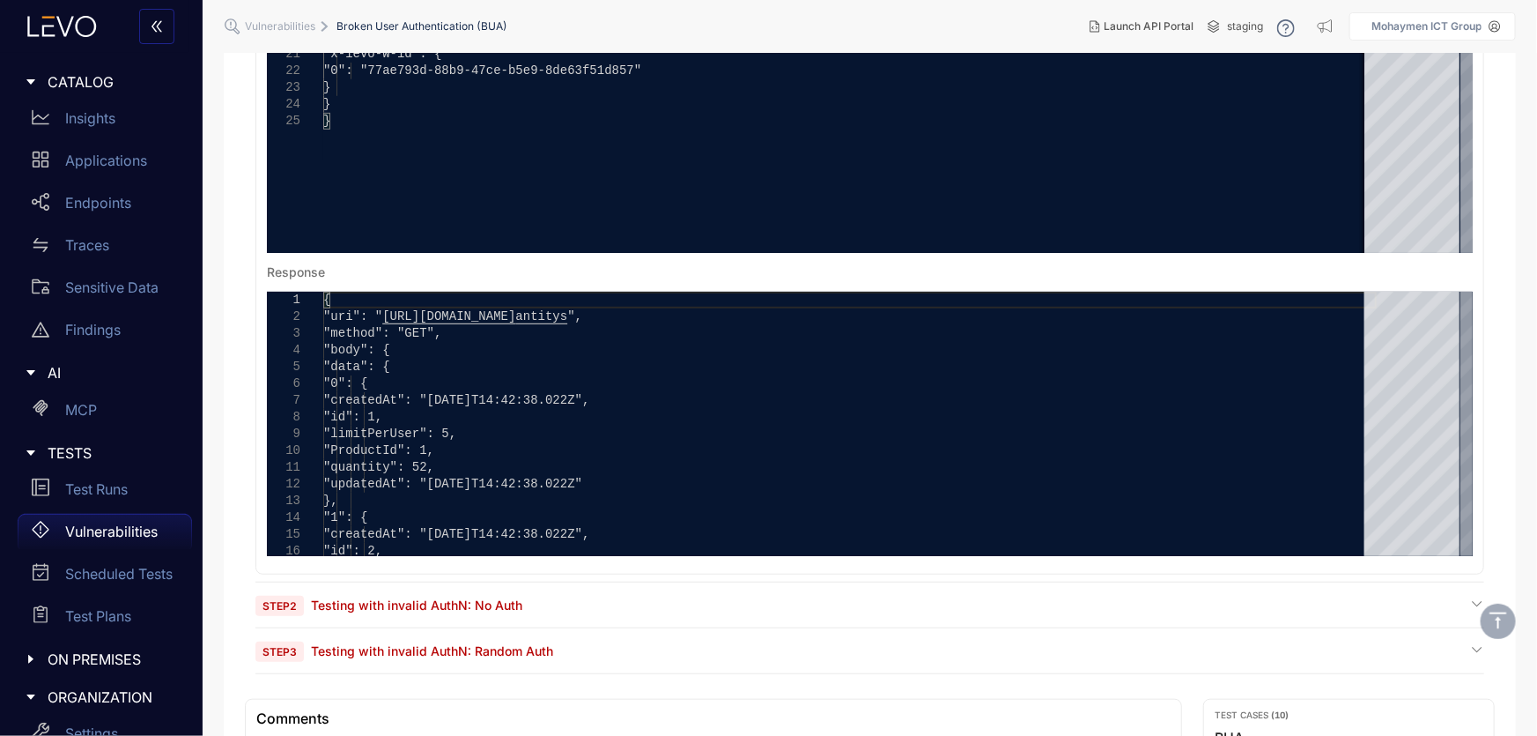
scroll to position [480, 0]
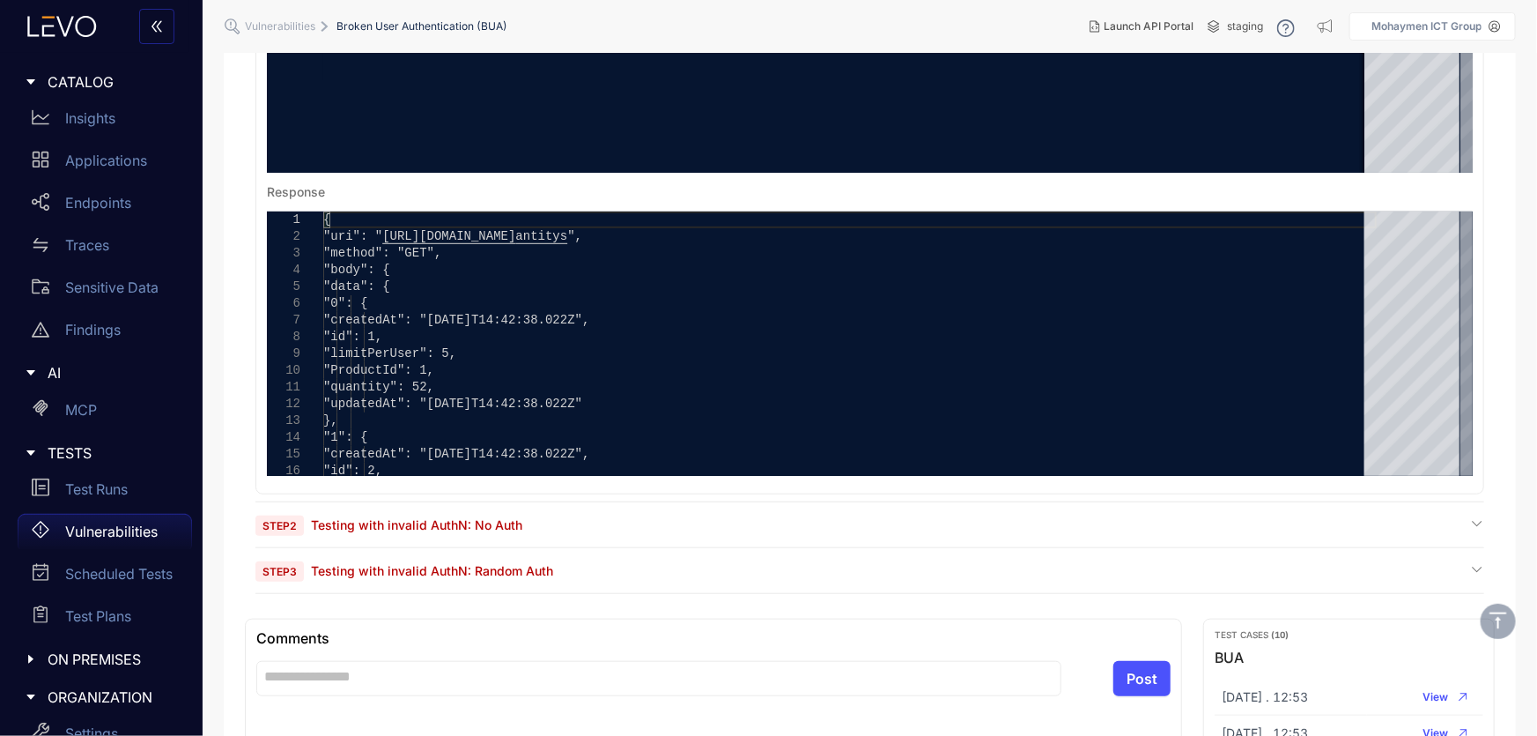
click at [449, 523] on span "Testing with invalid AuthN: No Auth" at bounding box center [416, 524] width 211 height 15
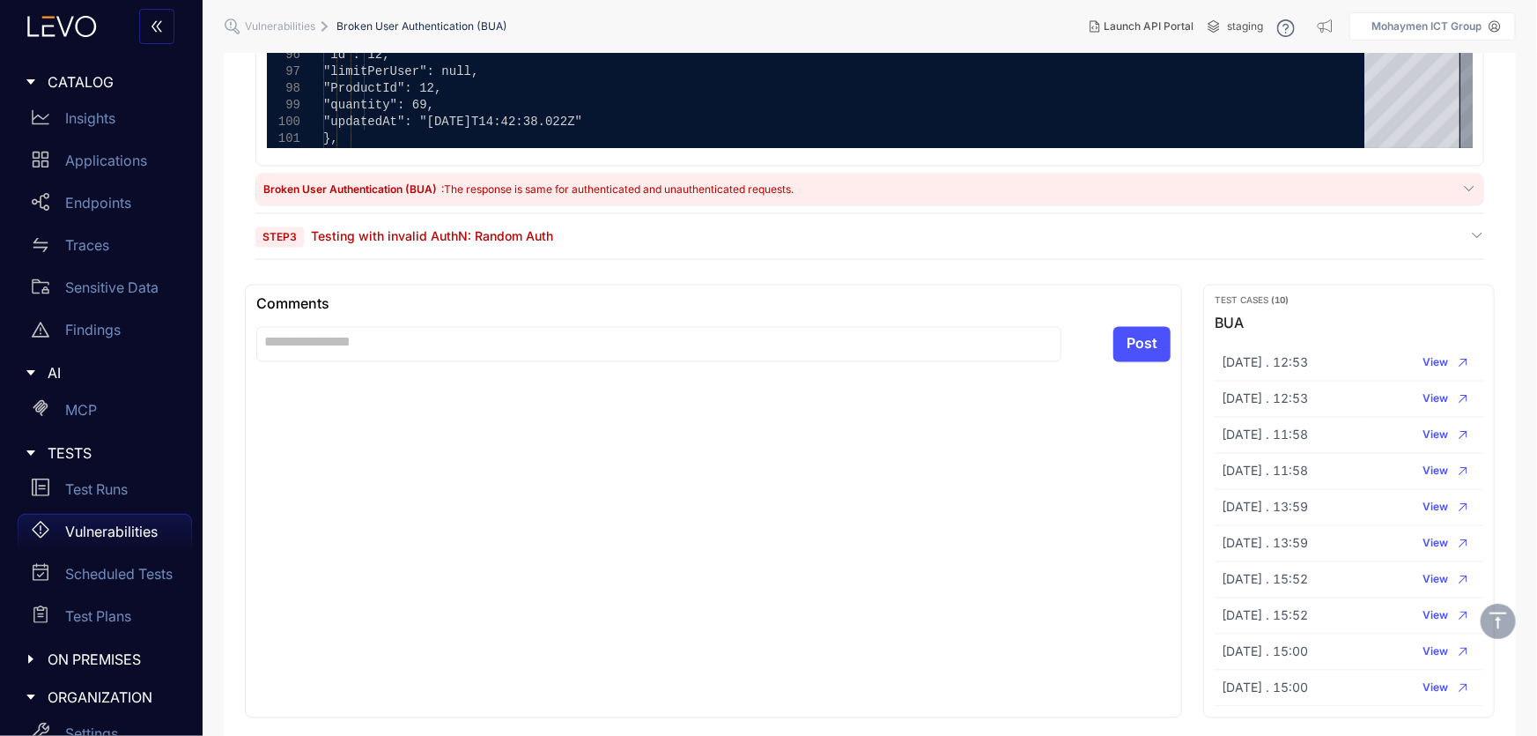
scroll to position [1586, 0]
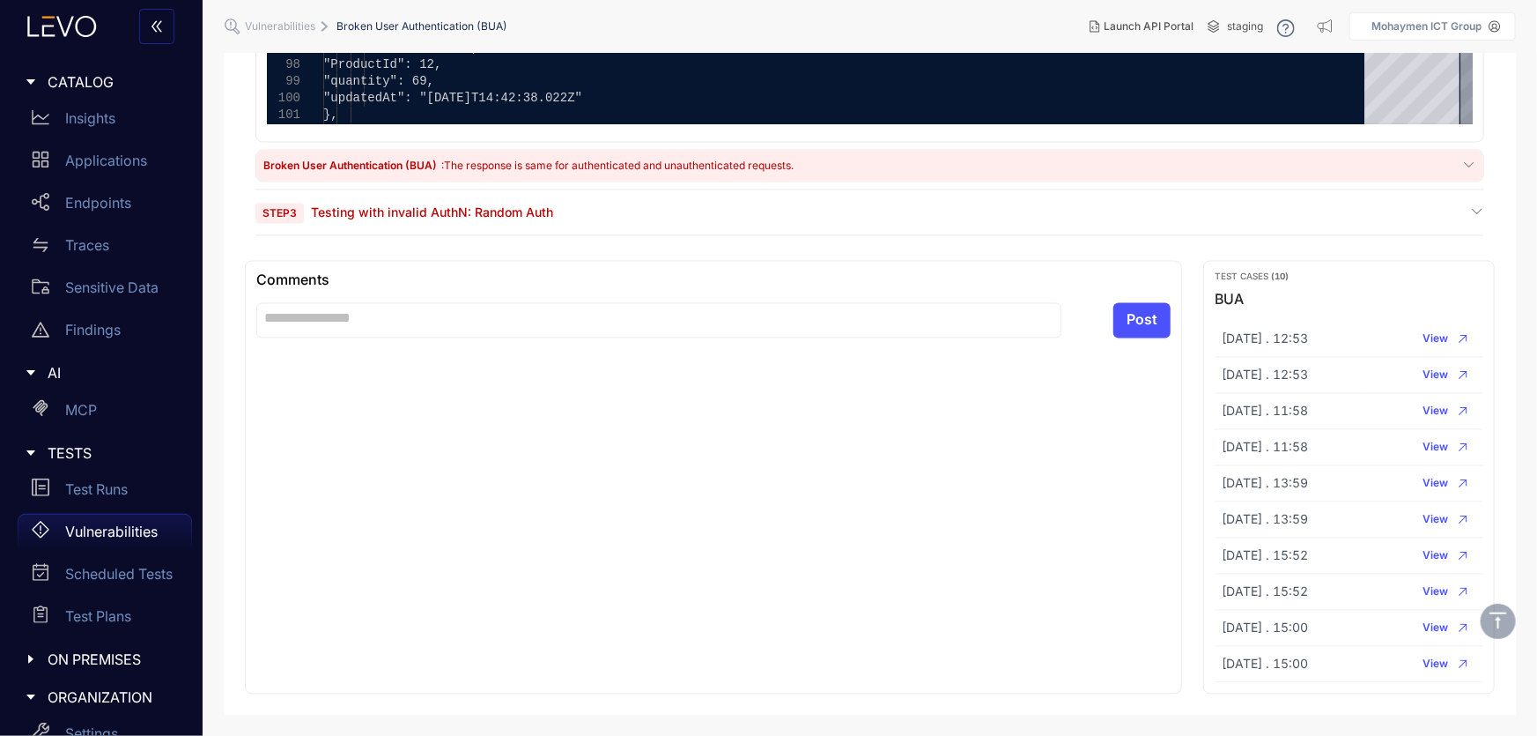
click at [387, 216] on span "Testing with invalid AuthN: Random Auth" at bounding box center [432, 212] width 242 height 15
